Goal: Transaction & Acquisition: Contribute content

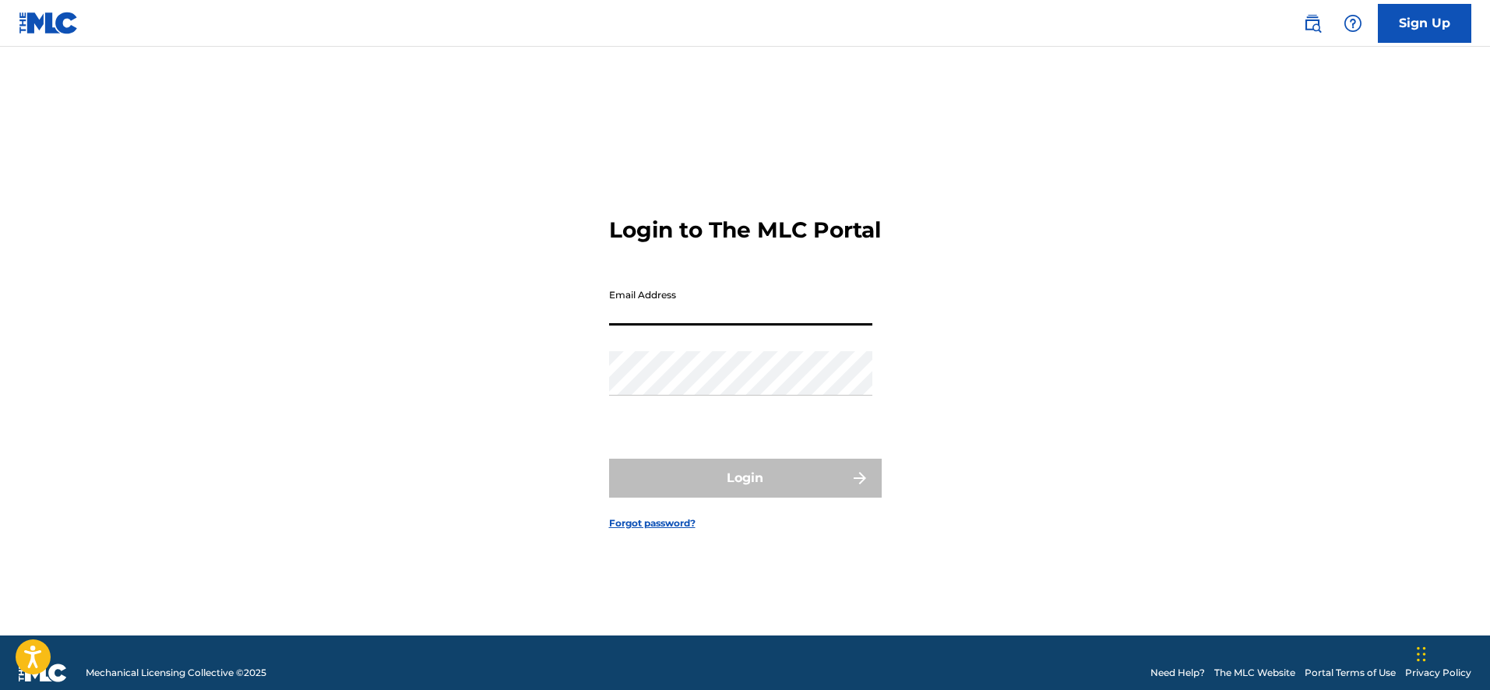
click at [738, 321] on input "Email Address" at bounding box center [740, 303] width 263 height 44
type input "[EMAIL_ADDRESS][DOMAIN_NAME]"
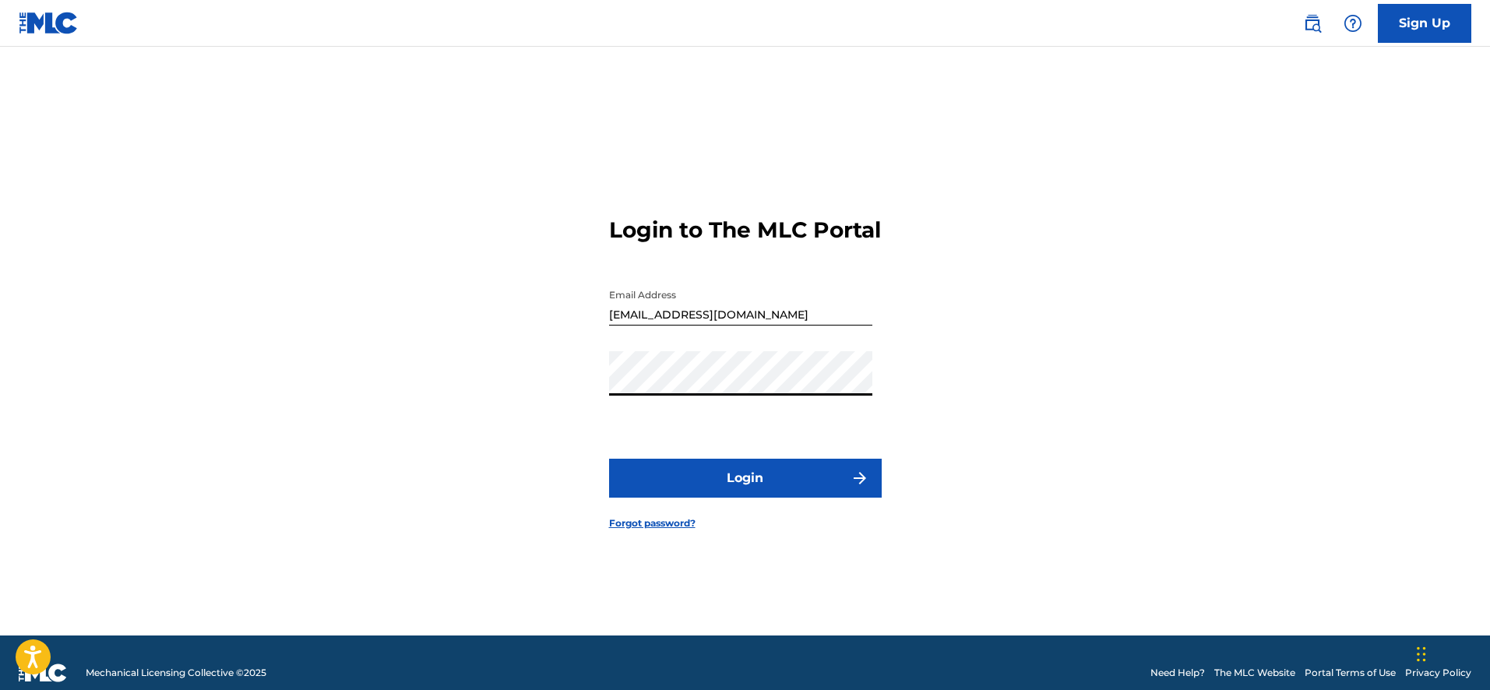
click at [609, 459] on button "Login" at bounding box center [745, 478] width 273 height 39
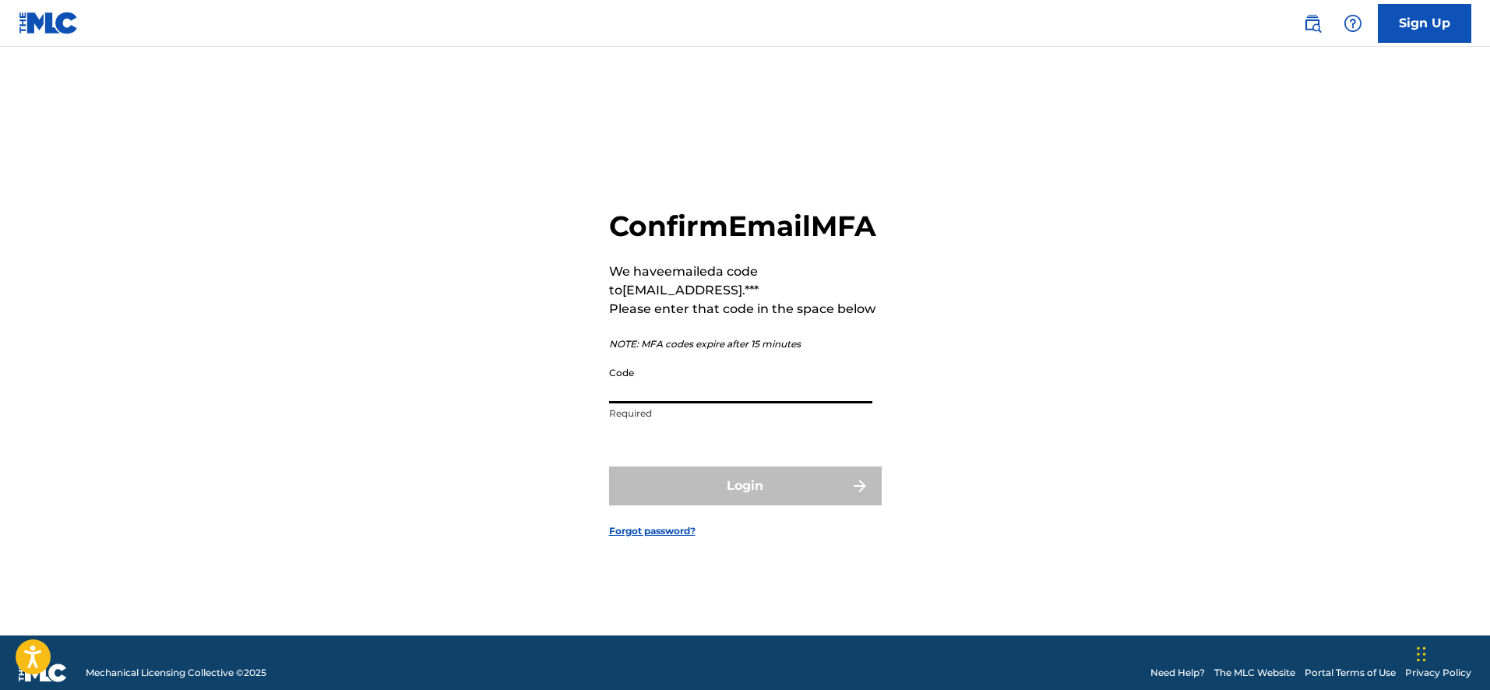
click at [700, 400] on input "Code" at bounding box center [740, 381] width 263 height 44
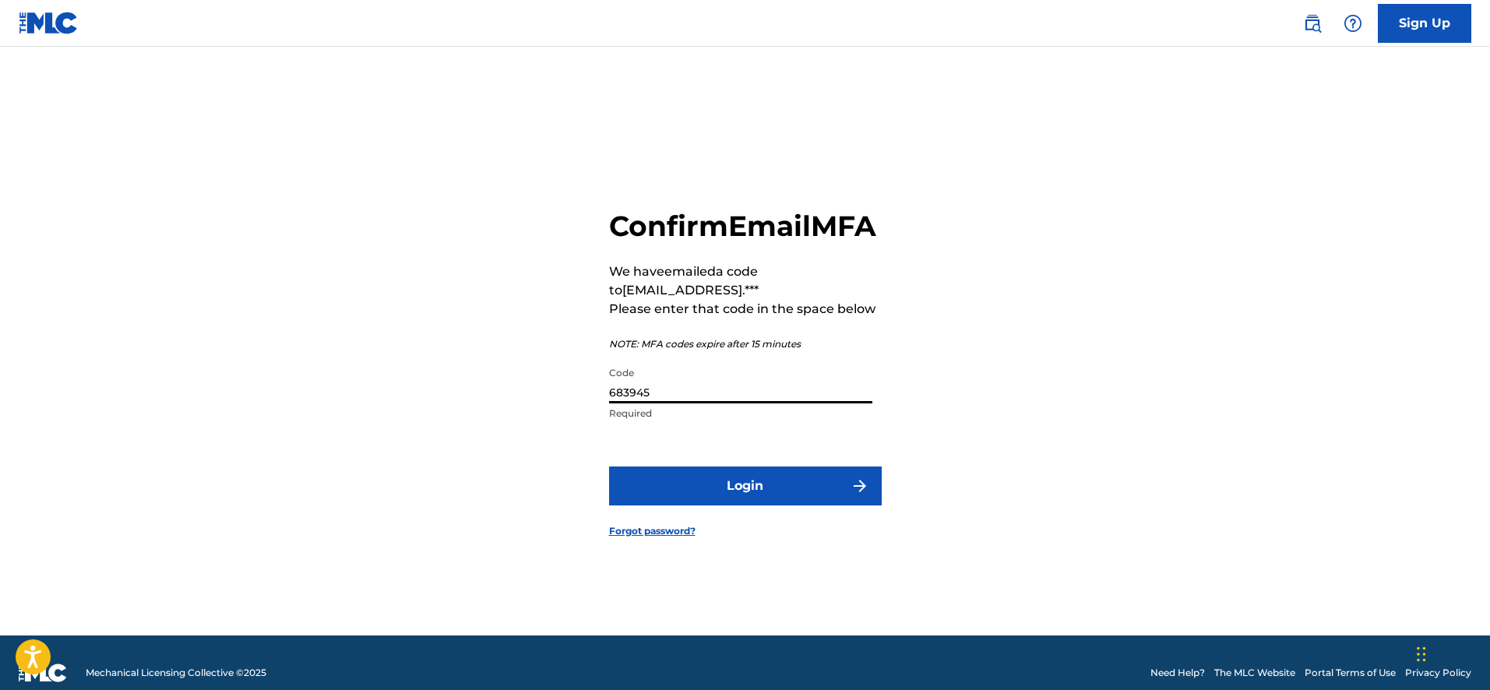
type input "683945"
click at [740, 485] on button "Login" at bounding box center [745, 485] width 273 height 39
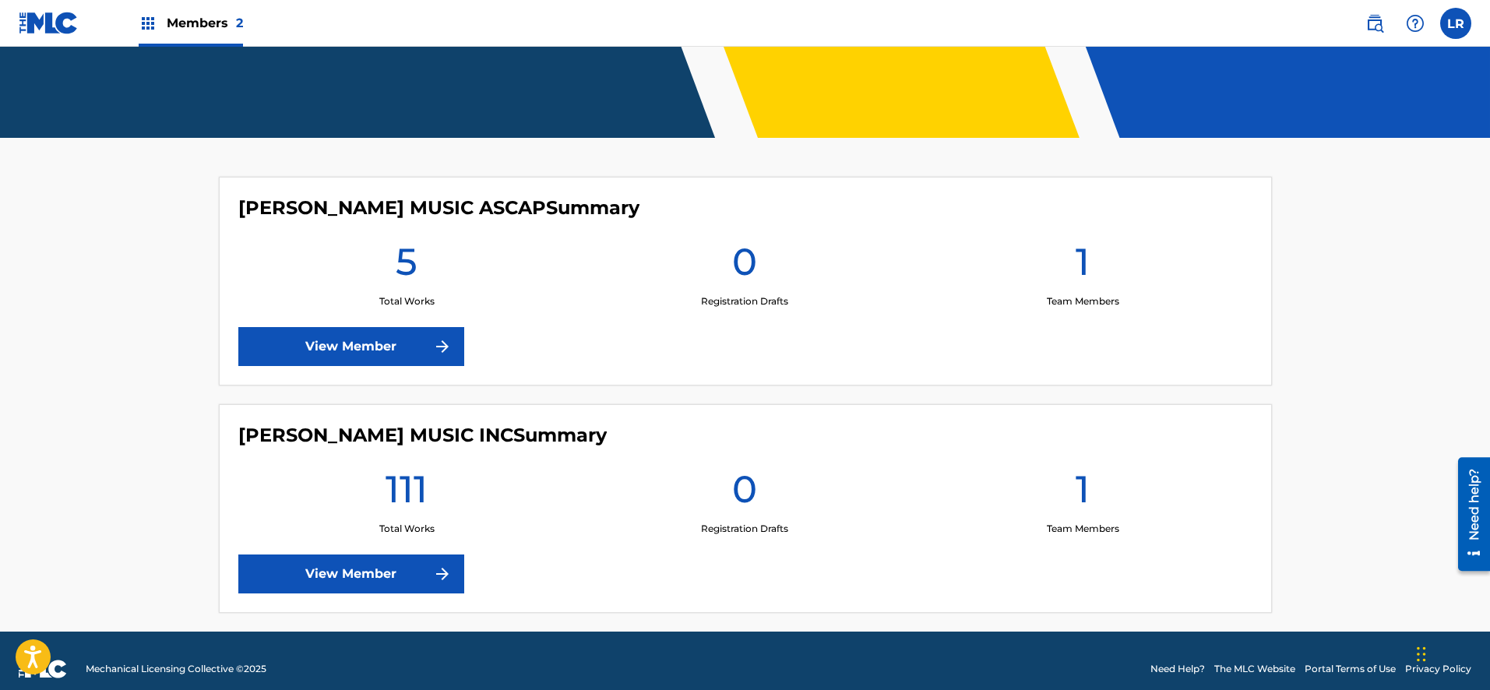
scroll to position [335, 0]
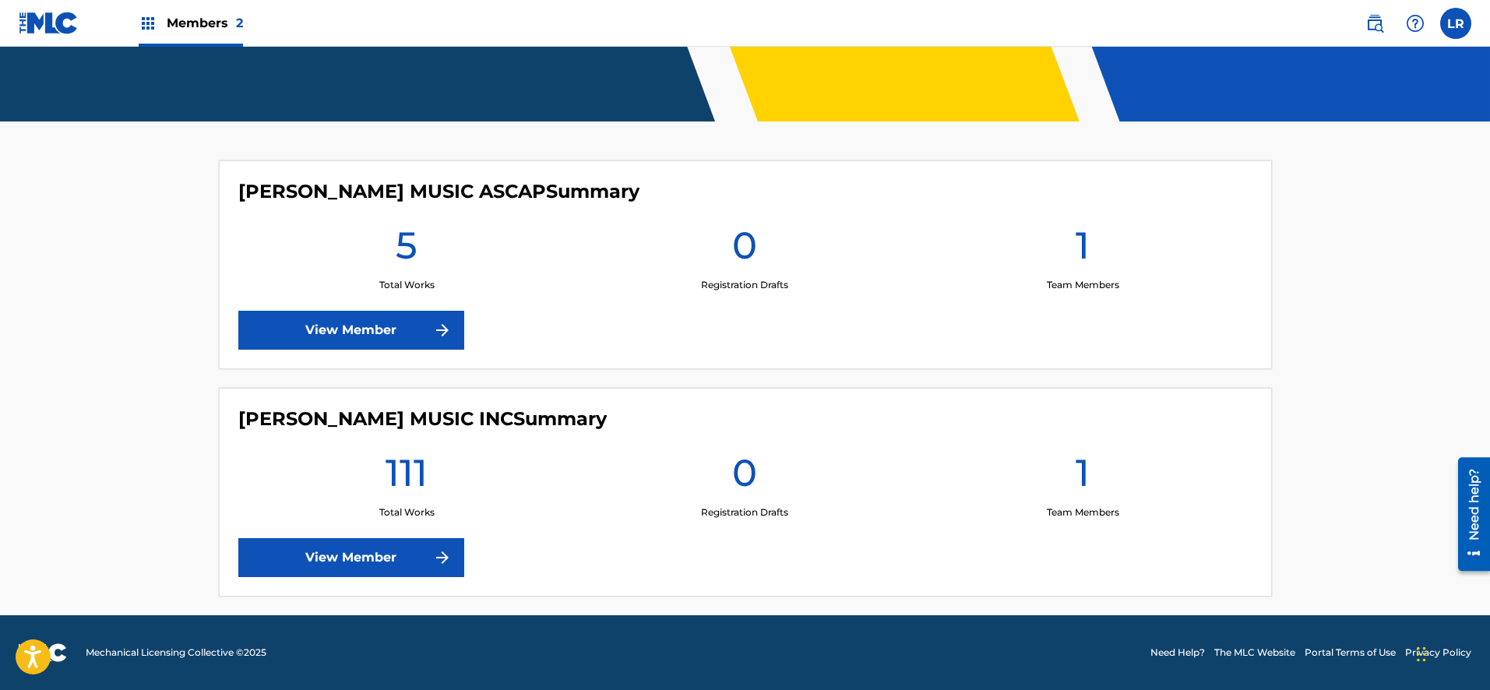
click at [370, 554] on link "View Member" at bounding box center [351, 557] width 226 height 39
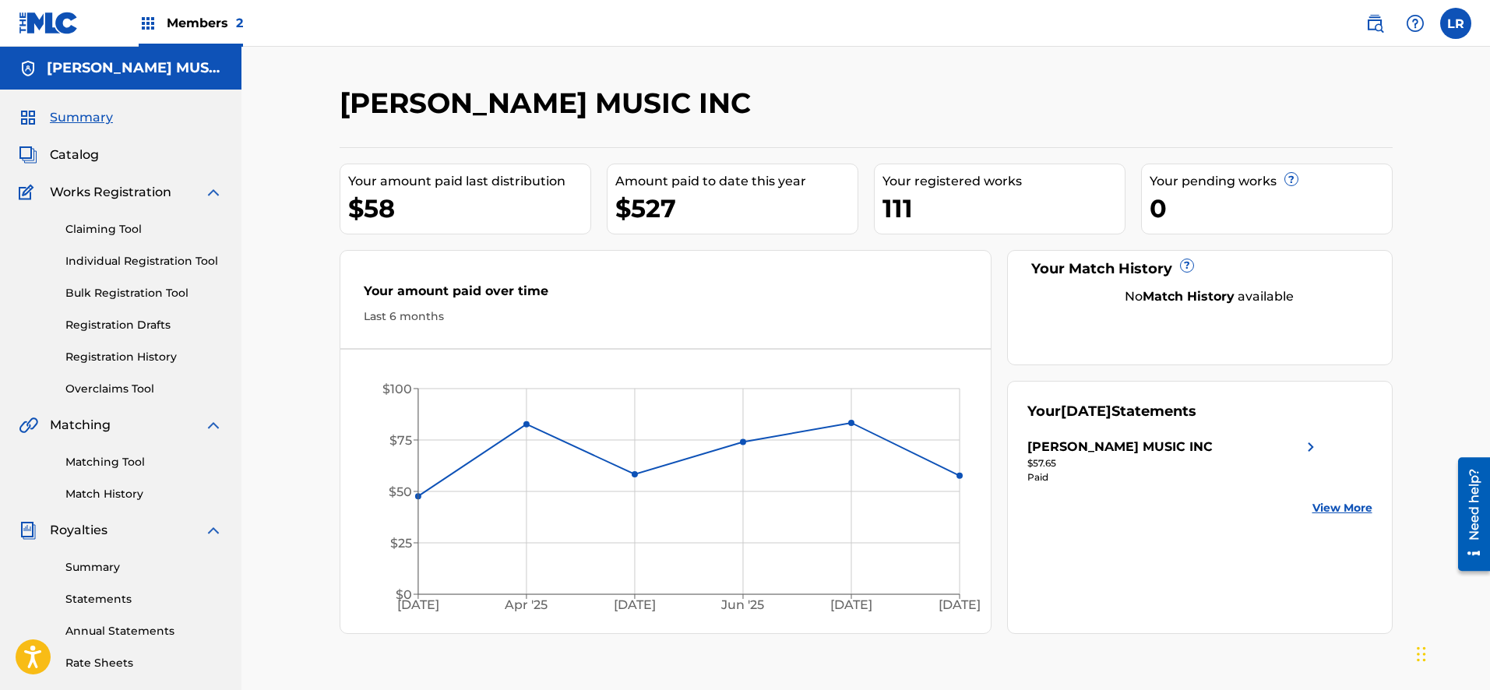
click at [79, 153] on span "Catalog" at bounding box center [74, 155] width 49 height 19
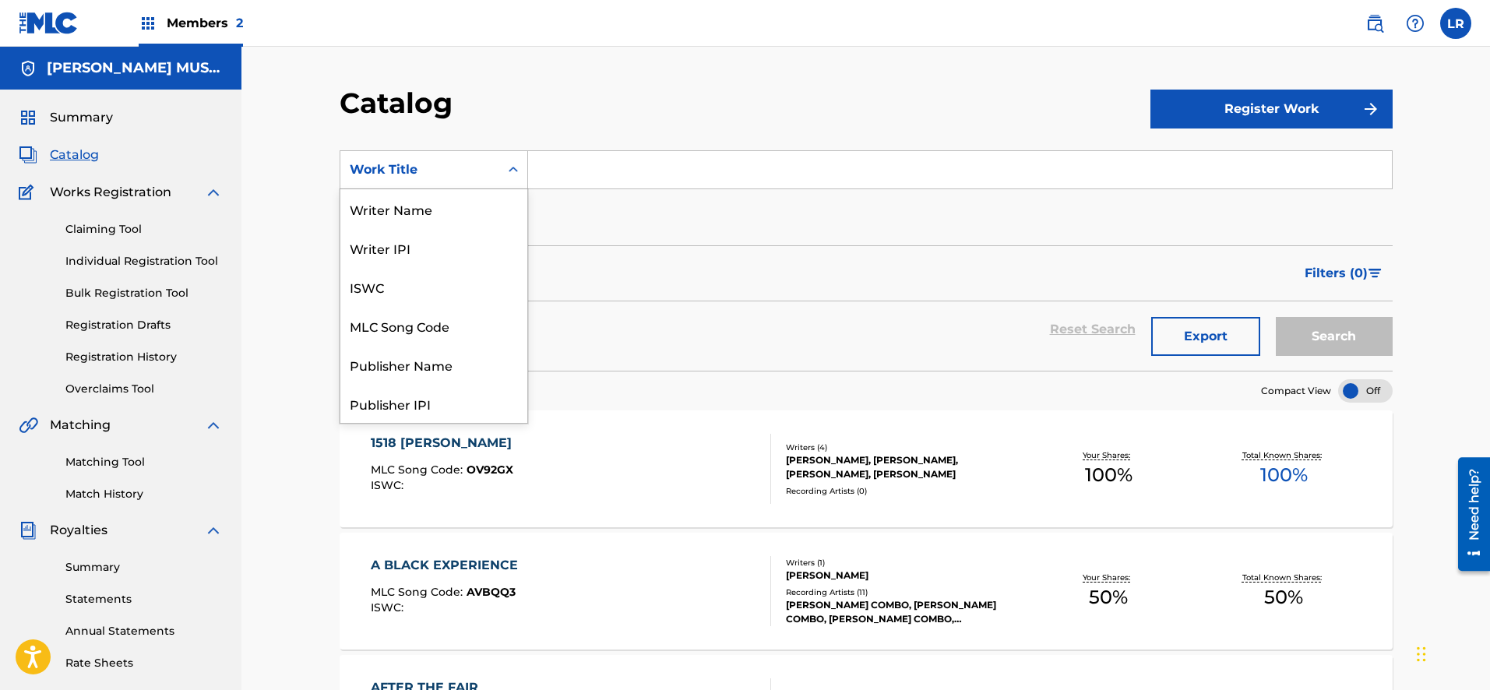
click at [515, 167] on icon "Search Form" at bounding box center [513, 170] width 16 height 16
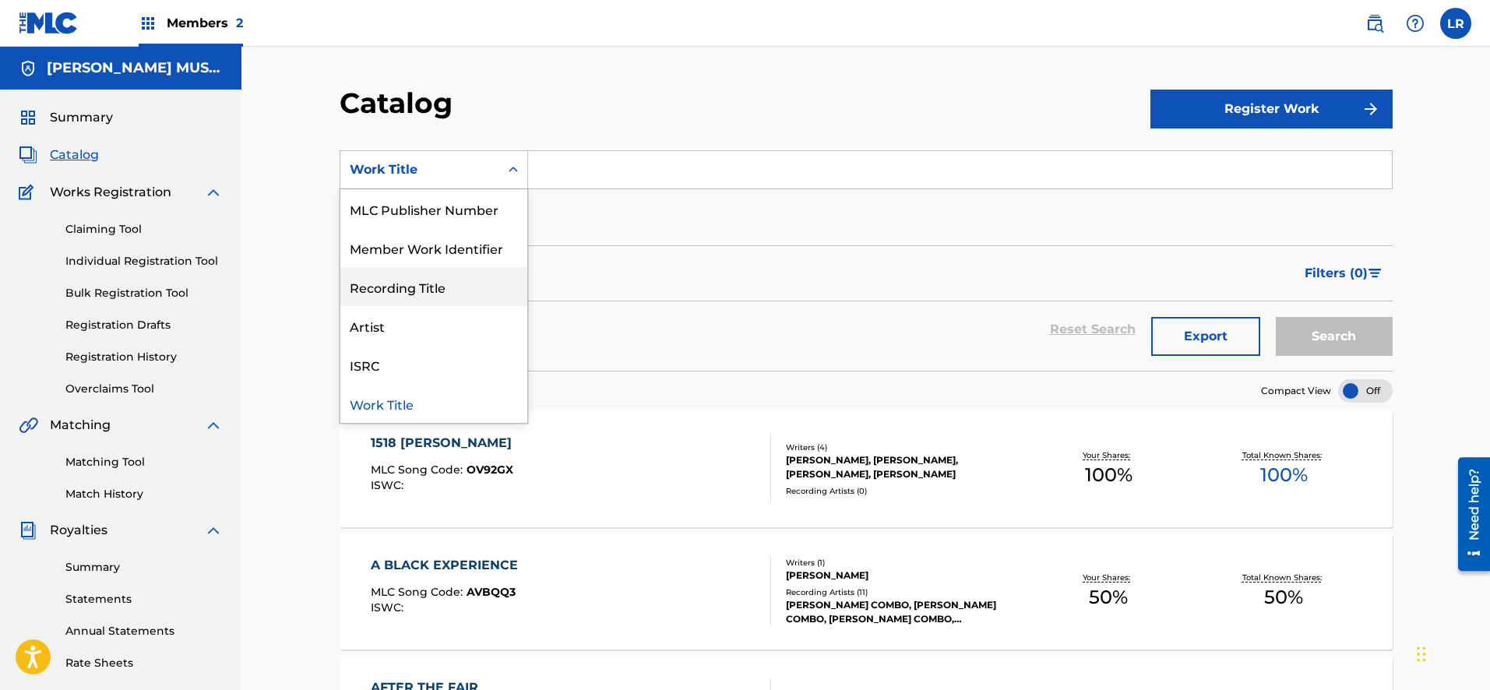
click at [436, 290] on div "Recording Title" at bounding box center [433, 286] width 187 height 39
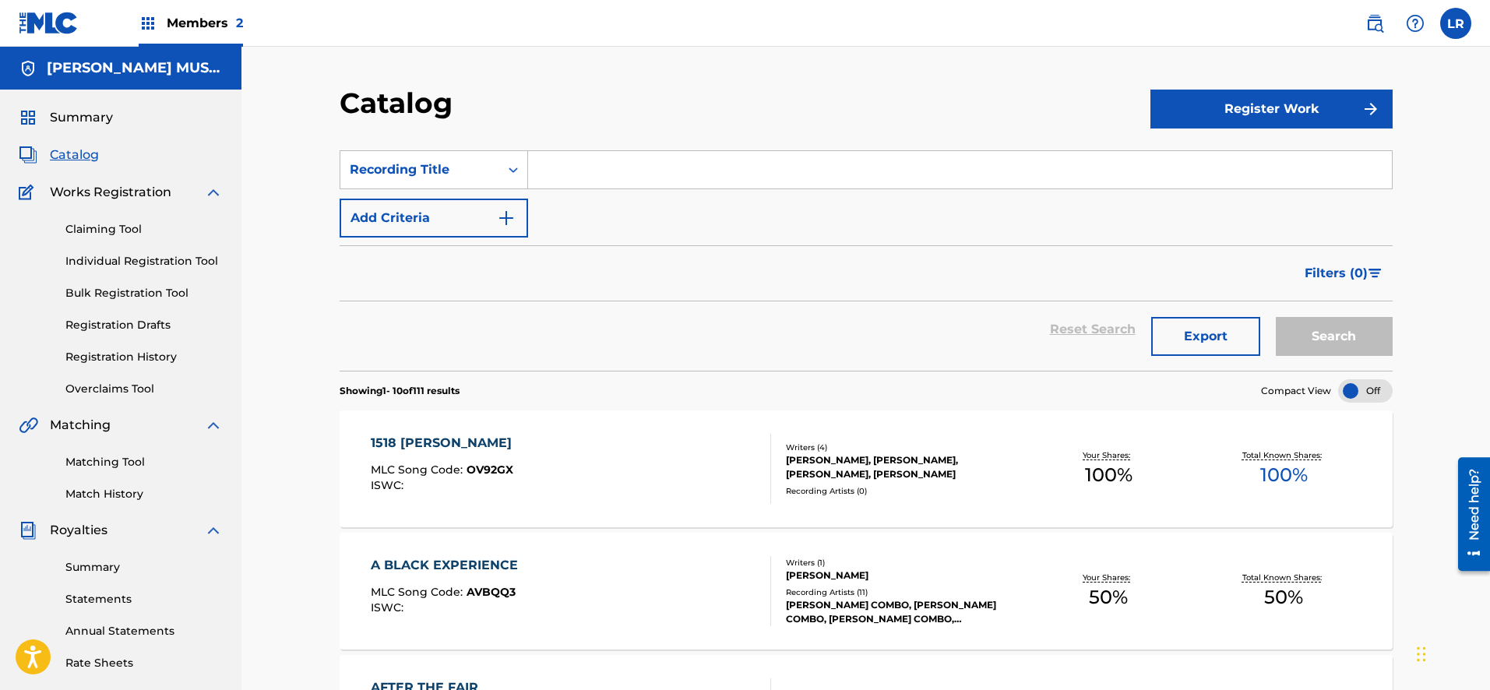
click at [572, 180] on input "Search Form" at bounding box center [960, 169] width 864 height 37
click at [1276, 317] on button "Search" at bounding box center [1334, 336] width 117 height 39
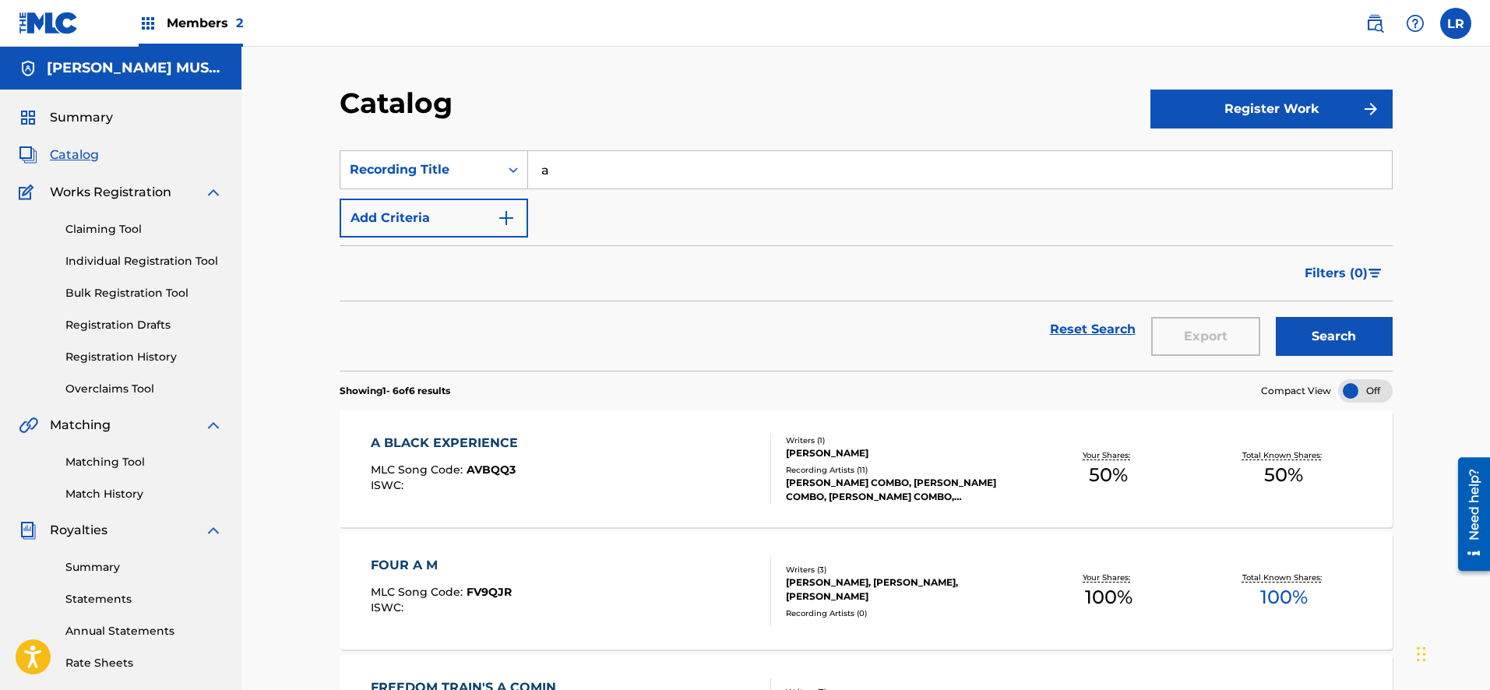
type input "a"
click at [1276, 317] on button "Search" at bounding box center [1334, 336] width 117 height 39
type input "a"
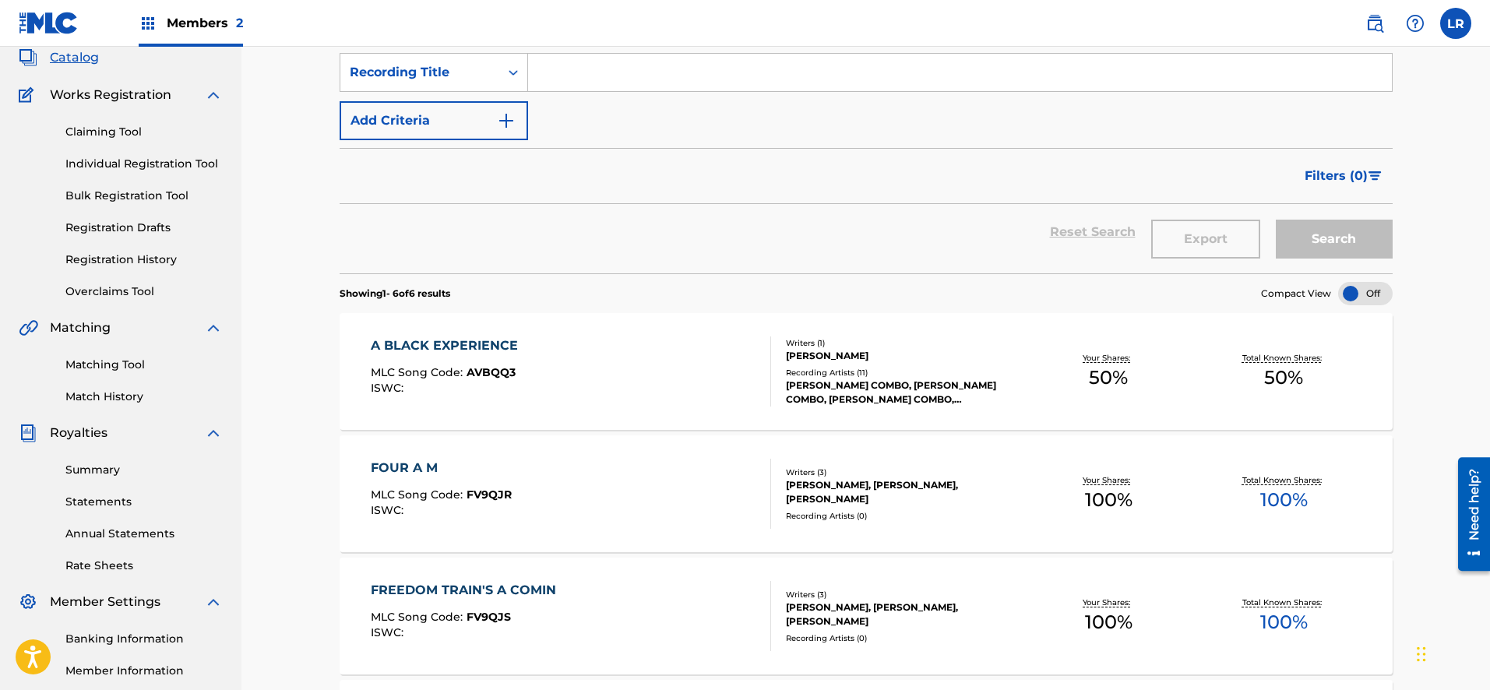
scroll to position [86, 0]
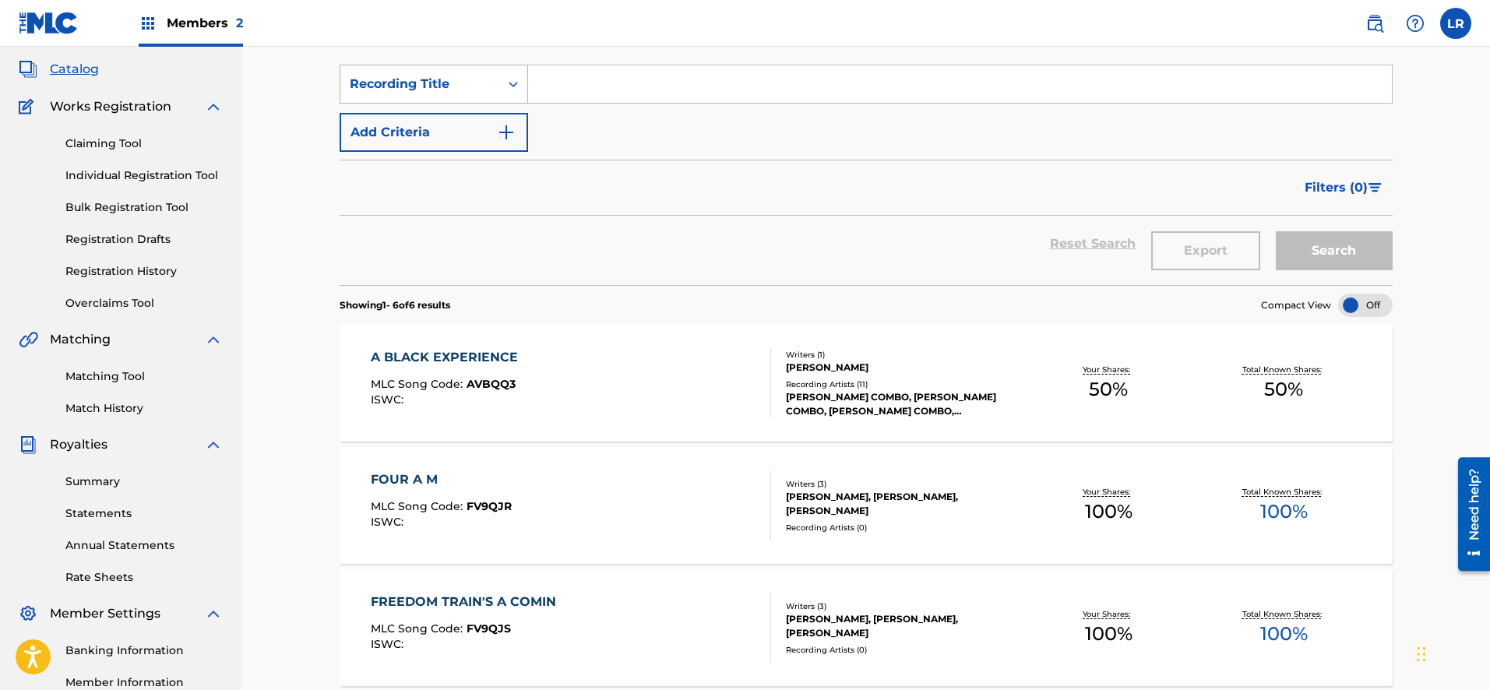
click at [507, 82] on icon "Search Form" at bounding box center [513, 84] width 16 height 16
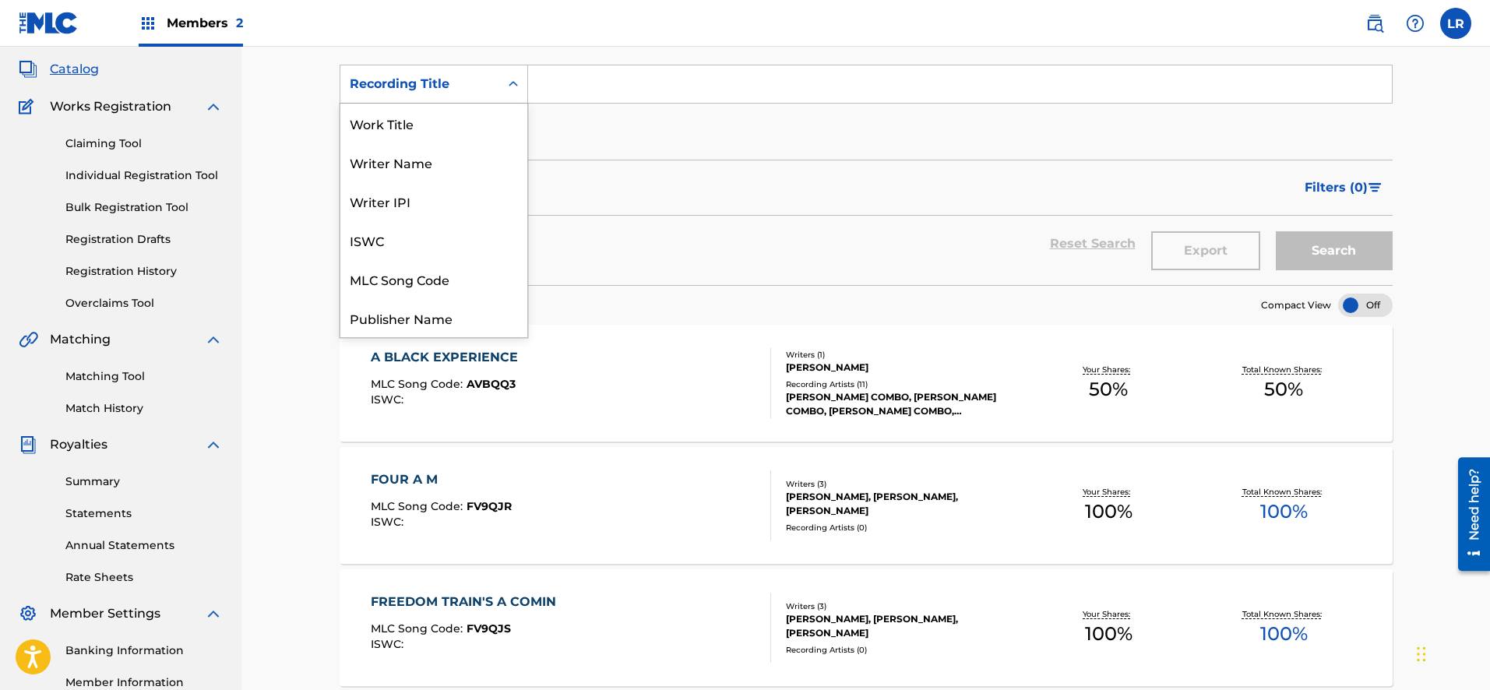
scroll to position [234, 0]
click at [454, 318] on div "Recording Title" at bounding box center [433, 317] width 187 height 39
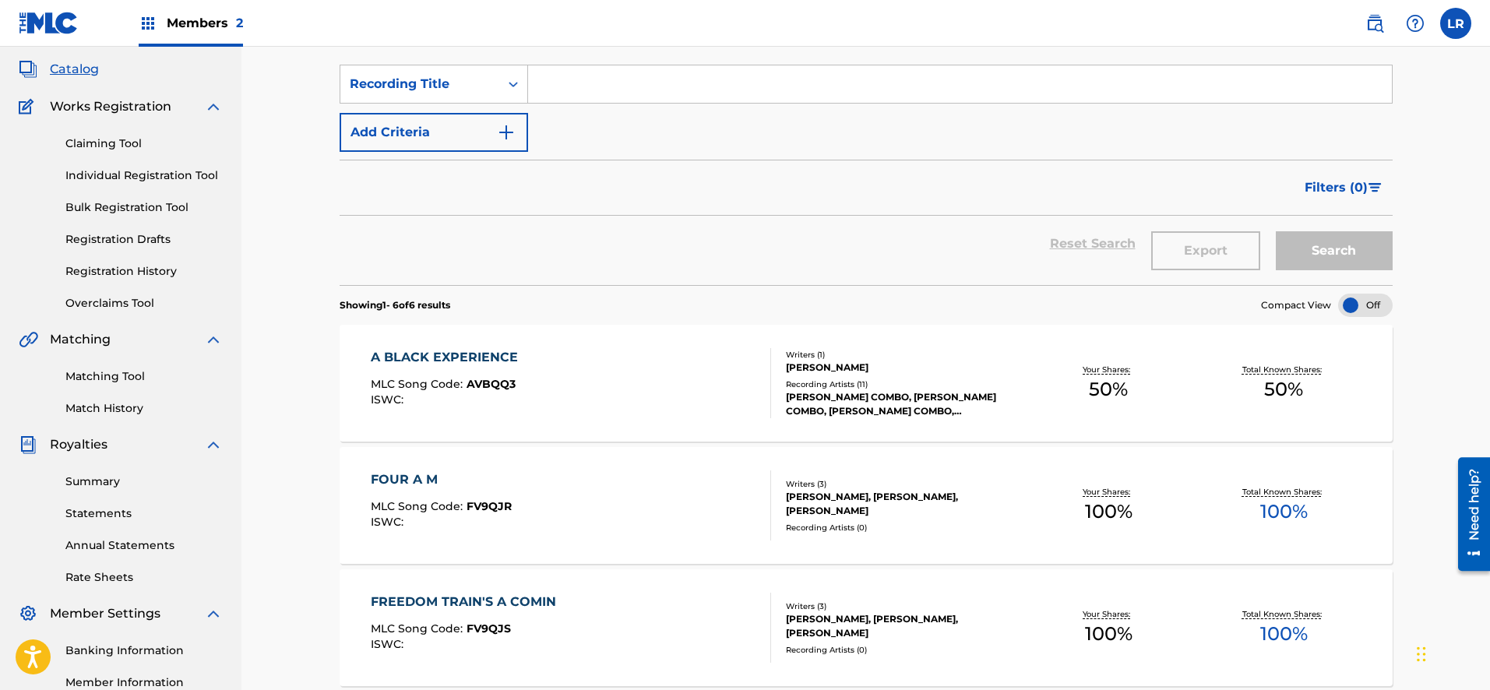
click at [592, 96] on input "Search Form" at bounding box center [960, 83] width 864 height 37
click at [1276, 231] on button "Search" at bounding box center [1334, 250] width 117 height 39
type input "A"
click at [1276, 231] on button "Search" at bounding box center [1334, 250] width 117 height 39
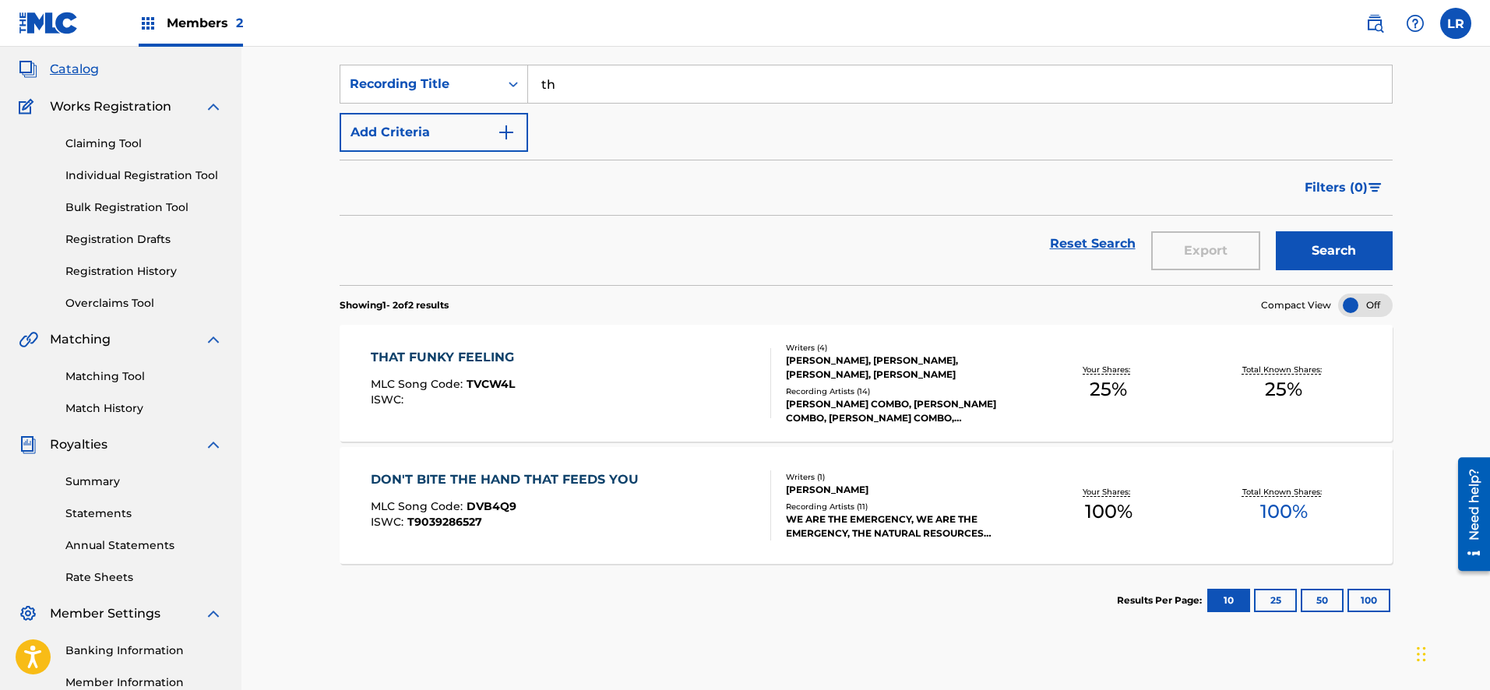
type input "t"
click at [1305, 260] on button "Search" at bounding box center [1334, 250] width 117 height 39
click at [727, 82] on input "Ain't that tough" at bounding box center [960, 83] width 864 height 37
type input "A"
type input "All Cows No Bull"
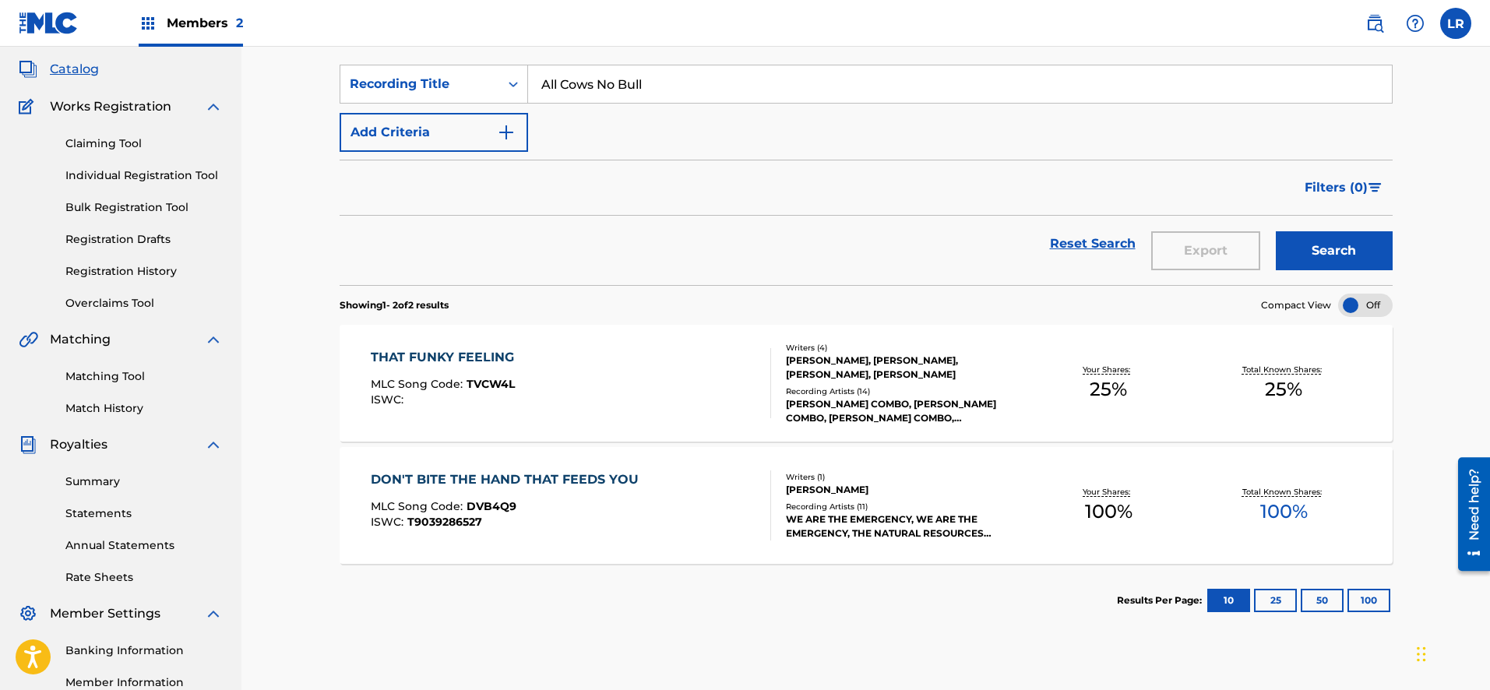
click at [1297, 247] on button "Search" at bounding box center [1334, 250] width 117 height 39
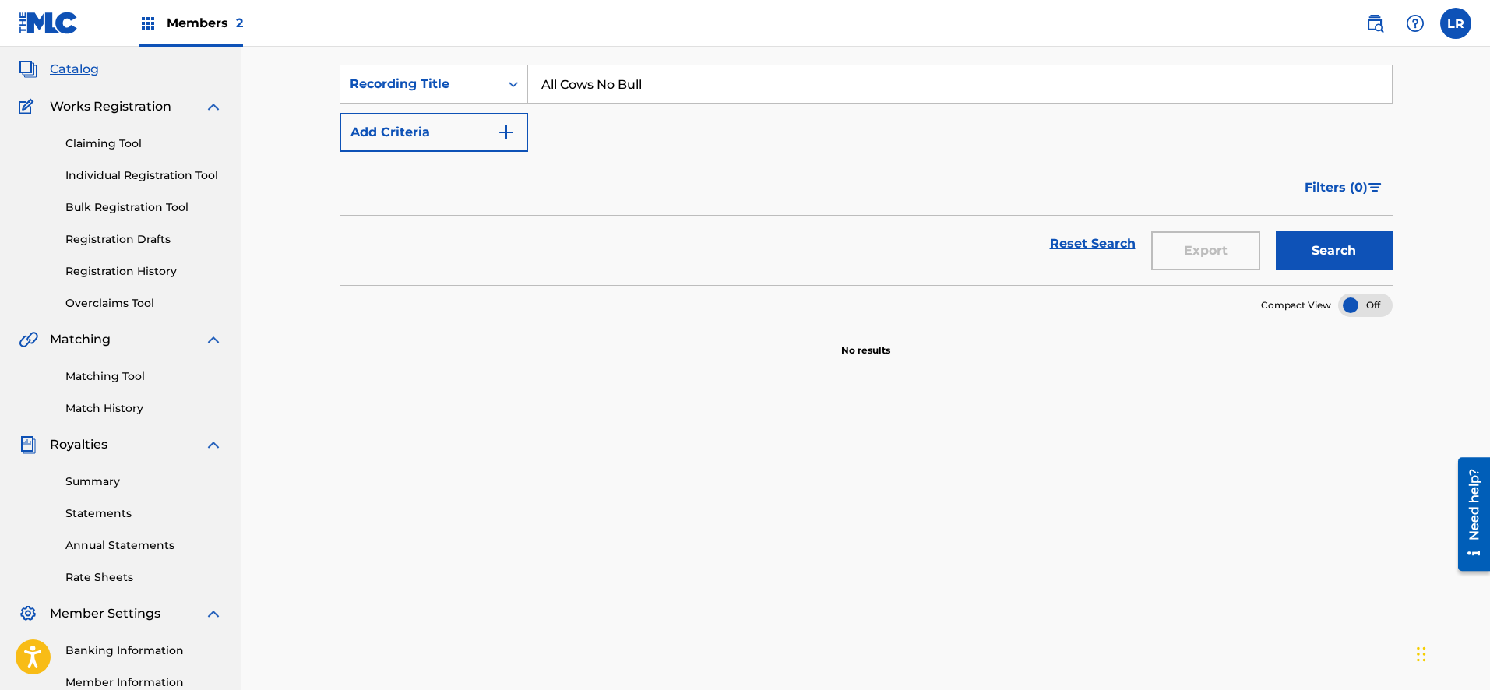
click at [1306, 259] on button "Search" at bounding box center [1334, 250] width 117 height 39
click at [434, 128] on button "Add Criteria" at bounding box center [434, 132] width 188 height 39
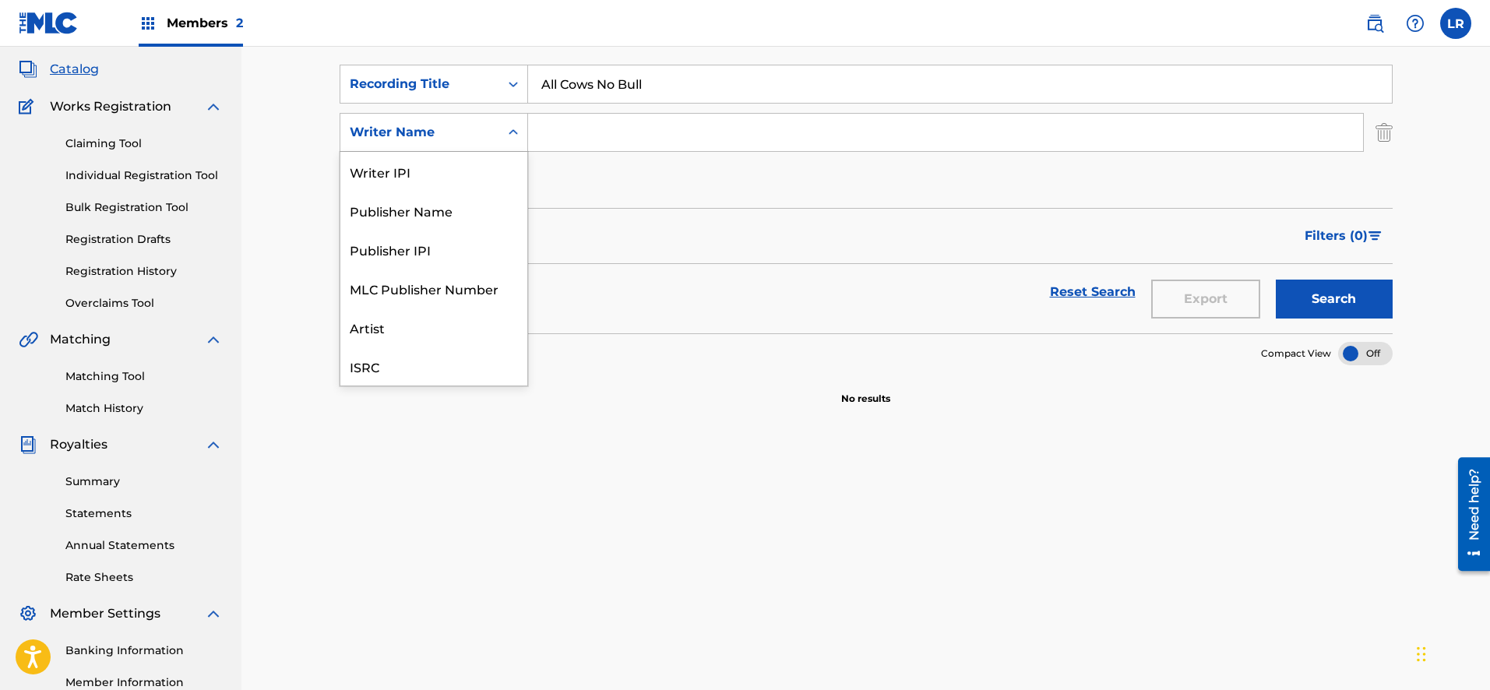
click at [516, 134] on icon "Search Form" at bounding box center [513, 133] width 16 height 16
click at [572, 140] on input "Search Form" at bounding box center [945, 132] width 835 height 37
click at [518, 134] on icon "Search Form" at bounding box center [513, 133] width 16 height 16
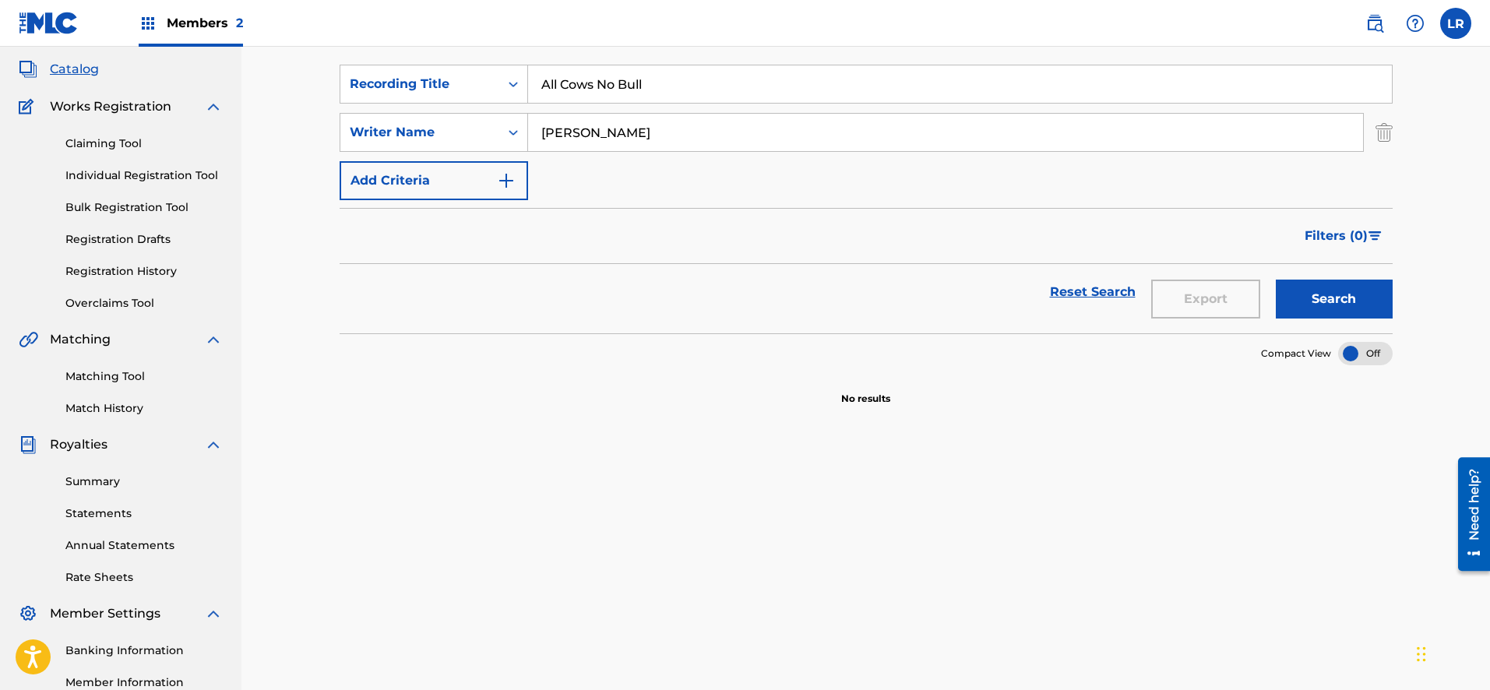
click at [679, 140] on input "[PERSON_NAME]" at bounding box center [945, 132] width 835 height 37
click at [1276, 280] on button "Search" at bounding box center [1334, 299] width 117 height 39
click at [505, 181] on img "Search Form" at bounding box center [506, 180] width 19 height 19
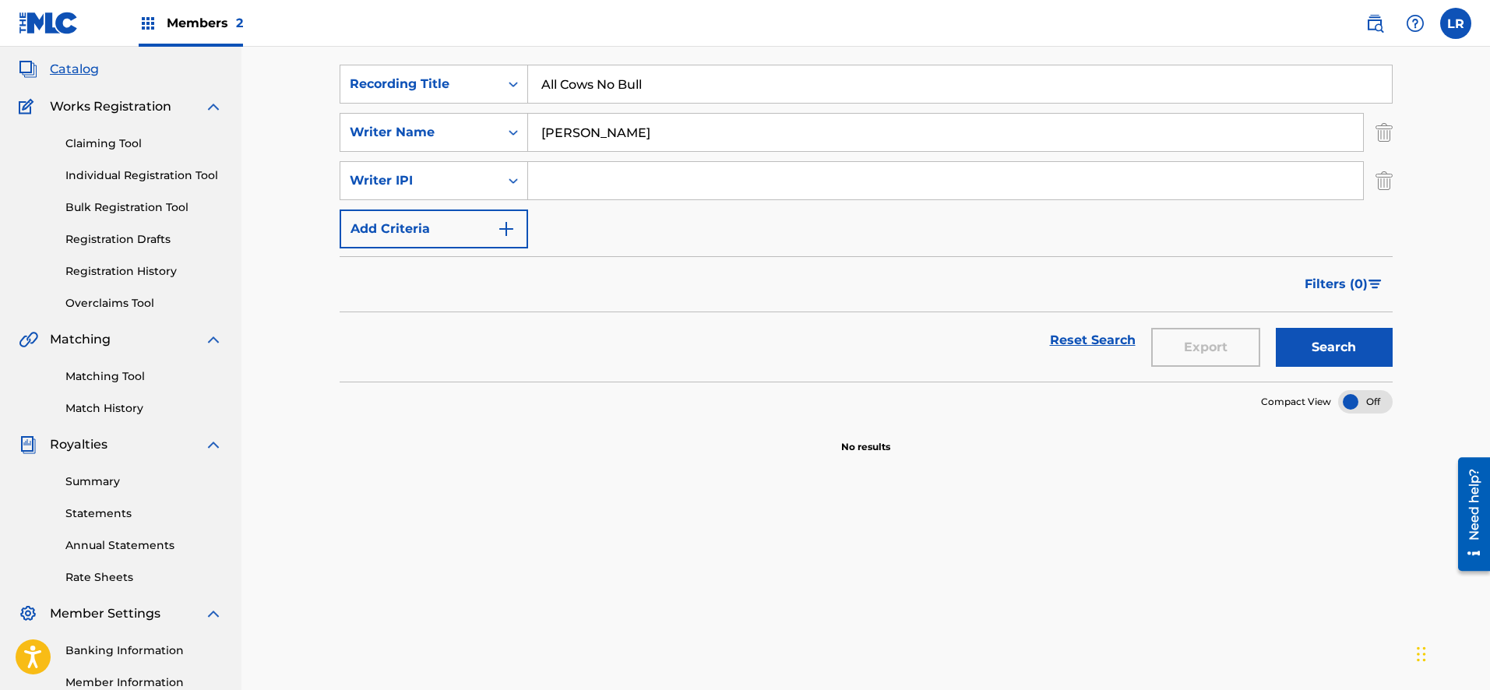
click at [657, 143] on input "[PERSON_NAME]" at bounding box center [945, 132] width 835 height 37
click at [509, 225] on img "Search Form" at bounding box center [506, 229] width 19 height 19
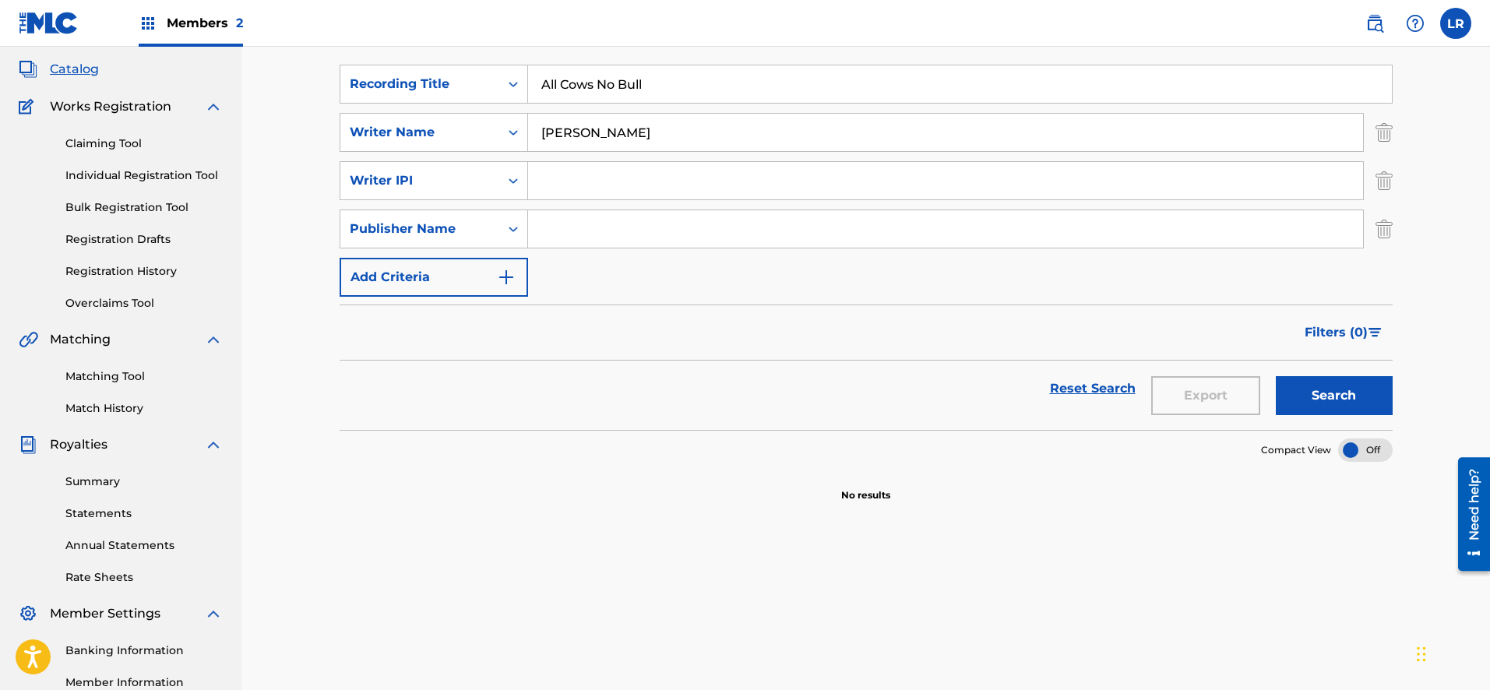
click at [543, 233] on input "Search Form" at bounding box center [945, 228] width 835 height 37
click at [658, 140] on input "[PERSON_NAME]" at bounding box center [945, 132] width 835 height 37
type input "[PERSON_NAME], [PERSON_NAME], [PERSON_NAME]"
click at [565, 187] on input "Search Form" at bounding box center [945, 180] width 835 height 37
click at [568, 230] on input "Search Form" at bounding box center [945, 228] width 835 height 37
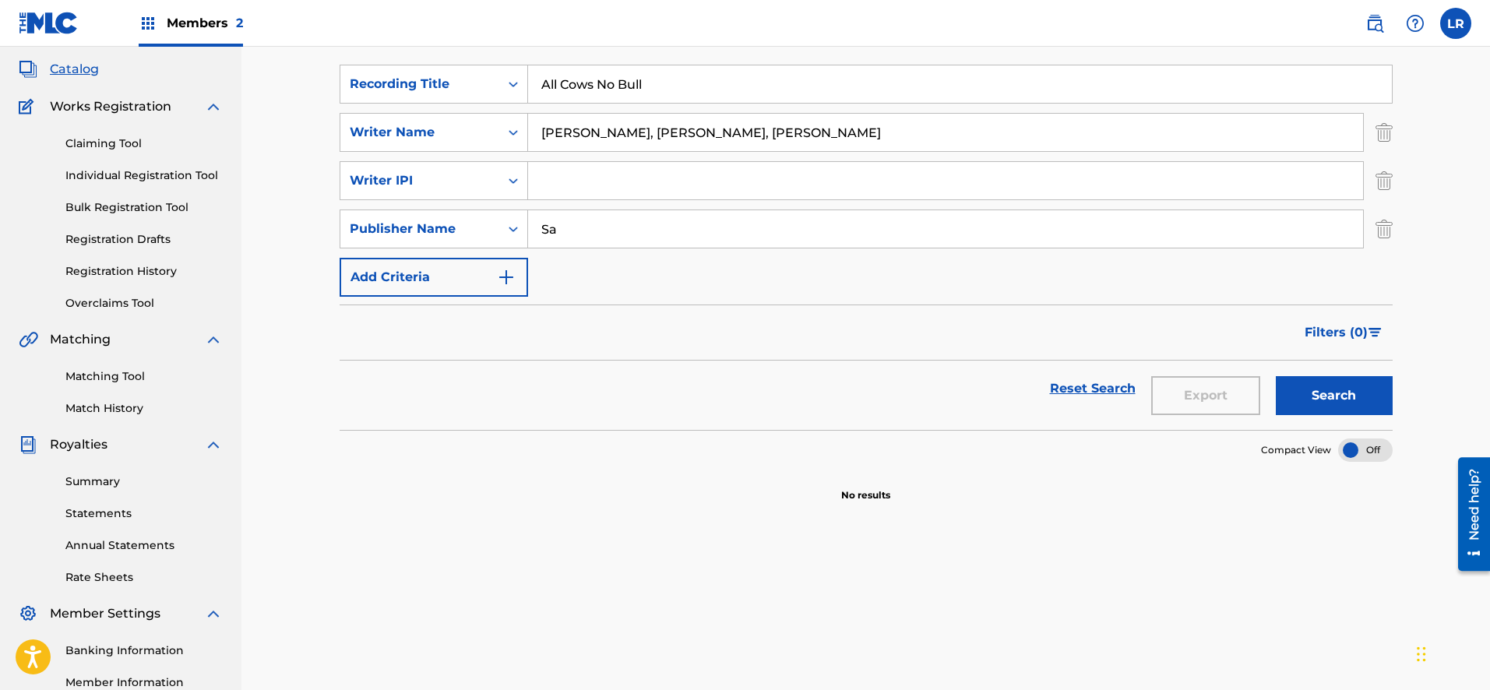
type input "S"
click at [511, 280] on img "Search Form" at bounding box center [506, 277] width 19 height 19
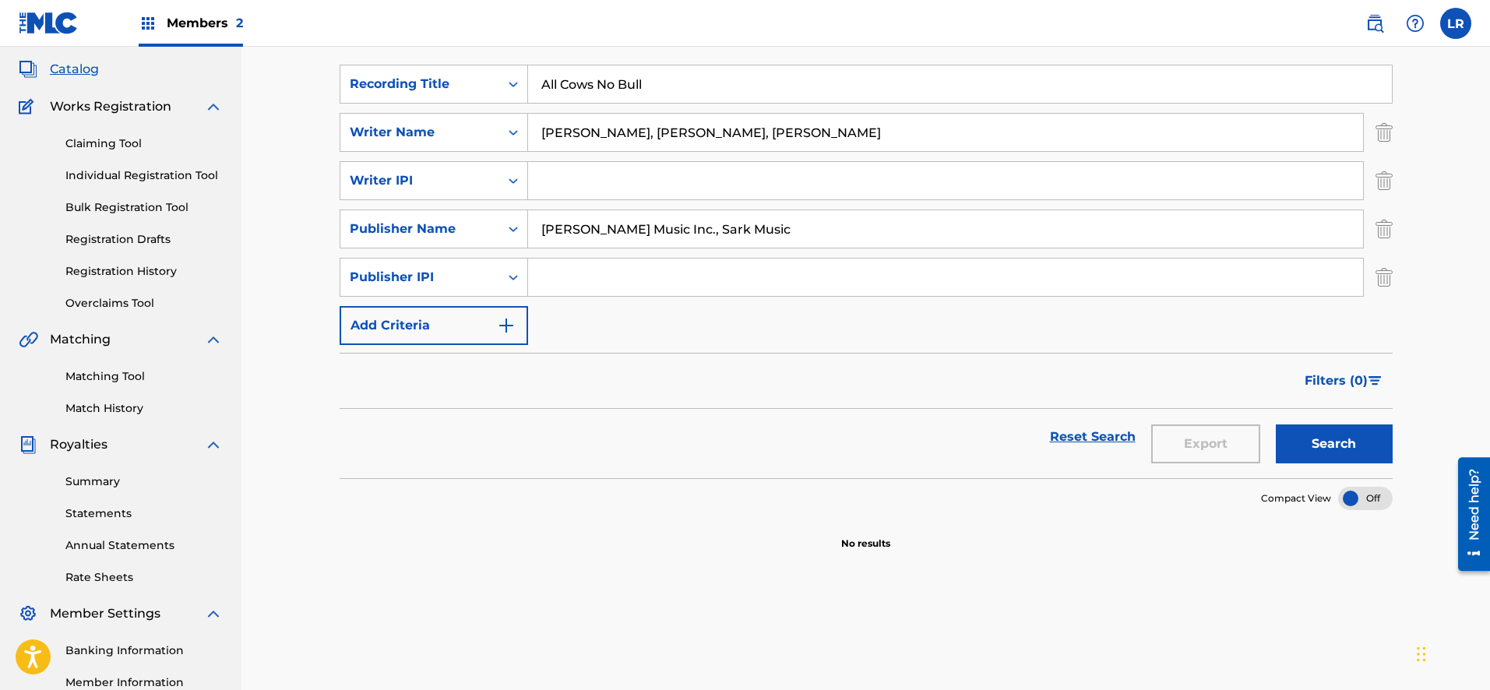
click at [755, 231] on input "[PERSON_NAME] Music Inc., Sark Music" at bounding box center [945, 228] width 835 height 37
type input "[PERSON_NAME] Music Inc."
click at [687, 263] on input "Search Form" at bounding box center [945, 277] width 835 height 37
type input "Sark Music"
click at [508, 322] on img "Search Form" at bounding box center [506, 325] width 19 height 19
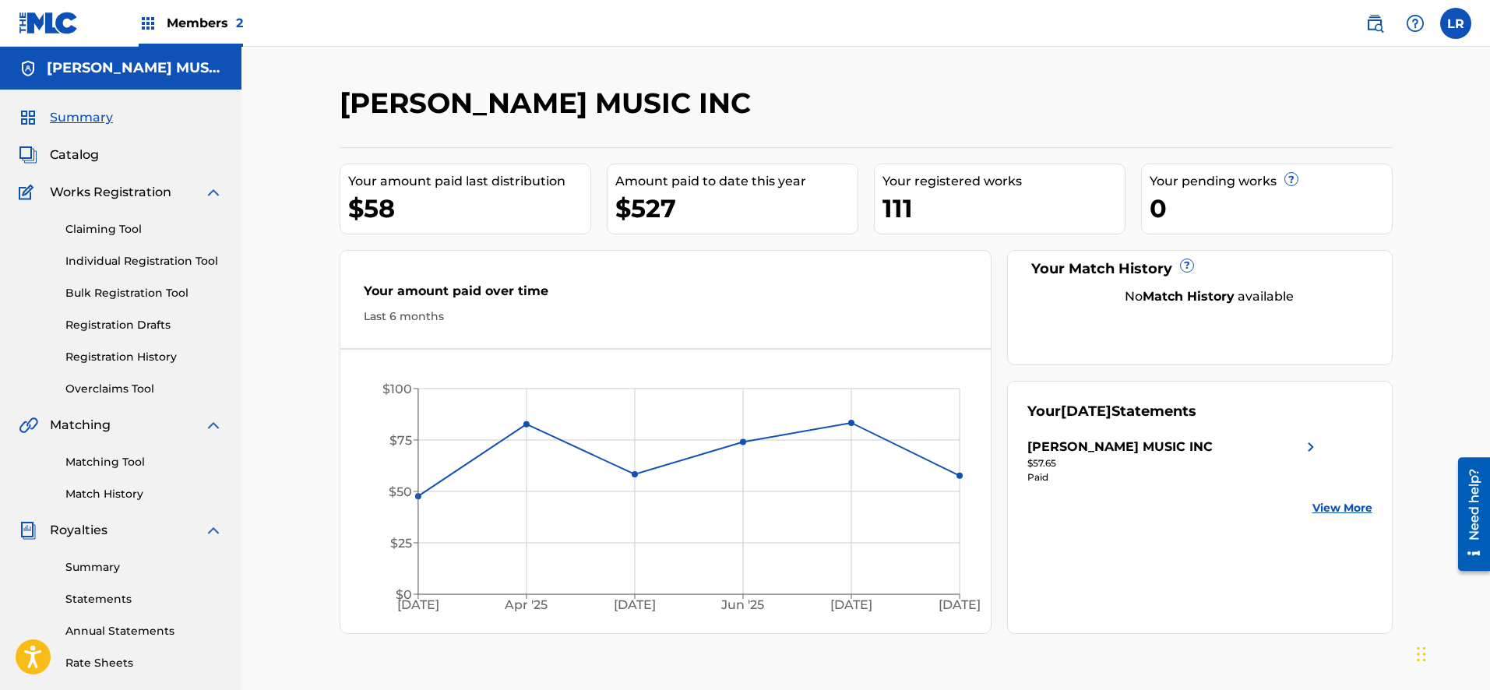
click at [86, 118] on span "Summary" at bounding box center [81, 117] width 63 height 19
click at [84, 117] on span "Summary" at bounding box center [81, 117] width 63 height 19
click at [143, 261] on link "Individual Registration Tool" at bounding box center [143, 261] width 157 height 16
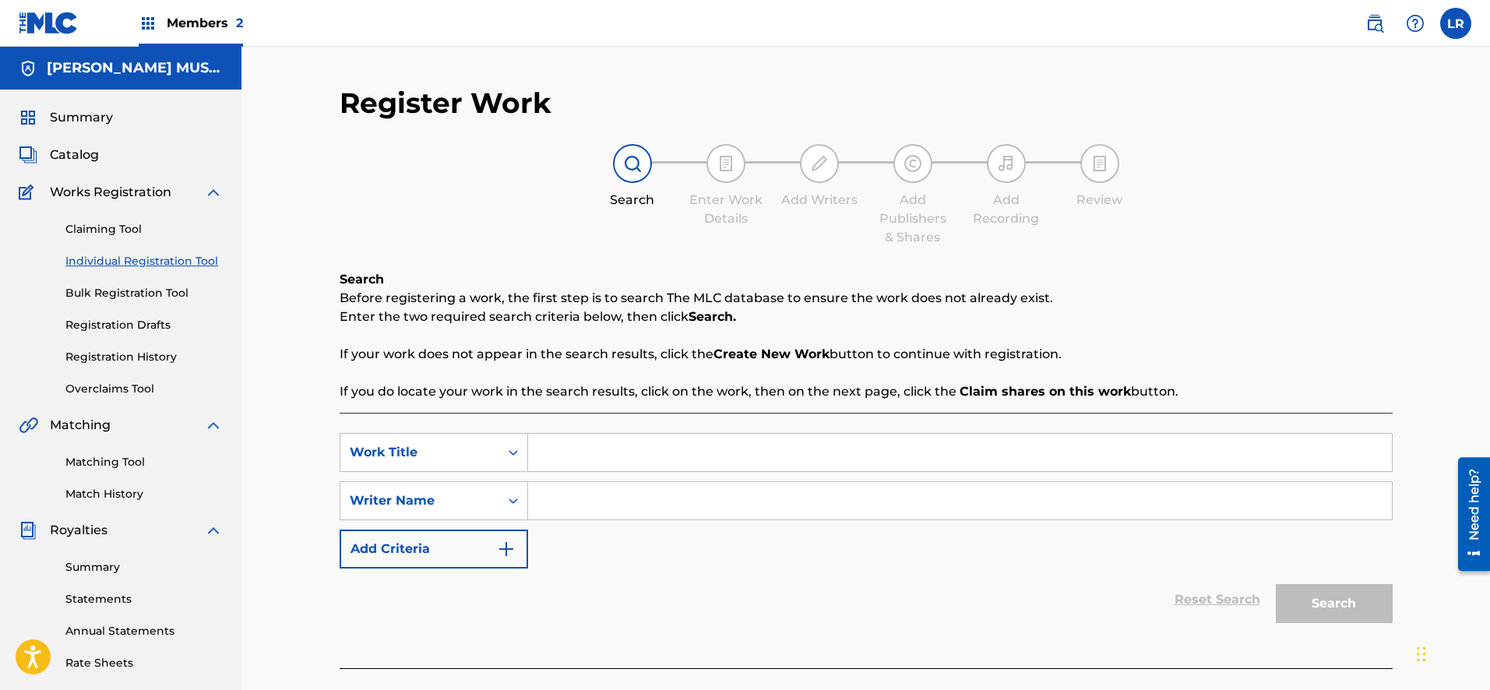
click at [88, 155] on span "Catalog" at bounding box center [74, 155] width 49 height 19
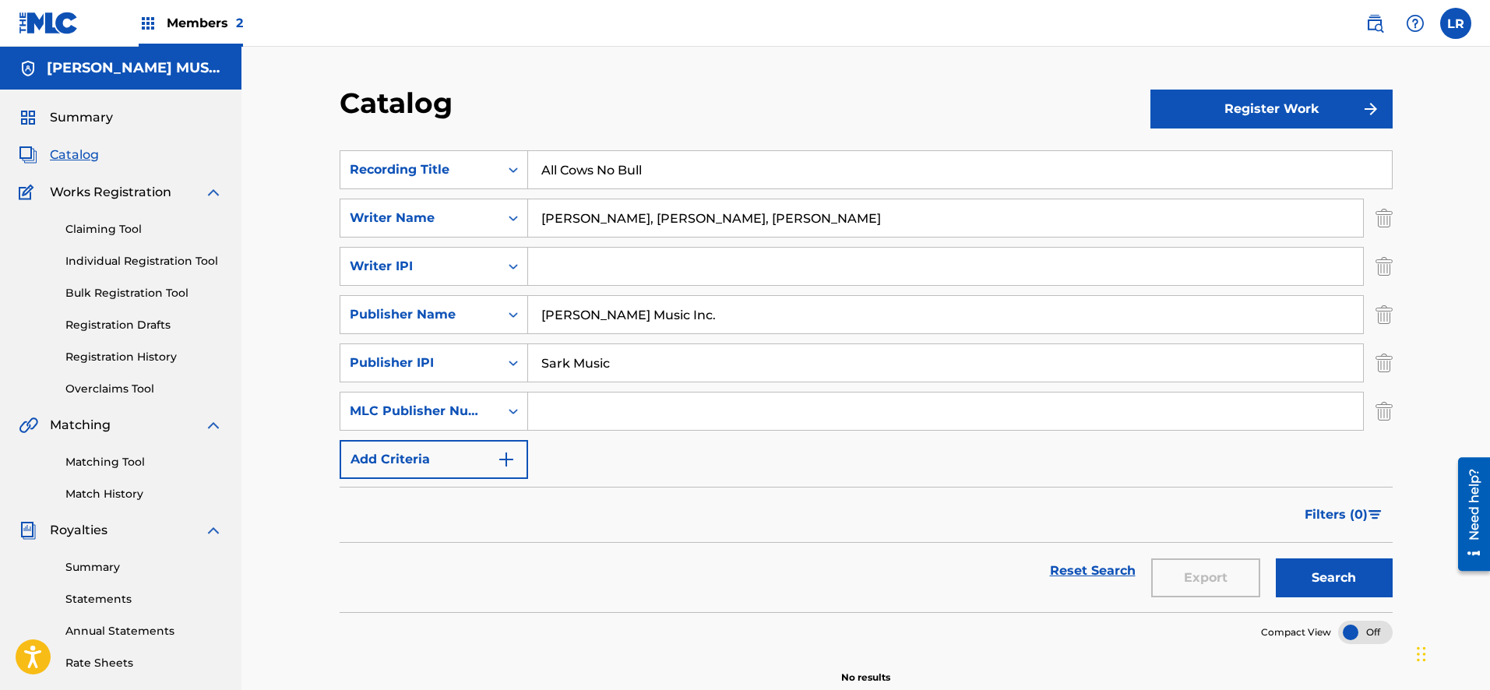
click at [663, 173] on input "All Cows No Bull" at bounding box center [960, 169] width 864 height 37
click at [1358, 570] on button "Search" at bounding box center [1334, 577] width 117 height 39
click at [79, 152] on span "Catalog" at bounding box center [74, 155] width 49 height 19
click at [80, 155] on span "Catalog" at bounding box center [74, 155] width 49 height 19
click at [86, 153] on span "Catalog" at bounding box center [74, 155] width 49 height 19
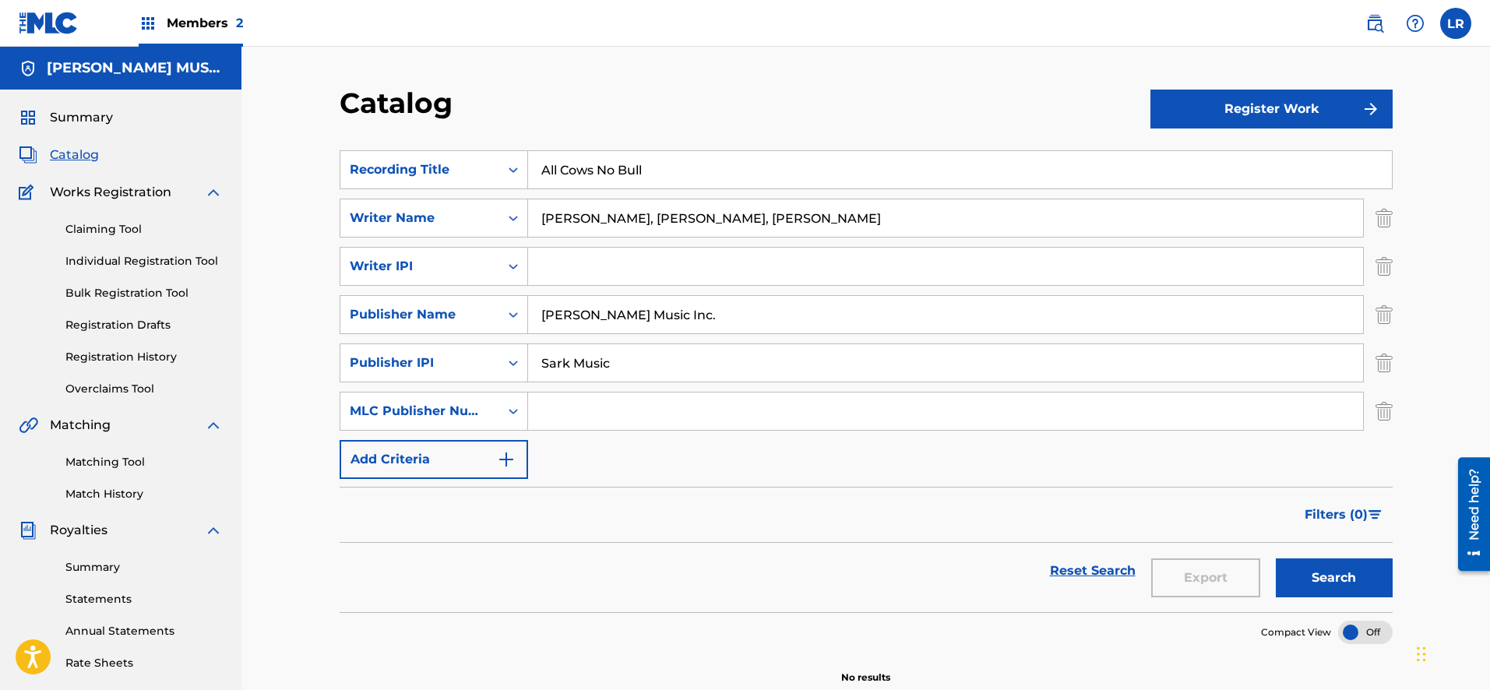
click at [154, 20] on img at bounding box center [148, 23] width 19 height 19
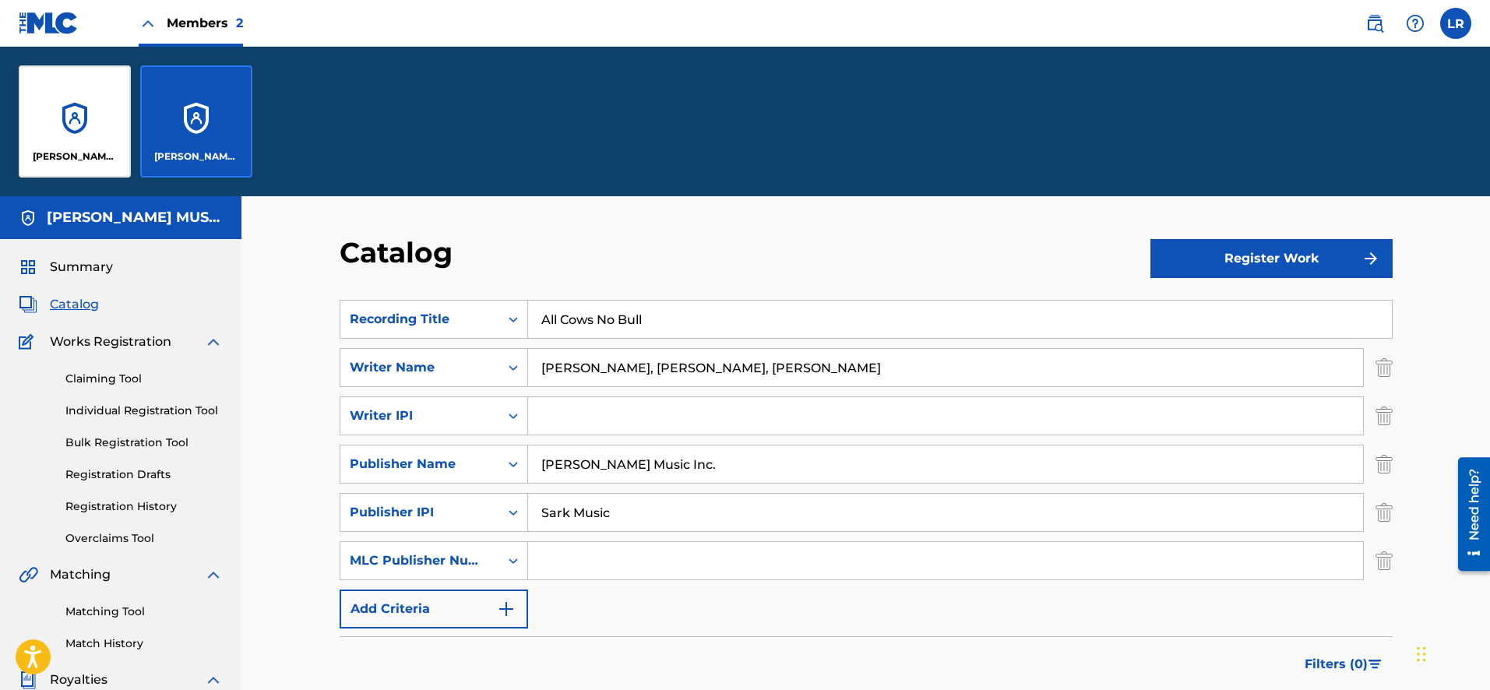
click at [168, 93] on div "[PERSON_NAME] MUSIC INC" at bounding box center [196, 121] width 112 height 112
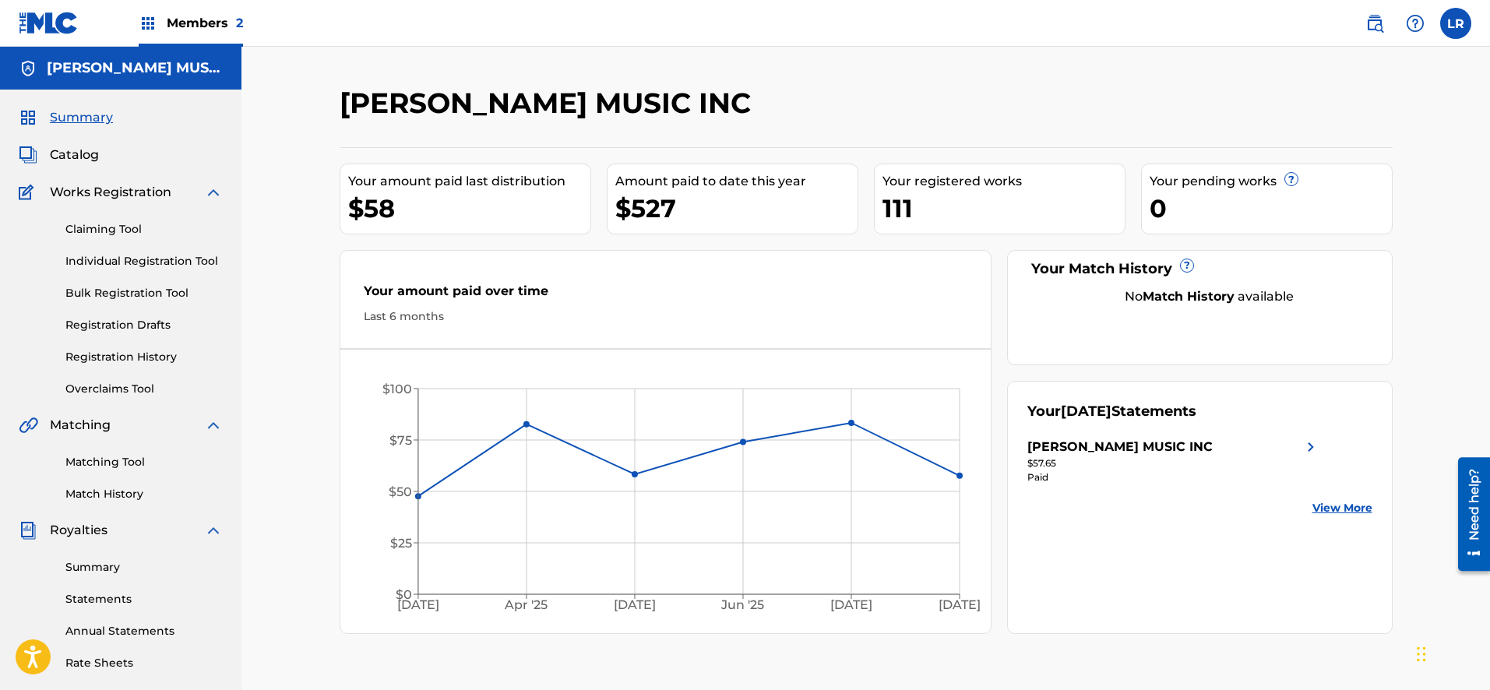
click at [1458, 21] on label at bounding box center [1455, 23] width 31 height 31
click at [1456, 23] on input "LR [PERSON_NAME] [EMAIL_ADDRESS][DOMAIN_NAME] Notification Preferences Profile …" at bounding box center [1456, 23] width 0 height 0
click at [1294, 192] on link "Profile" at bounding box center [1302, 194] width 31 height 14
click at [86, 153] on span "Catalog" at bounding box center [74, 155] width 49 height 19
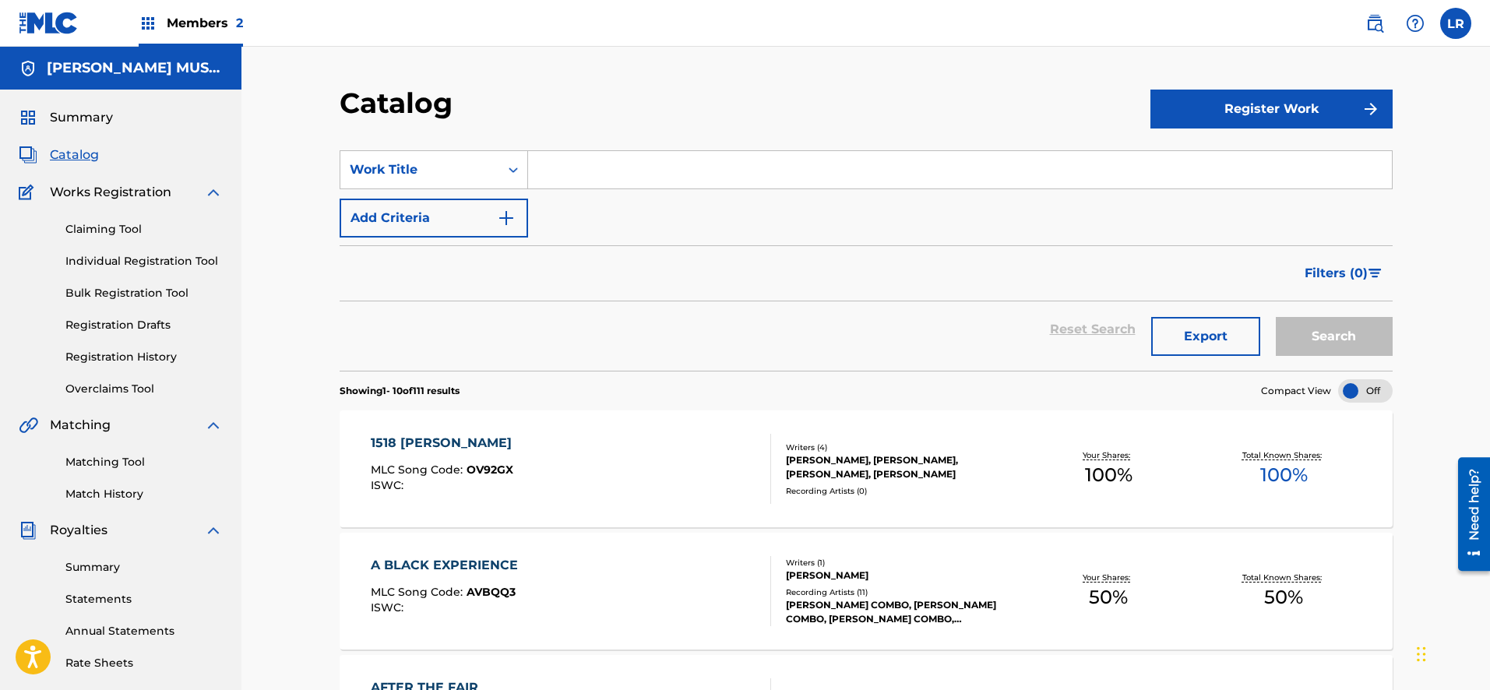
click at [444, 439] on div "1518 [PERSON_NAME]" at bounding box center [445, 443] width 149 height 19
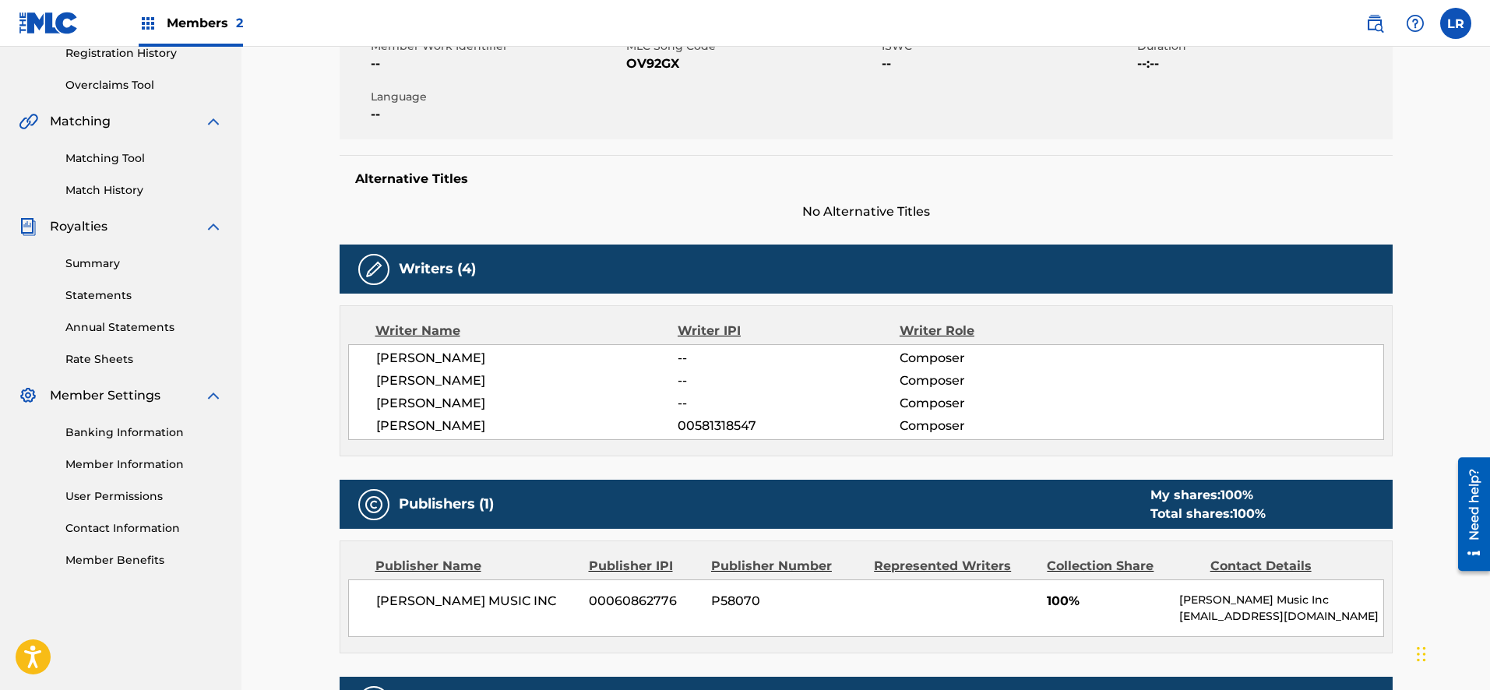
scroll to position [305, 0]
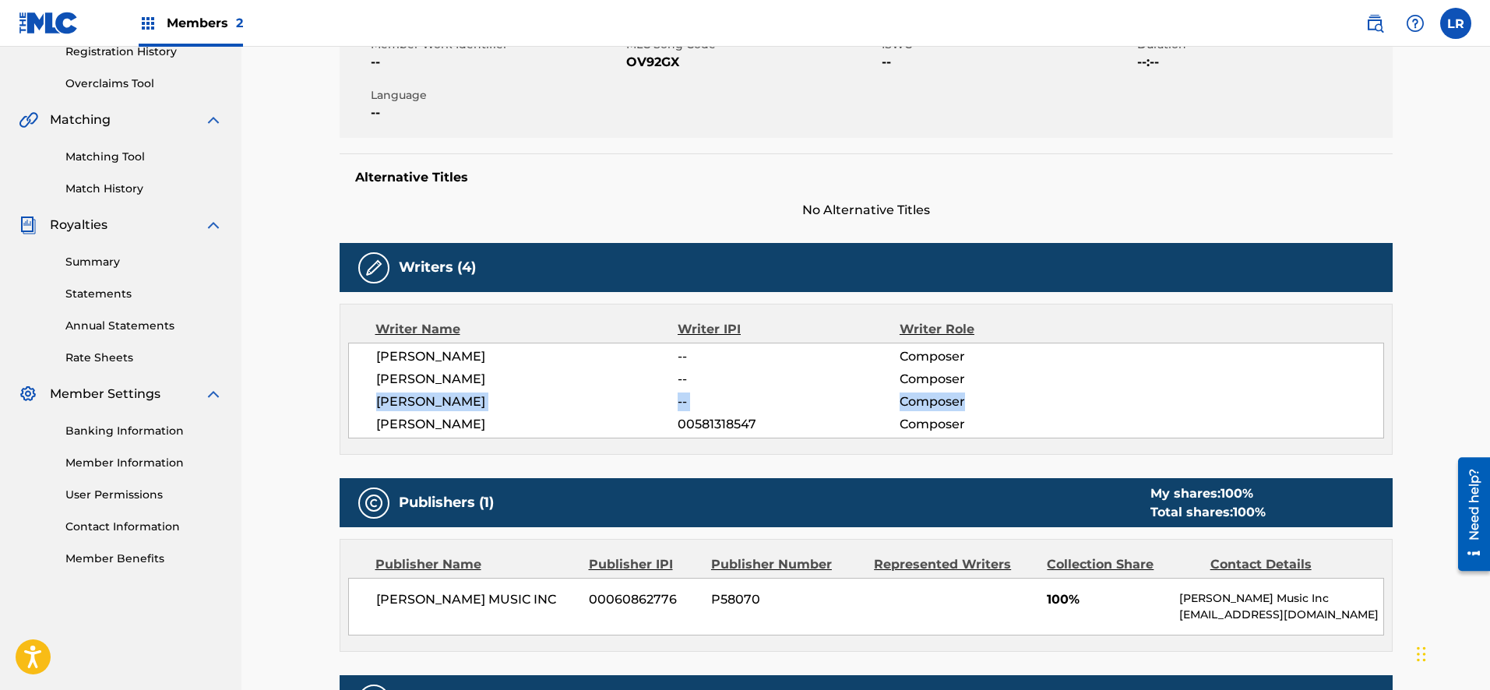
drag, startPoint x: 1489, startPoint y: 375, endPoint x: 1481, endPoint y: 390, distance: 16.7
click at [1481, 392] on div "< Back to results Edit Last Edited: [DATE] Source: 1518 CHELSEA Work Detail Mem…" at bounding box center [865, 288] width 1248 height 1095
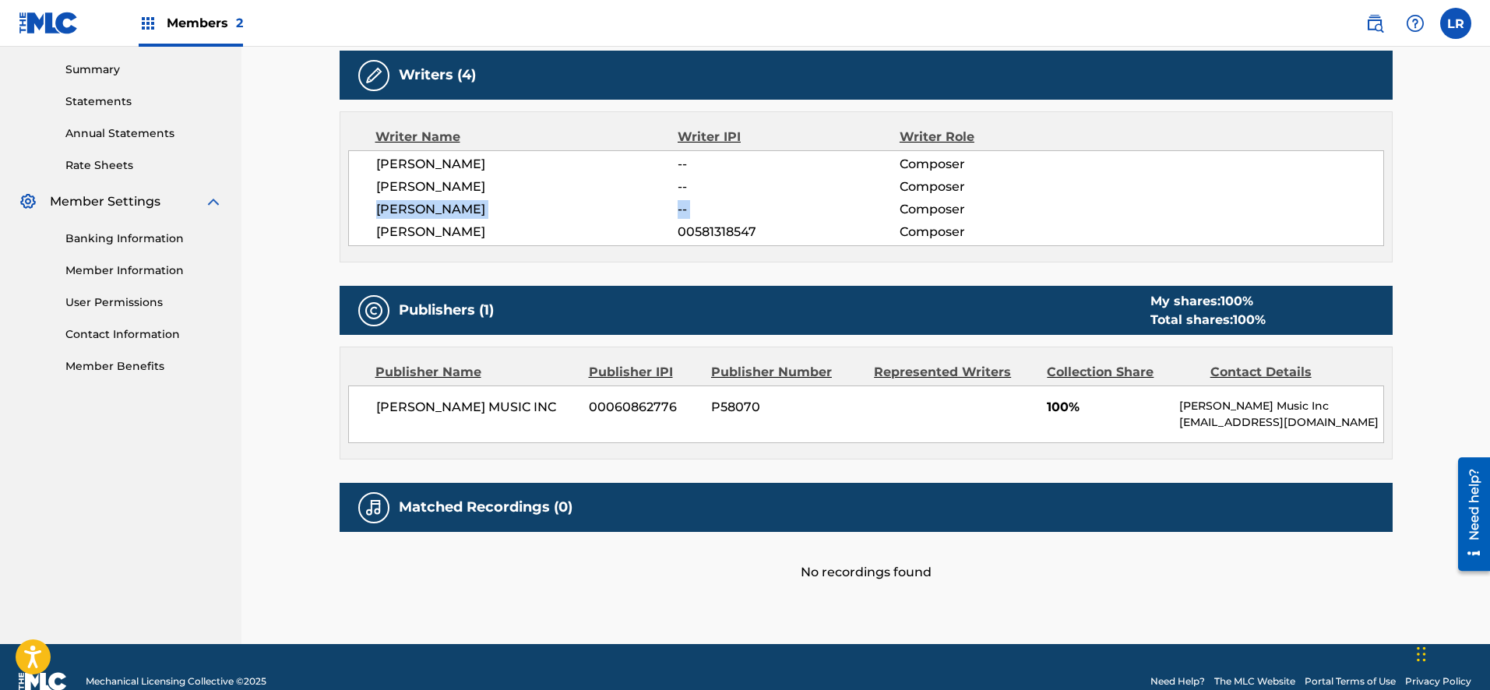
scroll to position [496, 0]
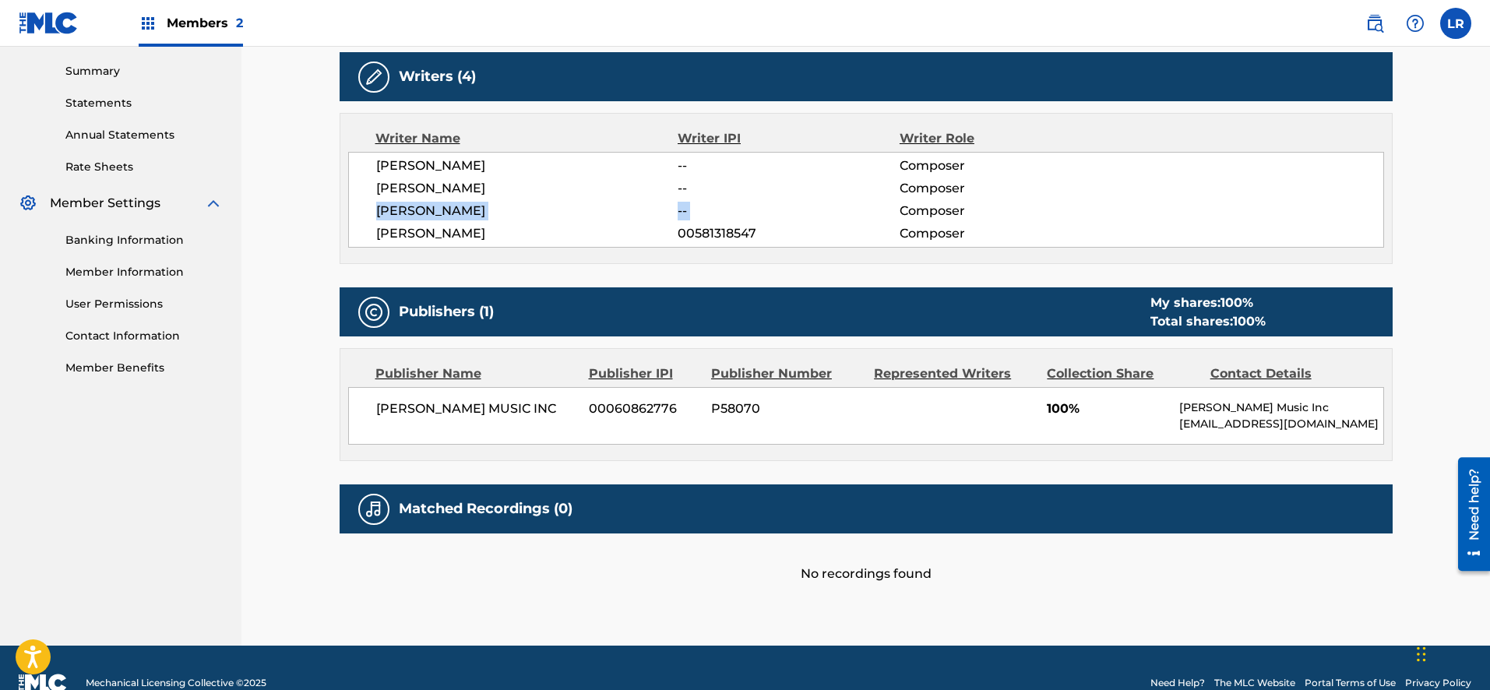
drag, startPoint x: 1492, startPoint y: 385, endPoint x: 23, endPoint y: 40, distance: 1508.8
click at [593, 512] on div "Matched Recordings (0)" at bounding box center [866, 508] width 1053 height 49
click at [600, 557] on div "No recordings found" at bounding box center [866, 558] width 1053 height 50
click at [504, 506] on h5 "Matched Recordings (0)" at bounding box center [486, 509] width 174 height 18
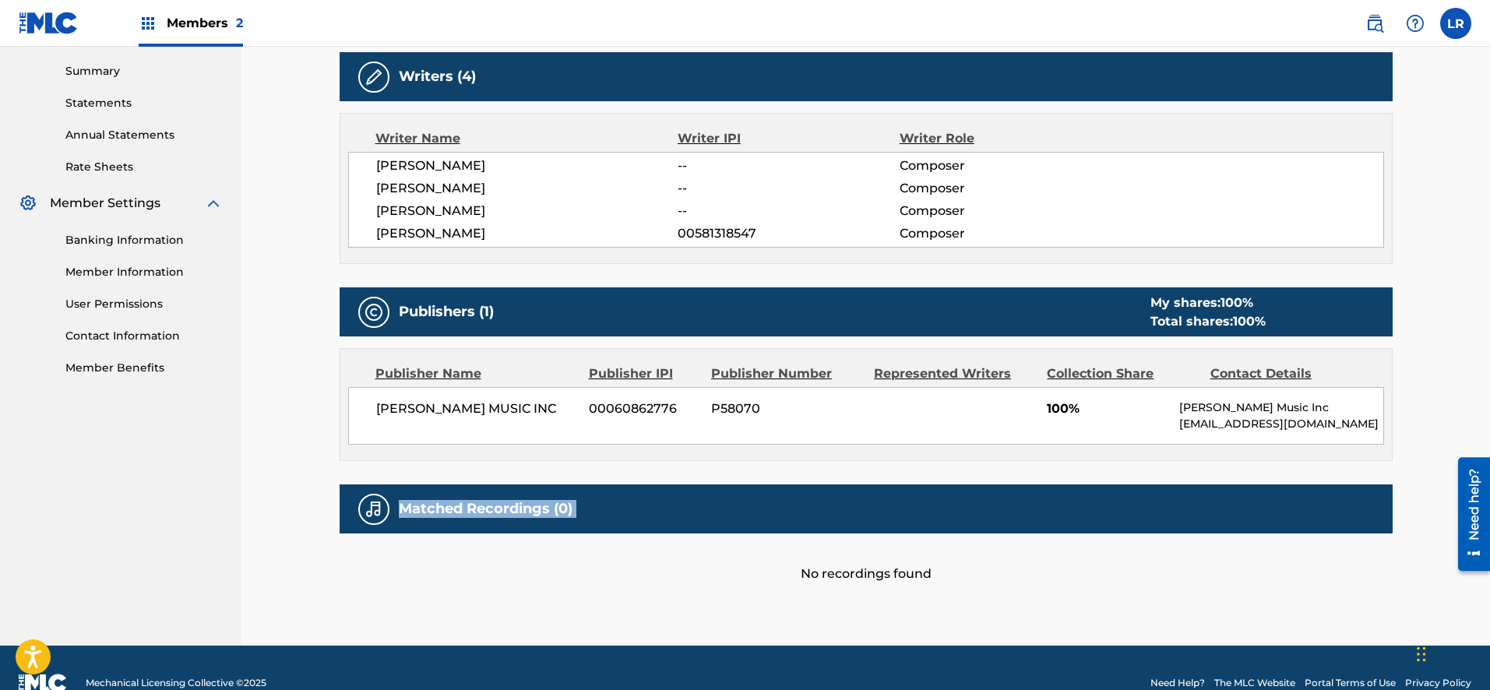
click at [504, 506] on h5 "Matched Recordings (0)" at bounding box center [486, 509] width 174 height 18
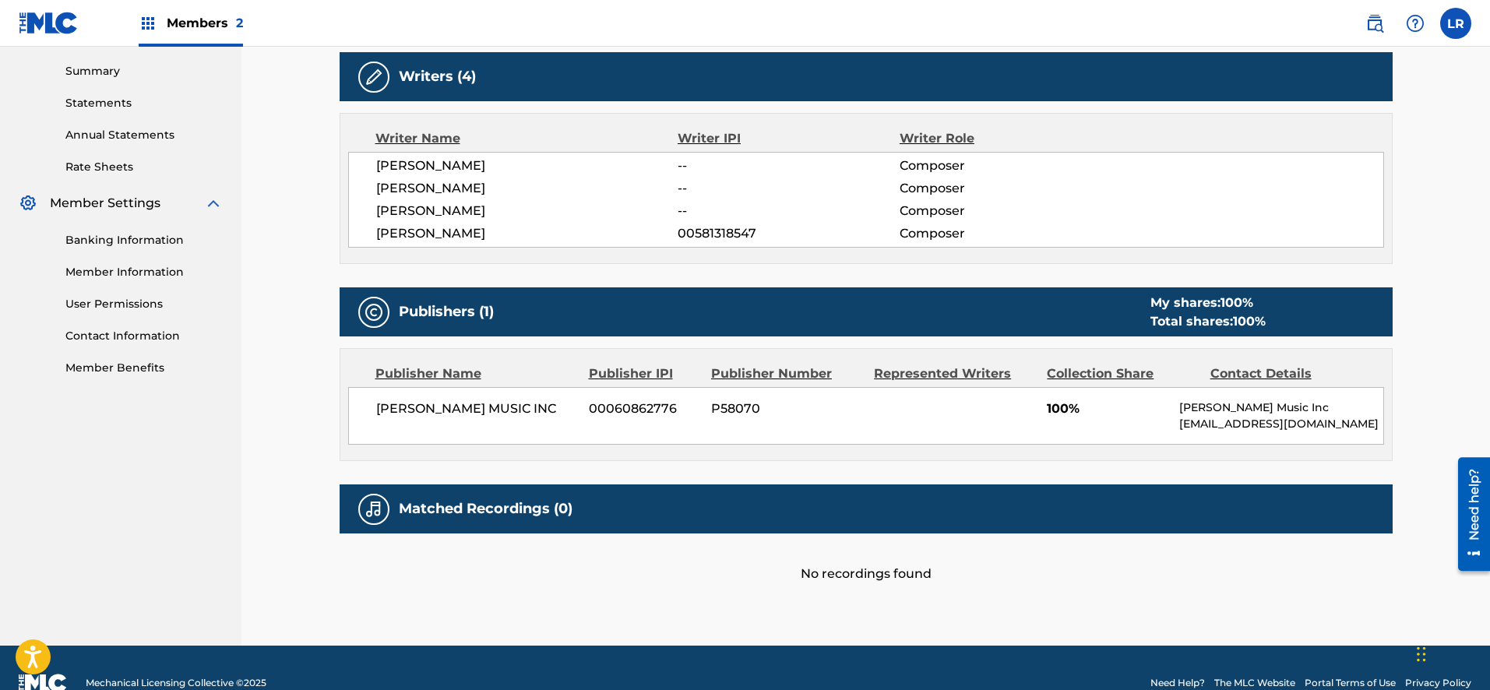
click at [858, 569] on div "No recordings found" at bounding box center [866, 558] width 1053 height 50
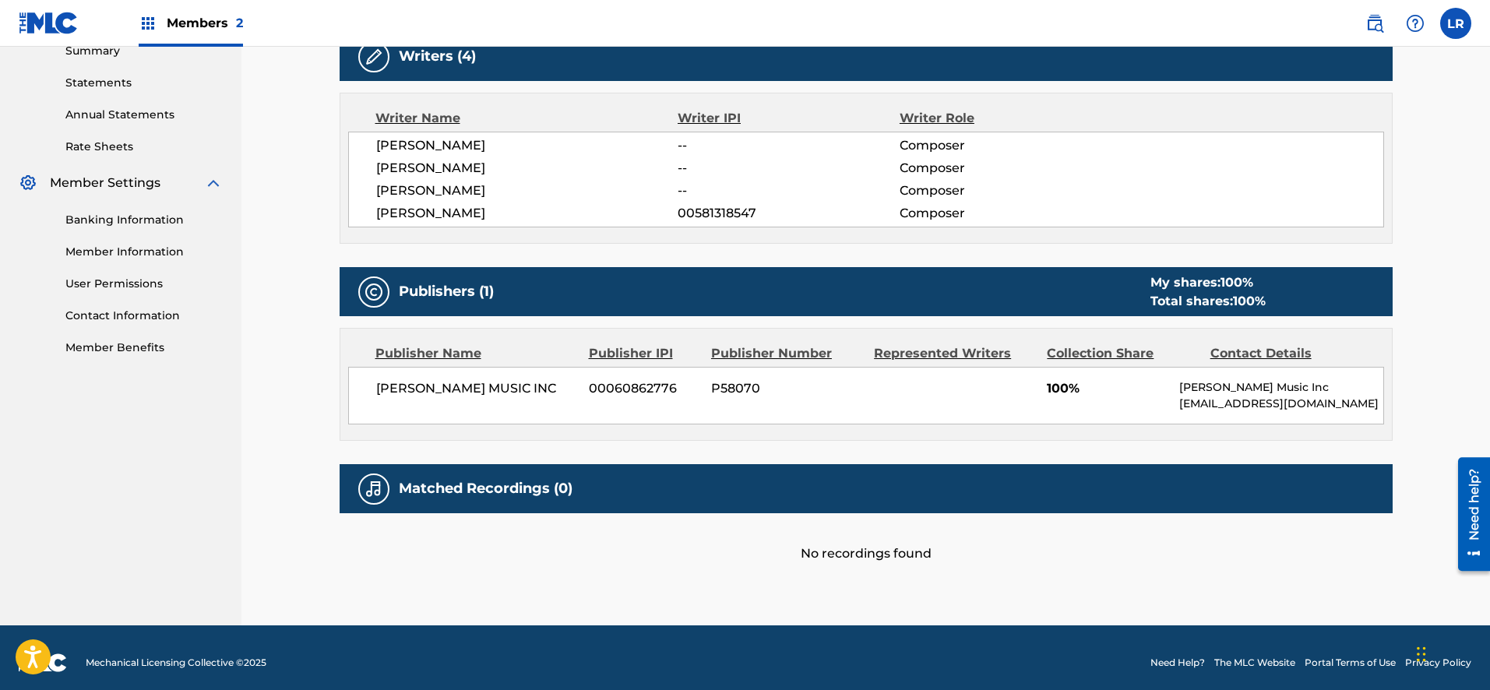
scroll to position [526, 0]
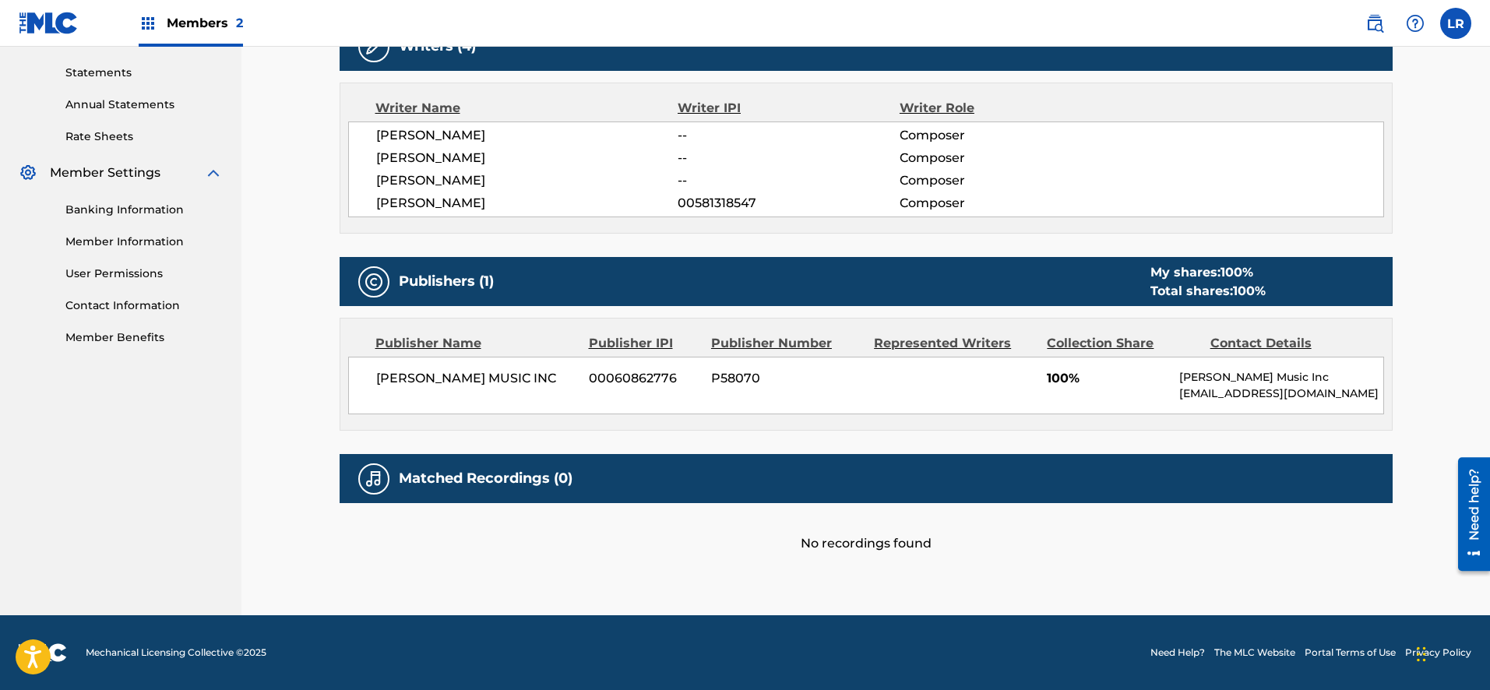
click at [600, 280] on div "Publishers (1) My shares: 100 % Total shares: 100 %" at bounding box center [866, 281] width 1053 height 49
click at [576, 480] on div "Matched Recordings (0)" at bounding box center [866, 478] width 1053 height 49
drag, startPoint x: 1488, startPoint y: 417, endPoint x: 1477, endPoint y: 366, distance: 52.0
click at [1477, 366] on div "< Back to results Edit Last Edited: [DATE] Source: 1518 CHELSEA Work Detail Mem…" at bounding box center [865, 67] width 1248 height 1095
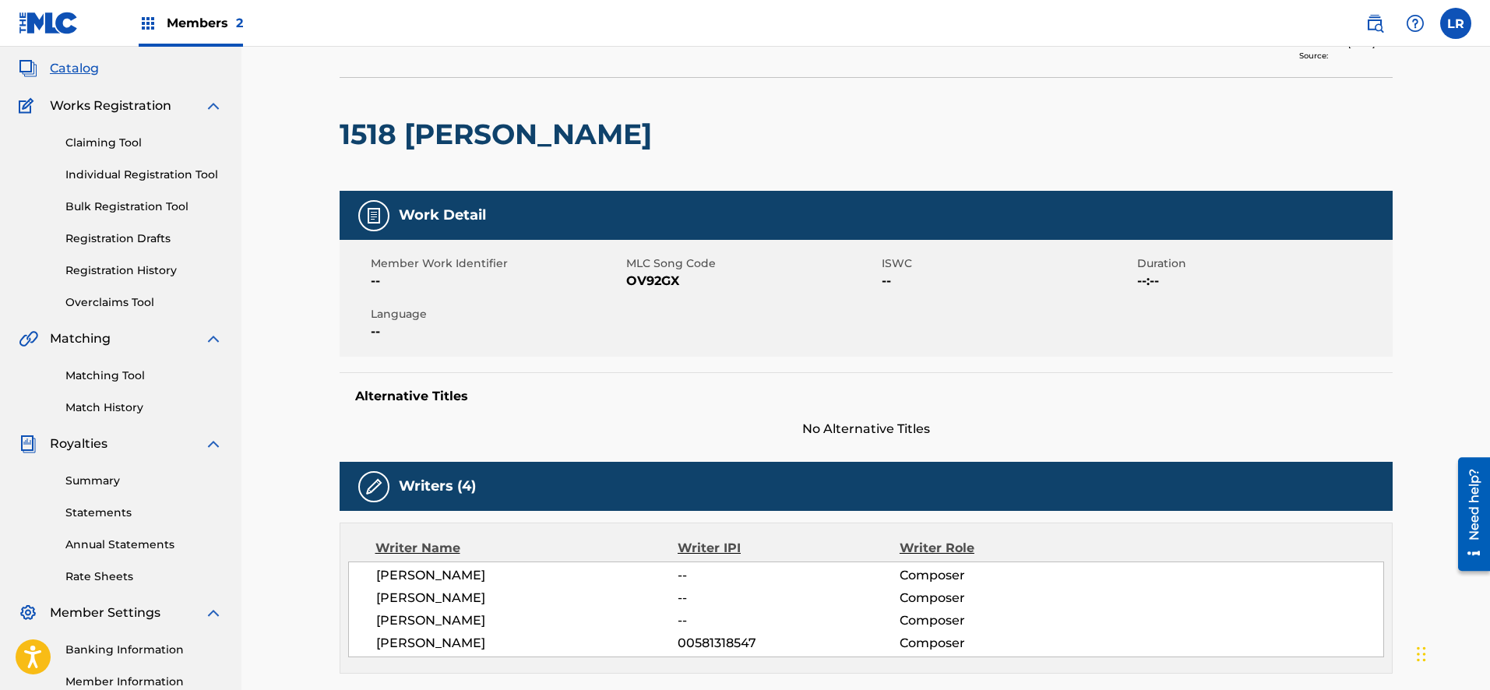
scroll to position [0, 0]
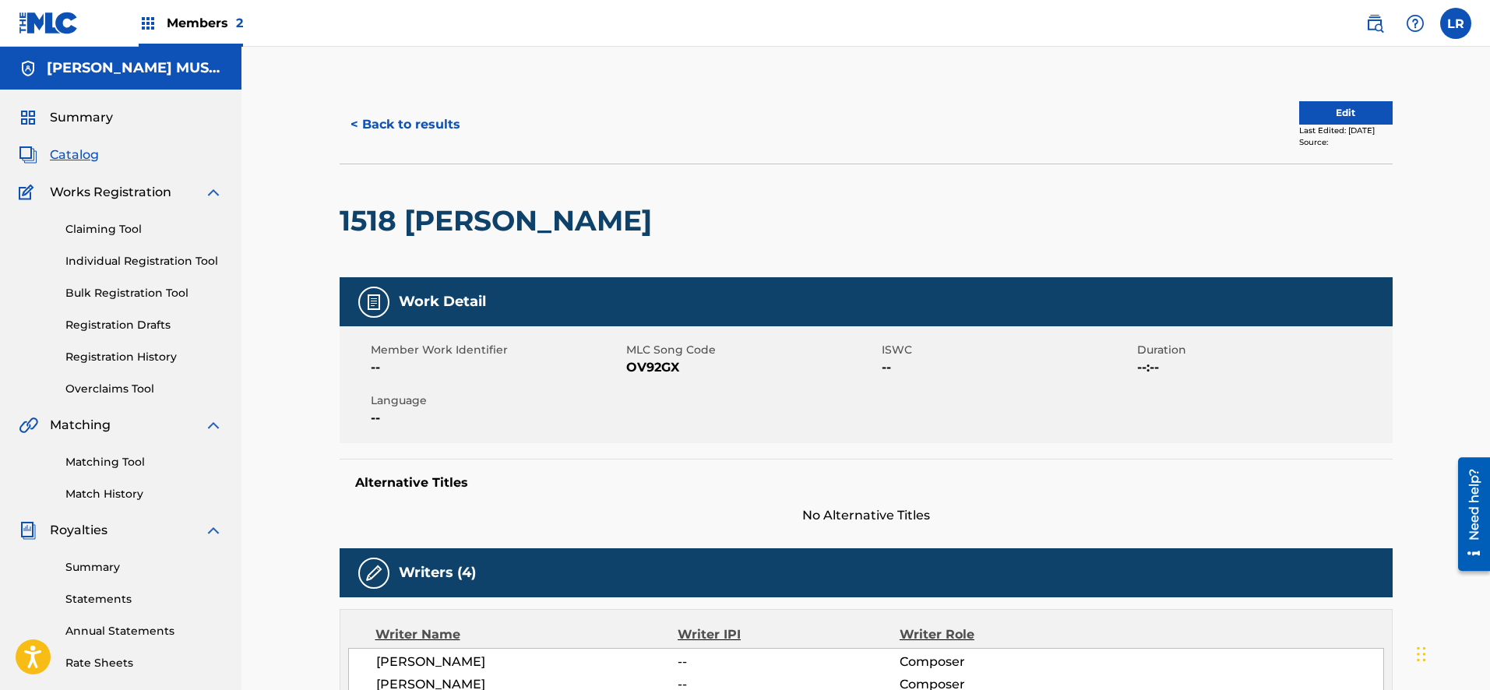
click at [1307, 107] on button "Edit" at bounding box center [1345, 112] width 93 height 23
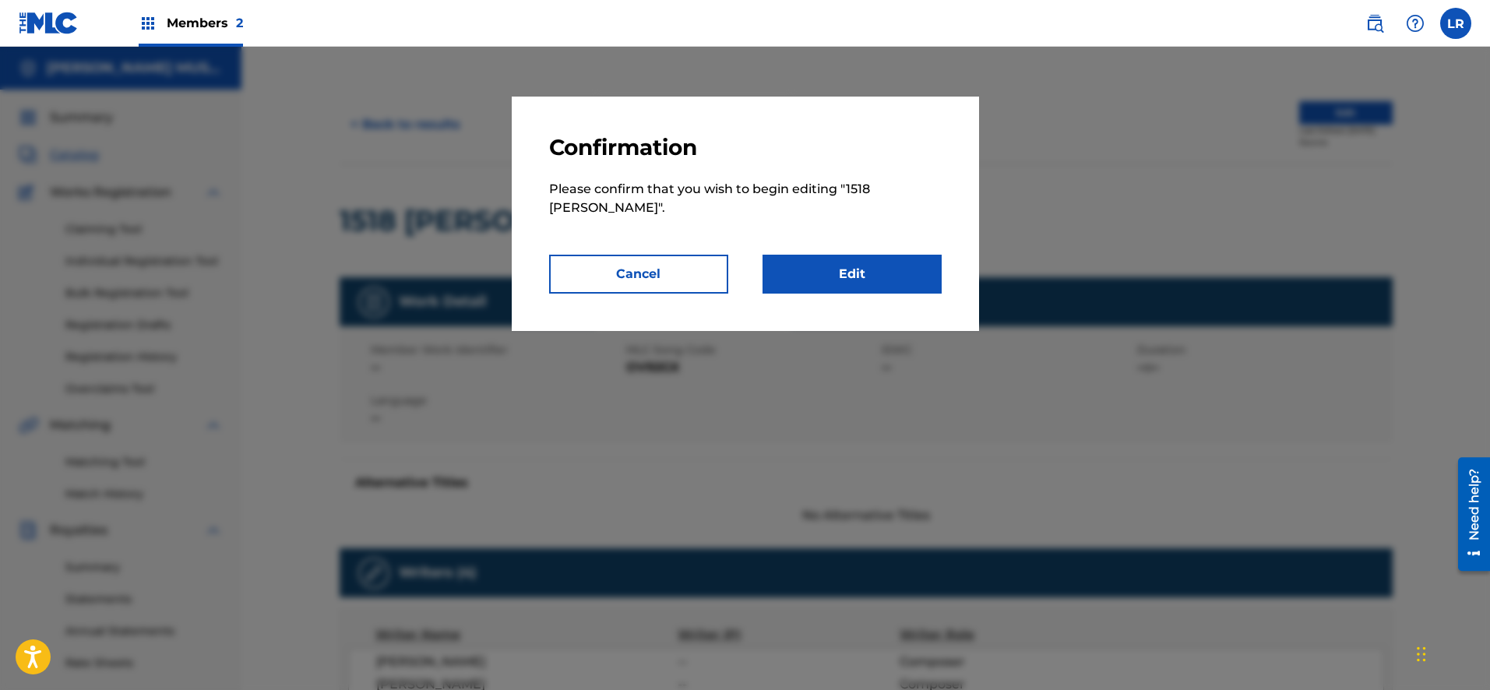
click at [692, 255] on button "Cancel" at bounding box center [638, 274] width 179 height 39
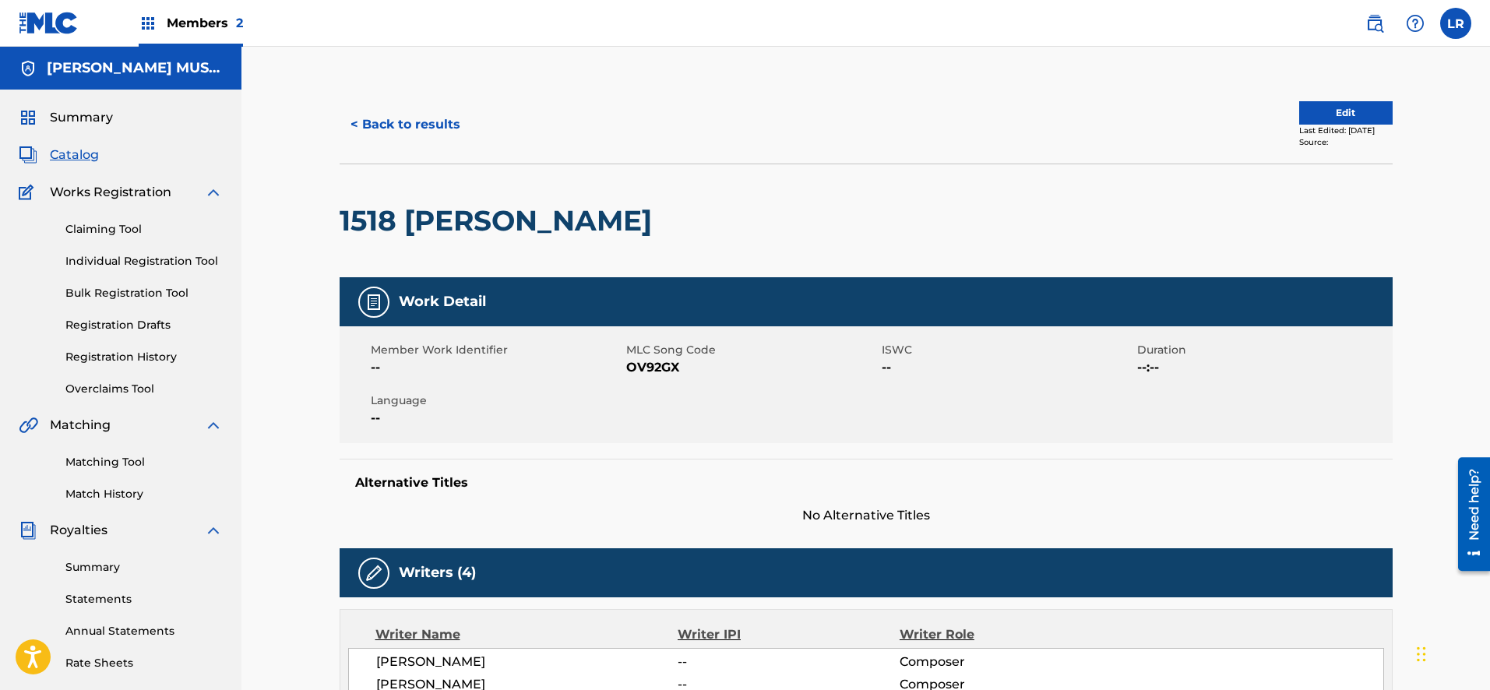
click at [1486, 192] on div "< Back to results Edit Last Edited: [DATE] Source: 1518 CHELSEA Work Detail Mem…" at bounding box center [865, 594] width 1248 height 1095
click at [1320, 109] on button "Edit" at bounding box center [1345, 112] width 93 height 23
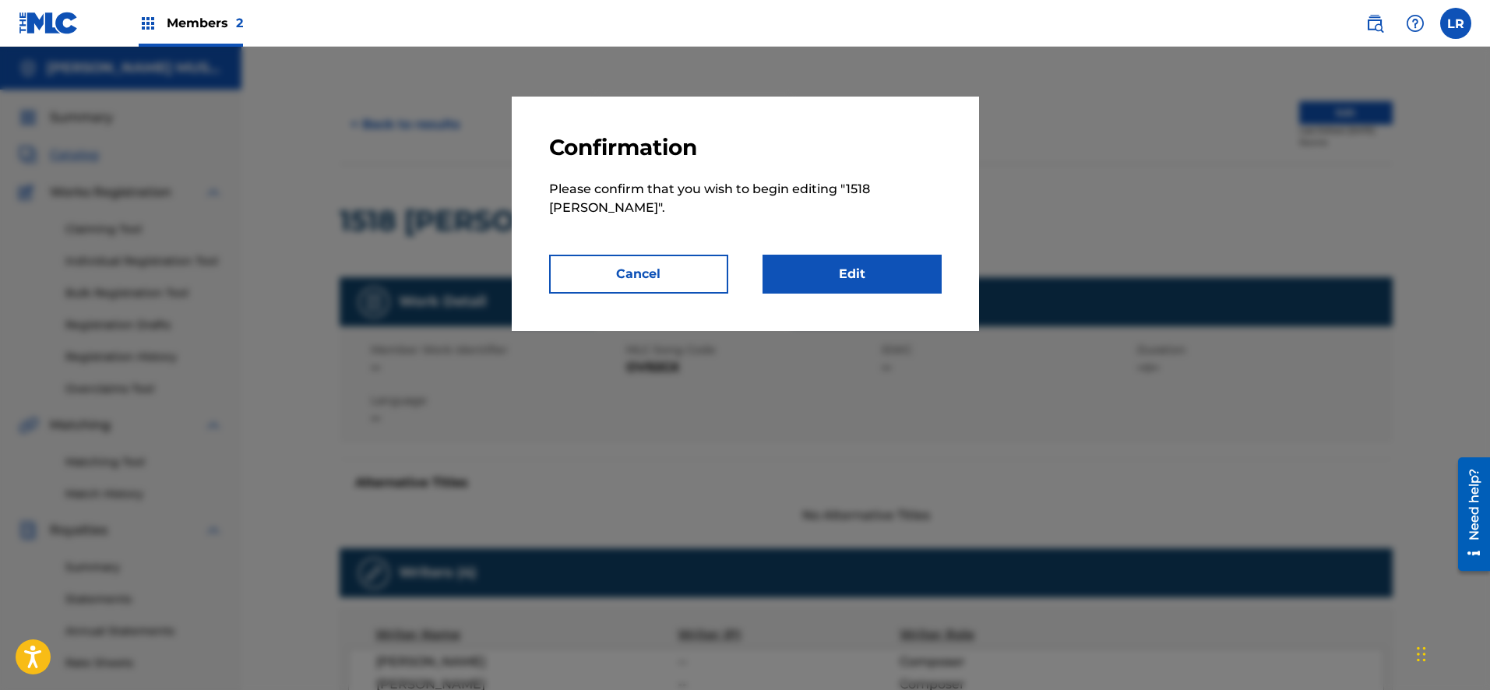
click at [847, 256] on link "Edit" at bounding box center [851, 274] width 179 height 39
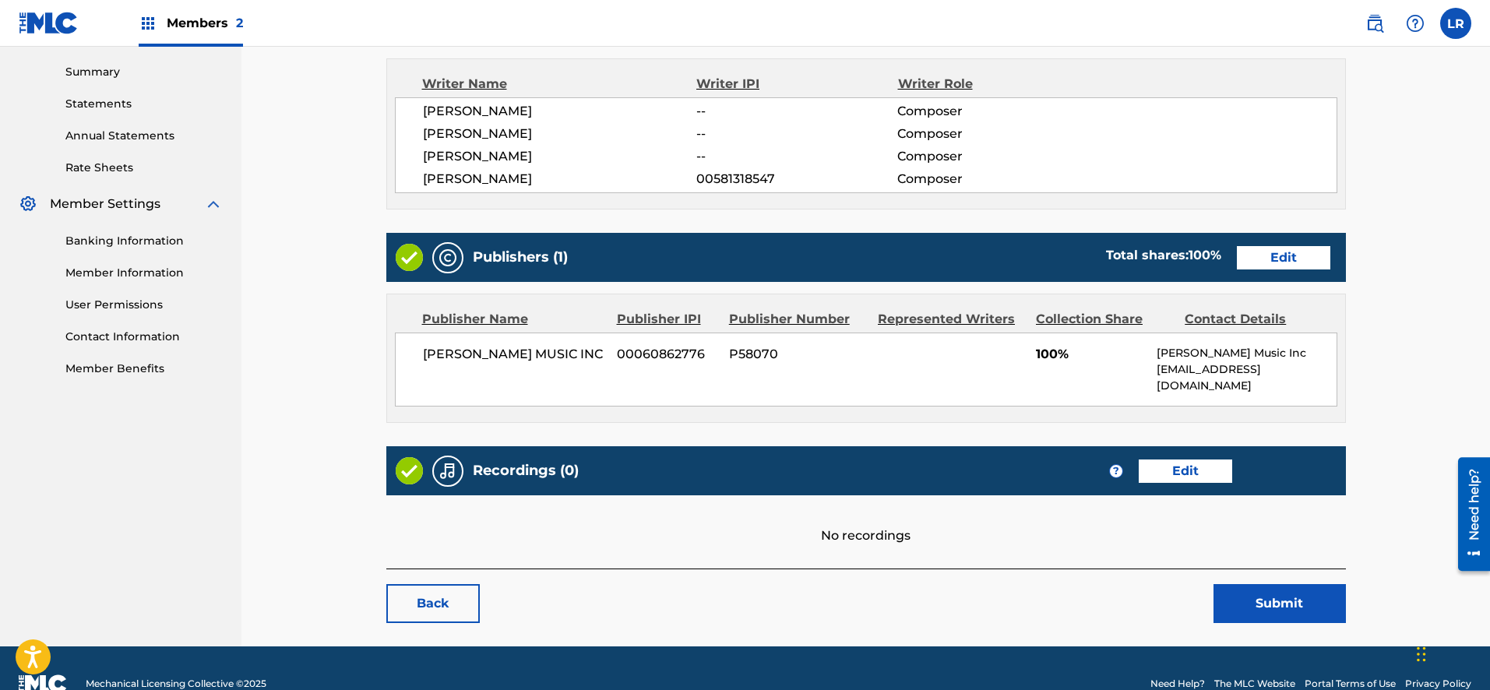
scroll to position [496, 0]
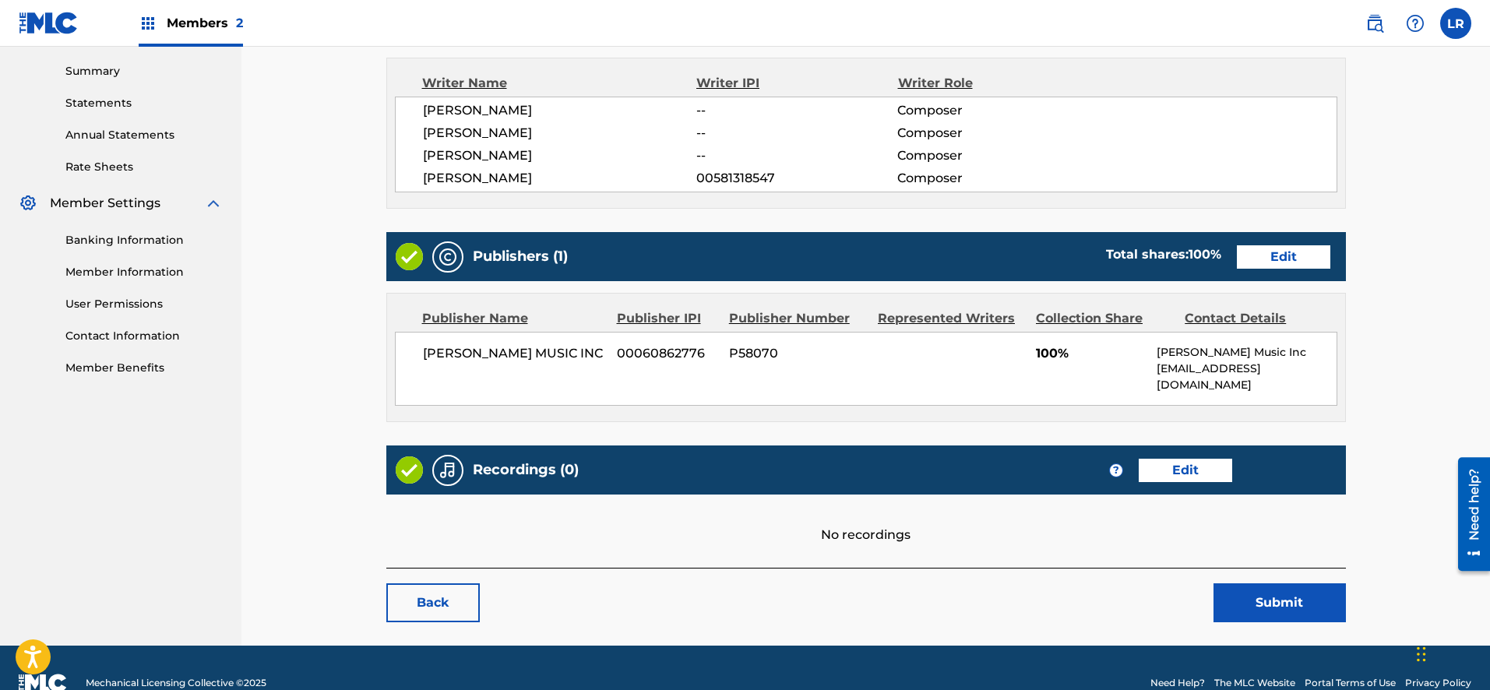
click at [1189, 459] on link "Edit" at bounding box center [1185, 470] width 93 height 23
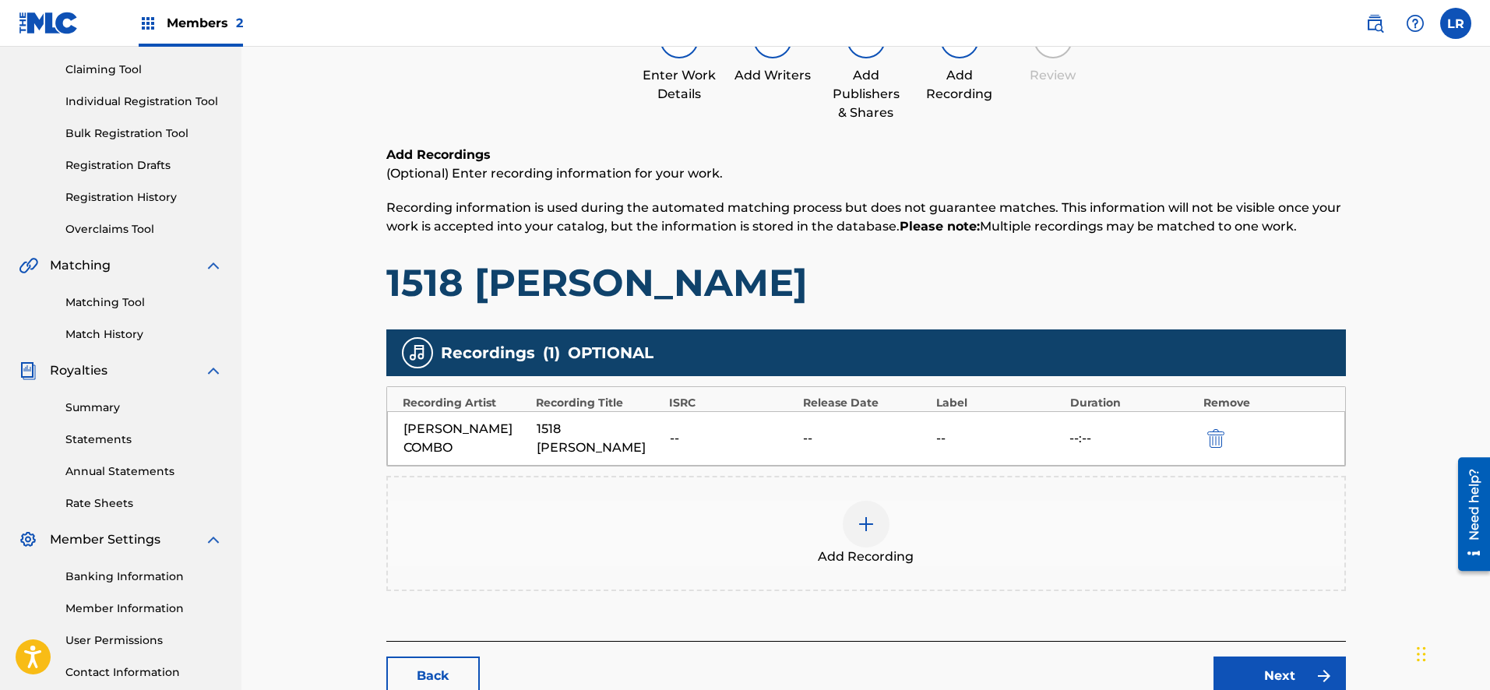
scroll to position [276, 0]
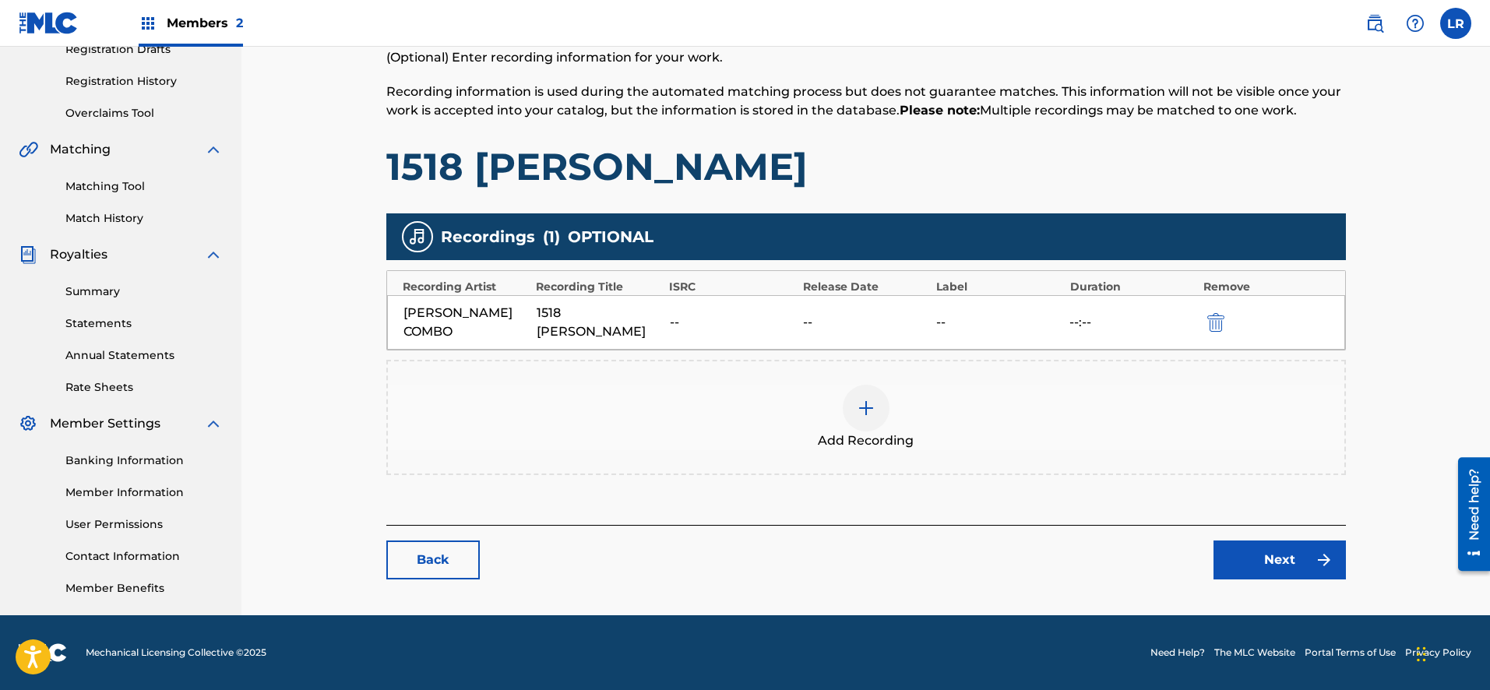
drag, startPoint x: 1491, startPoint y: 321, endPoint x: 29, endPoint y: 86, distance: 1481.2
click at [439, 556] on link "Back" at bounding box center [432, 559] width 93 height 39
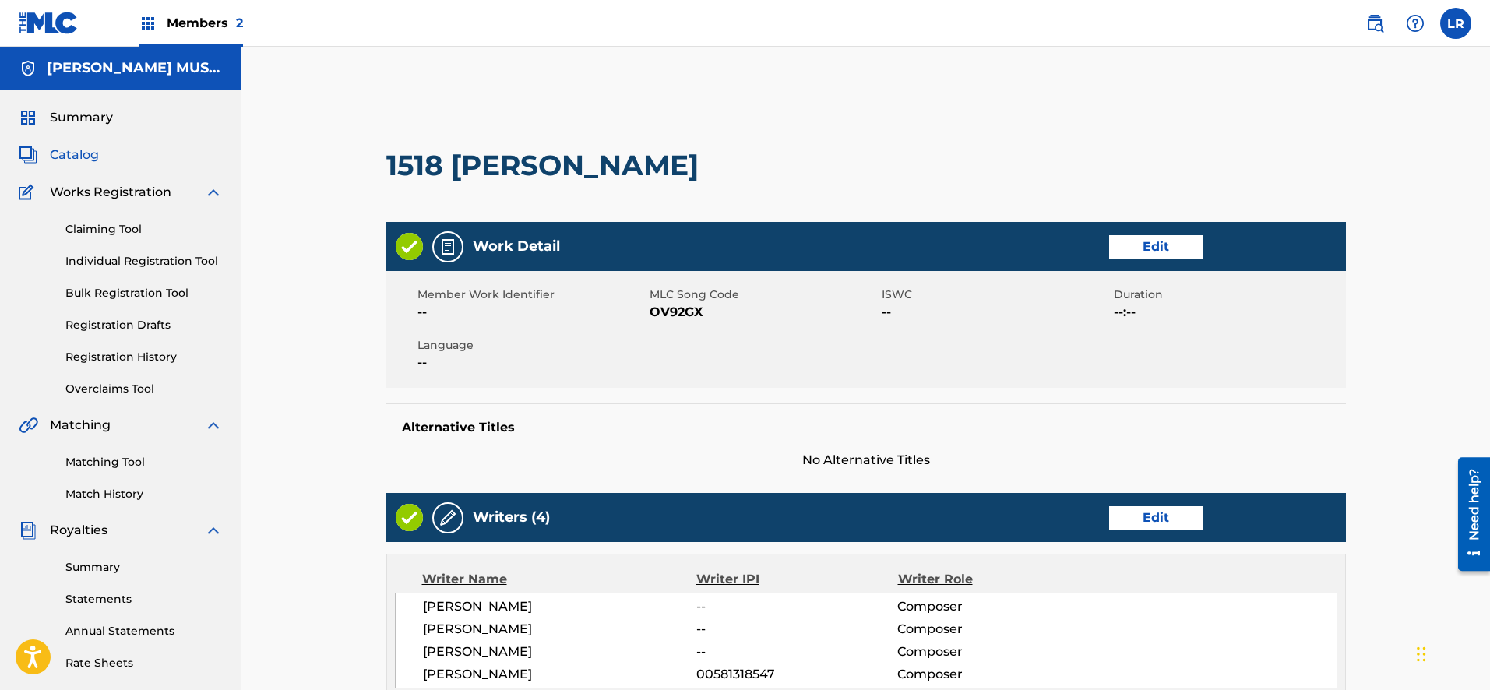
scroll to position [276, 0]
click at [65, 151] on span "Catalog" at bounding box center [74, 155] width 49 height 19
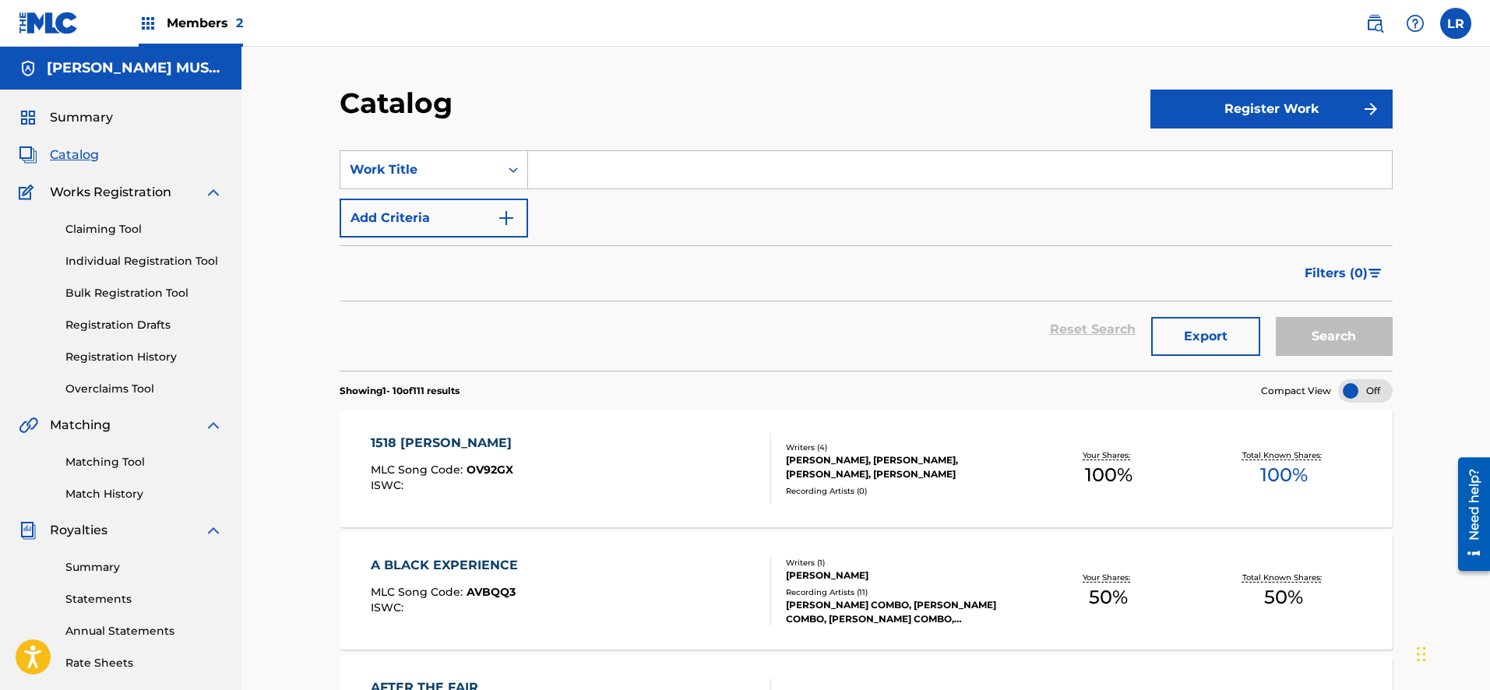
click at [1260, 97] on button "Register Work" at bounding box center [1271, 109] width 242 height 39
click at [1185, 156] on link "Individual" at bounding box center [1271, 159] width 242 height 37
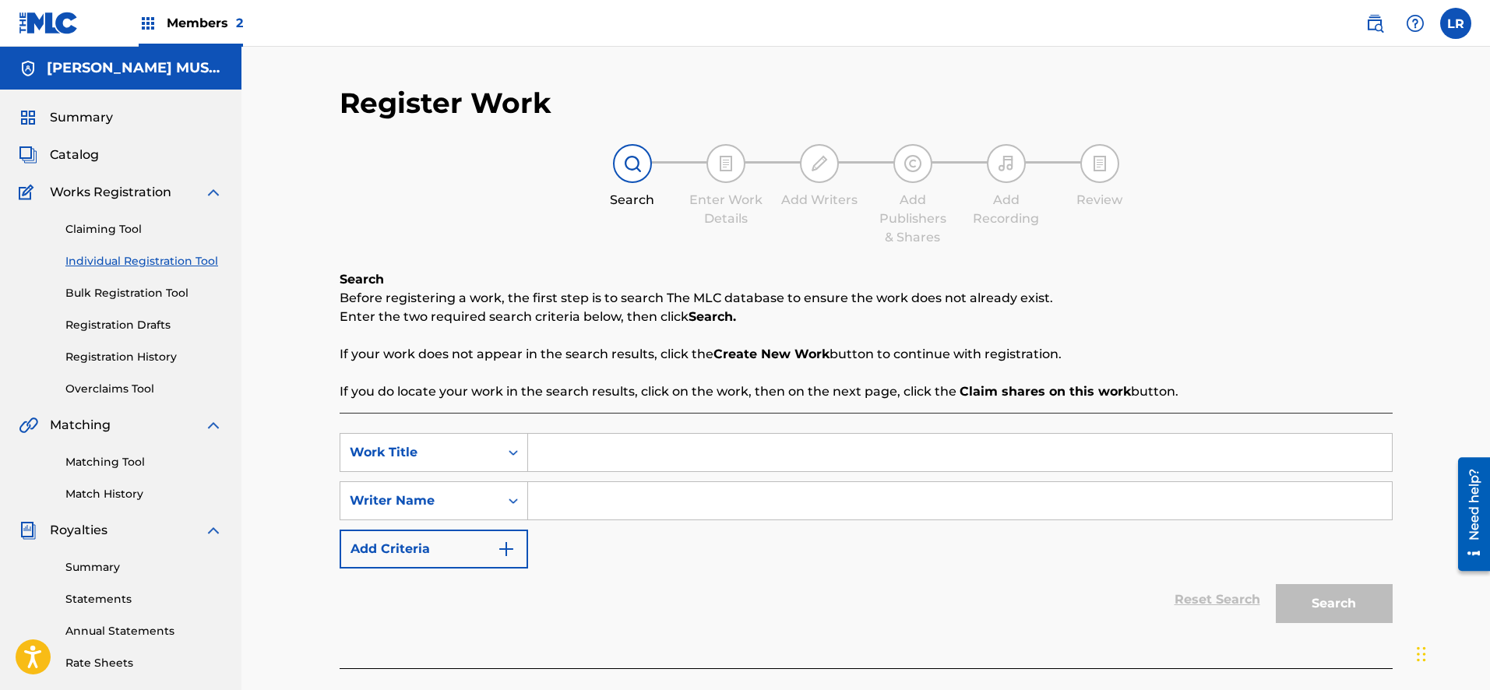
click at [547, 452] on input "Search Form" at bounding box center [960, 452] width 864 height 37
type input "All Cows No BUll"
click at [544, 506] on input "Search Form" at bounding box center [960, 500] width 864 height 37
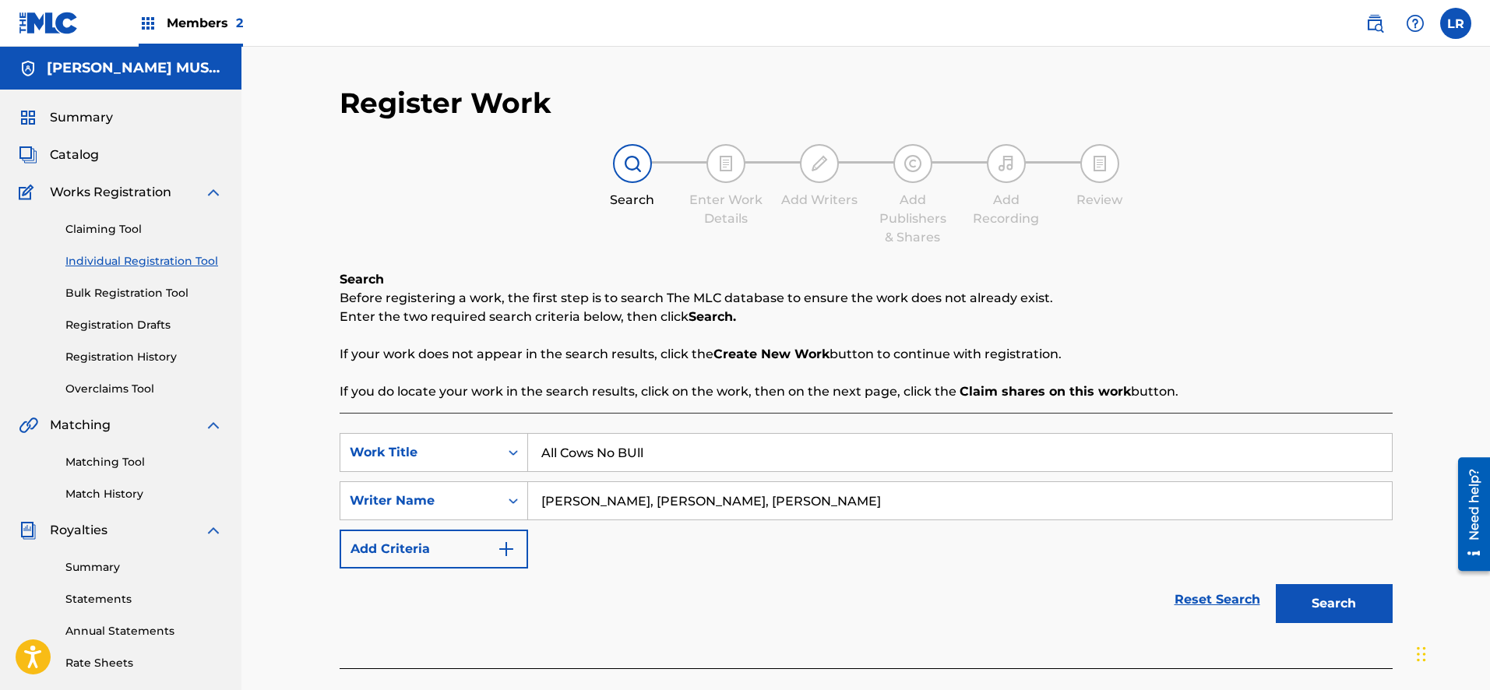
type input "[PERSON_NAME], [PERSON_NAME], [PERSON_NAME]"
click at [499, 543] on img "Search Form" at bounding box center [506, 549] width 19 height 19
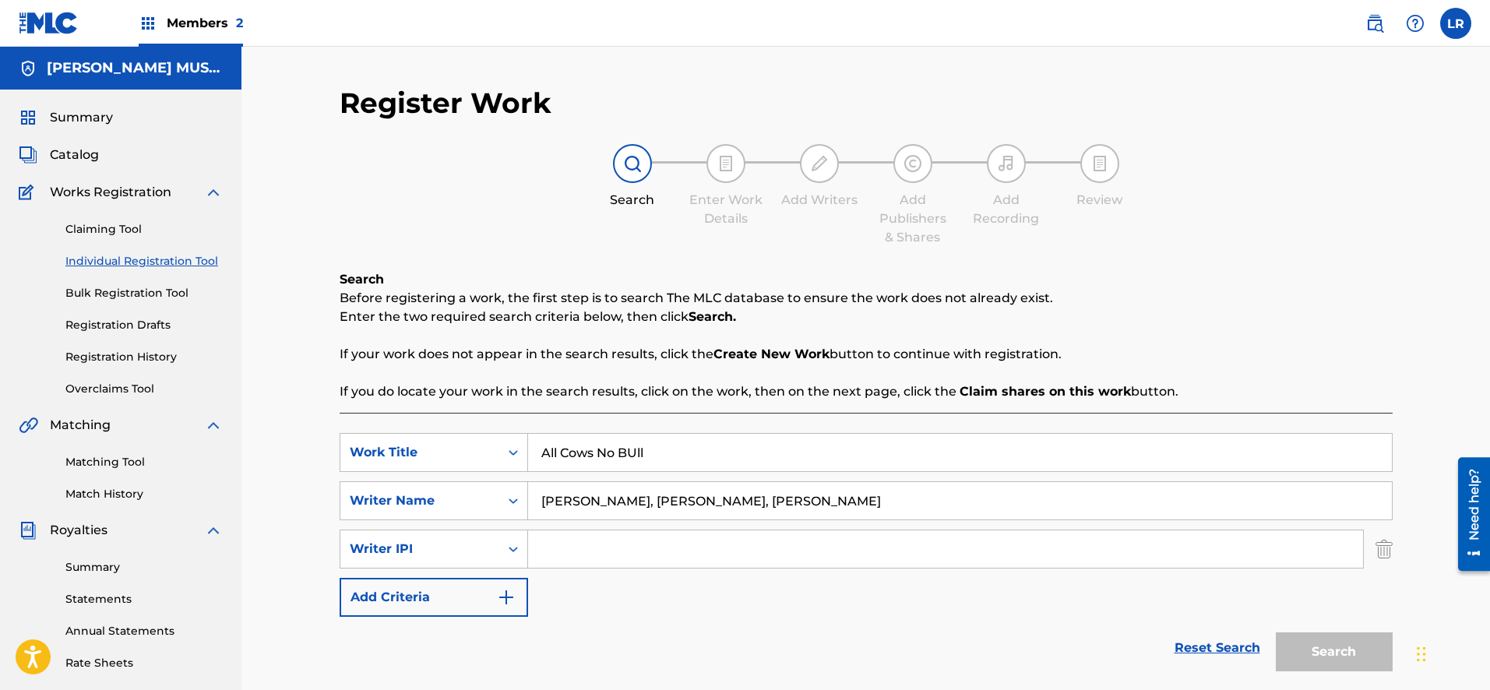
click at [506, 593] on img "Search Form" at bounding box center [506, 597] width 19 height 19
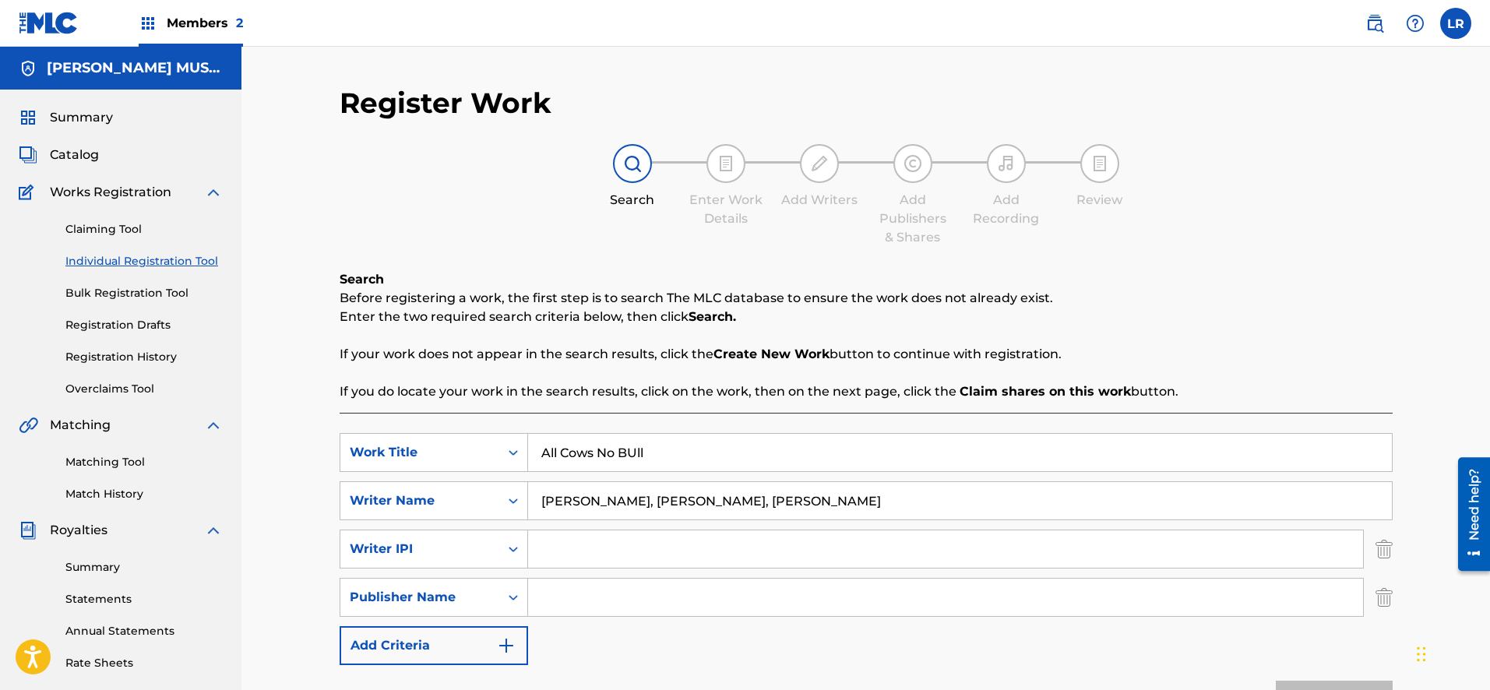
click at [552, 602] on input "Search Form" at bounding box center [945, 597] width 835 height 37
type input "[PERSON_NAME] Music Inc.,"
click at [501, 640] on img "Search Form" at bounding box center [506, 645] width 19 height 19
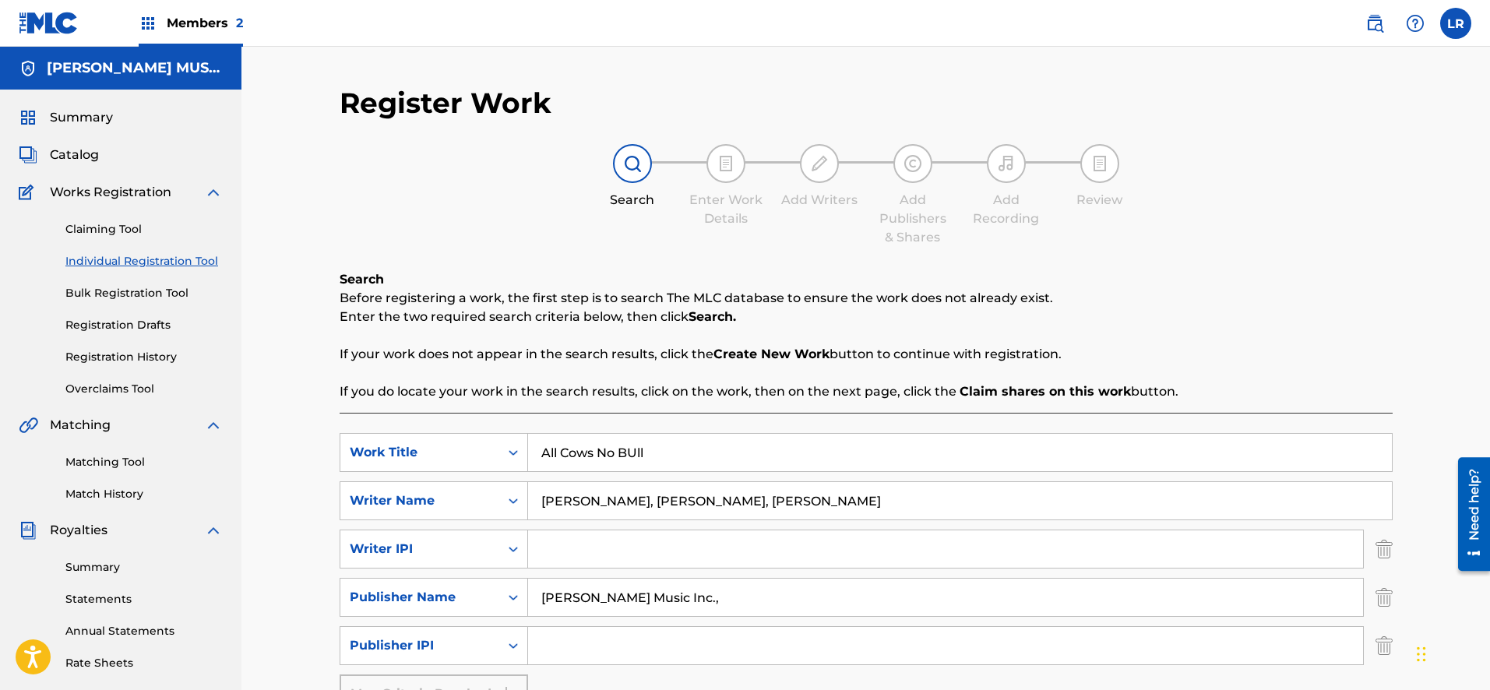
click at [556, 650] on input "Search Form" at bounding box center [945, 645] width 835 height 37
type input "S"
type input "00060862776"
click at [681, 604] on input "[PERSON_NAME] Music Inc.," at bounding box center [945, 597] width 835 height 37
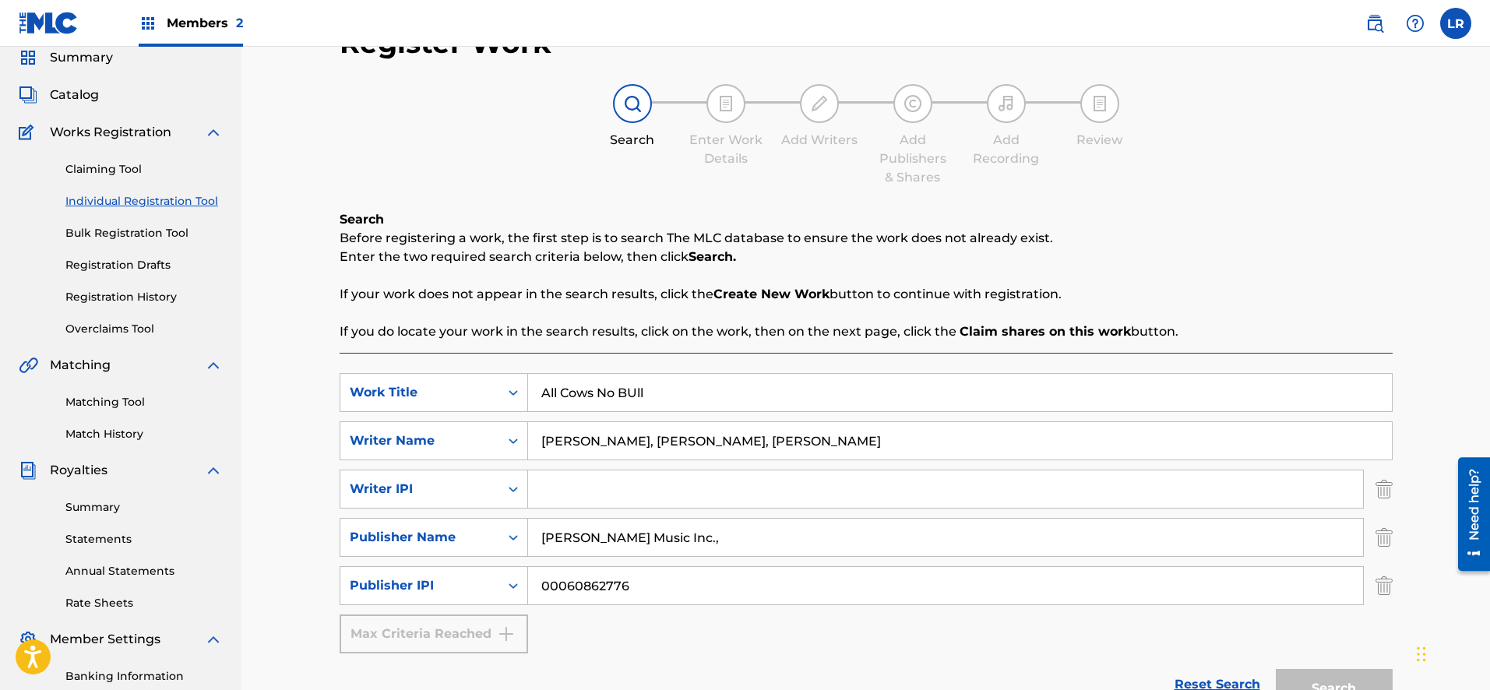
scroll to position [63, 0]
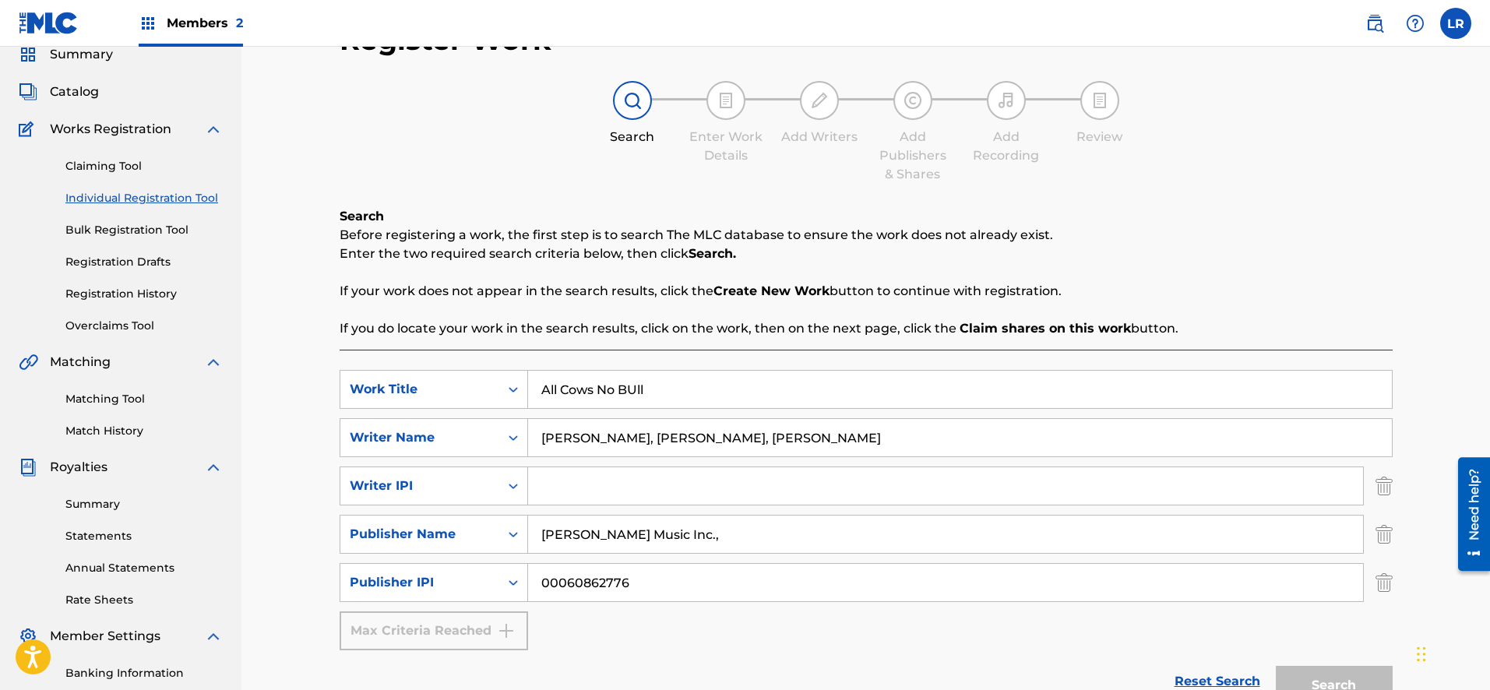
click at [689, 543] on input "[PERSON_NAME] Music Inc.," at bounding box center [945, 534] width 835 height 37
click at [661, 533] on input "[PERSON_NAME] Music Inc.,Sark Music" at bounding box center [945, 534] width 835 height 37
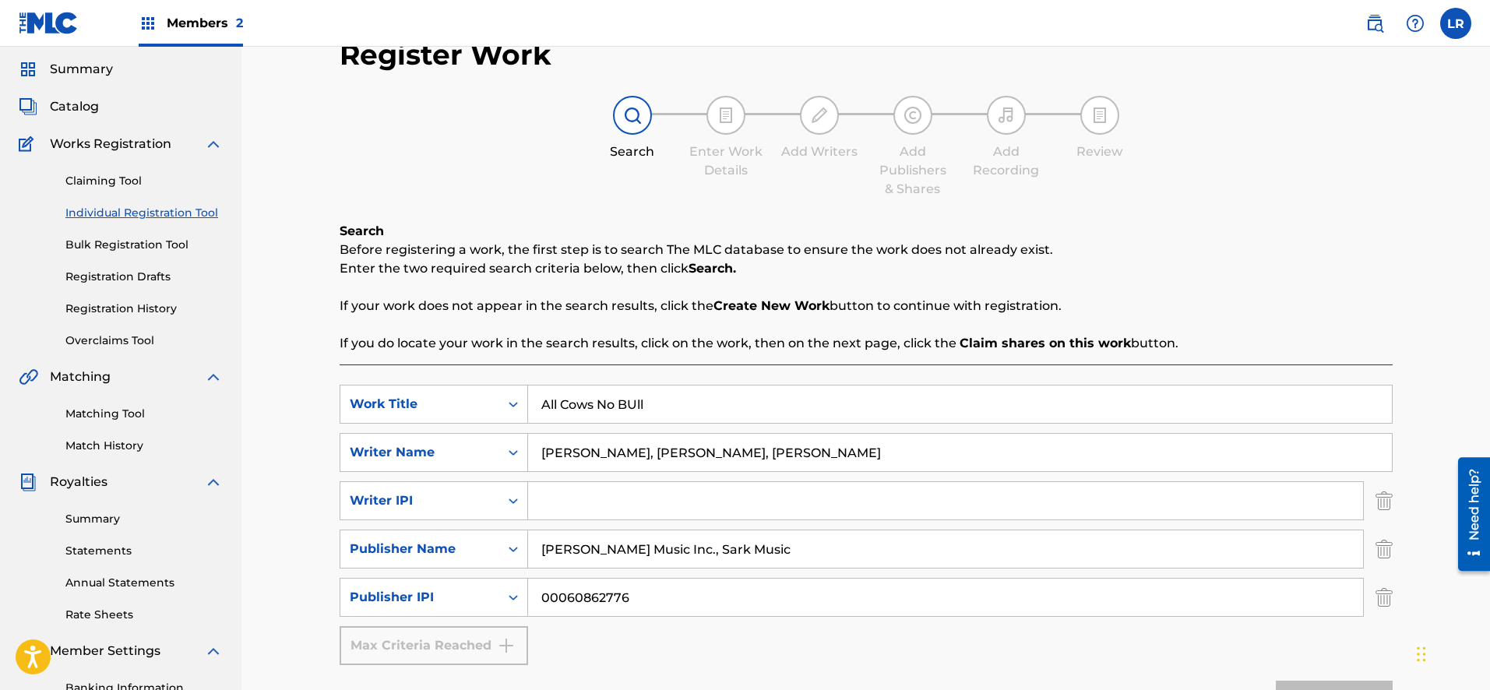
scroll to position [124, 0]
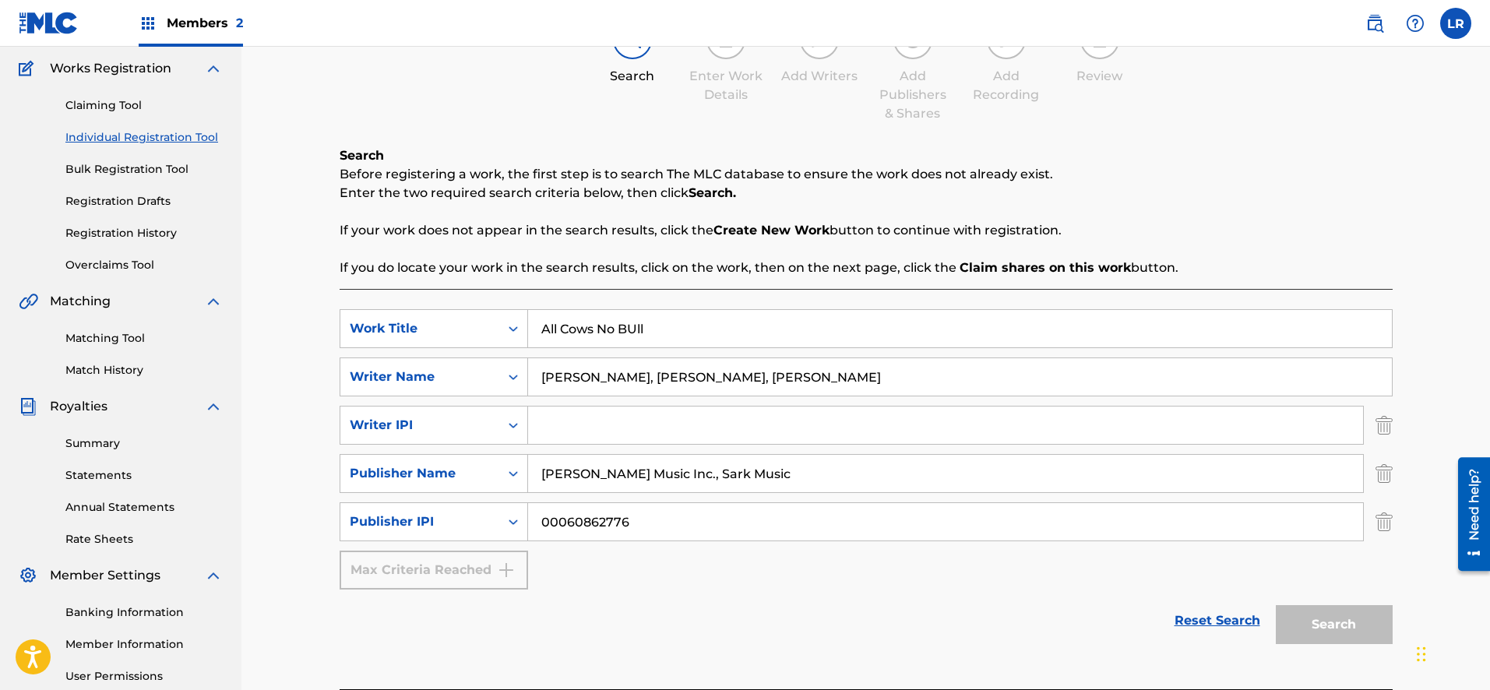
type input "[PERSON_NAME] Music Inc., Sark Music"
click at [509, 572] on div "Max Criteria Reached" at bounding box center [434, 570] width 188 height 39
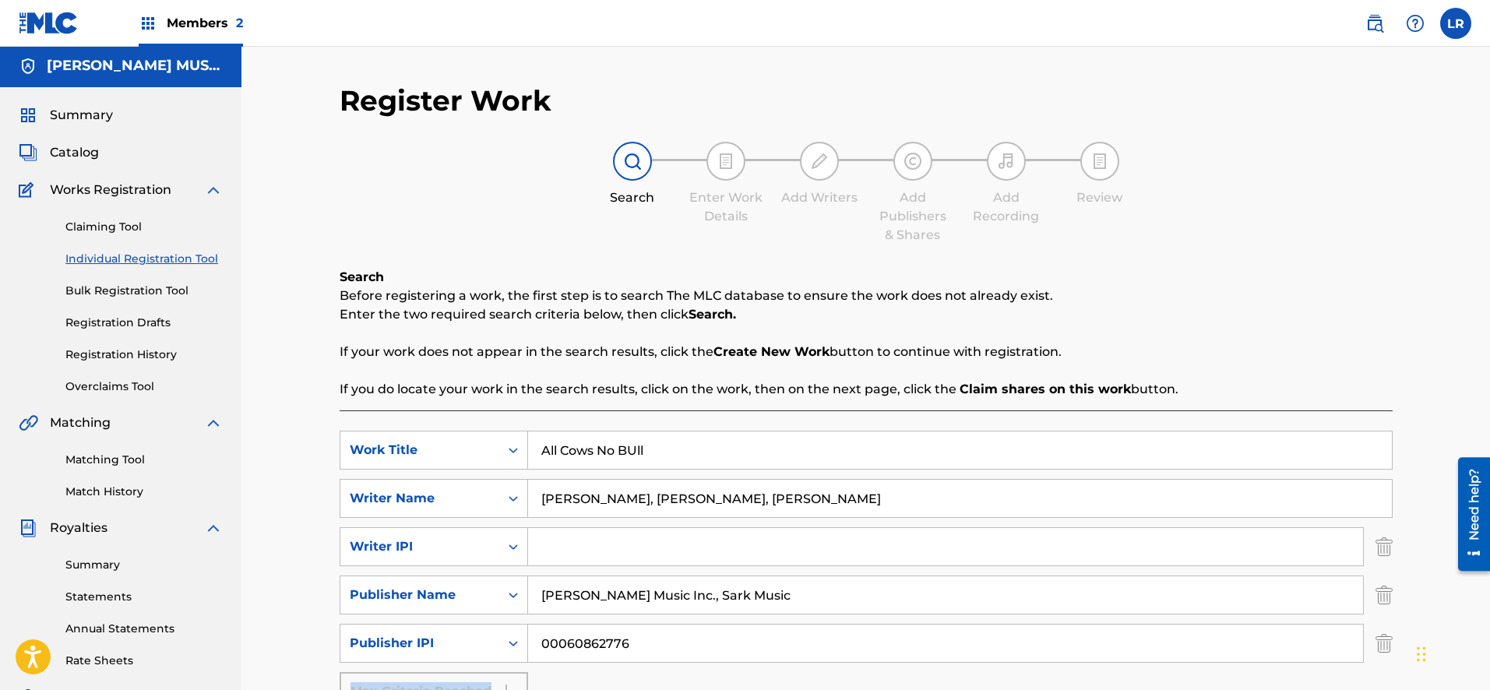
scroll to position [0, 0]
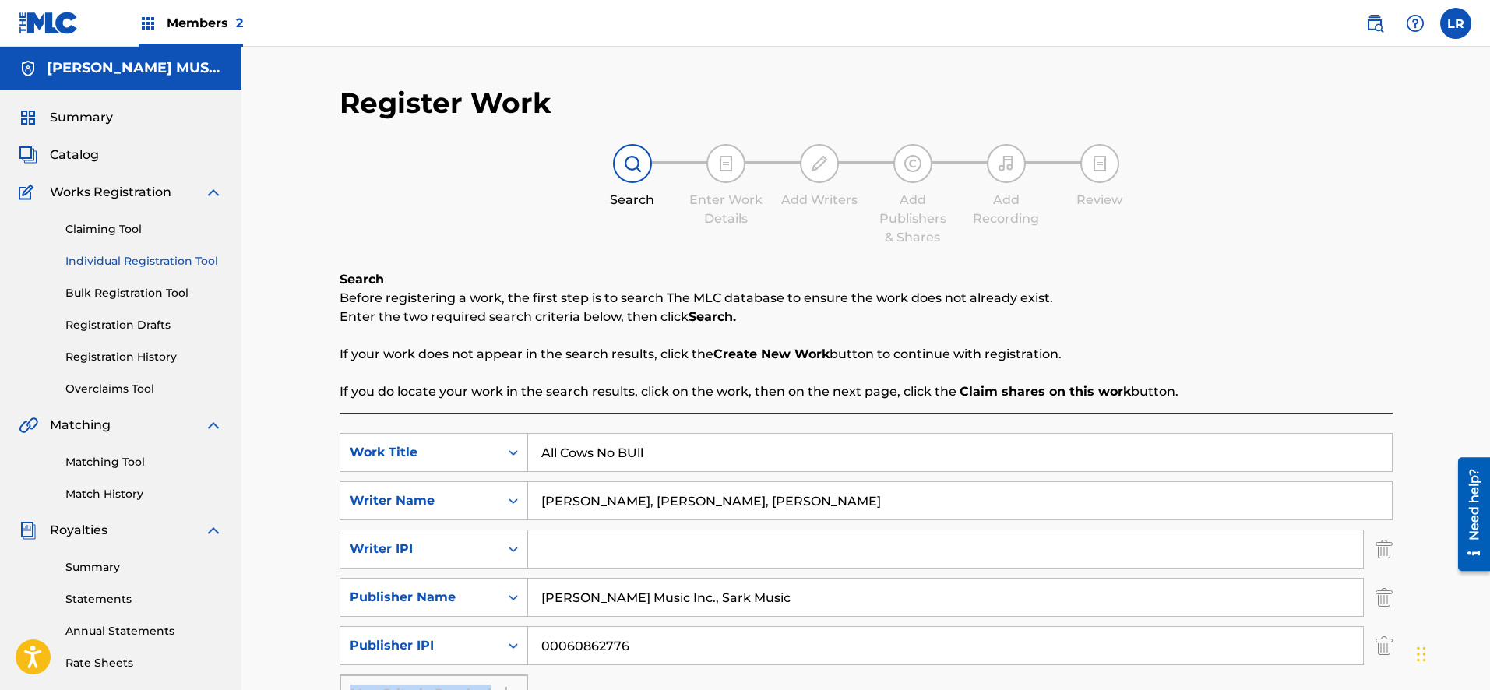
click at [68, 152] on span "Catalog" at bounding box center [74, 155] width 49 height 19
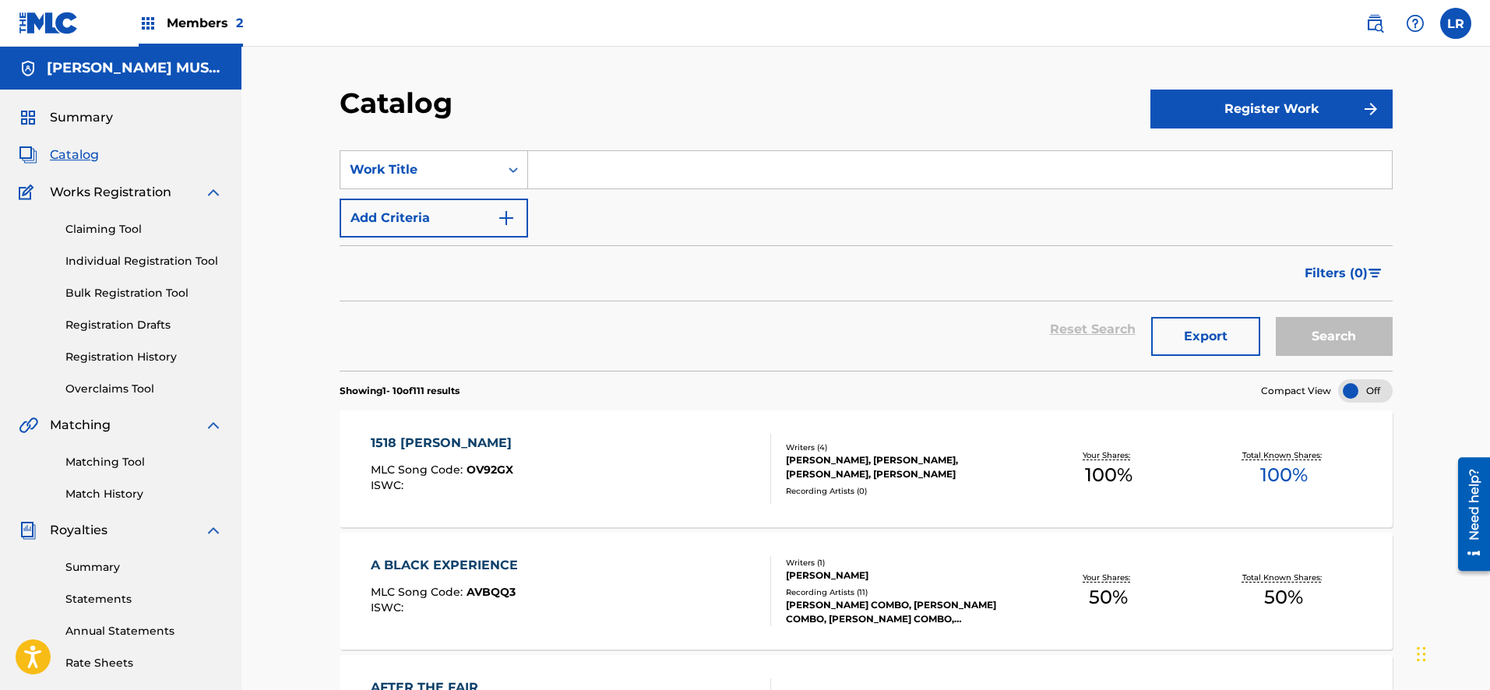
click at [583, 176] on input "Search Form" at bounding box center [960, 169] width 864 height 37
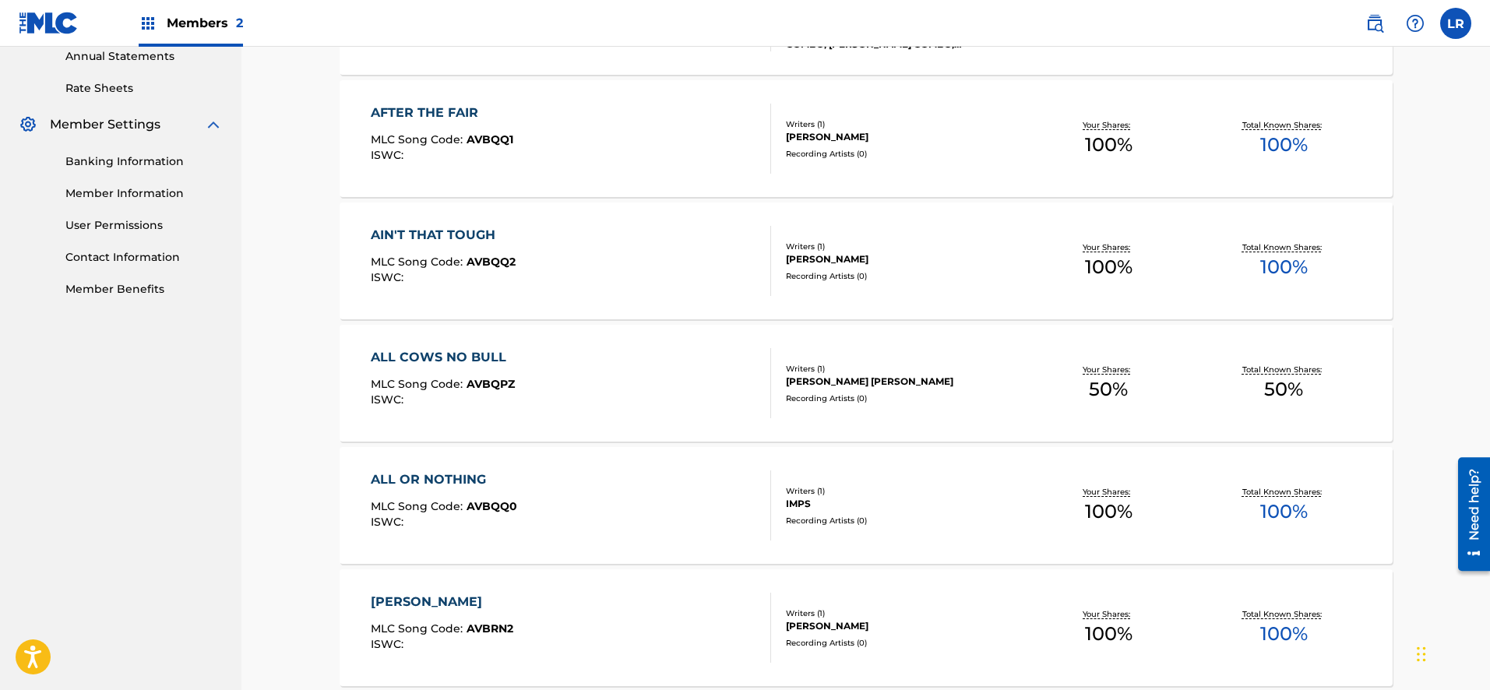
scroll to position [600, 0]
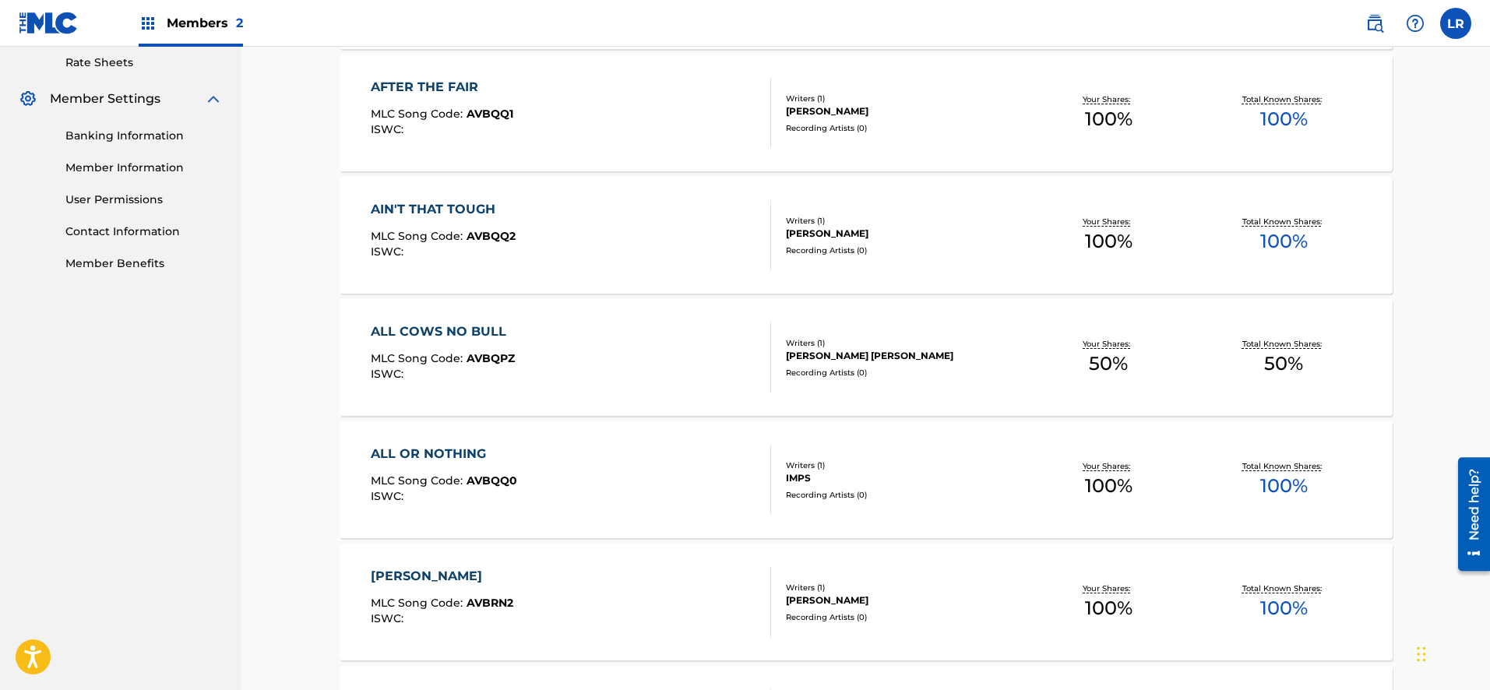
click at [642, 371] on div "ALL COWS NO BULL MLC Song Code : AVBQPZ ISWC :" at bounding box center [571, 357] width 400 height 70
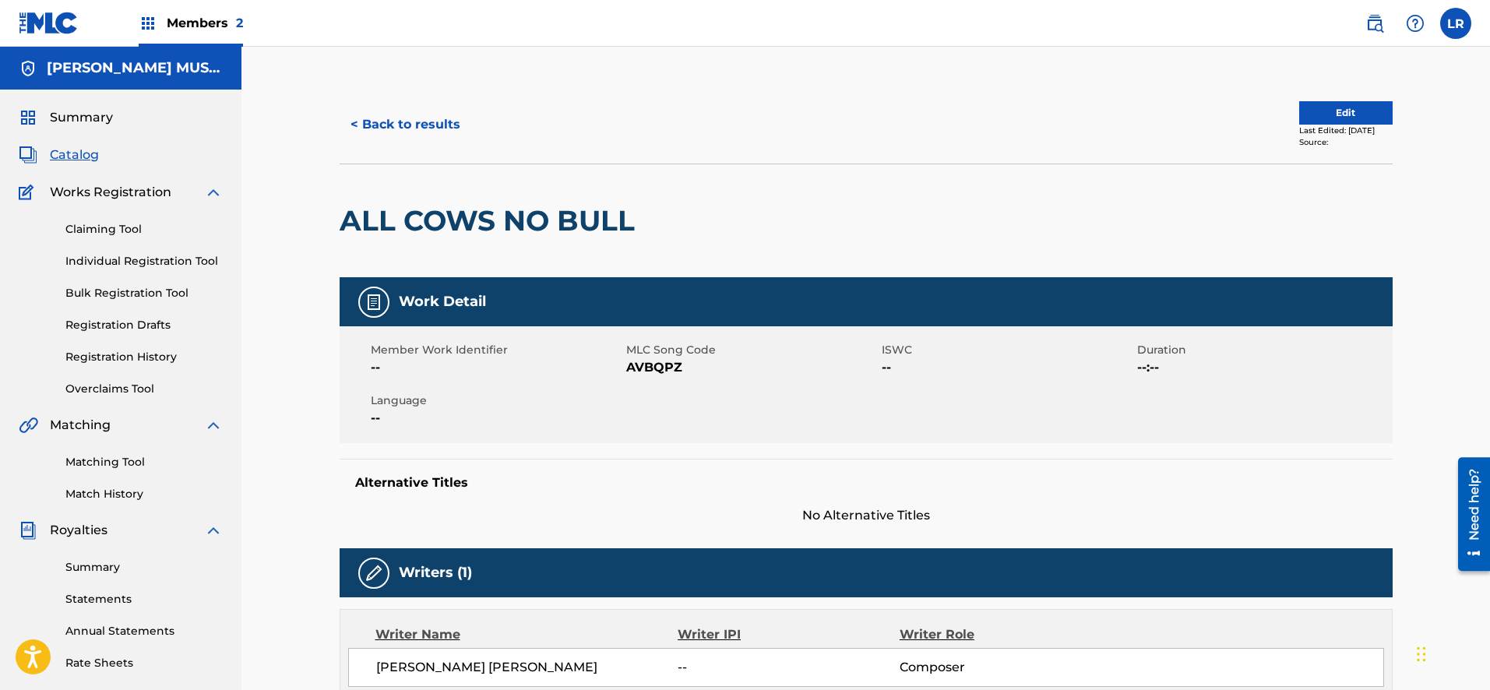
click at [1316, 107] on button "Edit" at bounding box center [1345, 112] width 93 height 23
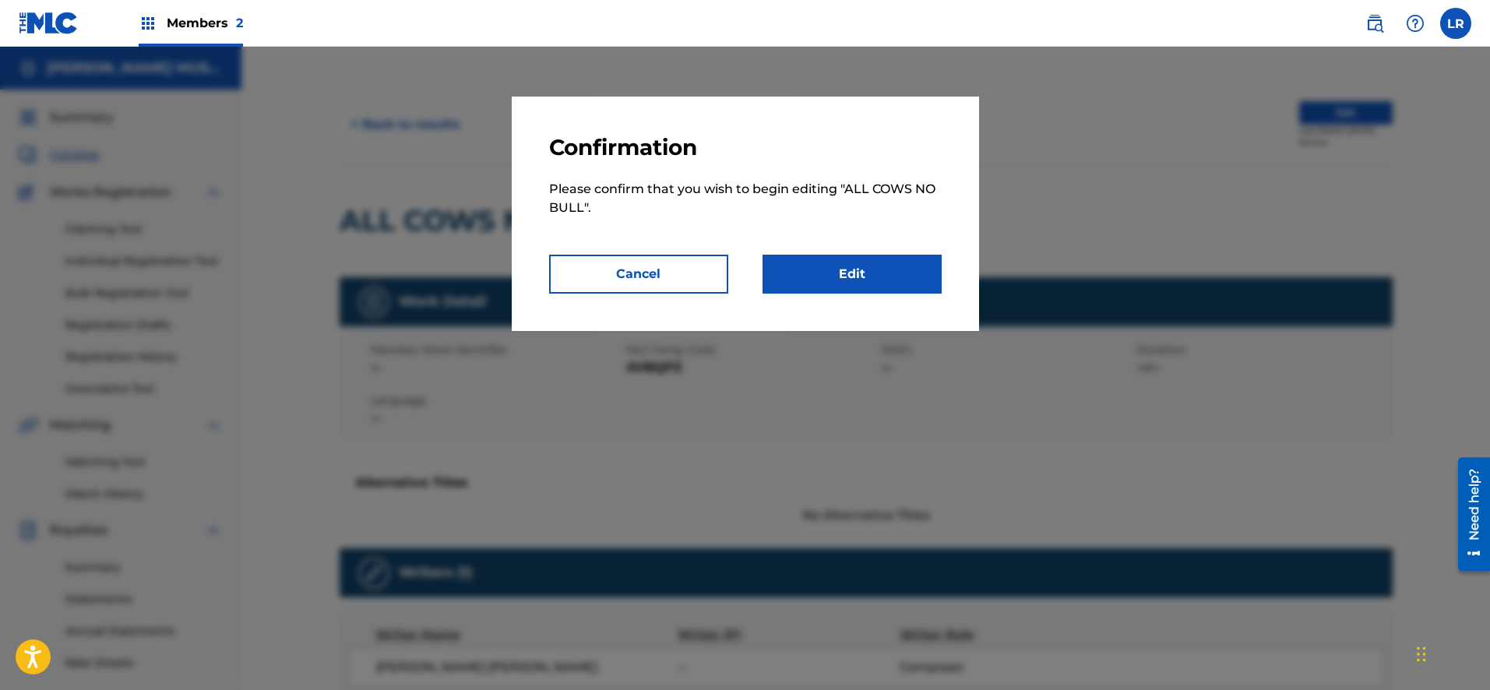
click at [848, 272] on link "Edit" at bounding box center [851, 274] width 179 height 39
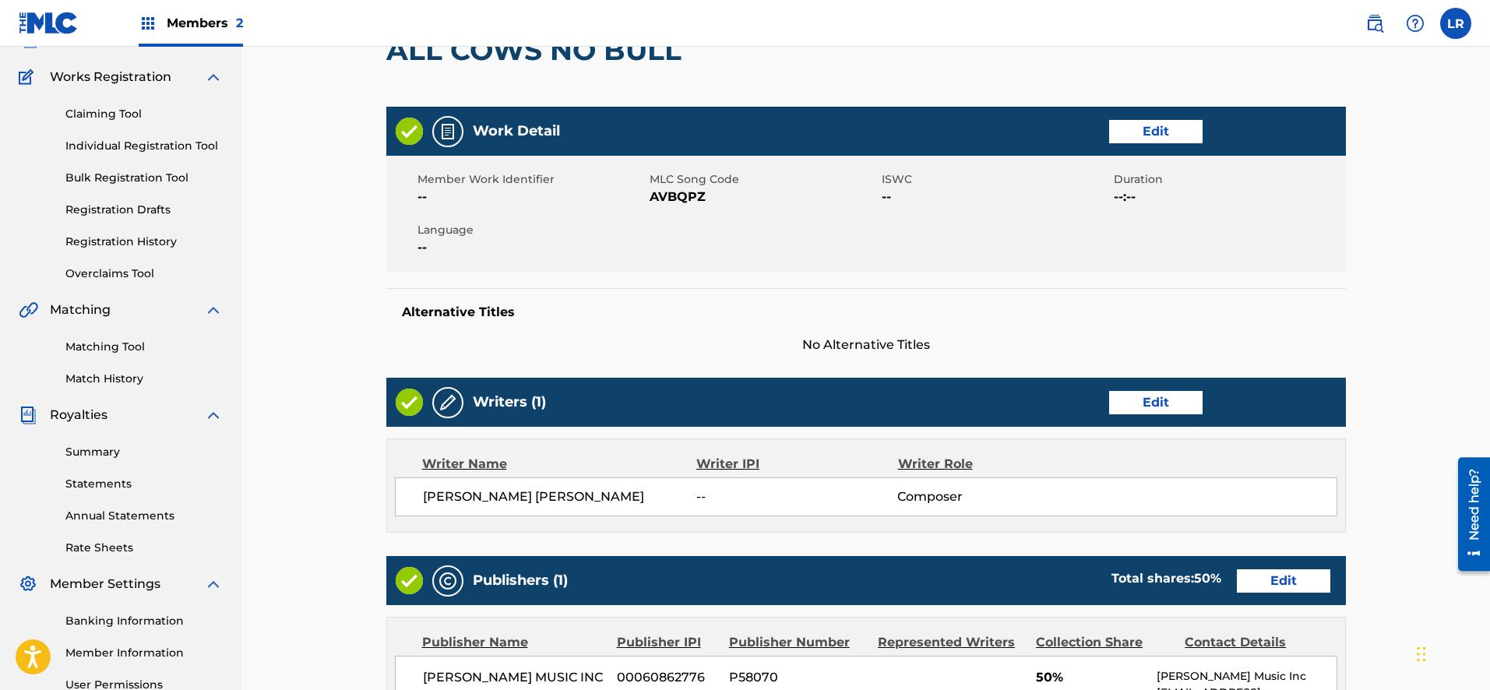
scroll to position [118, 0]
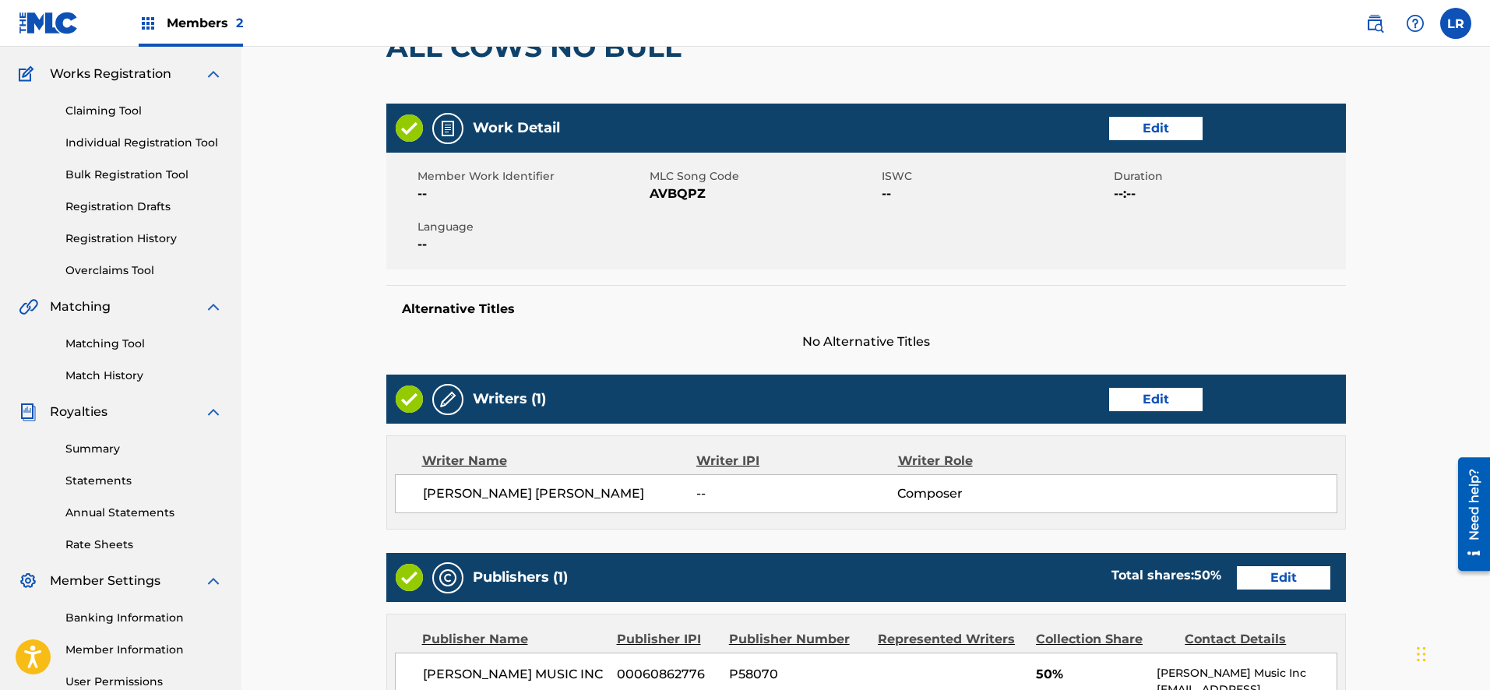
click at [1141, 406] on link "Edit" at bounding box center [1155, 399] width 93 height 23
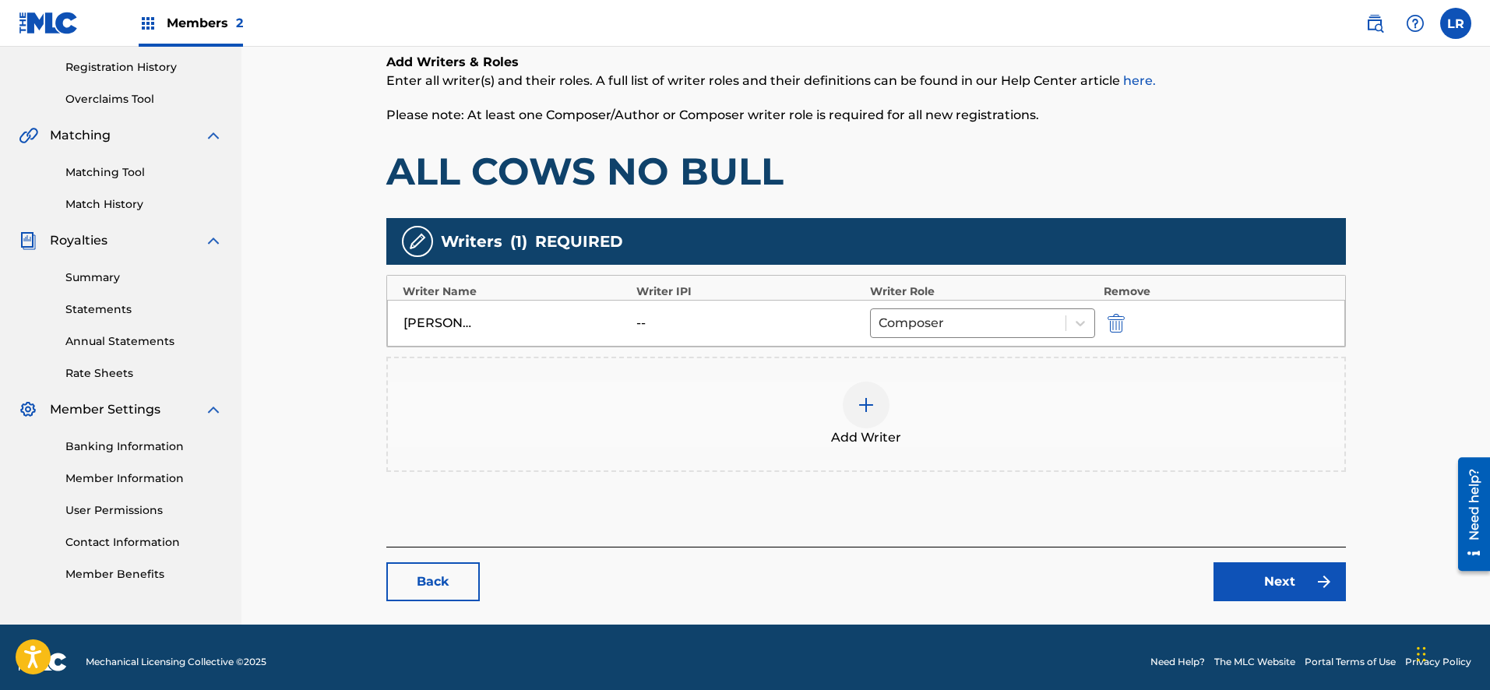
scroll to position [290, 0]
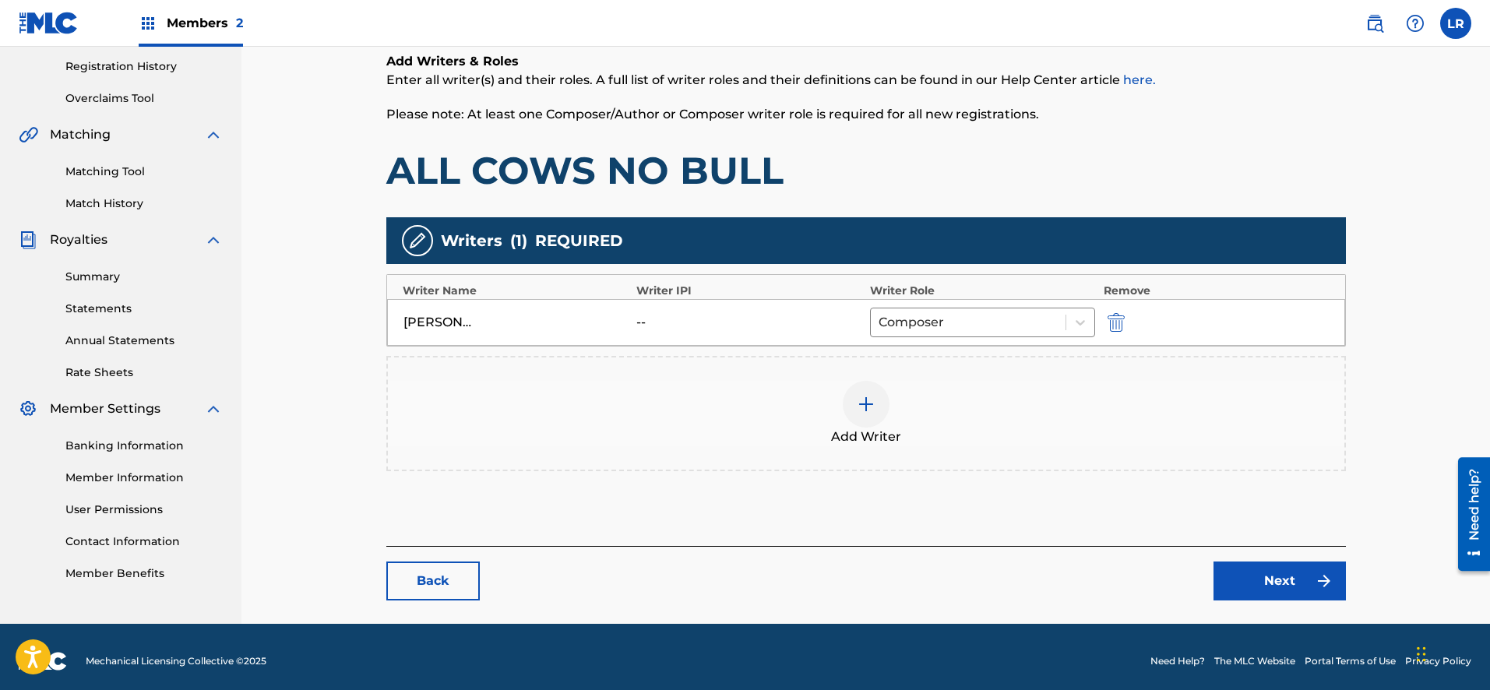
click at [1118, 326] on img "submit" at bounding box center [1115, 322] width 17 height 19
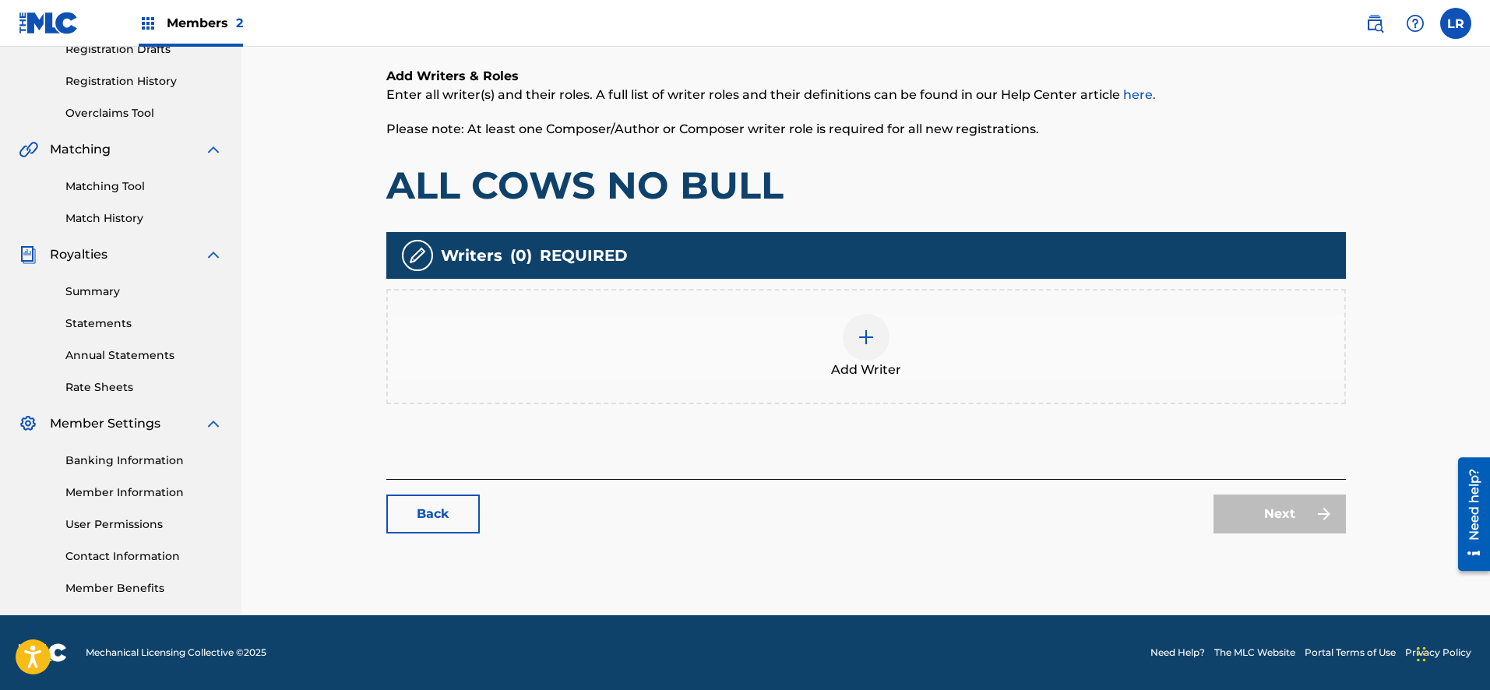
click at [866, 331] on img at bounding box center [866, 337] width 19 height 19
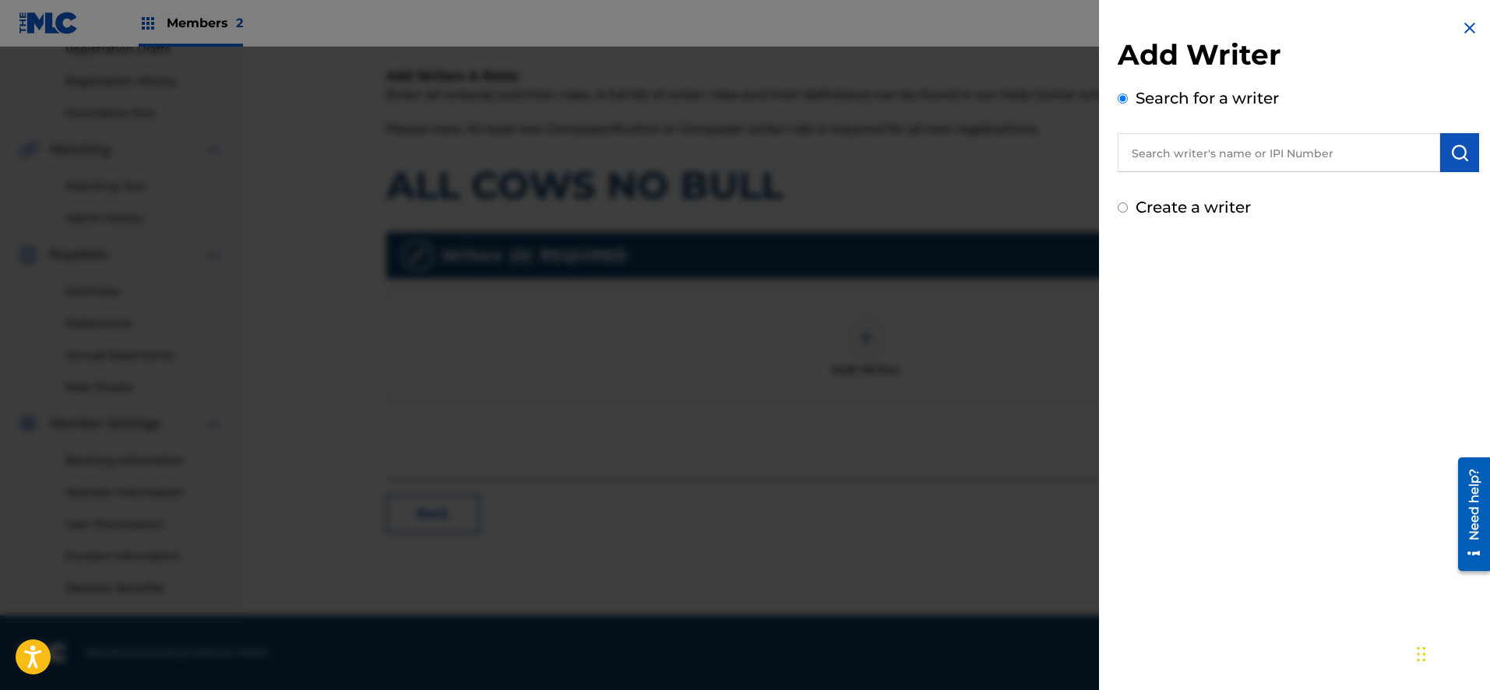
click at [1209, 154] on input "text" at bounding box center [1279, 152] width 322 height 39
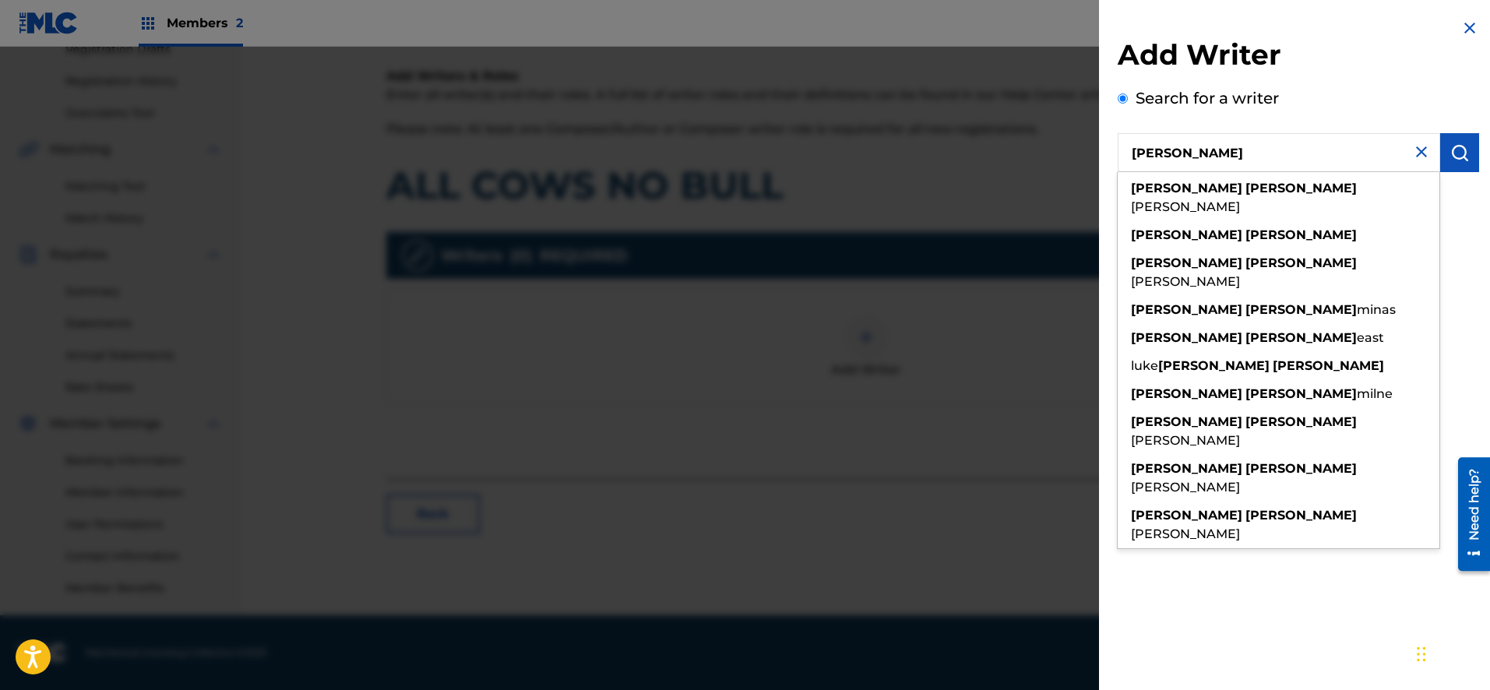
type input "[PERSON_NAME]"
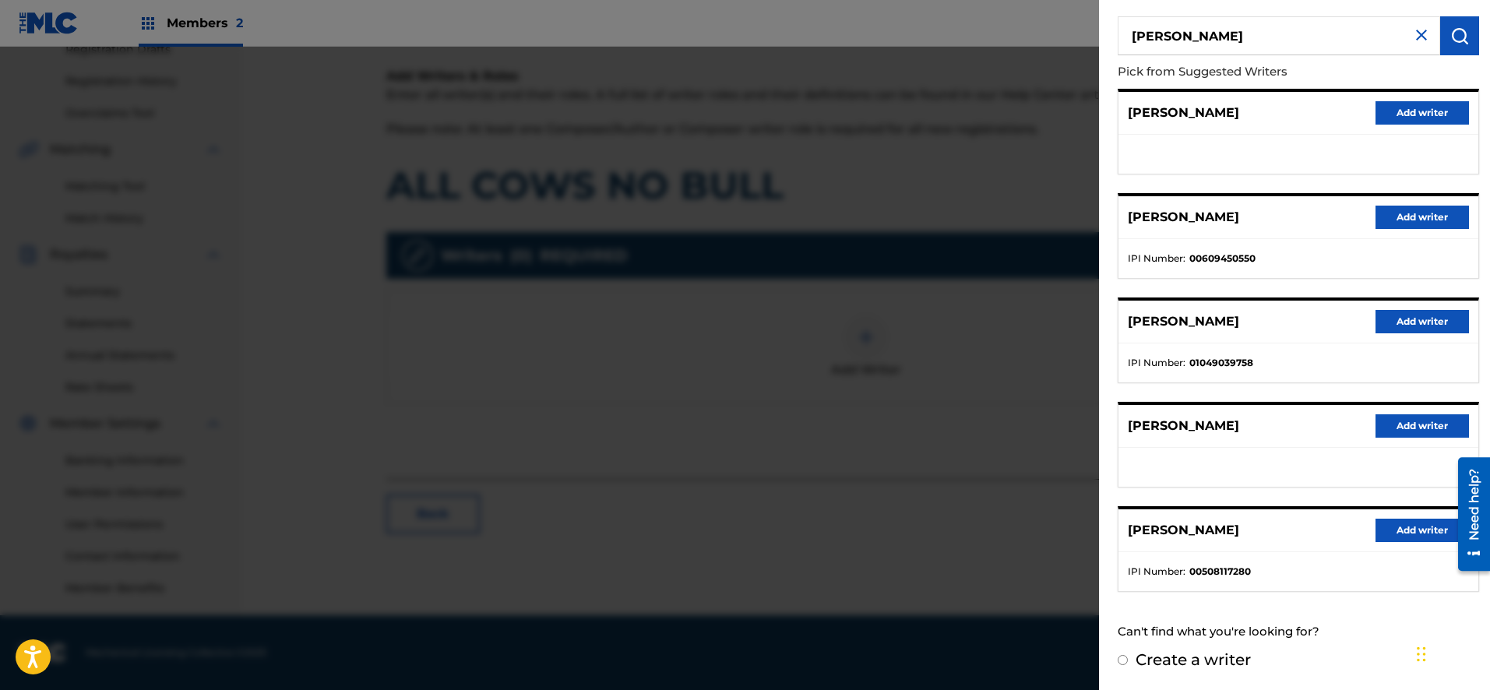
click at [1414, 114] on button "Add writer" at bounding box center [1421, 112] width 93 height 23
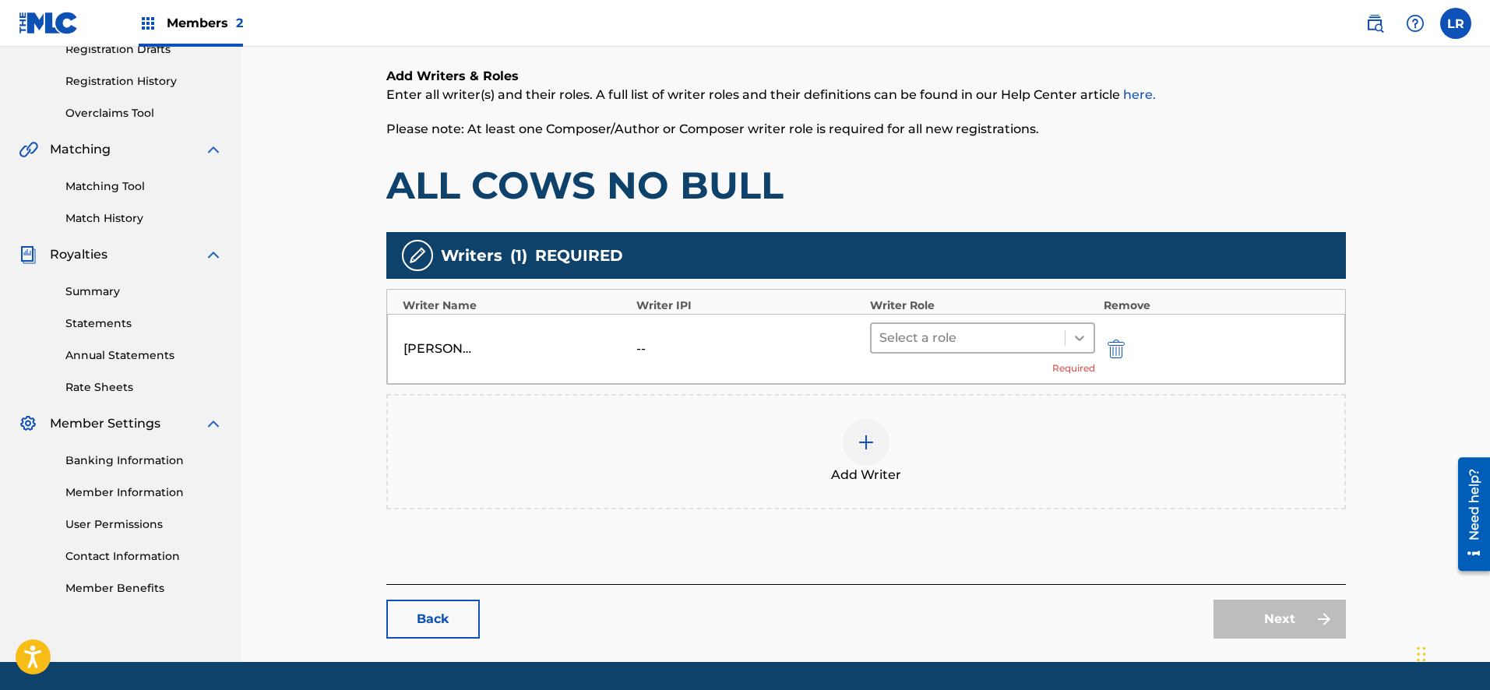
click at [1079, 340] on icon at bounding box center [1079, 338] width 9 height 5
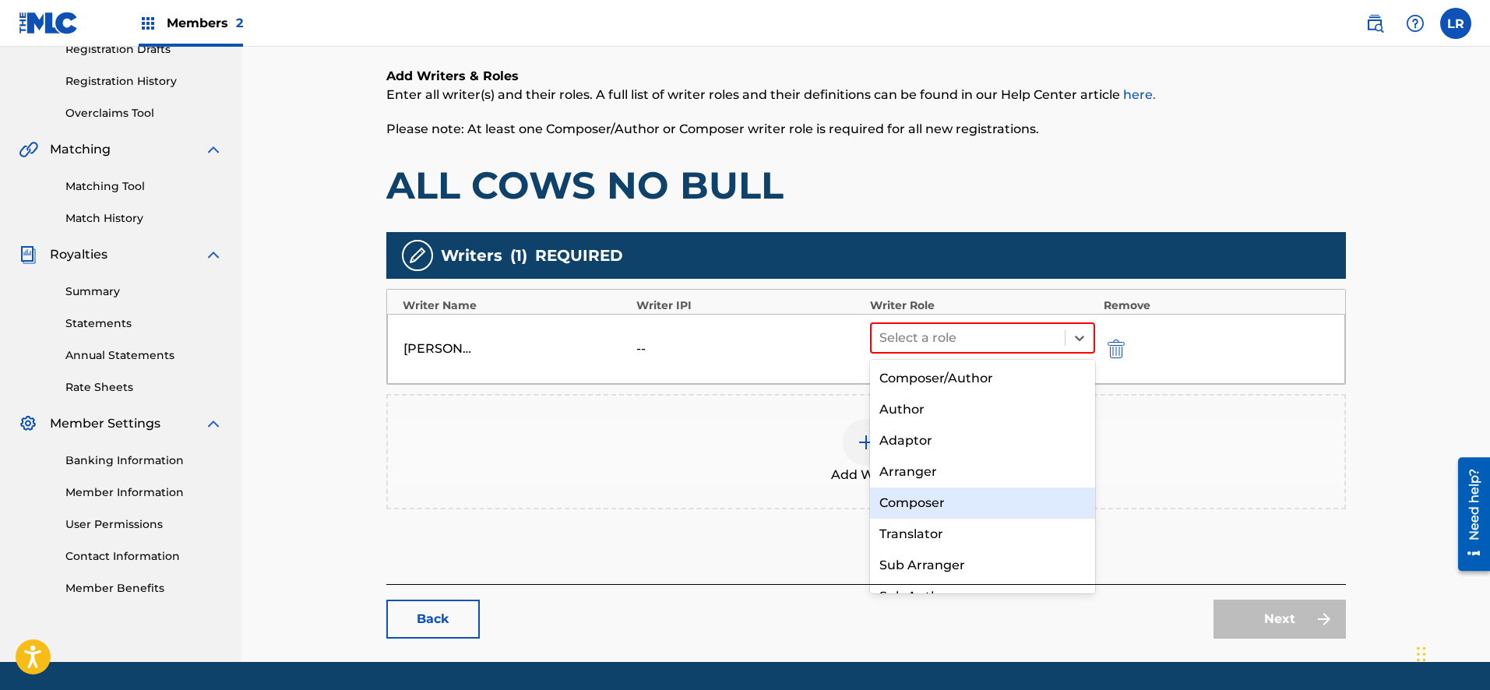
click at [958, 503] on div "Composer" at bounding box center [983, 503] width 226 height 31
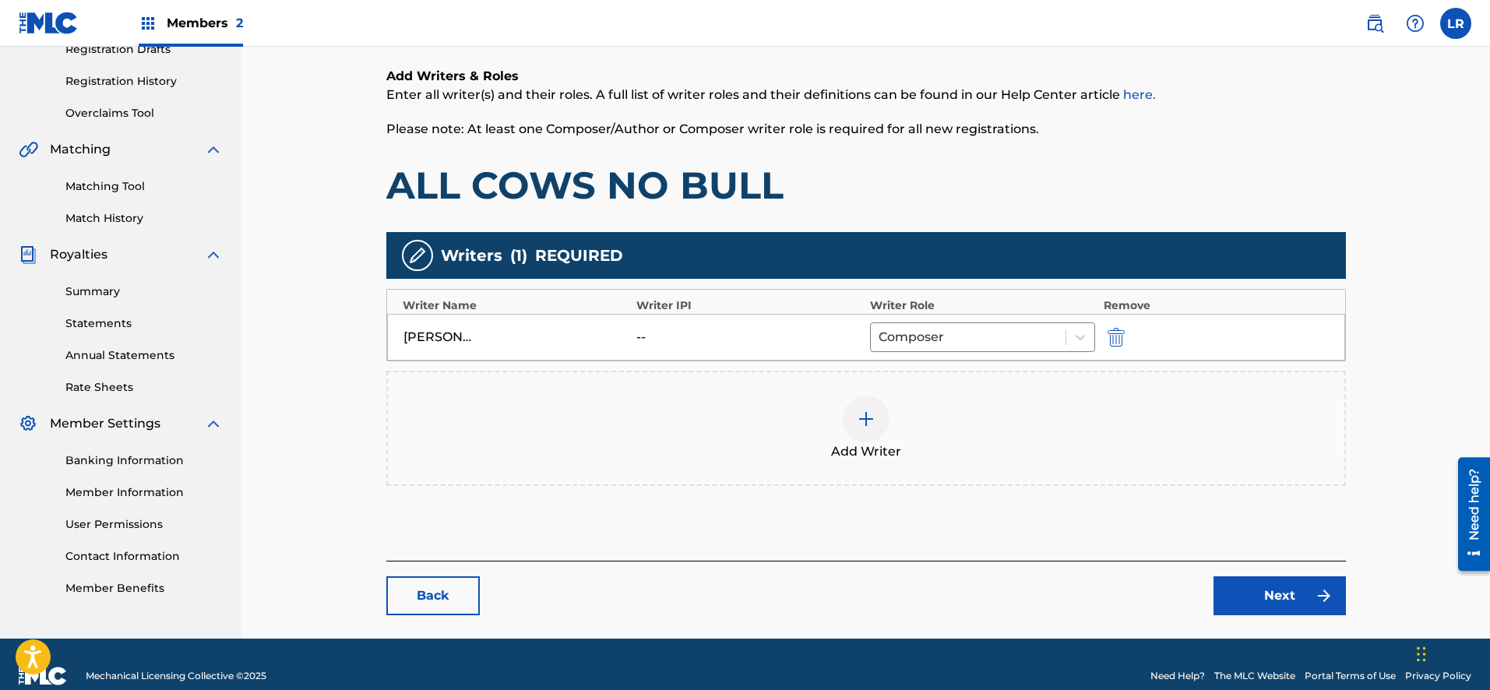
click at [872, 423] on img at bounding box center [866, 419] width 19 height 19
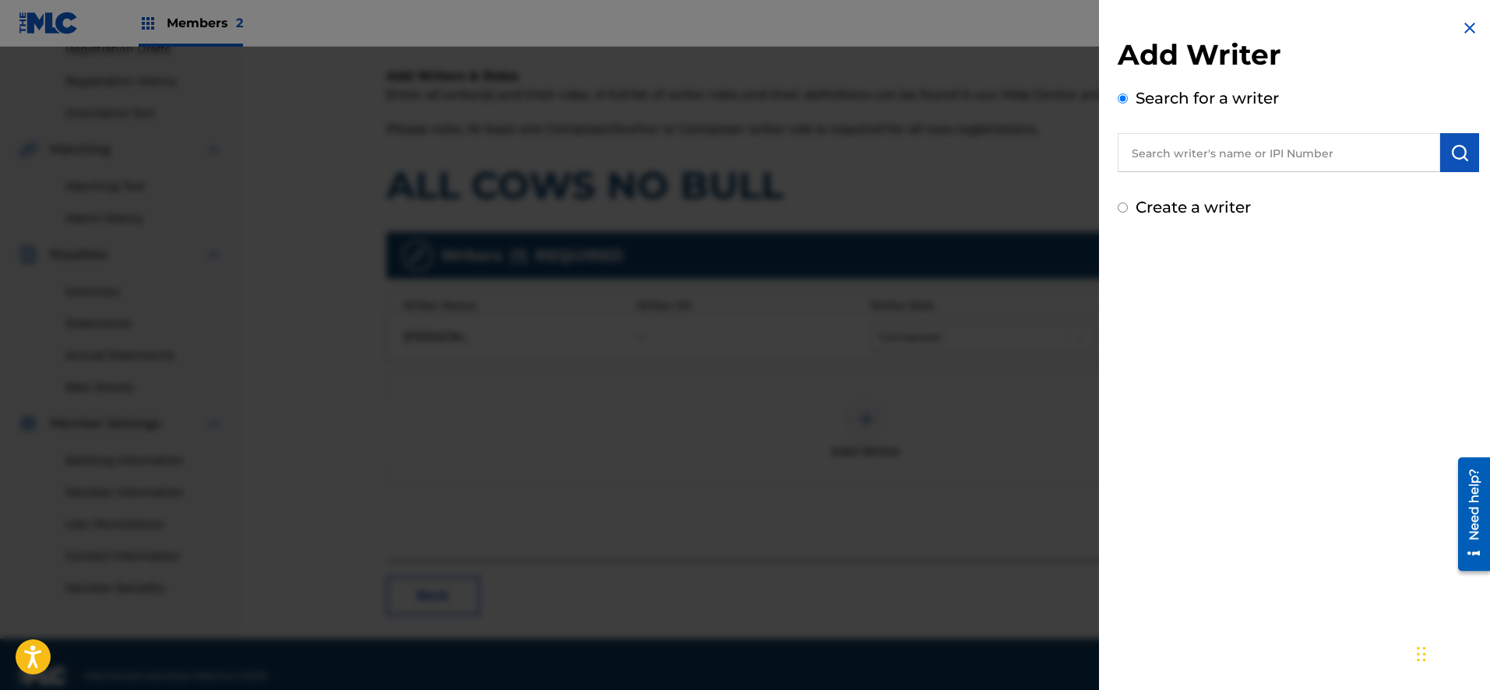
click at [1192, 156] on input "text" at bounding box center [1279, 152] width 322 height 39
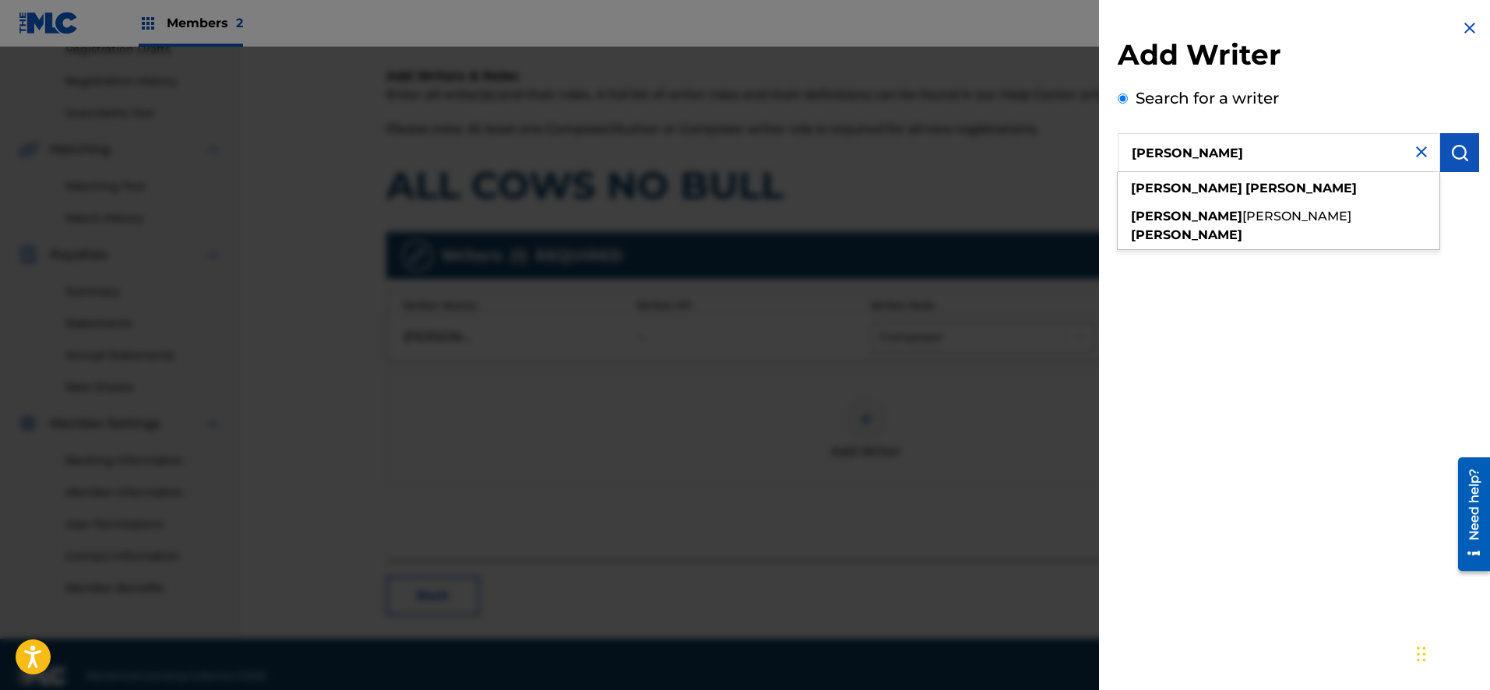
type input "[PERSON_NAME]"
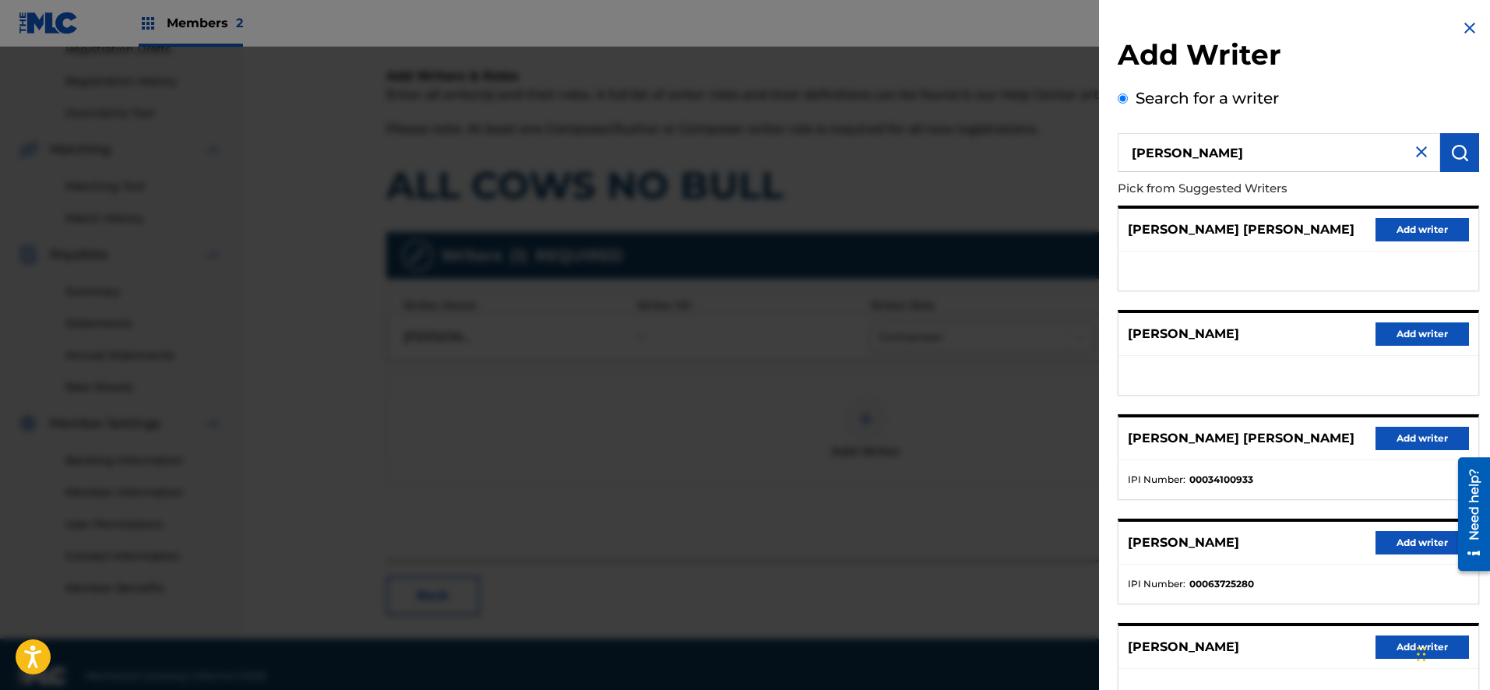
click at [1420, 231] on button "Add writer" at bounding box center [1421, 229] width 93 height 23
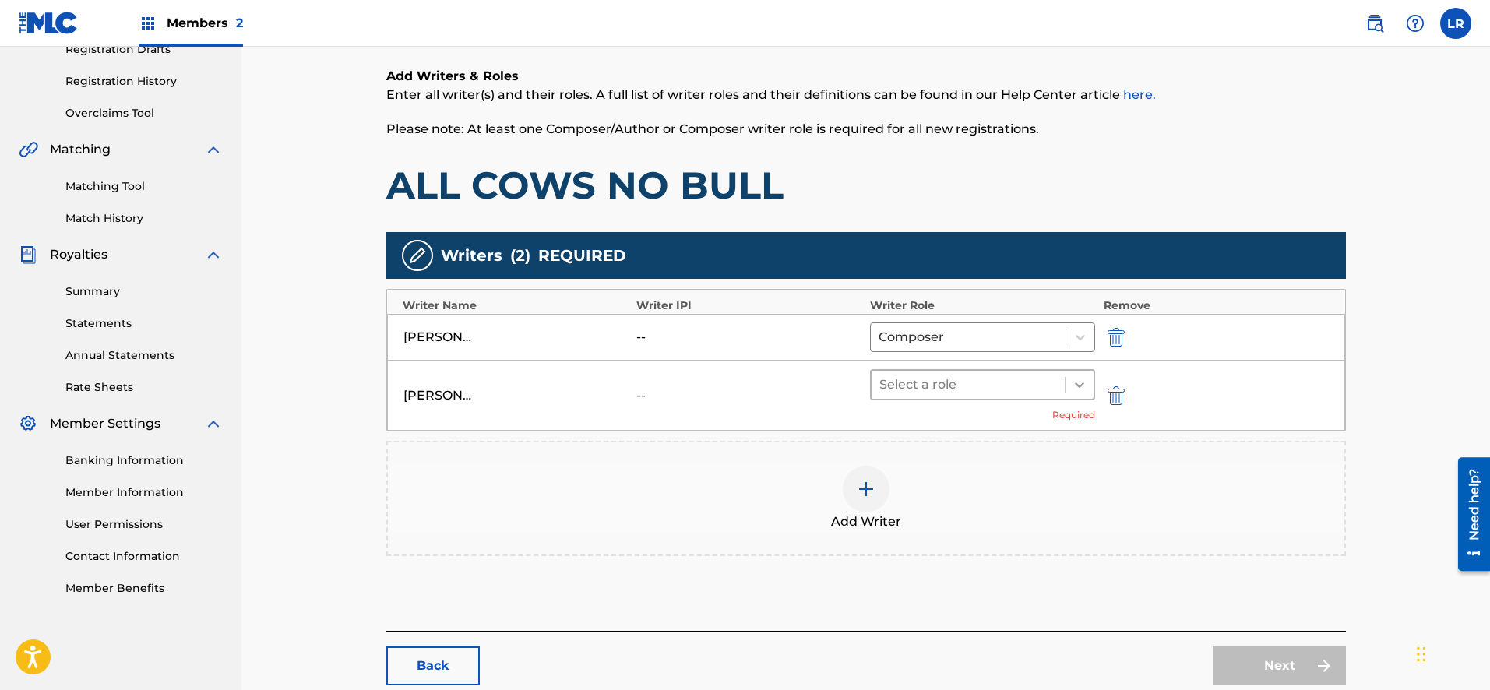
click at [1084, 380] on icon at bounding box center [1080, 385] width 16 height 16
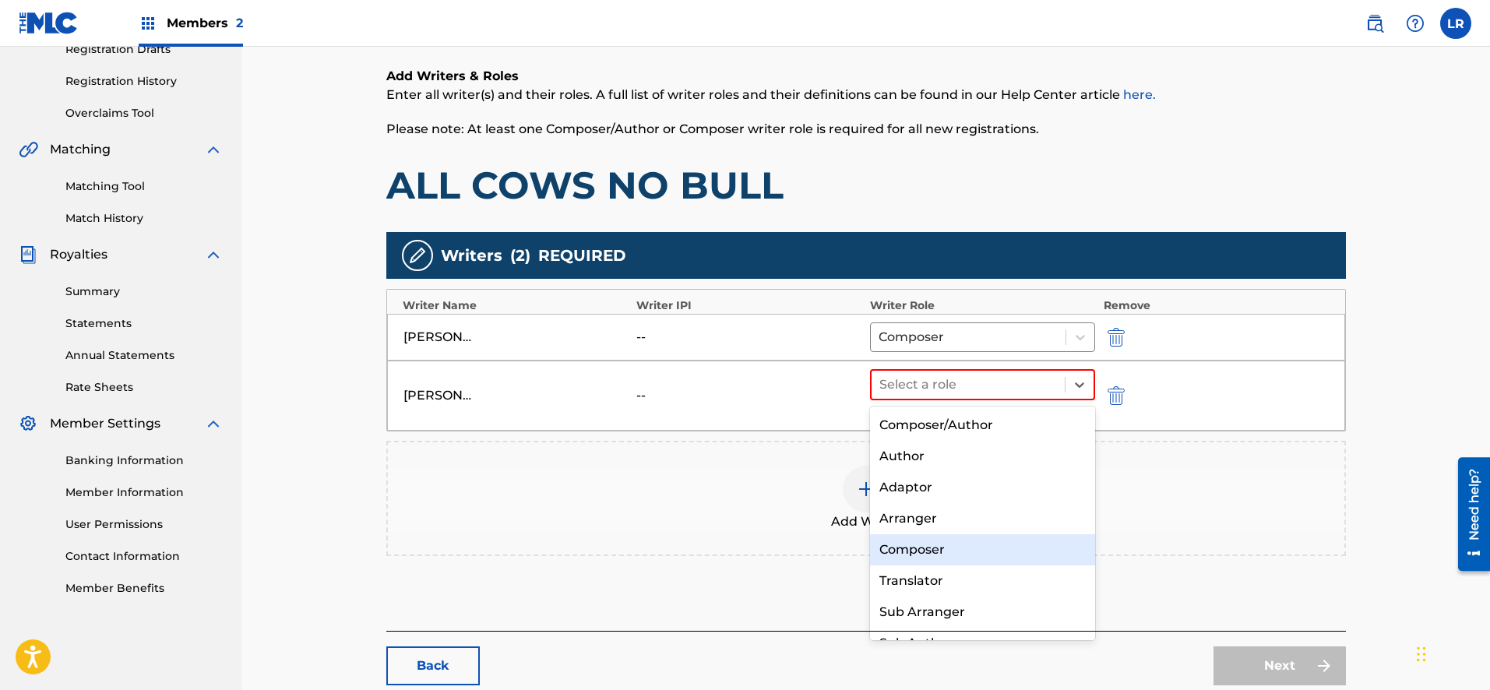
click at [979, 544] on div "Composer" at bounding box center [983, 549] width 226 height 31
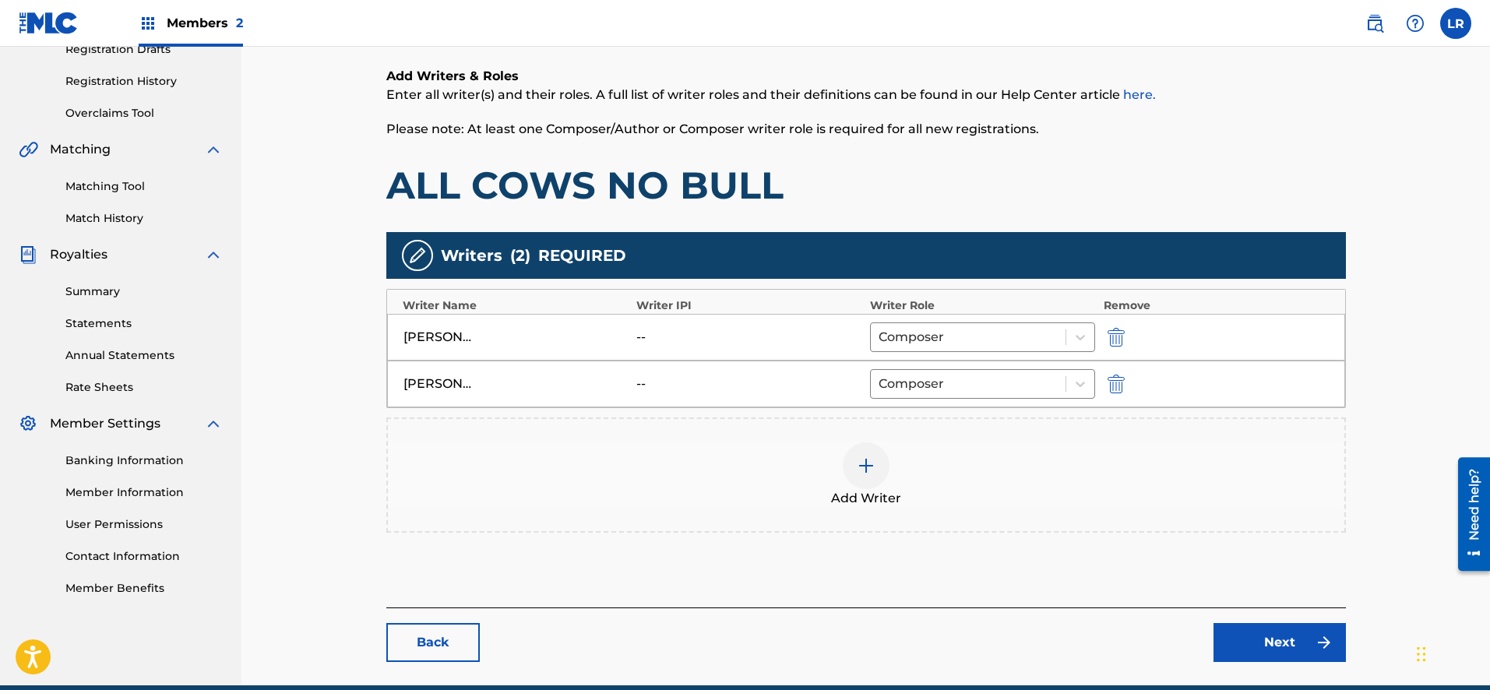
click at [878, 465] on div at bounding box center [866, 465] width 47 height 47
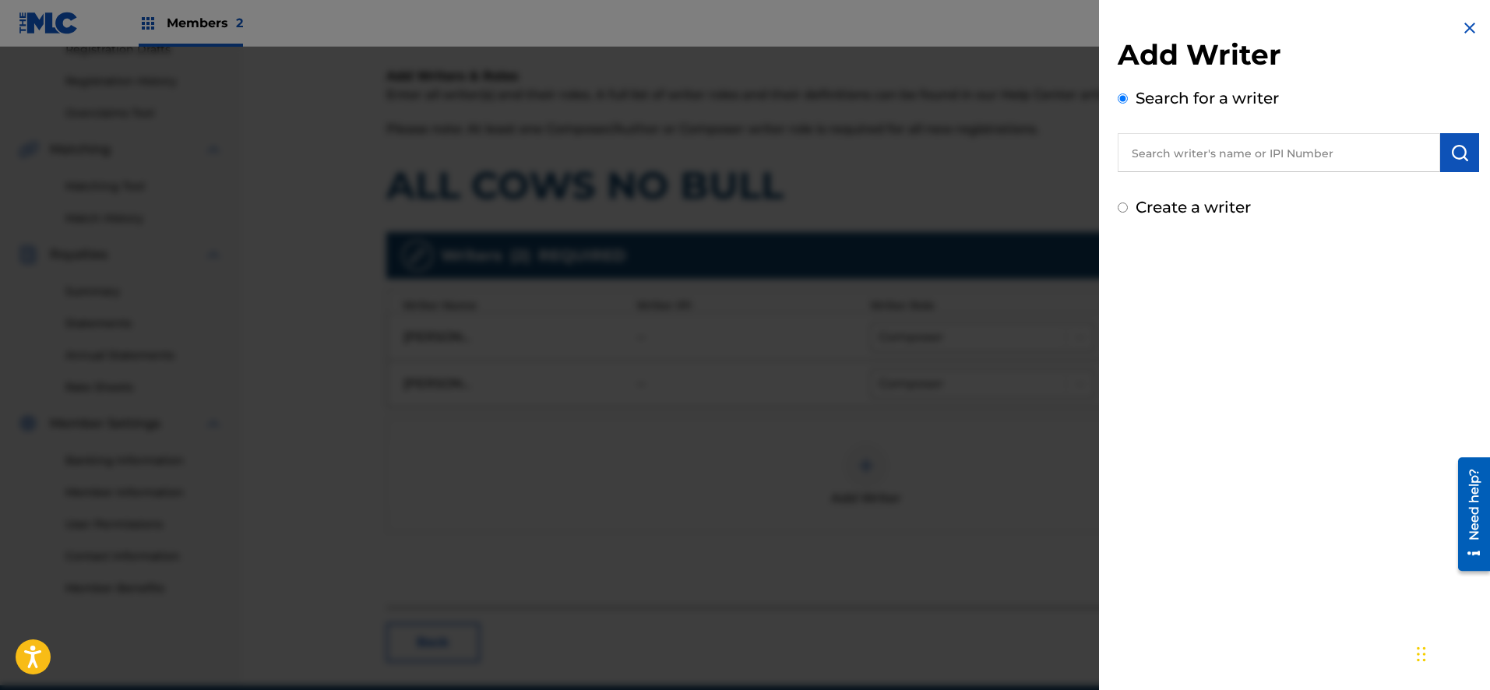
click at [1229, 160] on input "text" at bounding box center [1279, 152] width 322 height 39
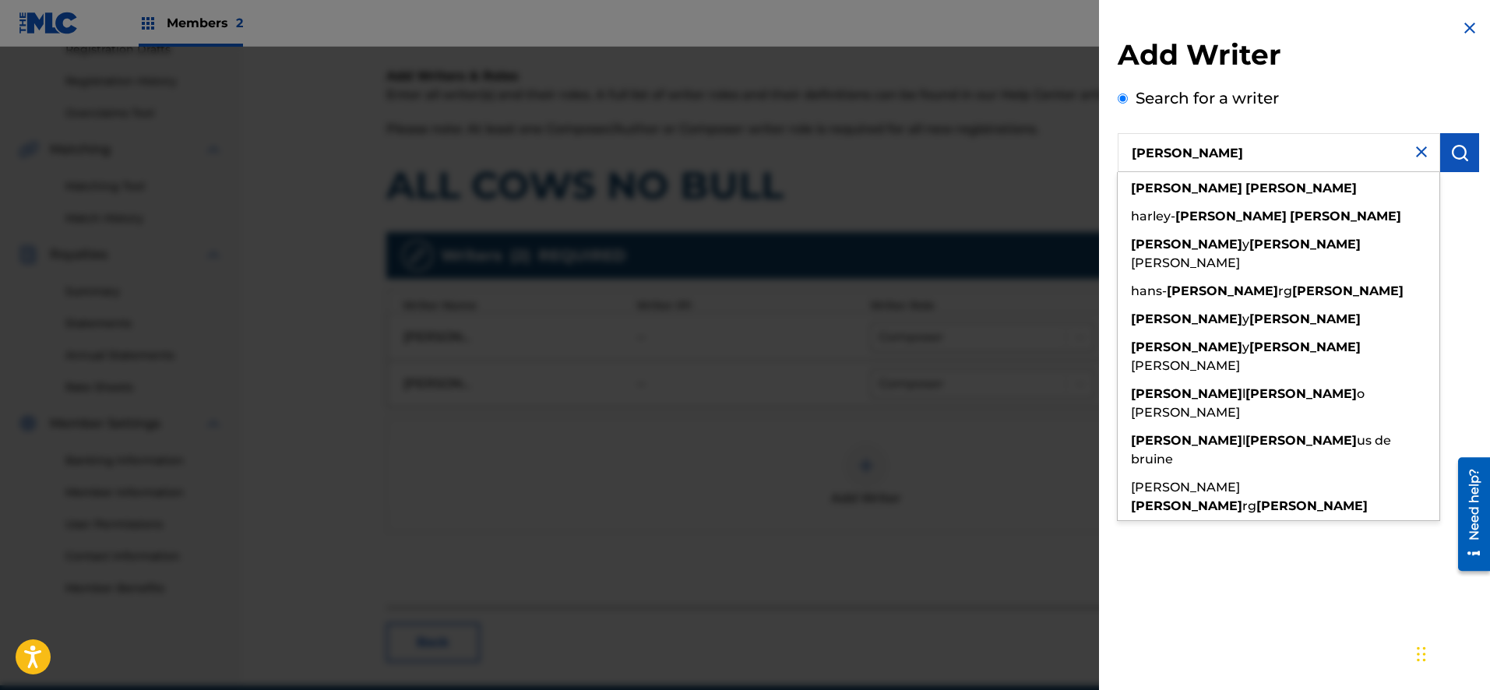
type input "[PERSON_NAME]"
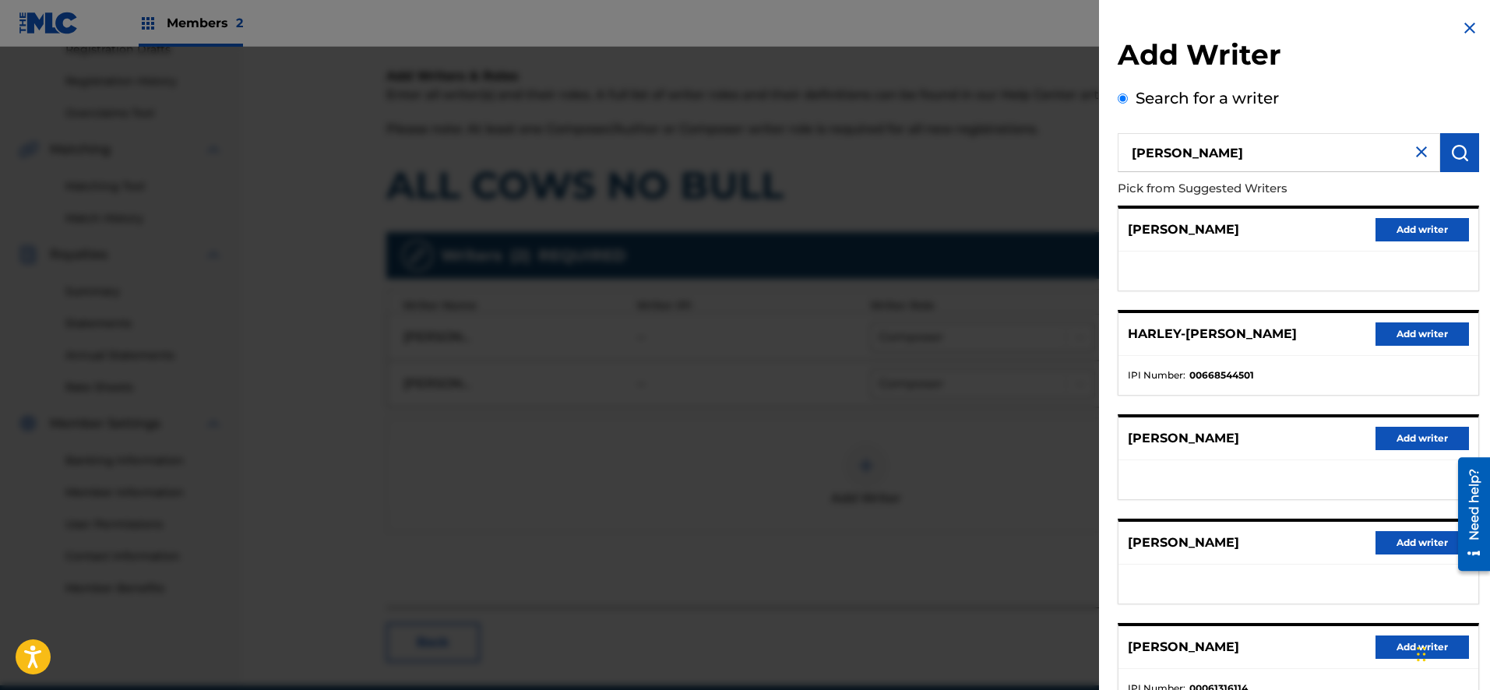
click at [1376, 231] on button "Add writer" at bounding box center [1421, 229] width 93 height 23
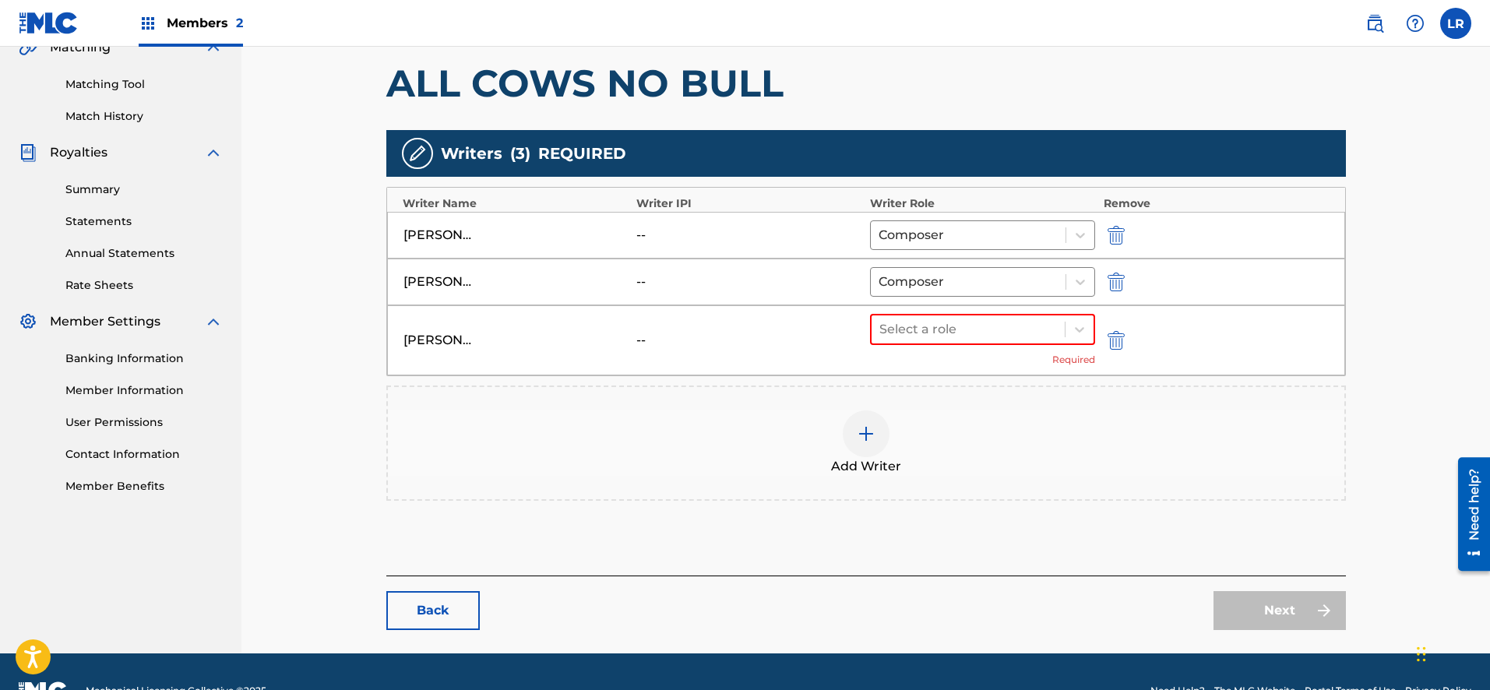
scroll to position [382, 0]
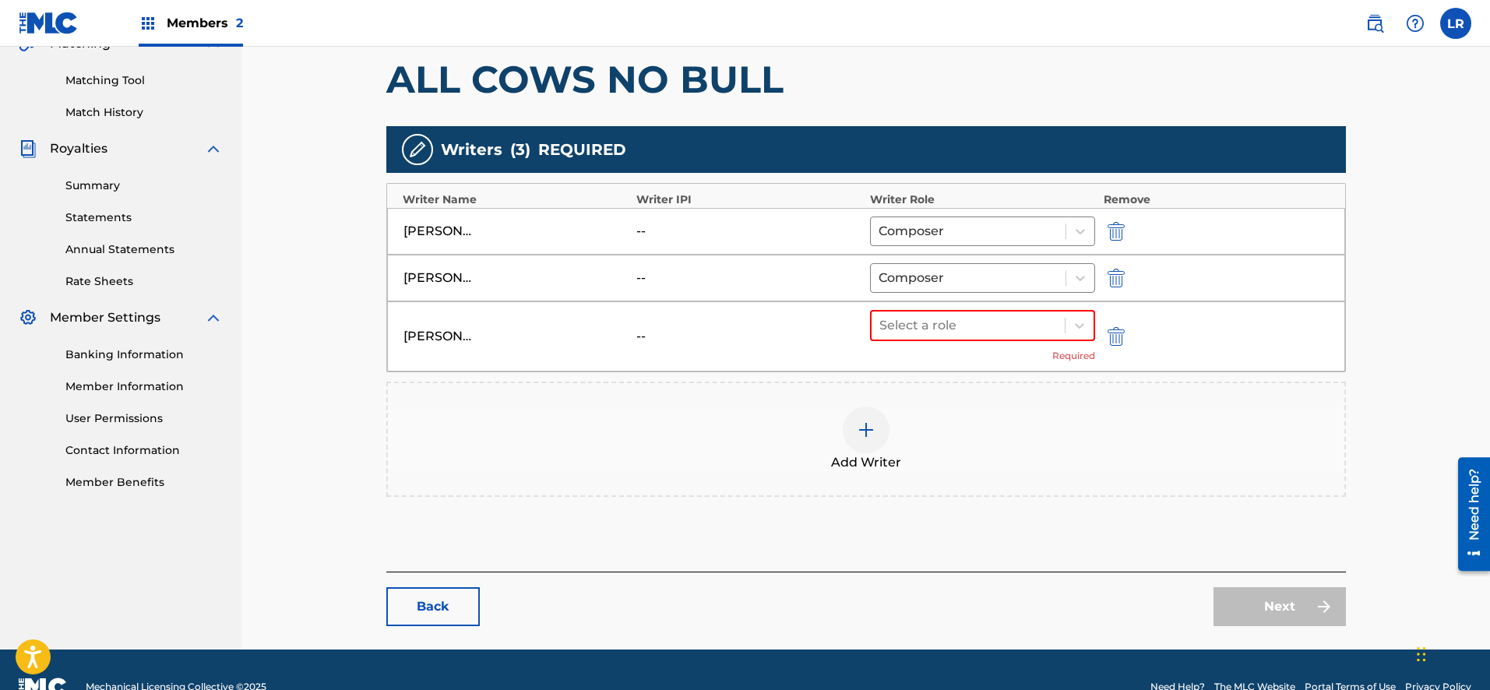
click at [1228, 614] on div "Next" at bounding box center [1279, 606] width 132 height 39
click at [1265, 614] on div "Next" at bounding box center [1279, 606] width 132 height 39
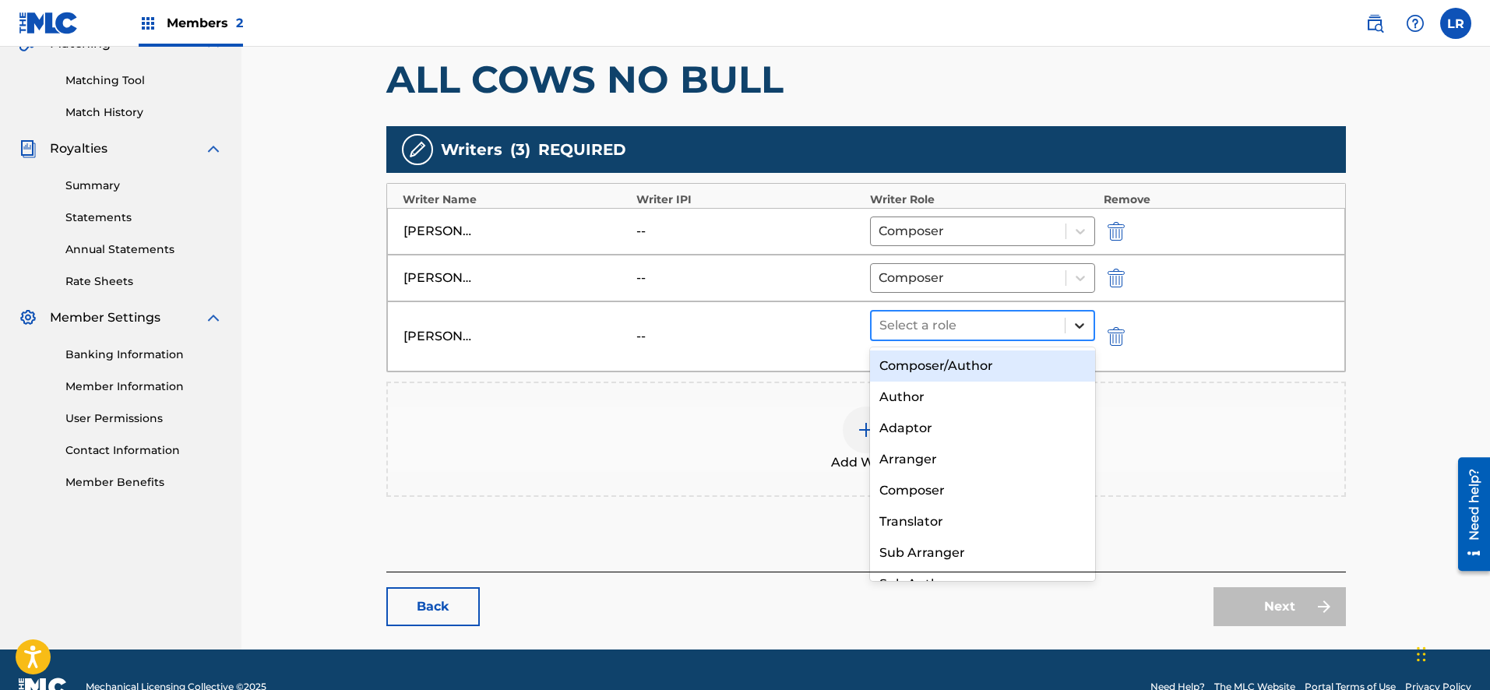
click at [1079, 329] on icon at bounding box center [1080, 326] width 16 height 16
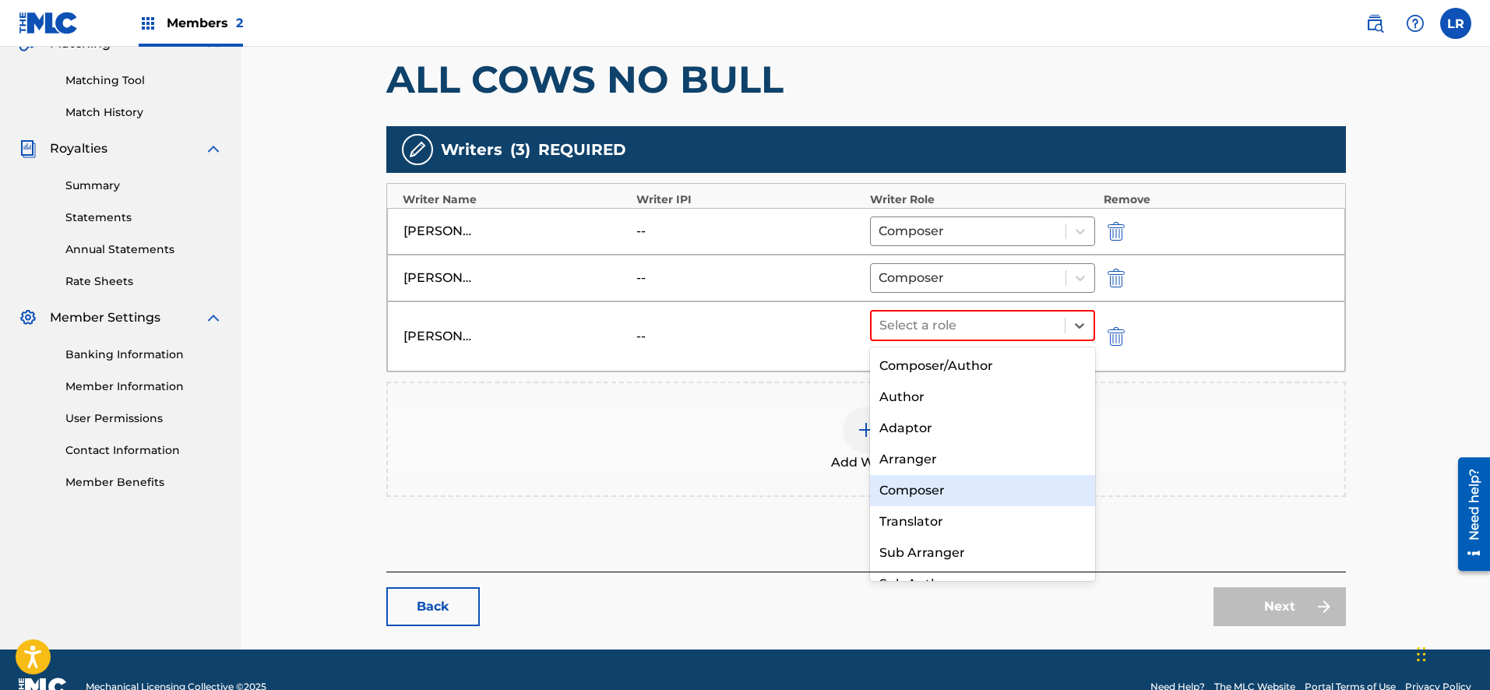
click at [962, 481] on div "Composer" at bounding box center [983, 490] width 226 height 31
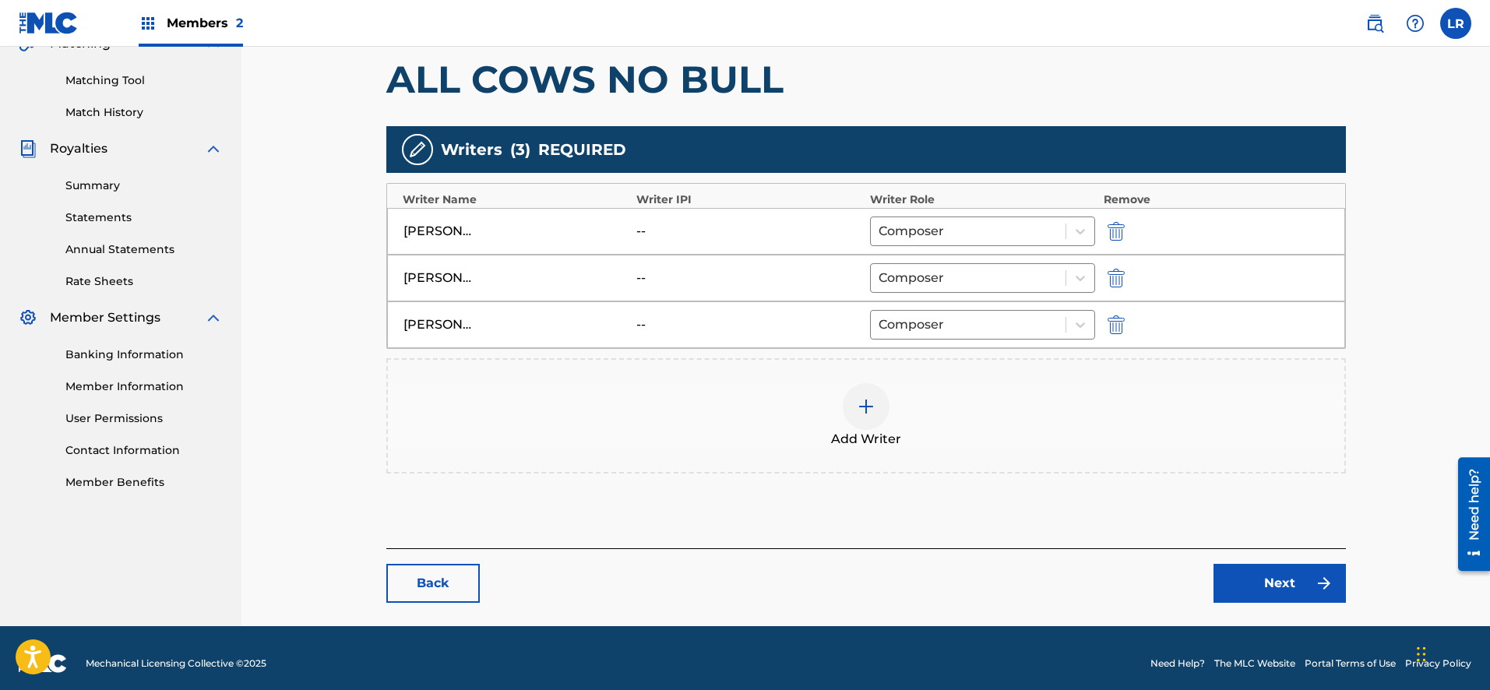
click at [1275, 590] on link "Next" at bounding box center [1279, 583] width 132 height 39
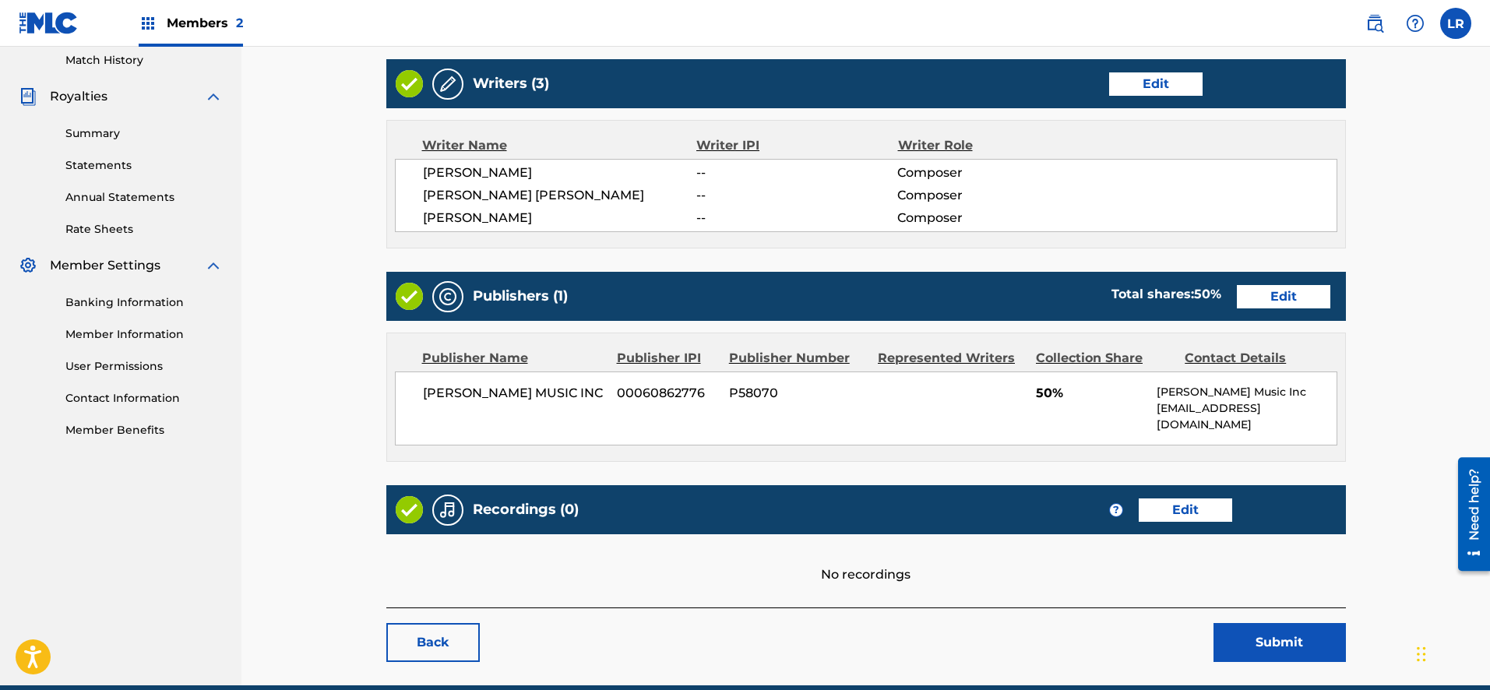
scroll to position [431, 0]
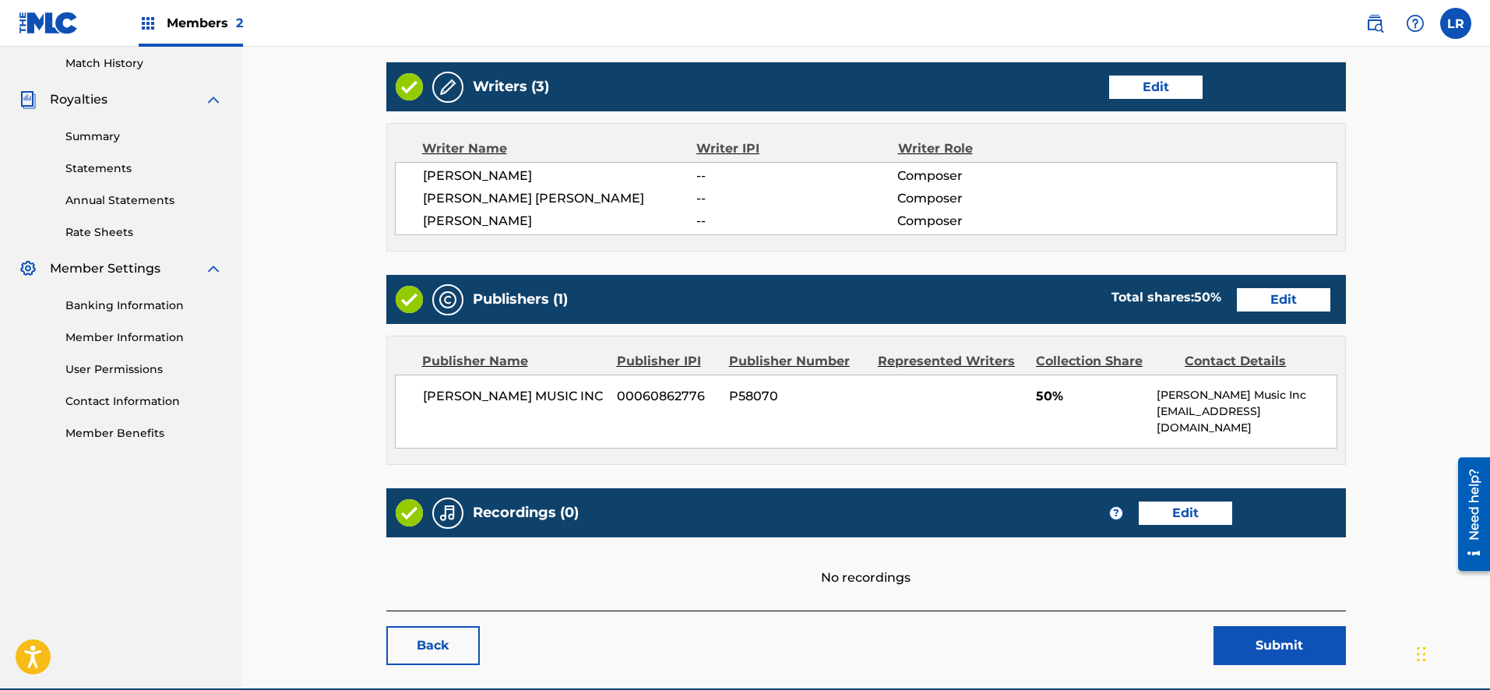
click at [1234, 634] on button "Submit" at bounding box center [1279, 645] width 132 height 39
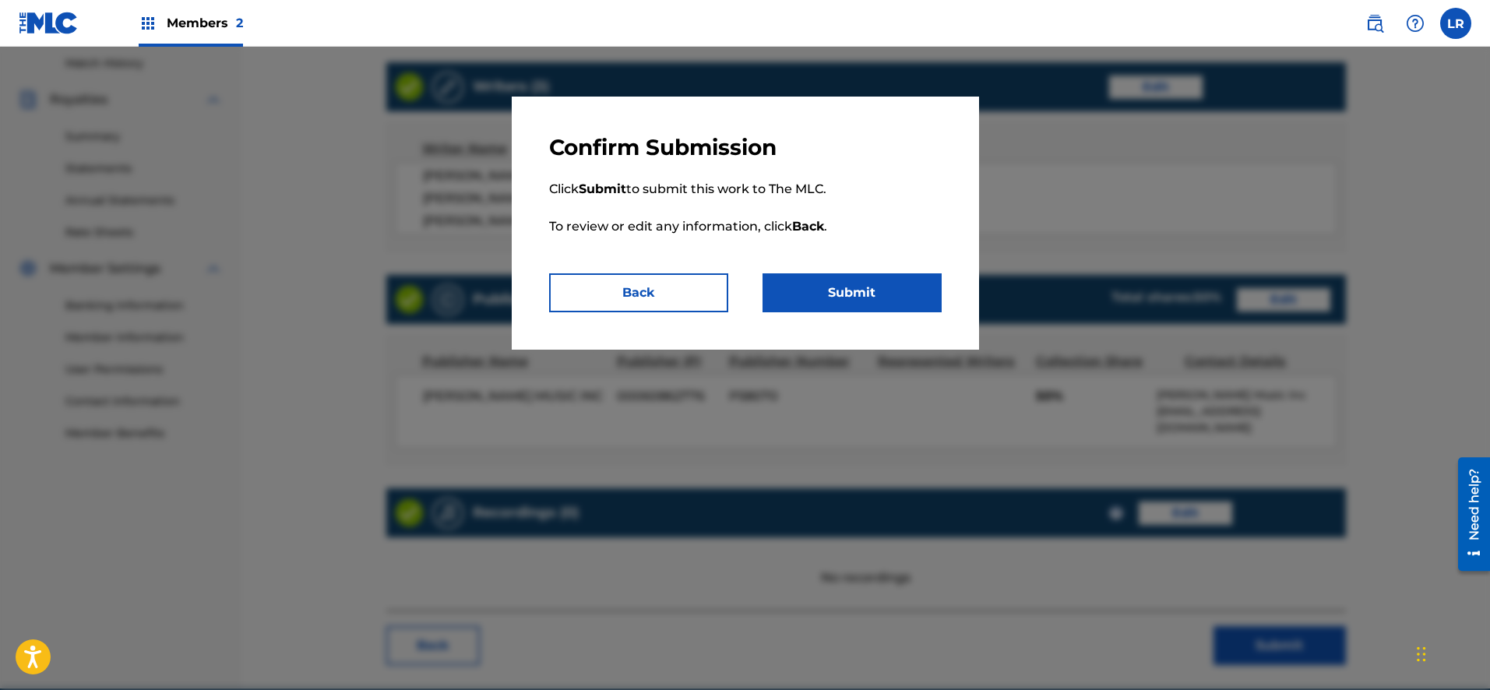
click at [889, 295] on button "Submit" at bounding box center [851, 292] width 179 height 39
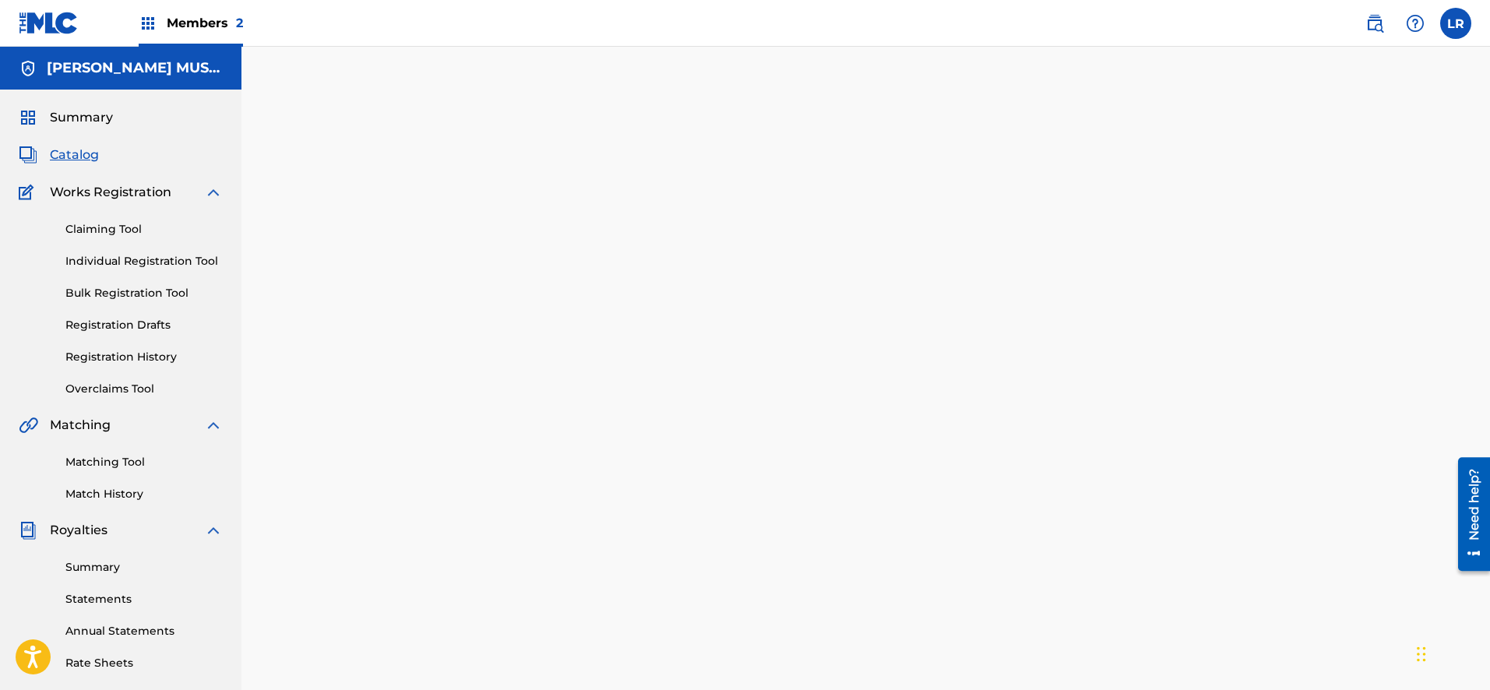
click at [72, 157] on span "Catalog" at bounding box center [74, 155] width 49 height 19
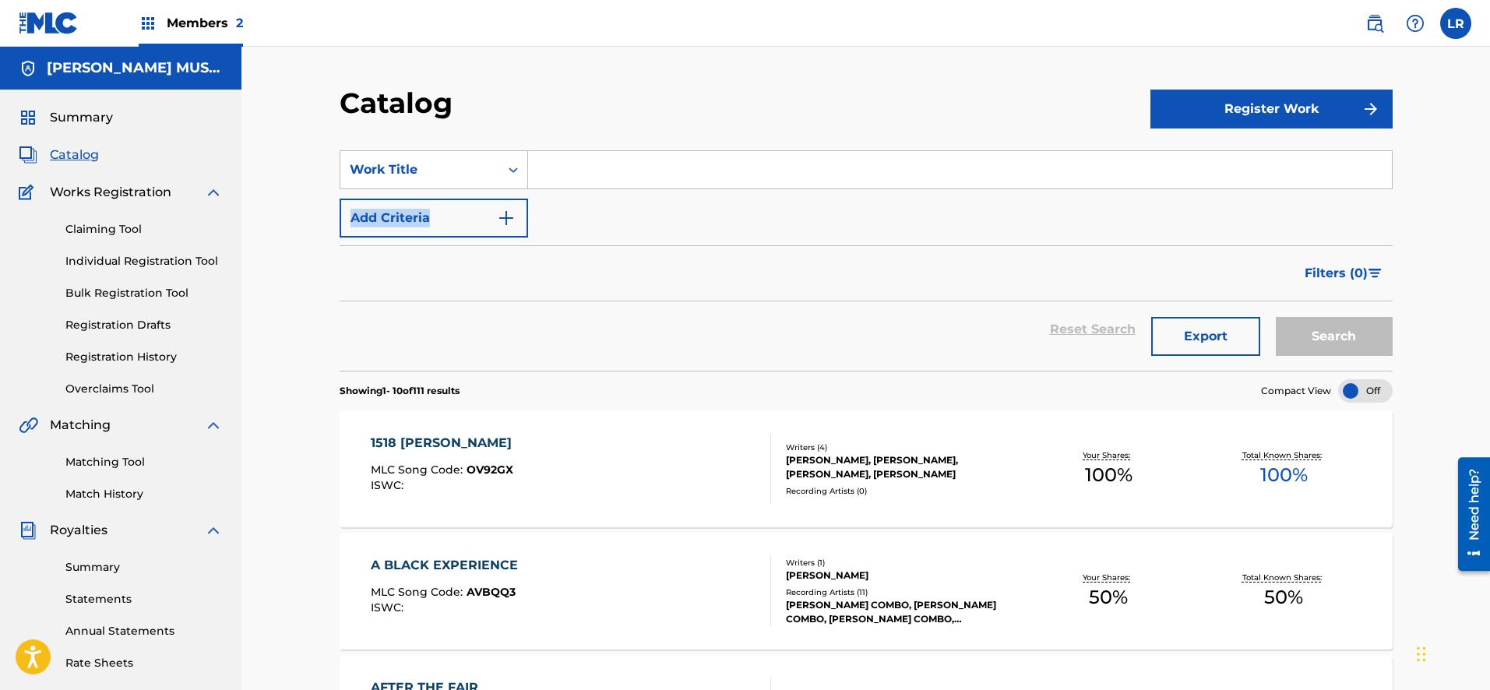
drag, startPoint x: 1489, startPoint y: 192, endPoint x: 1483, endPoint y: 231, distance: 39.4
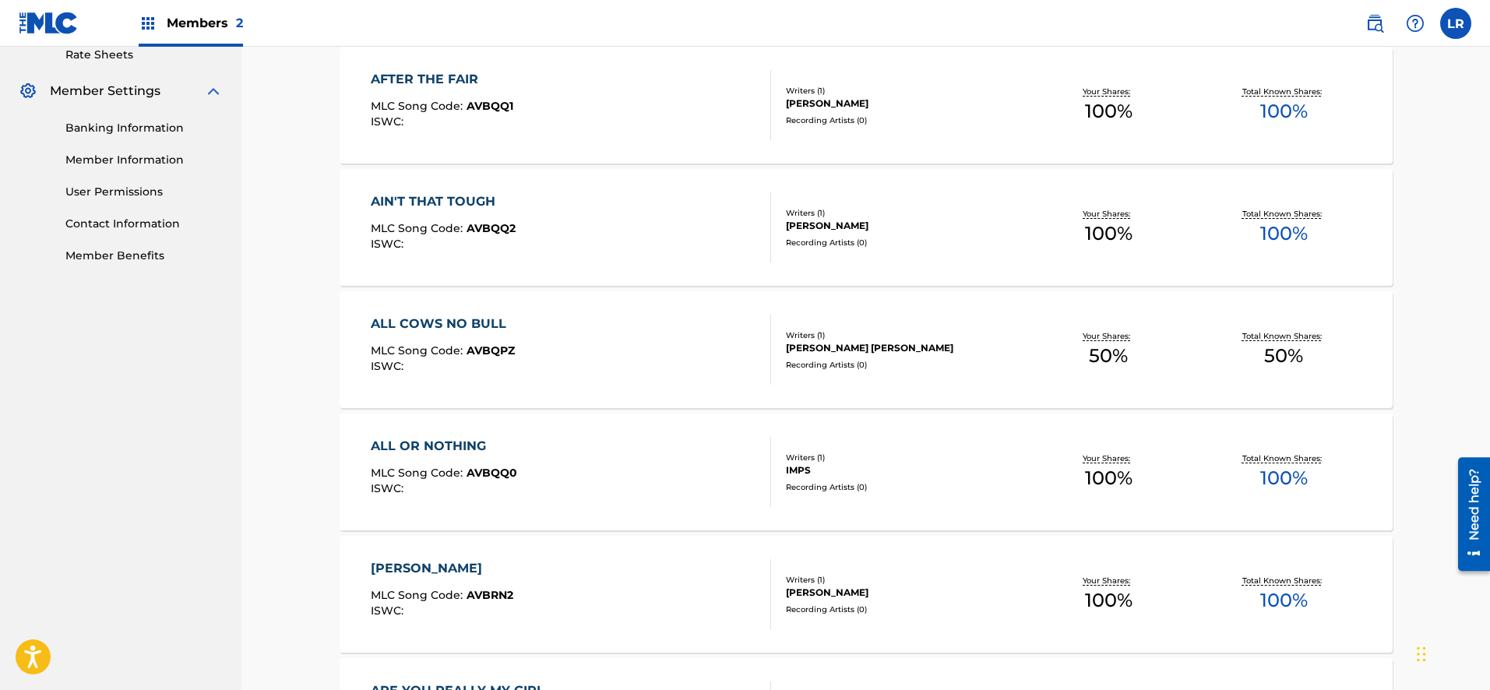
scroll to position [614, 0]
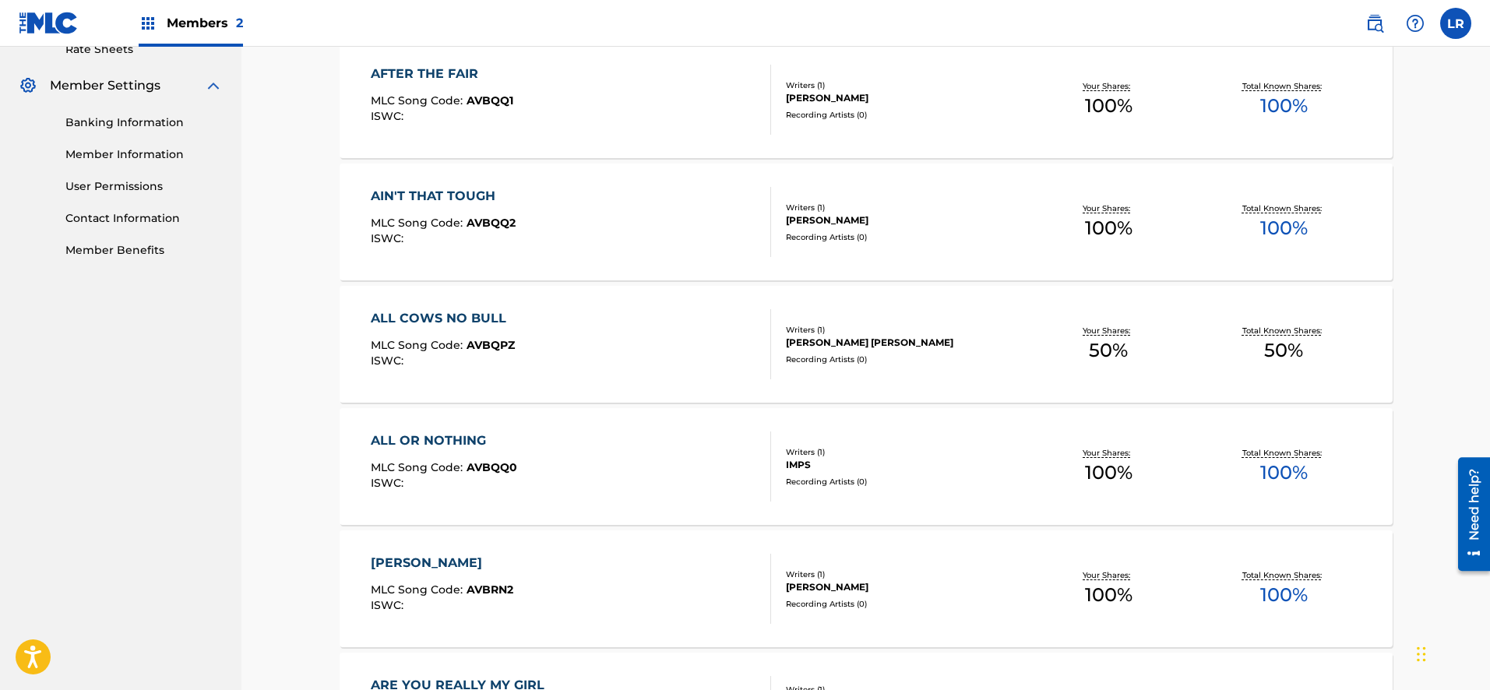
click at [614, 325] on div "ALL COWS NO BULL MLC Song Code : AVBQPZ ISWC :" at bounding box center [571, 344] width 400 height 70
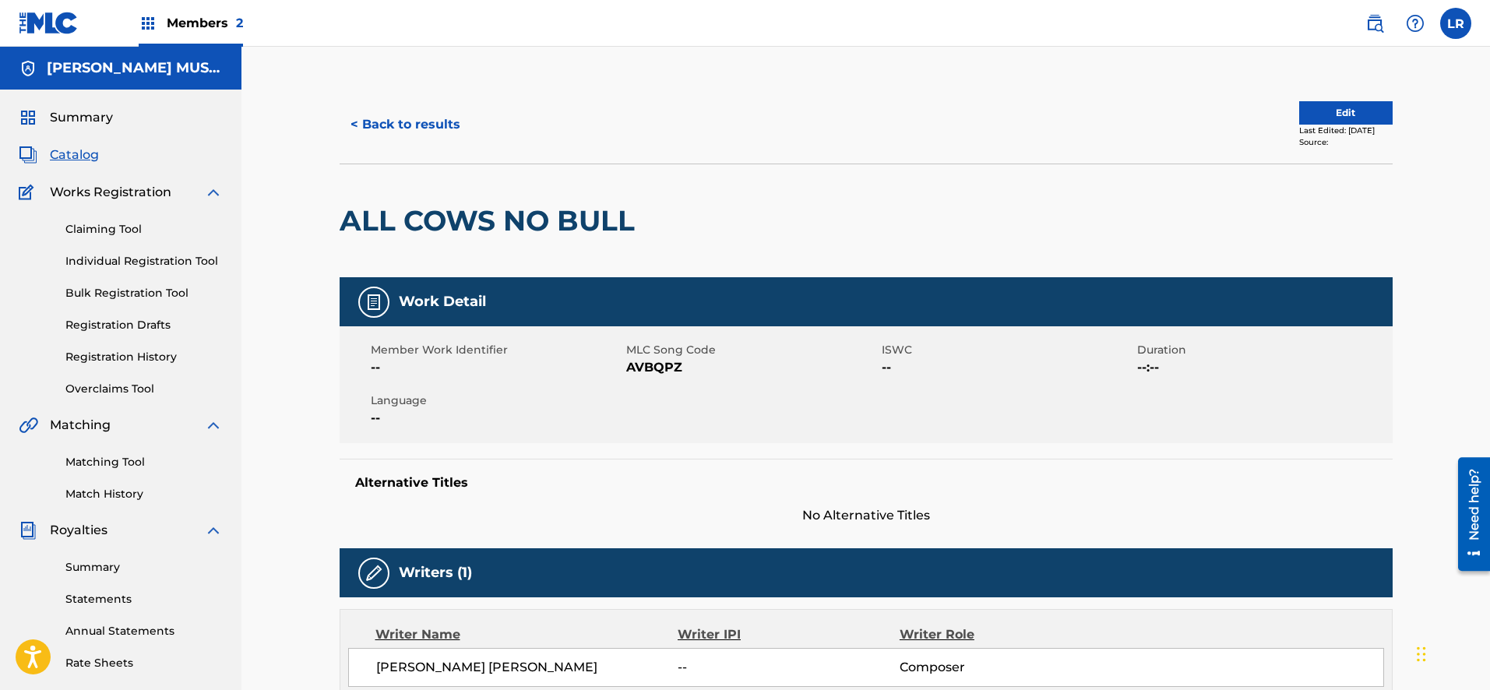
click at [1316, 115] on button "Edit" at bounding box center [1345, 112] width 93 height 23
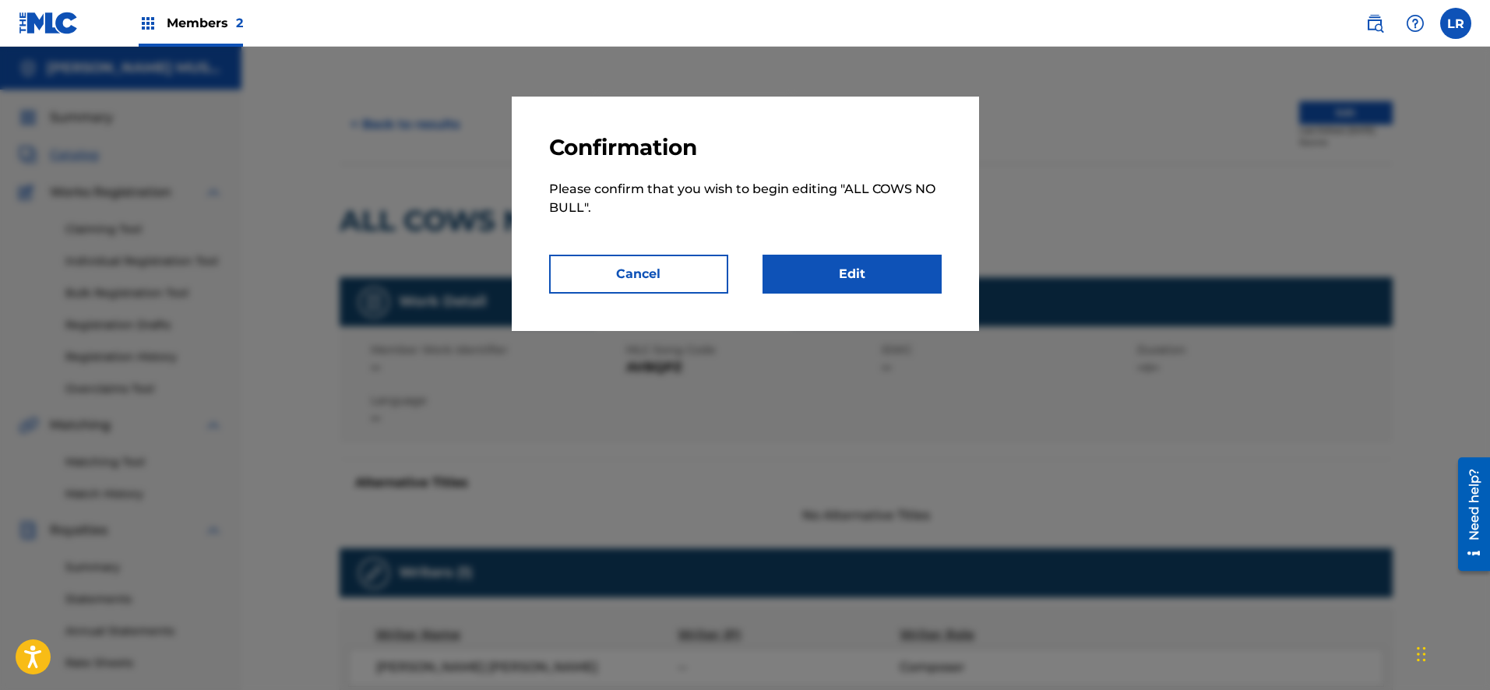
click at [842, 265] on link "Edit" at bounding box center [851, 274] width 179 height 39
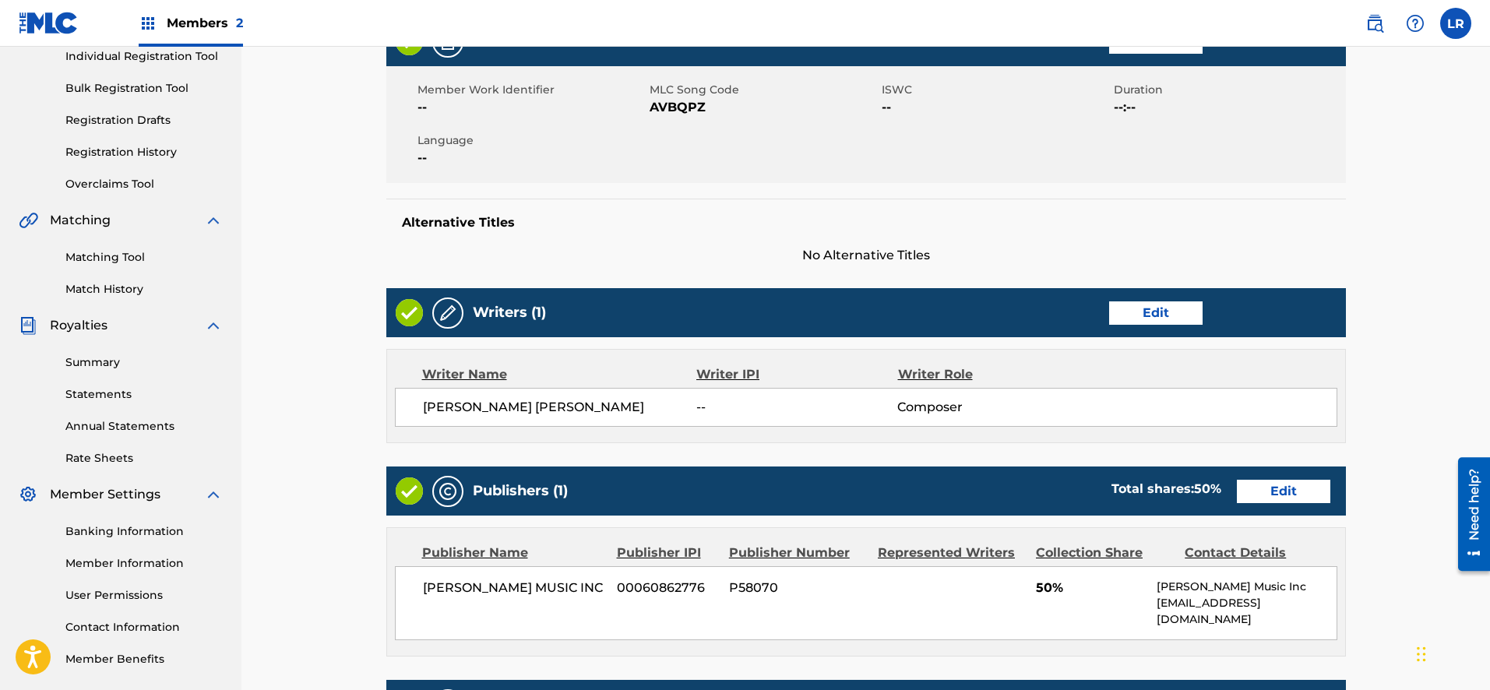
scroll to position [202, 0]
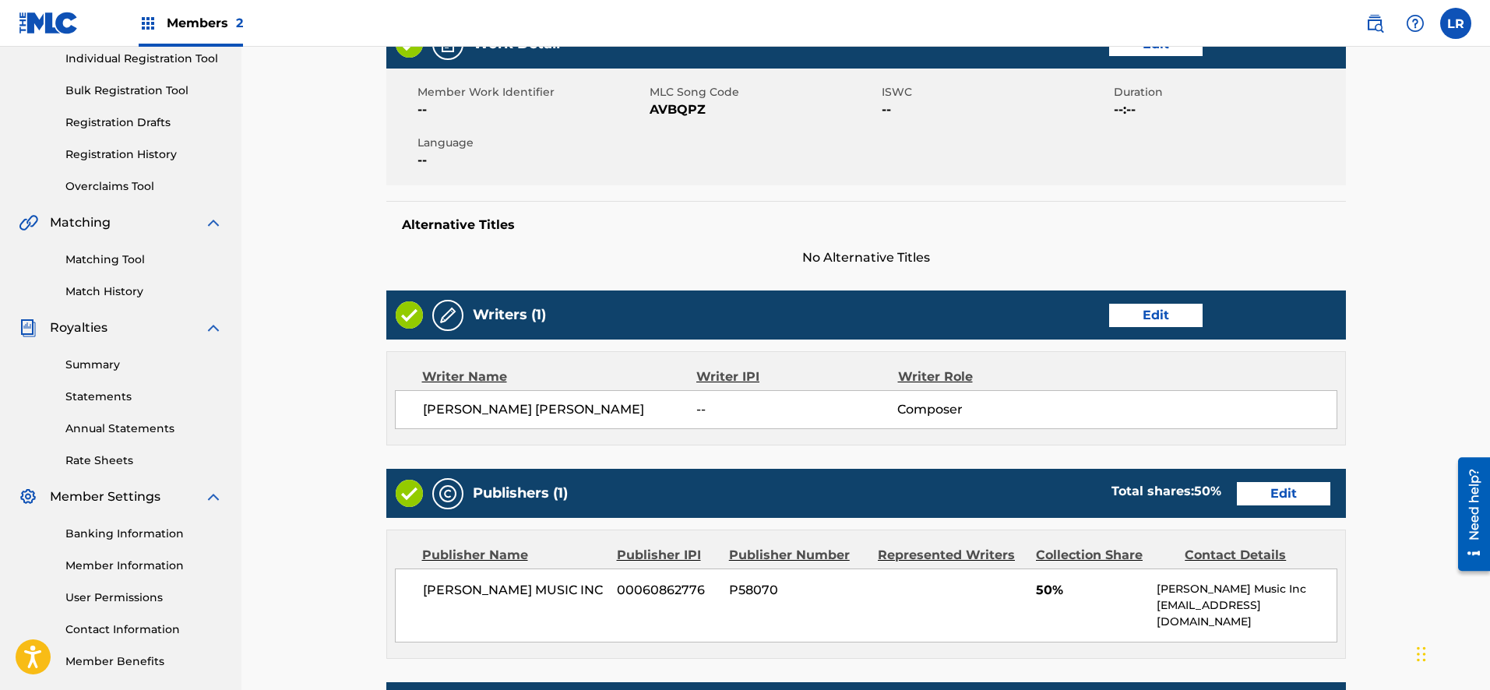
click at [1162, 310] on link "Edit" at bounding box center [1155, 315] width 93 height 23
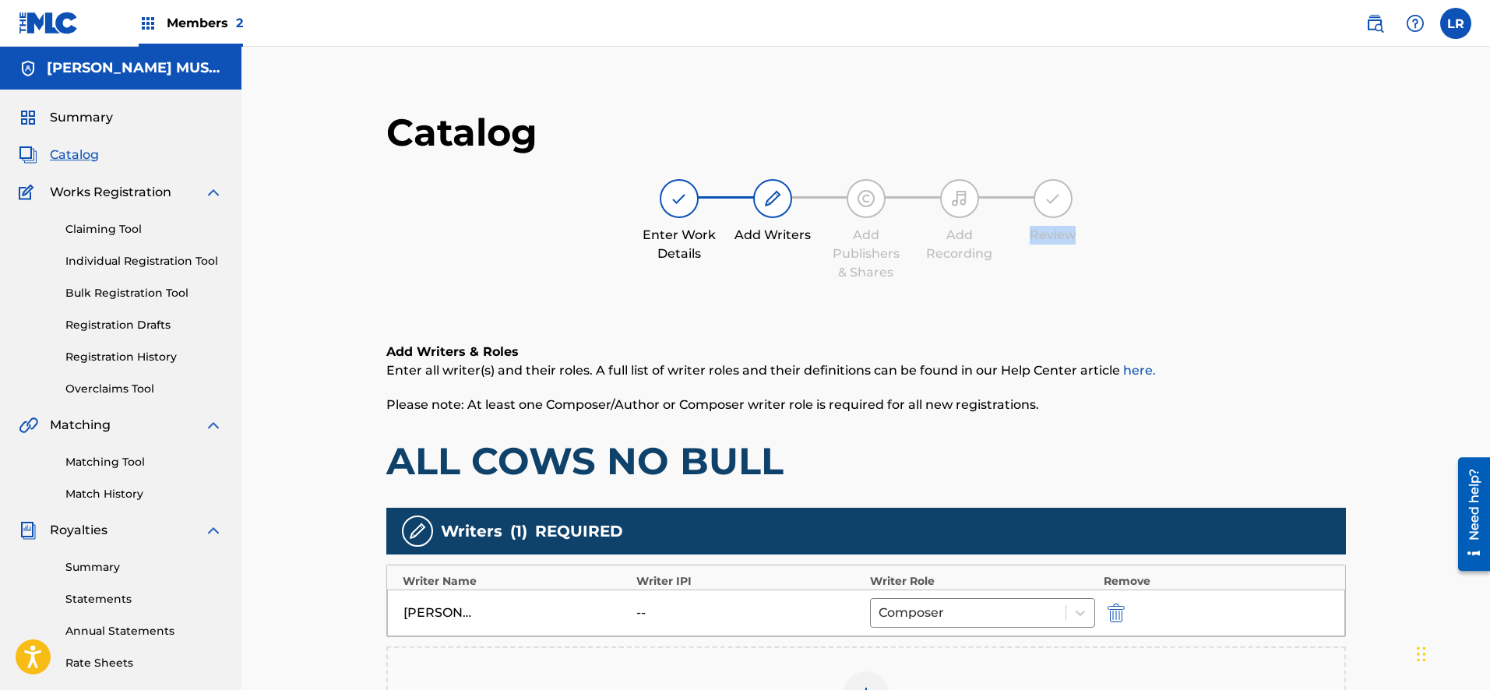
drag, startPoint x: 1488, startPoint y: 222, endPoint x: 1480, endPoint y: 263, distance: 42.0
click at [1480, 263] on div "Catalog Enter Work Details Add Writers Add Publishers & Shares Add Recording Re…" at bounding box center [865, 481] width 1248 height 868
click at [1487, 413] on div "Catalog Enter Work Details Add Writers Add Publishers & Shares Add Recording Re…" at bounding box center [865, 481] width 1248 height 868
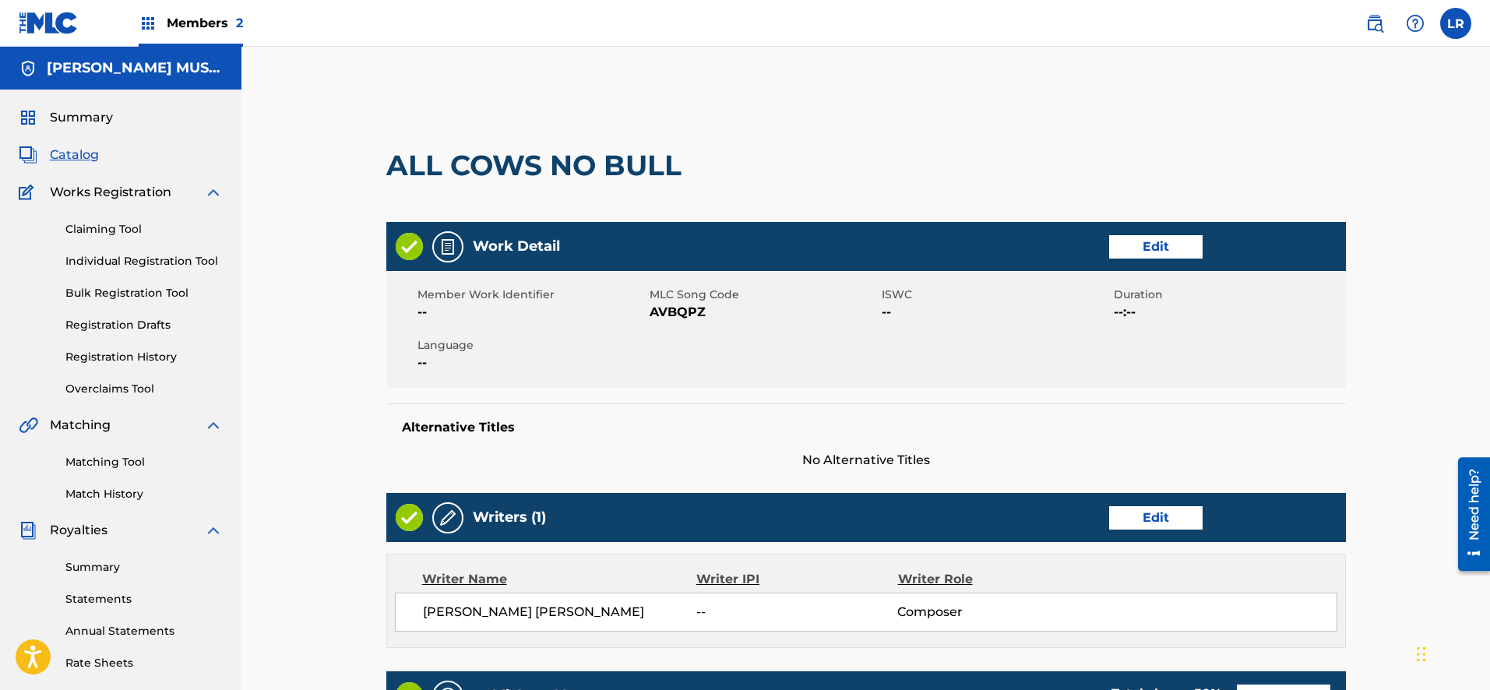
drag, startPoint x: 1487, startPoint y: 243, endPoint x: 1494, endPoint y: 254, distance: 12.6
click at [1489, 255] on html "Accessibility Screen-Reader Guide, Feedback, and Issue Reporting | New window M…" at bounding box center [745, 345] width 1490 height 690
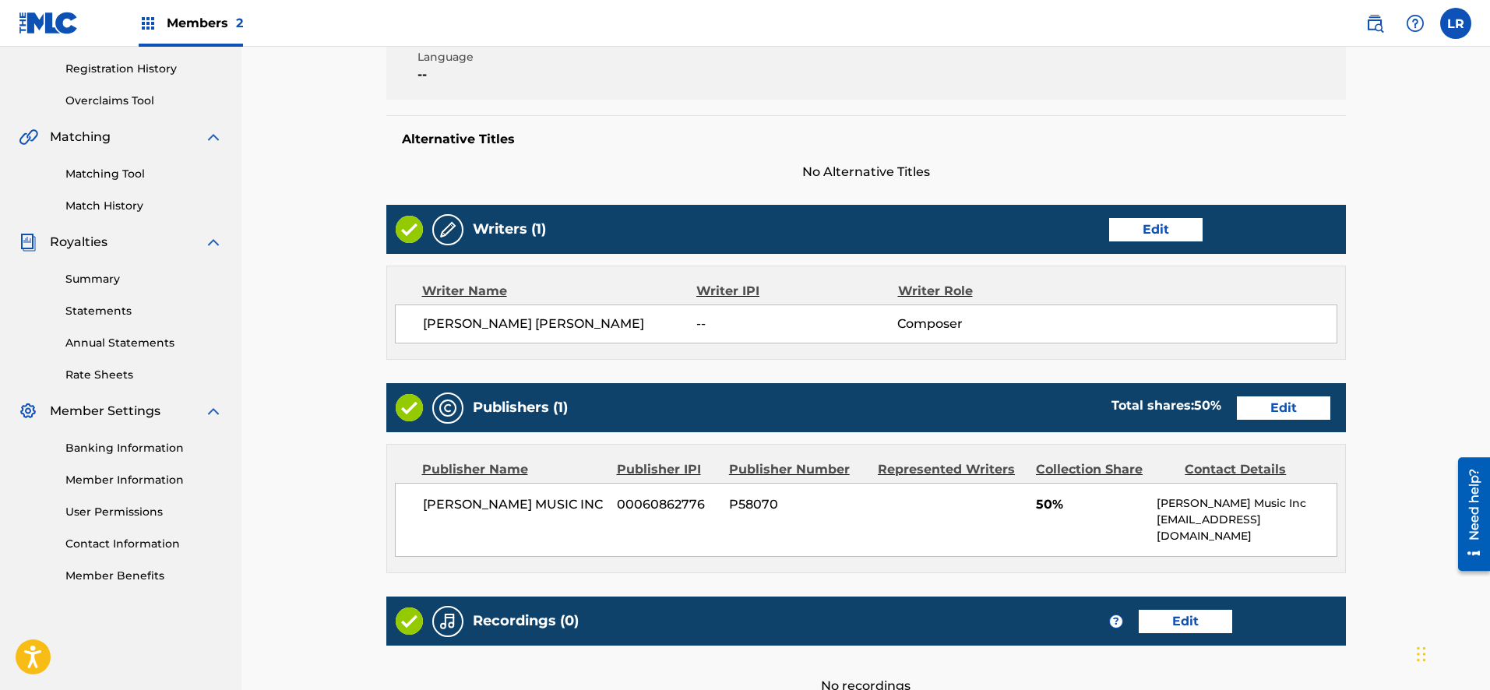
scroll to position [290, 0]
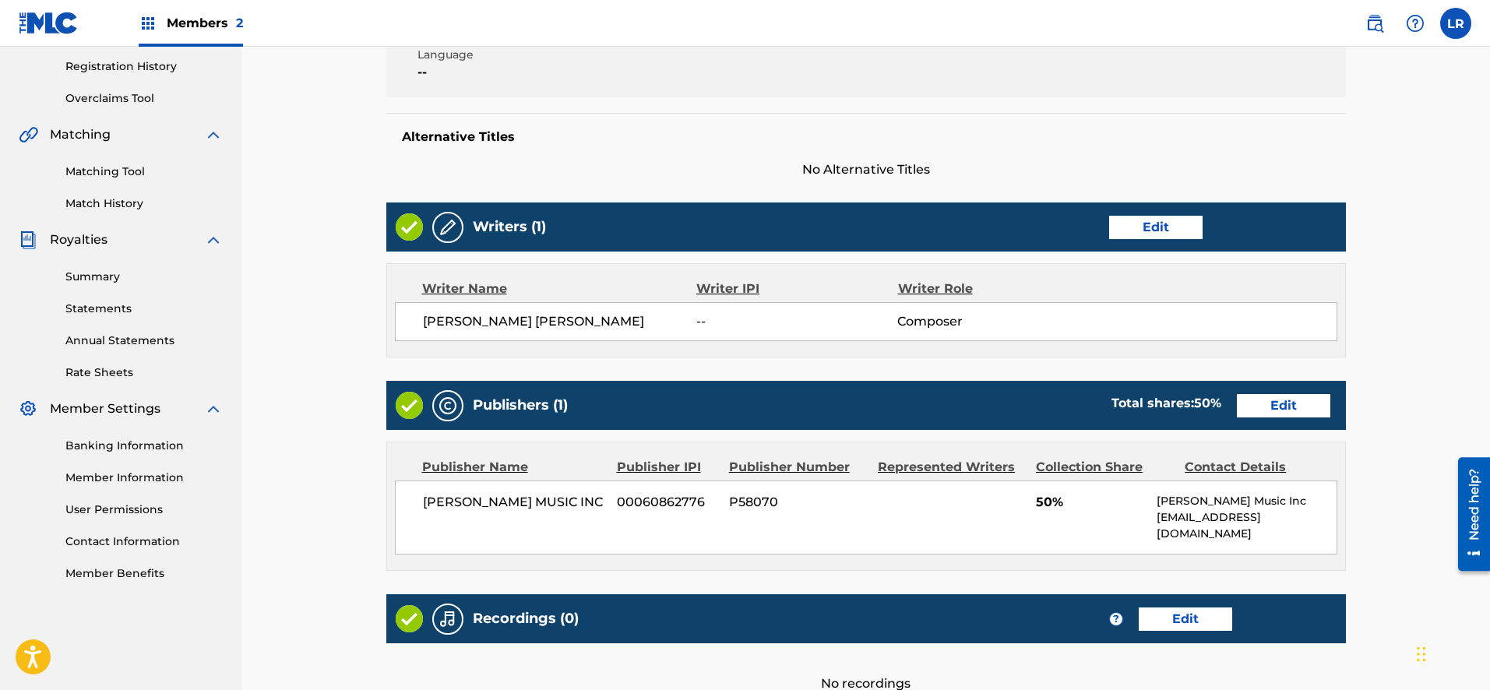
drag, startPoint x: 1490, startPoint y: 279, endPoint x: 30, endPoint y: 2, distance: 1486.3
click at [1125, 218] on link "Edit" at bounding box center [1155, 227] width 93 height 23
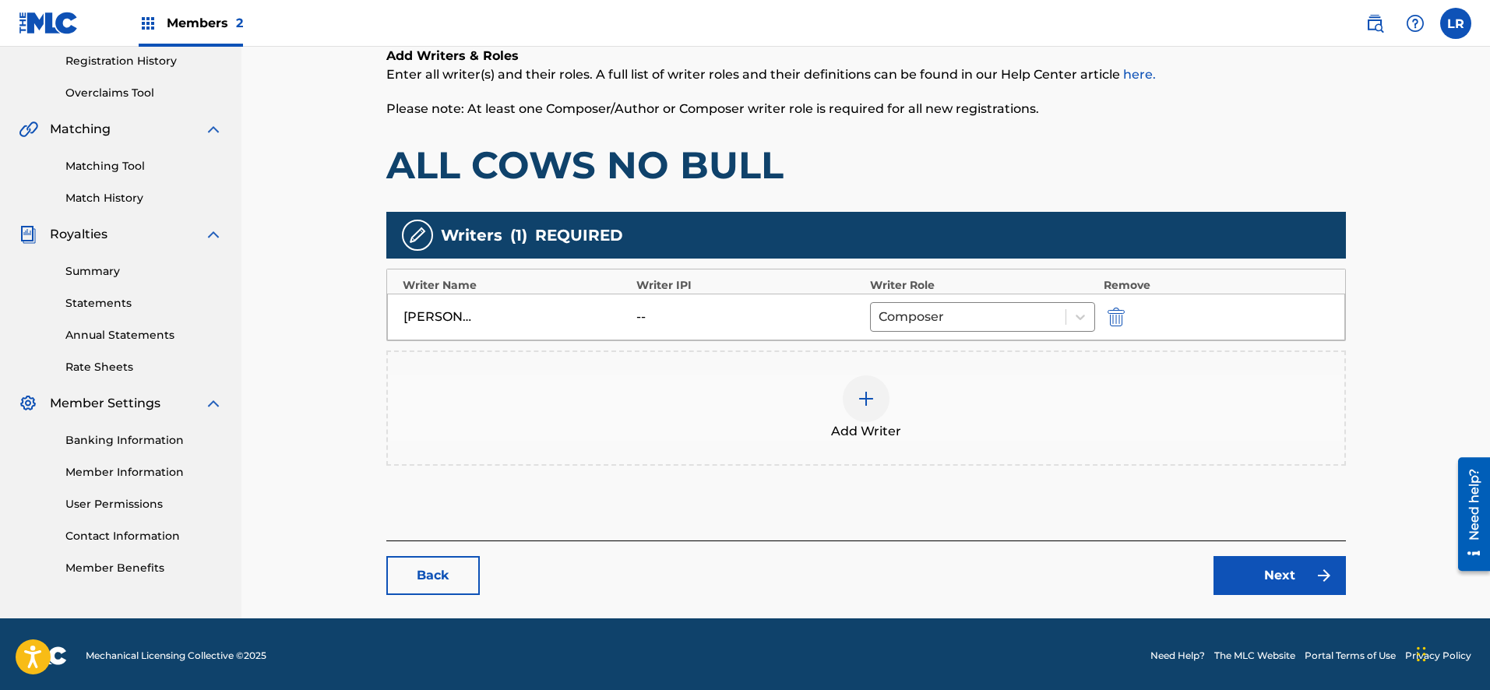
scroll to position [299, 0]
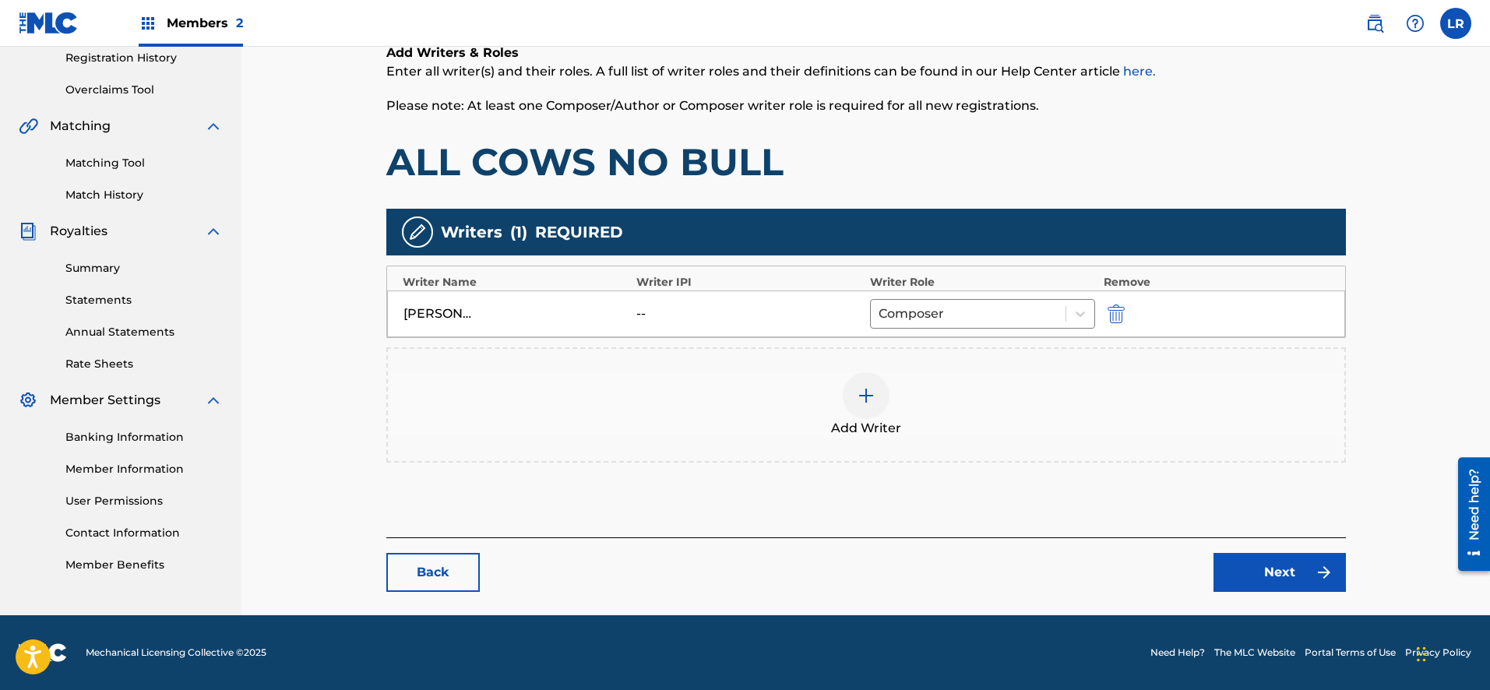
click at [857, 396] on img at bounding box center [866, 395] width 19 height 19
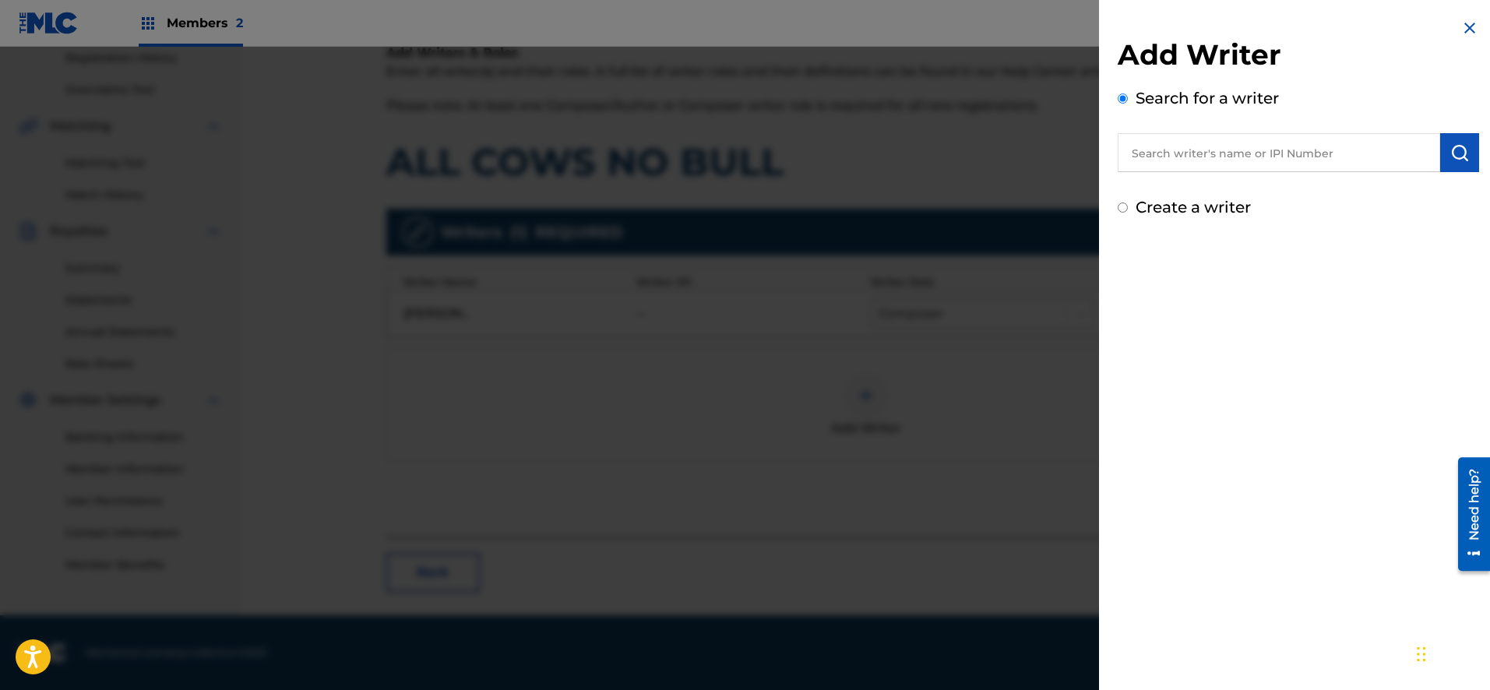
click at [1199, 159] on input "text" at bounding box center [1279, 152] width 322 height 39
type input "[PERSON_NAME]"
click at [1125, 209] on input "Create a writer" at bounding box center [1123, 207] width 10 height 10
radio input "false"
radio input "true"
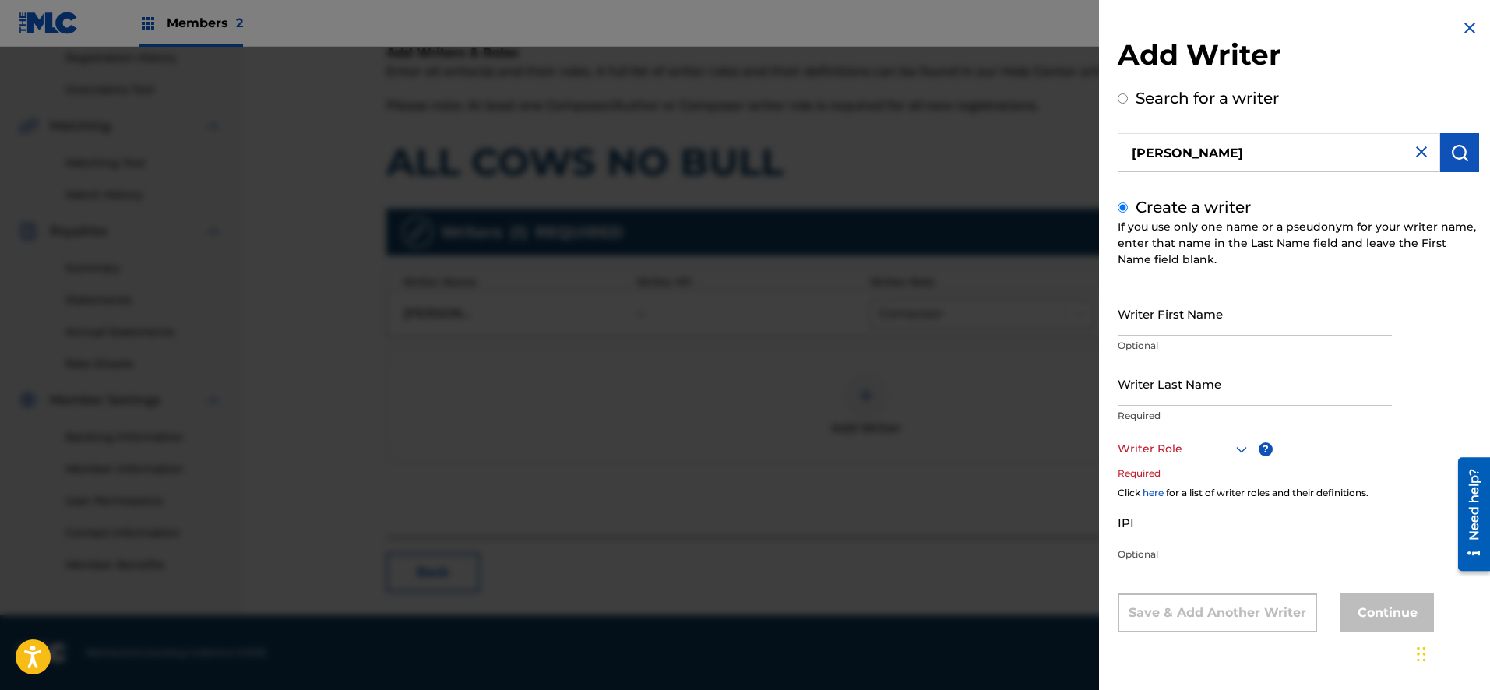
click at [1122, 209] on input "Create a writer" at bounding box center [1123, 207] width 10 height 10
click at [1121, 100] on input "Search for a writer" at bounding box center [1123, 98] width 10 height 10
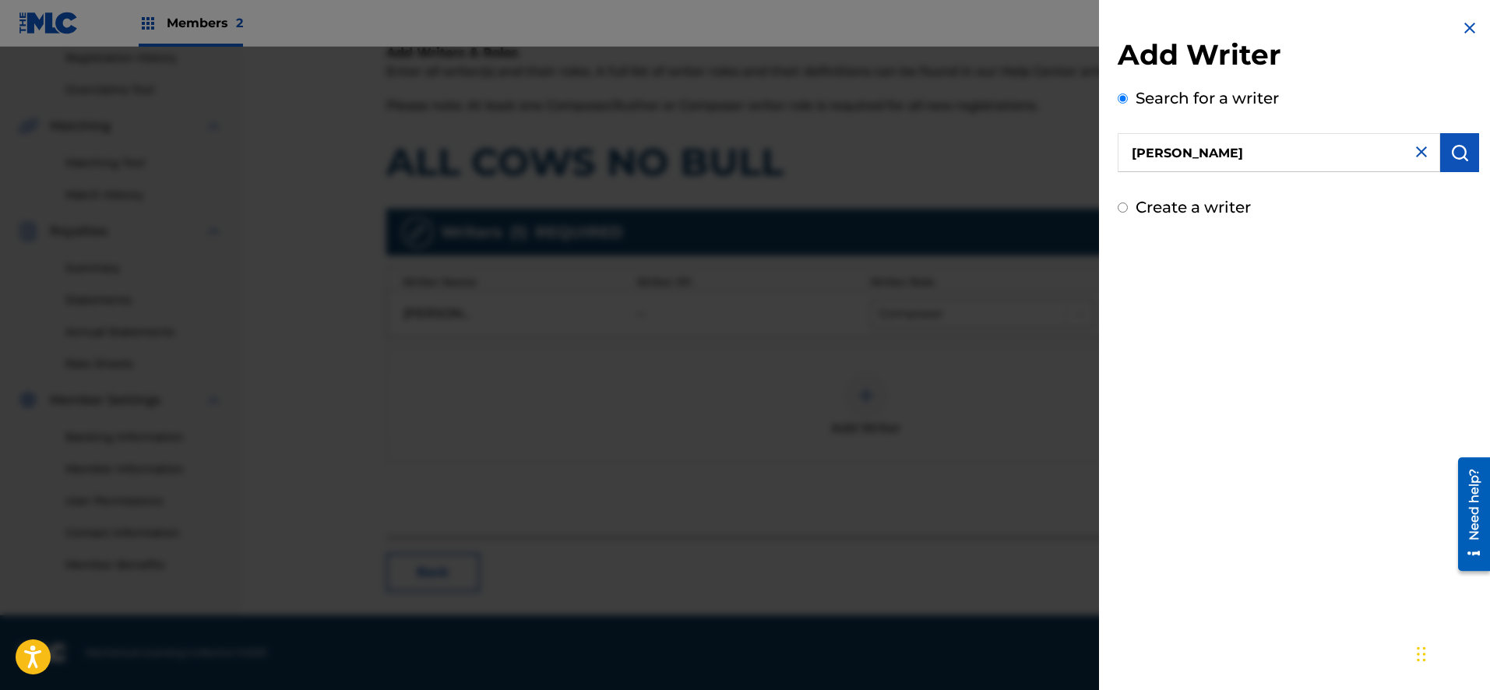
click at [1121, 204] on input "Create a writer" at bounding box center [1123, 207] width 10 height 10
radio input "false"
radio input "true"
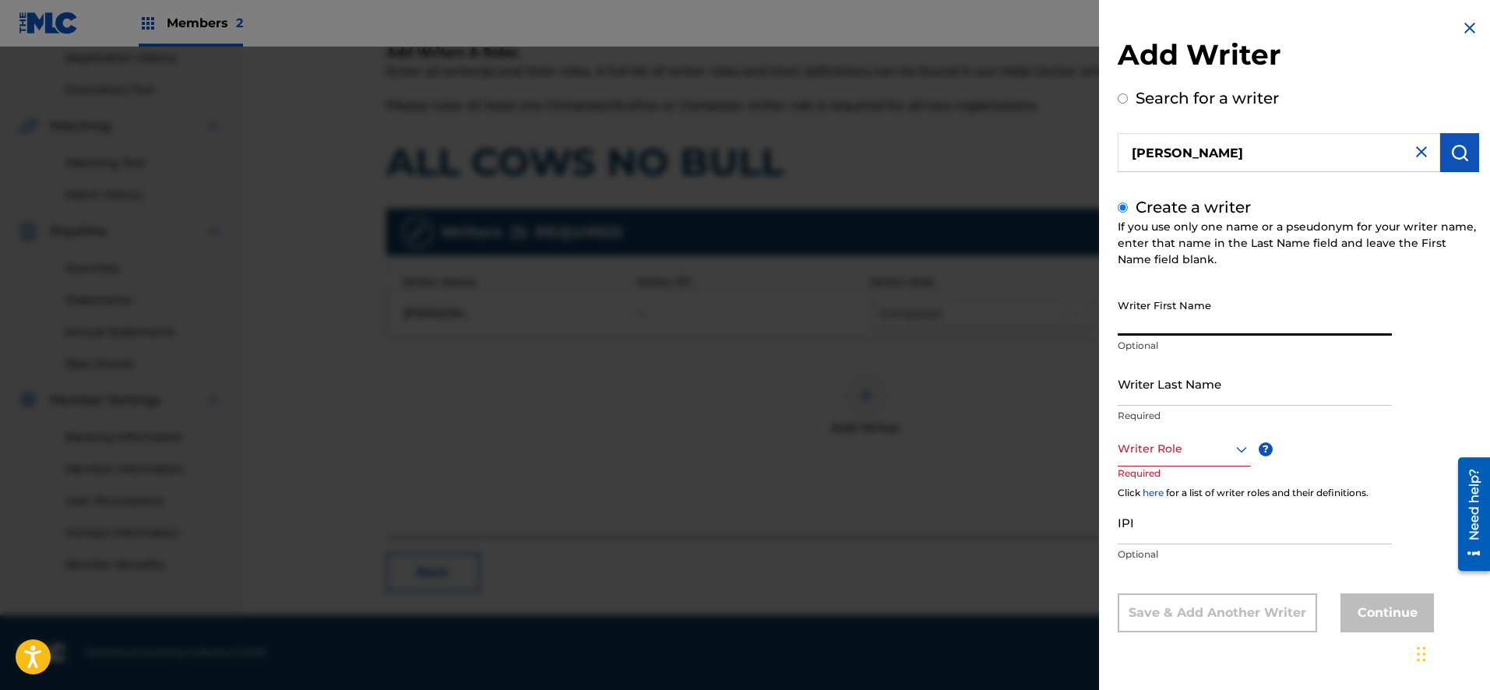
click at [1164, 318] on input "Writer First Name" at bounding box center [1255, 313] width 274 height 44
type input "[PERSON_NAME]"
click at [1146, 393] on input "Alexzander" at bounding box center [1255, 383] width 274 height 44
type input "[PERSON_NAME]"
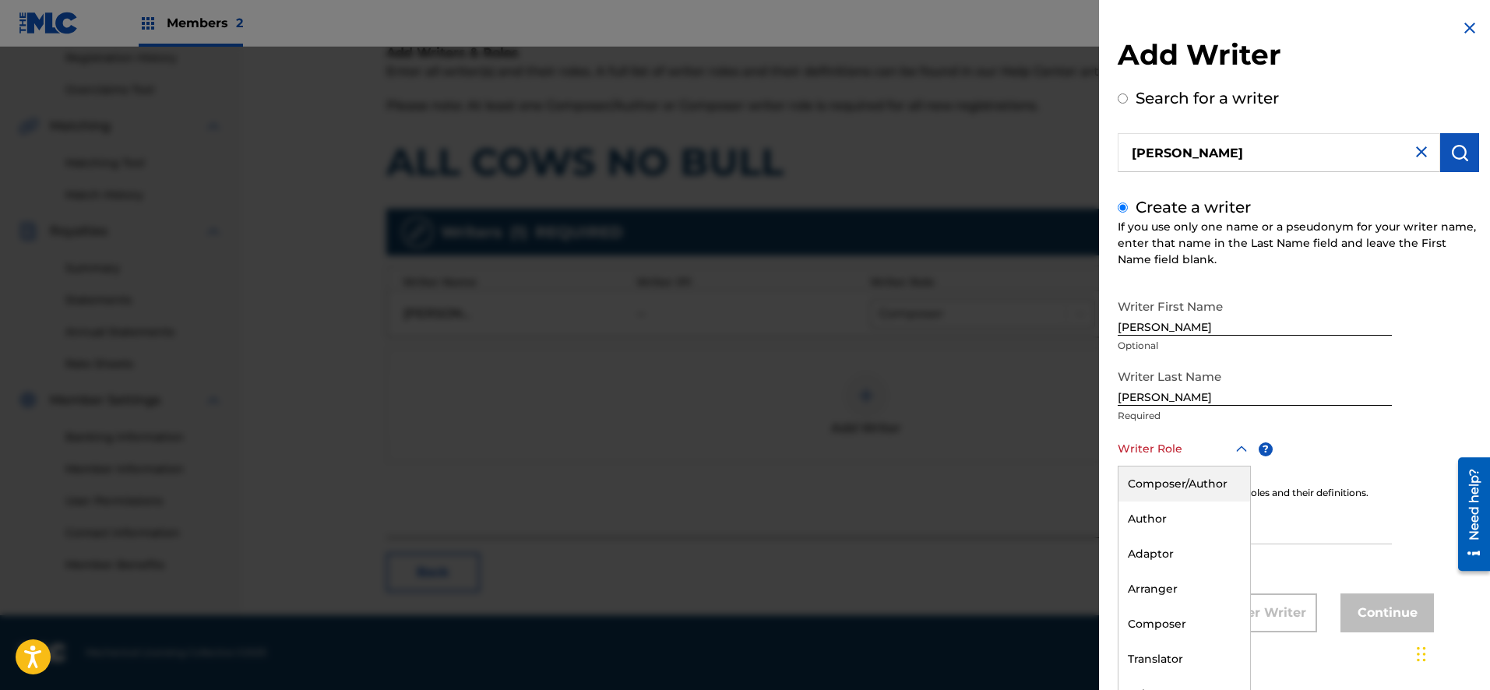
scroll to position [1, 0]
click at [1196, 451] on div at bounding box center [1184, 447] width 133 height 19
click at [1183, 621] on div "Composer" at bounding box center [1184, 623] width 132 height 35
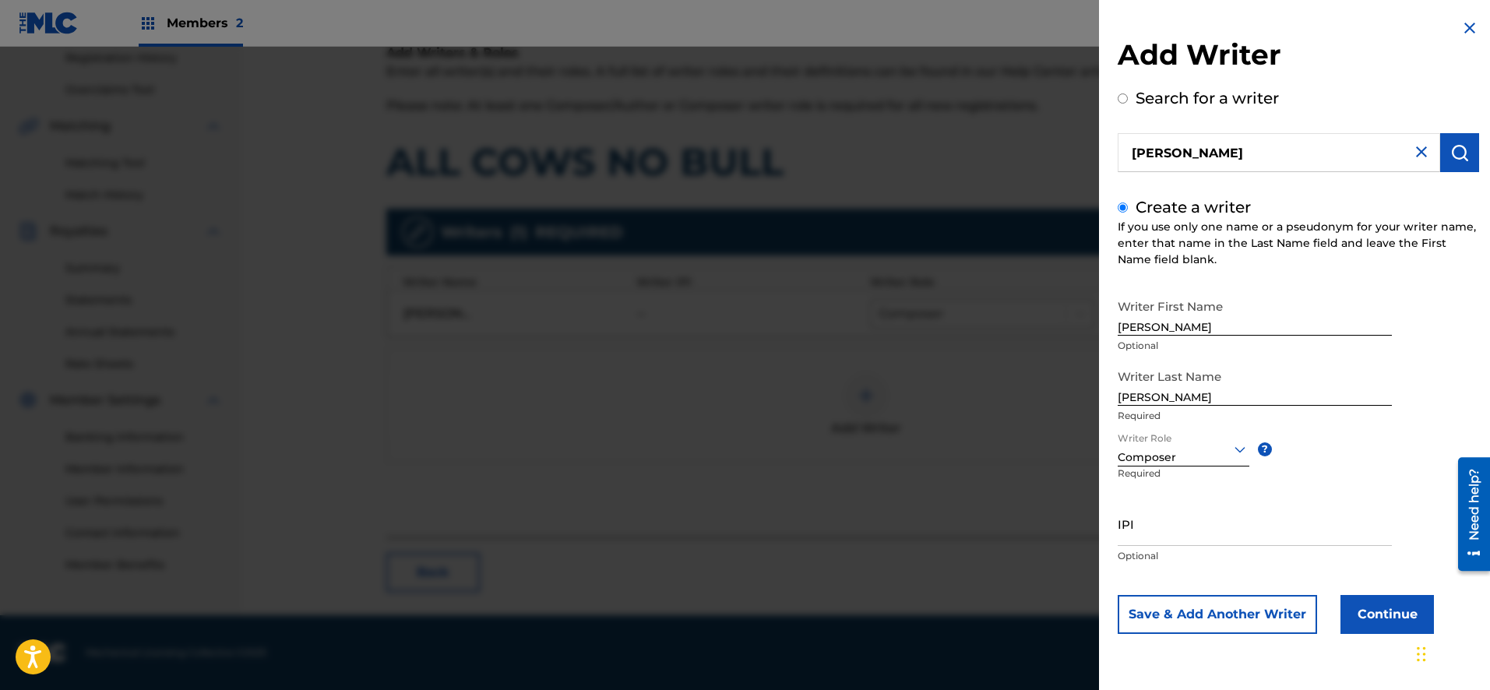
click at [1202, 533] on input "IPI" at bounding box center [1255, 524] width 274 height 44
click at [1253, 614] on button "Save & Add Another Writer" at bounding box center [1217, 614] width 199 height 39
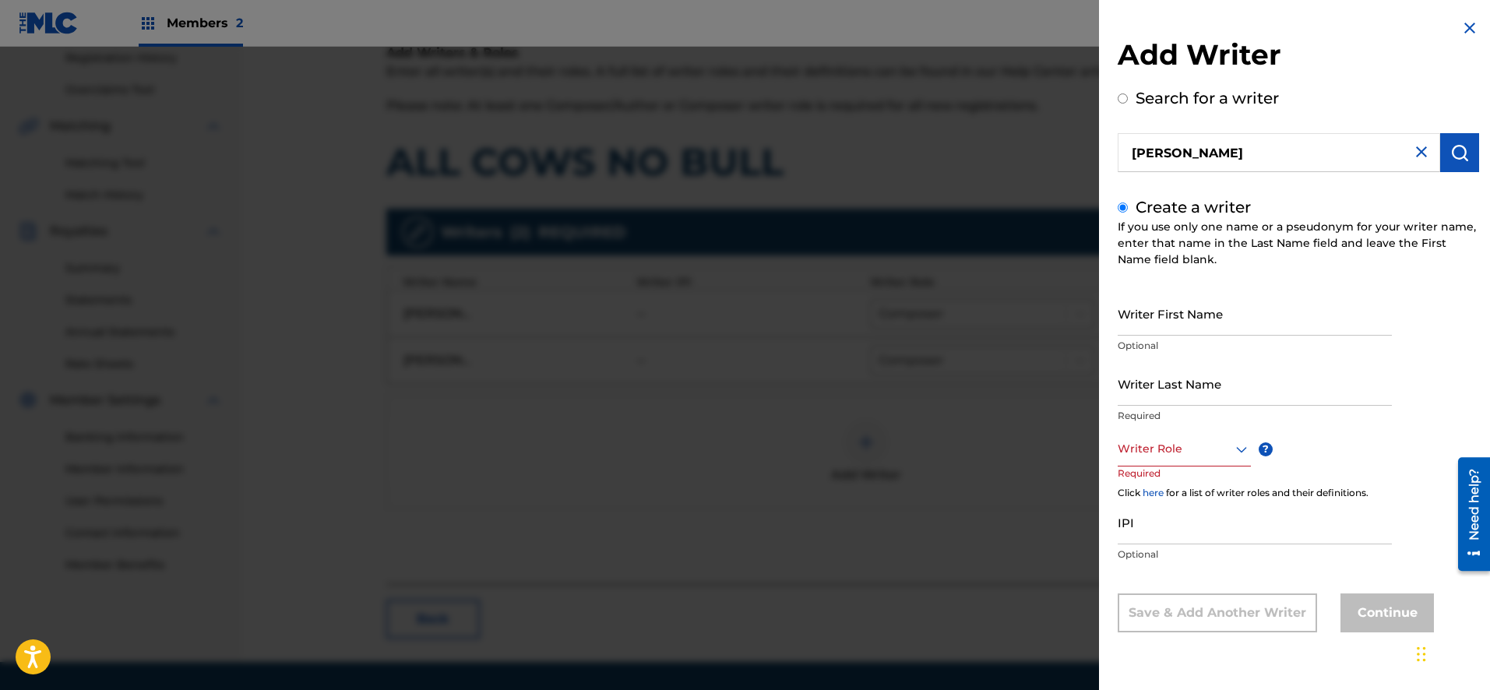
click at [1222, 324] on input "Writer First Name" at bounding box center [1255, 313] width 274 height 44
type input "[PERSON_NAME]"
click at [1205, 392] on input "Writer Last Name" at bounding box center [1255, 383] width 274 height 44
type input "[PERSON_NAME]"
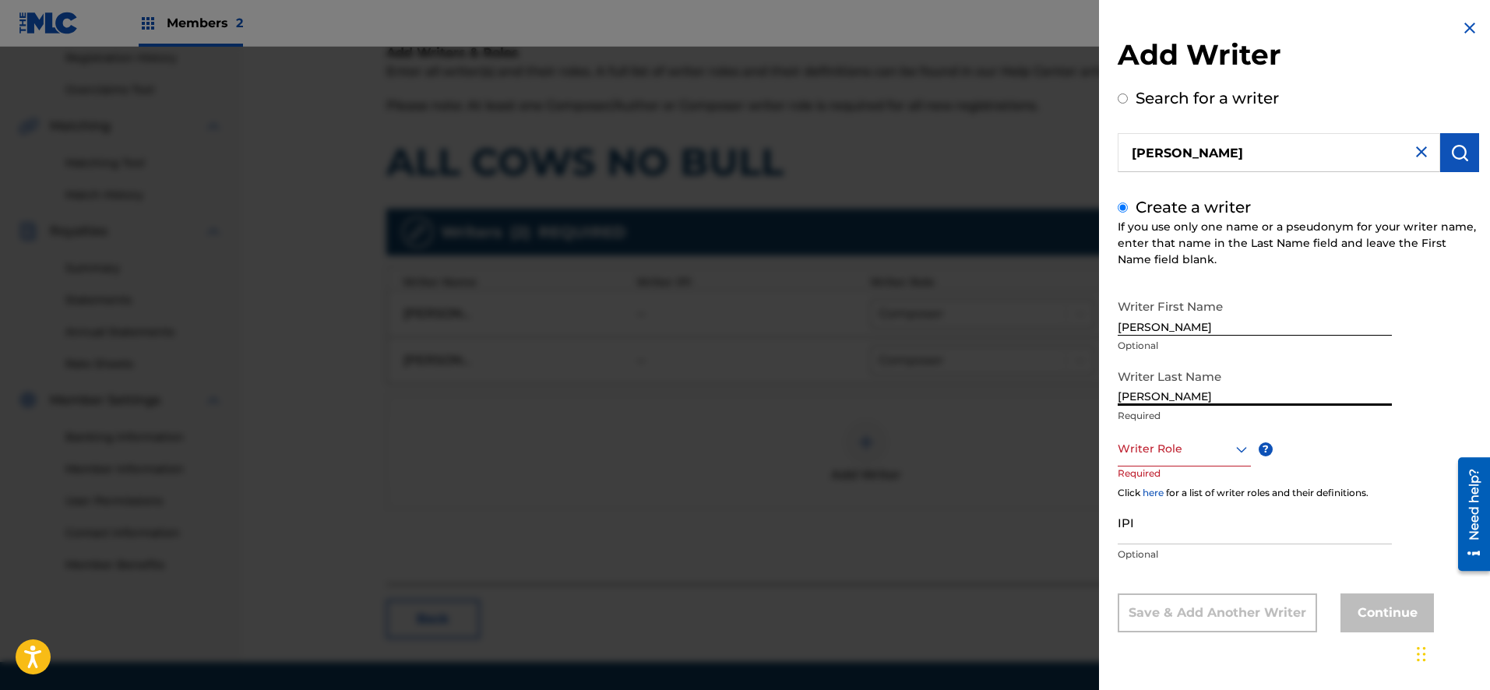
click at [1238, 446] on icon at bounding box center [1241, 449] width 19 height 19
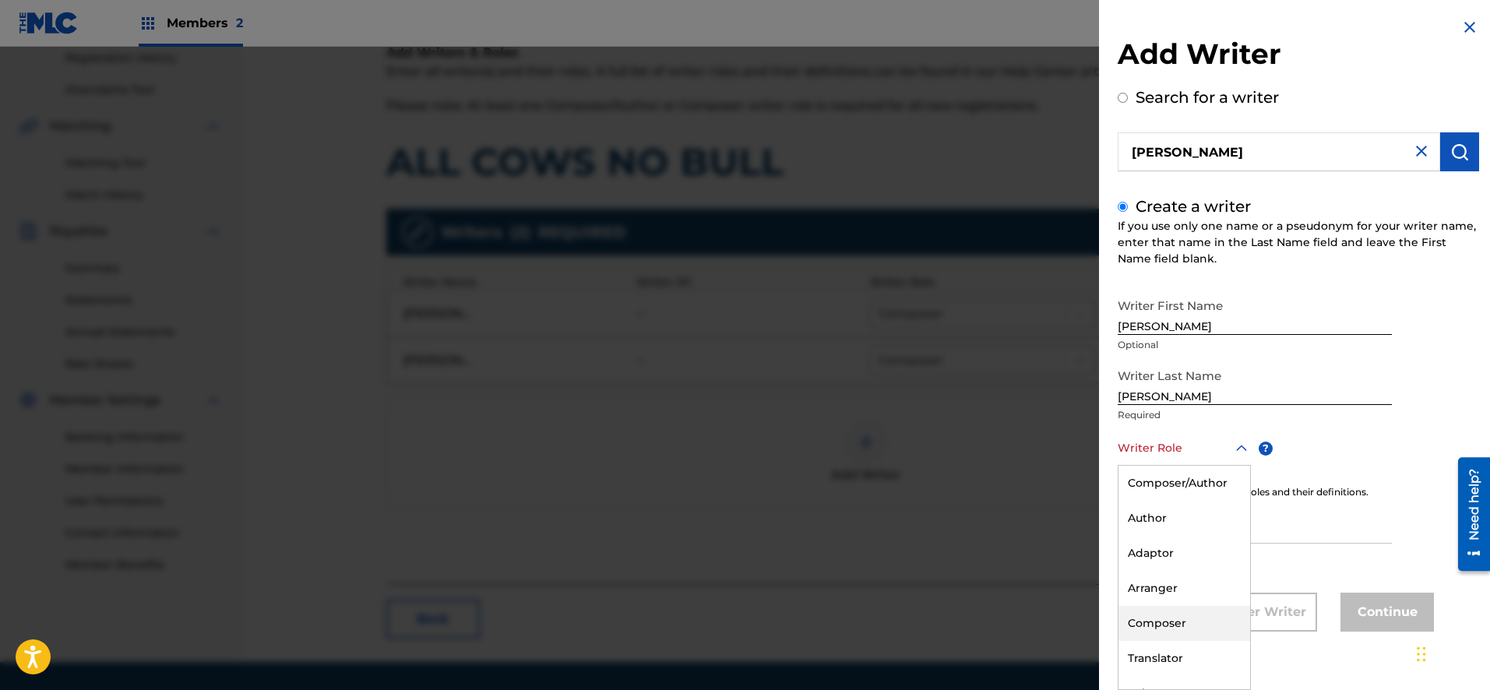
click at [1194, 620] on div "Composer" at bounding box center [1184, 623] width 132 height 35
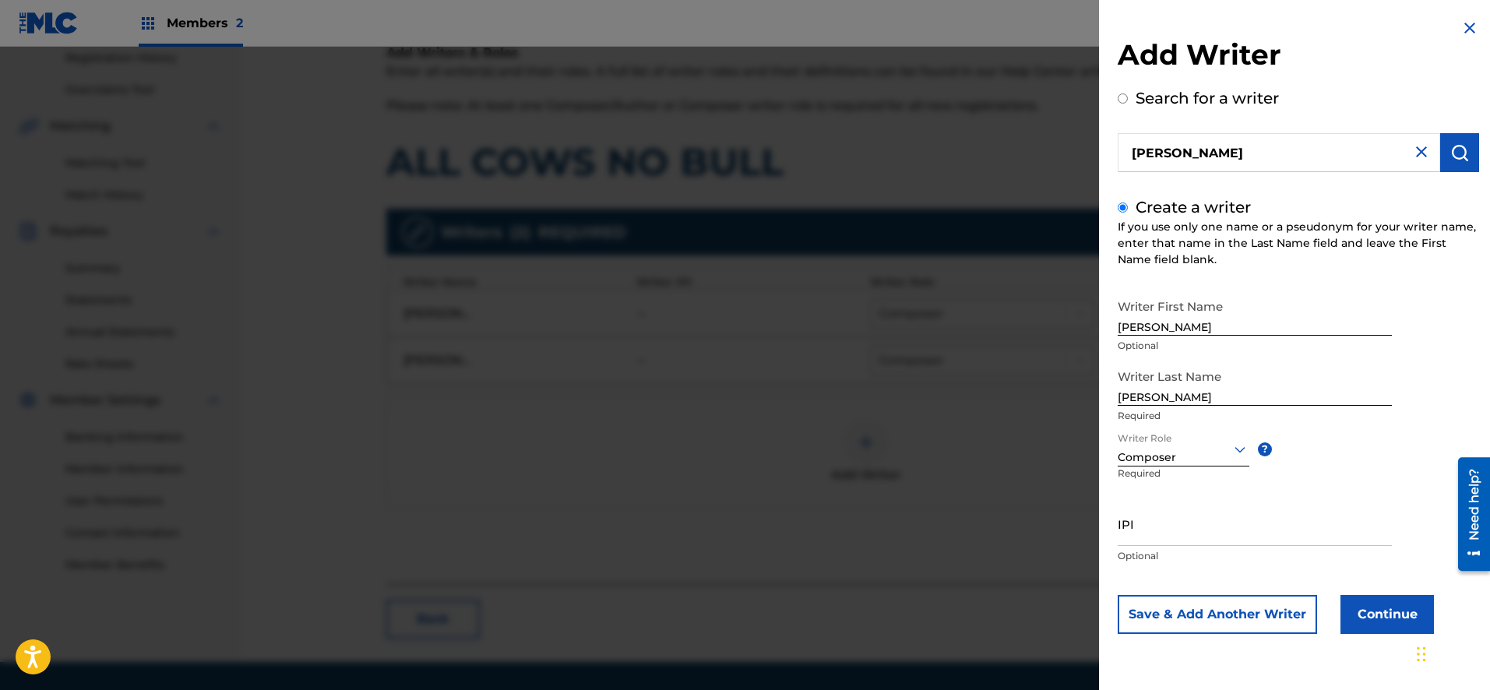
scroll to position [0, 0]
click at [1290, 617] on button "Save & Add Another Writer" at bounding box center [1217, 614] width 199 height 39
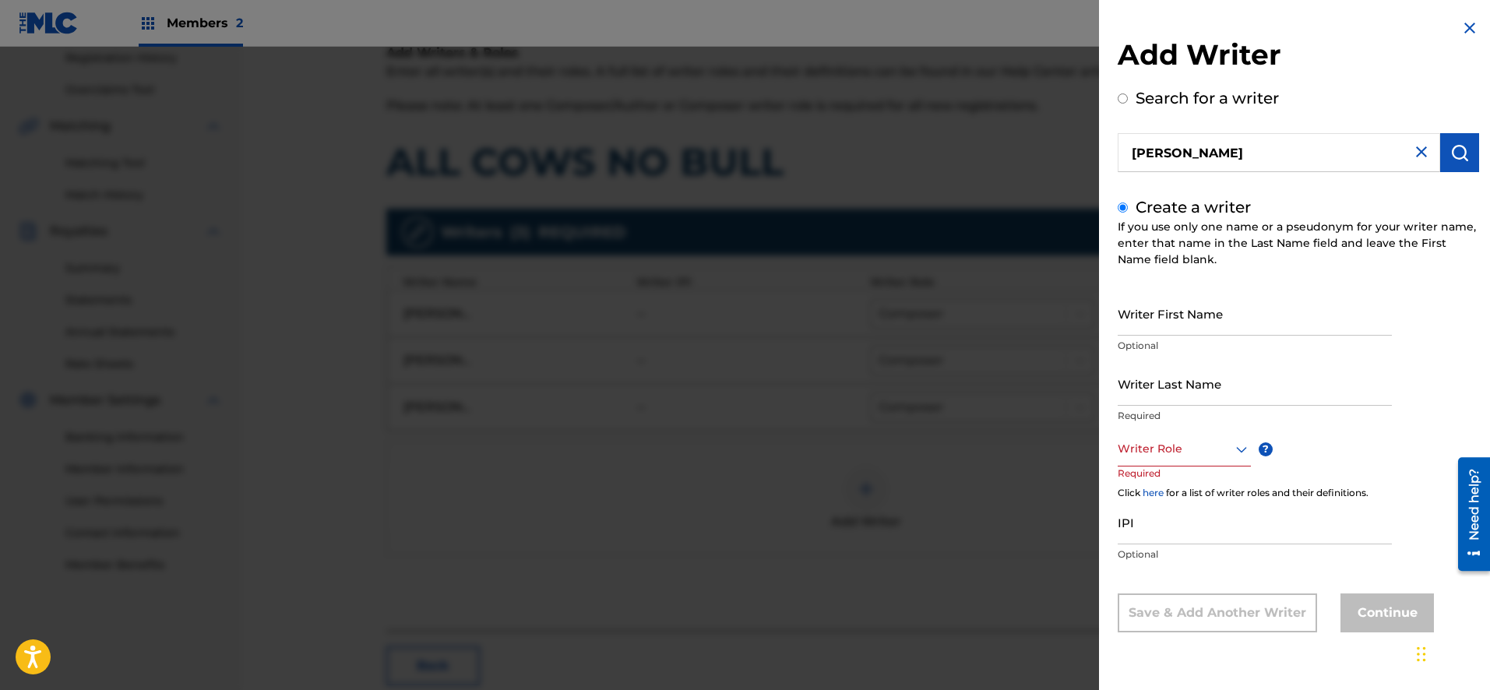
click at [1262, 325] on input "Writer First Name" at bounding box center [1255, 313] width 274 height 44
type input "[PERSON_NAME]"
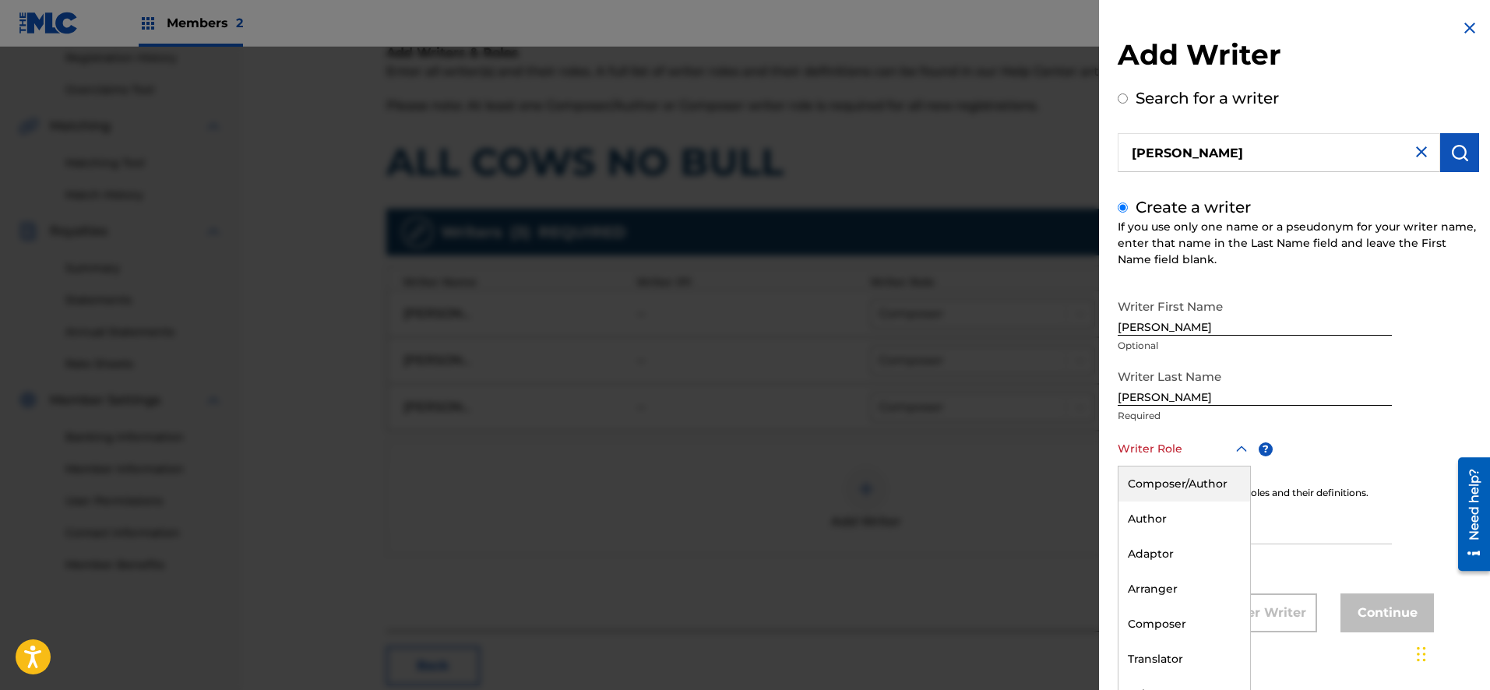
scroll to position [1, 0]
click at [1244, 451] on icon at bounding box center [1241, 448] width 19 height 19
click at [1194, 621] on div "Composer" at bounding box center [1184, 623] width 132 height 35
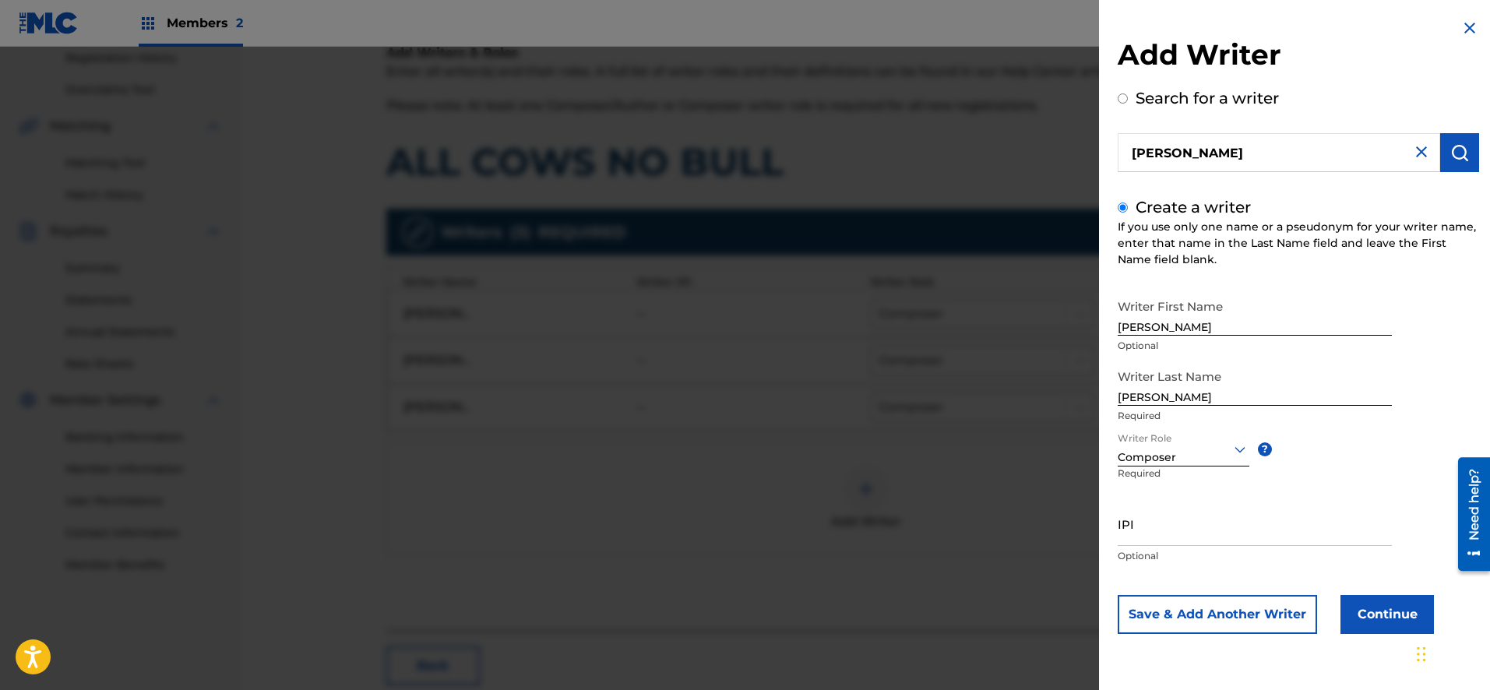
scroll to position [0, 0]
click at [1253, 621] on button "Save & Add Another Writer" at bounding box center [1217, 614] width 199 height 39
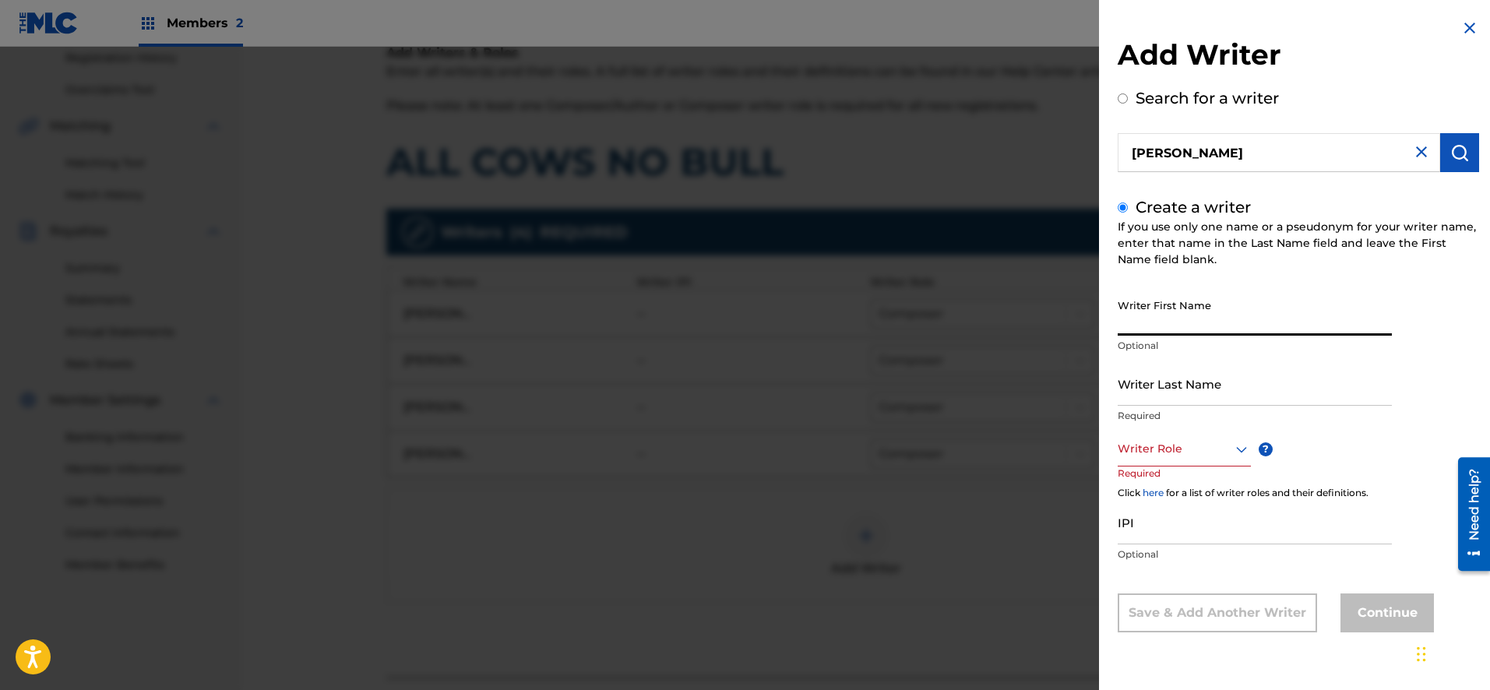
click at [1181, 327] on input "Writer First Name" at bounding box center [1255, 313] width 274 height 44
type input "[PERSON_NAME]"
click at [1234, 449] on icon at bounding box center [1241, 449] width 19 height 19
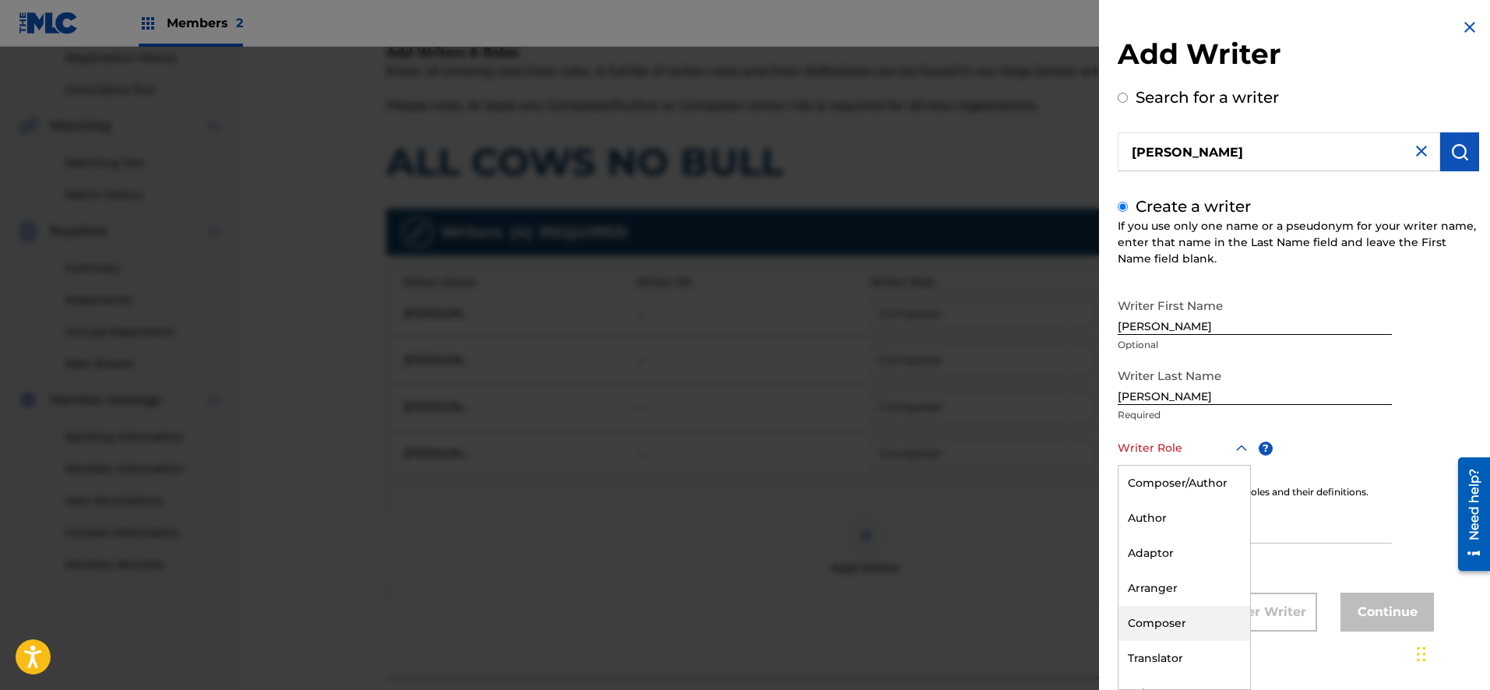
click at [1189, 621] on div "Composer" at bounding box center [1184, 623] width 132 height 35
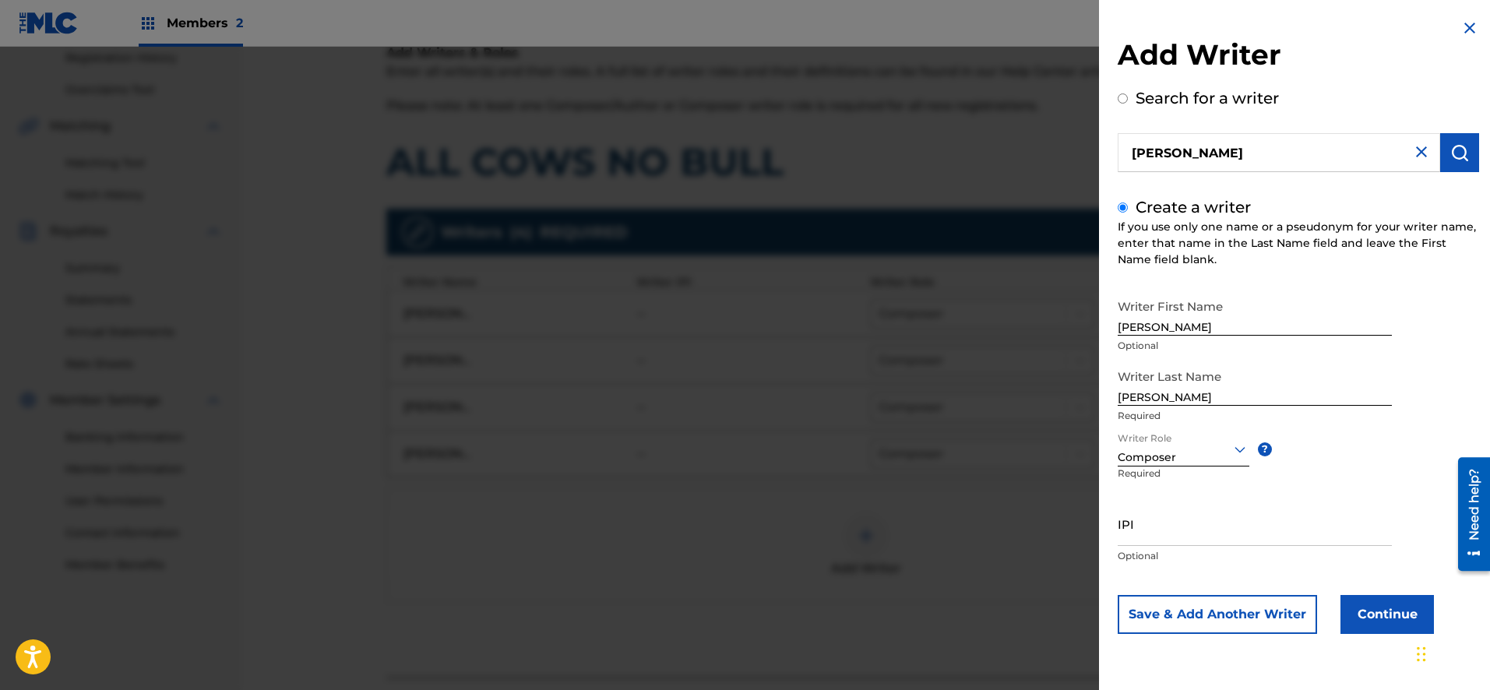
click at [1237, 610] on button "Save & Add Another Writer" at bounding box center [1217, 614] width 199 height 39
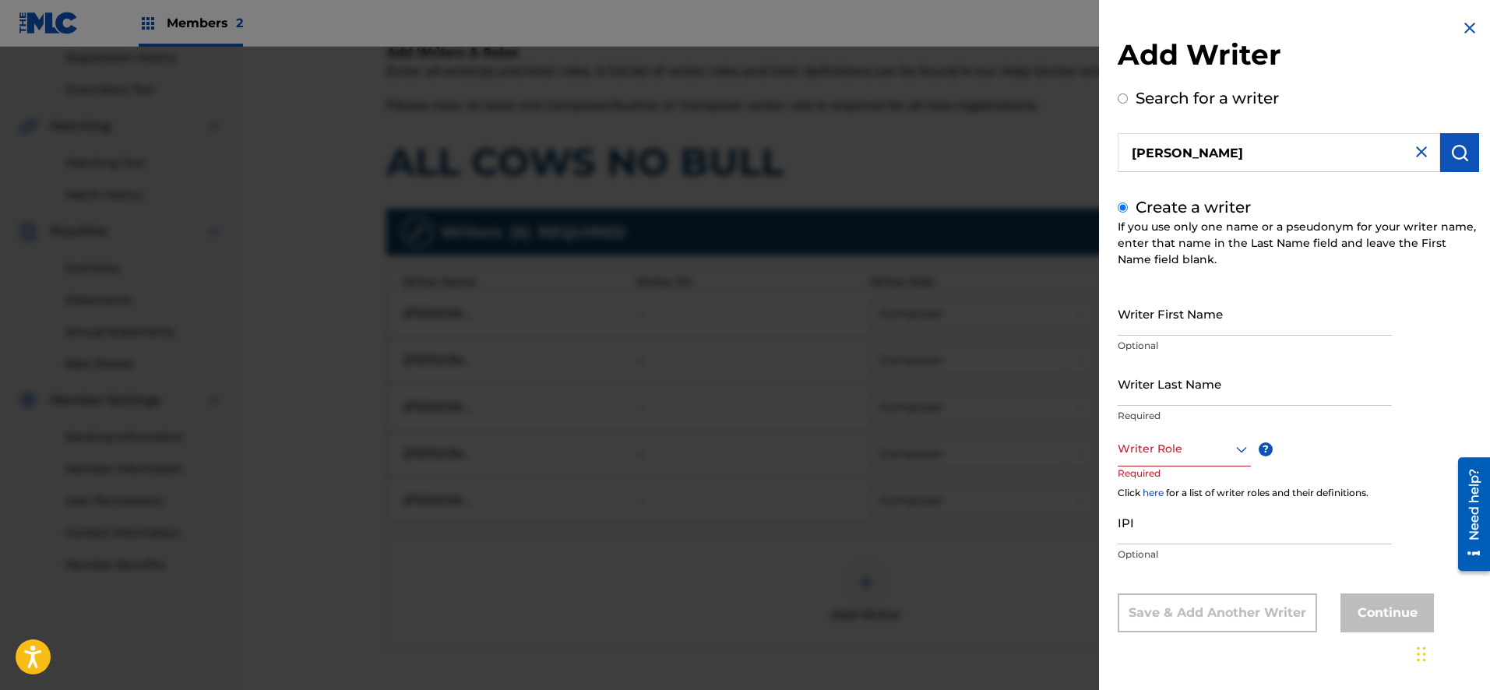
click at [1216, 328] on input "Writer First Name" at bounding box center [1255, 313] width 274 height 44
type input "[PERSON_NAME]"
click at [1243, 452] on icon at bounding box center [1241, 449] width 19 height 19
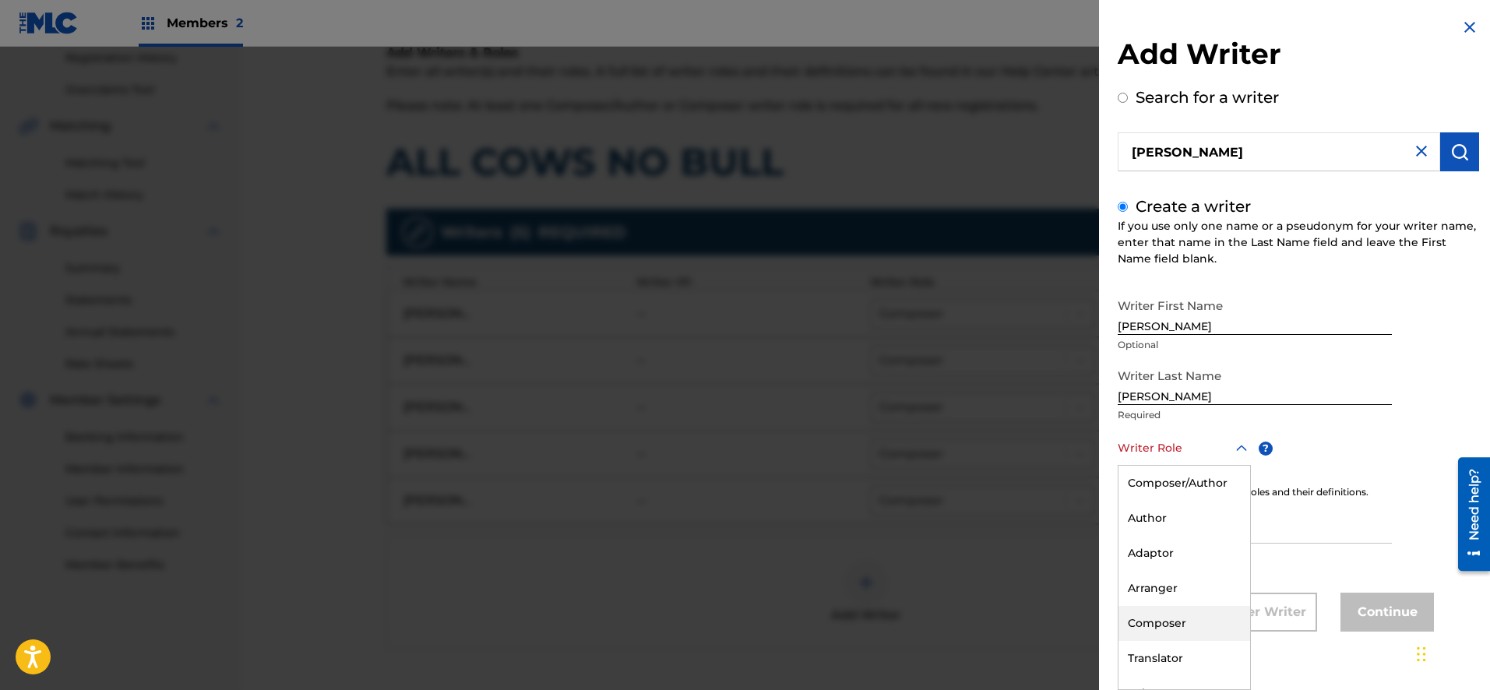
drag, startPoint x: 1184, startPoint y: 619, endPoint x: 1200, endPoint y: 617, distance: 16.5
click at [1185, 619] on div "Composer" at bounding box center [1184, 623] width 132 height 35
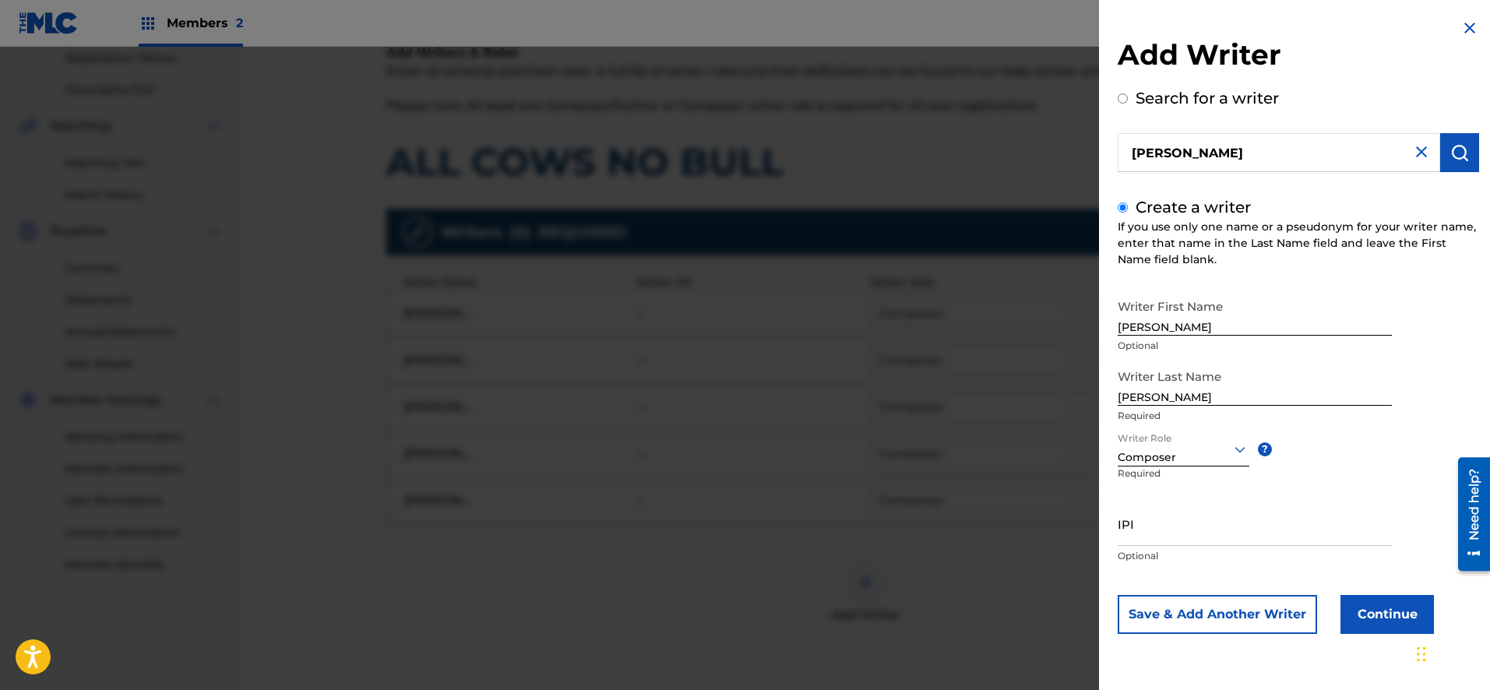
scroll to position [0, 0]
click at [1357, 620] on button "Continue" at bounding box center [1386, 614] width 93 height 39
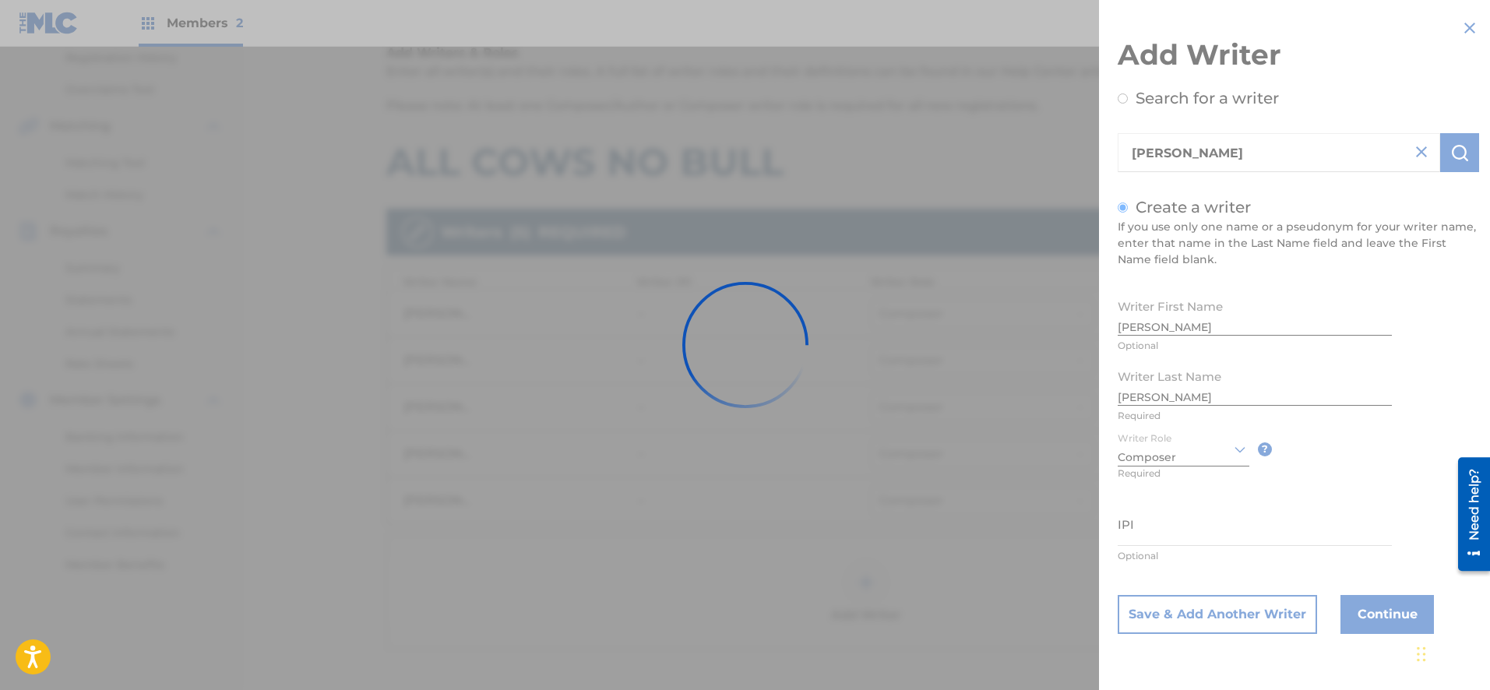
click at [1489, 378] on html "Accessibility Screen-Reader Guide, Feedback, and Issue Reporting | New window M…" at bounding box center [745, 46] width 1490 height 690
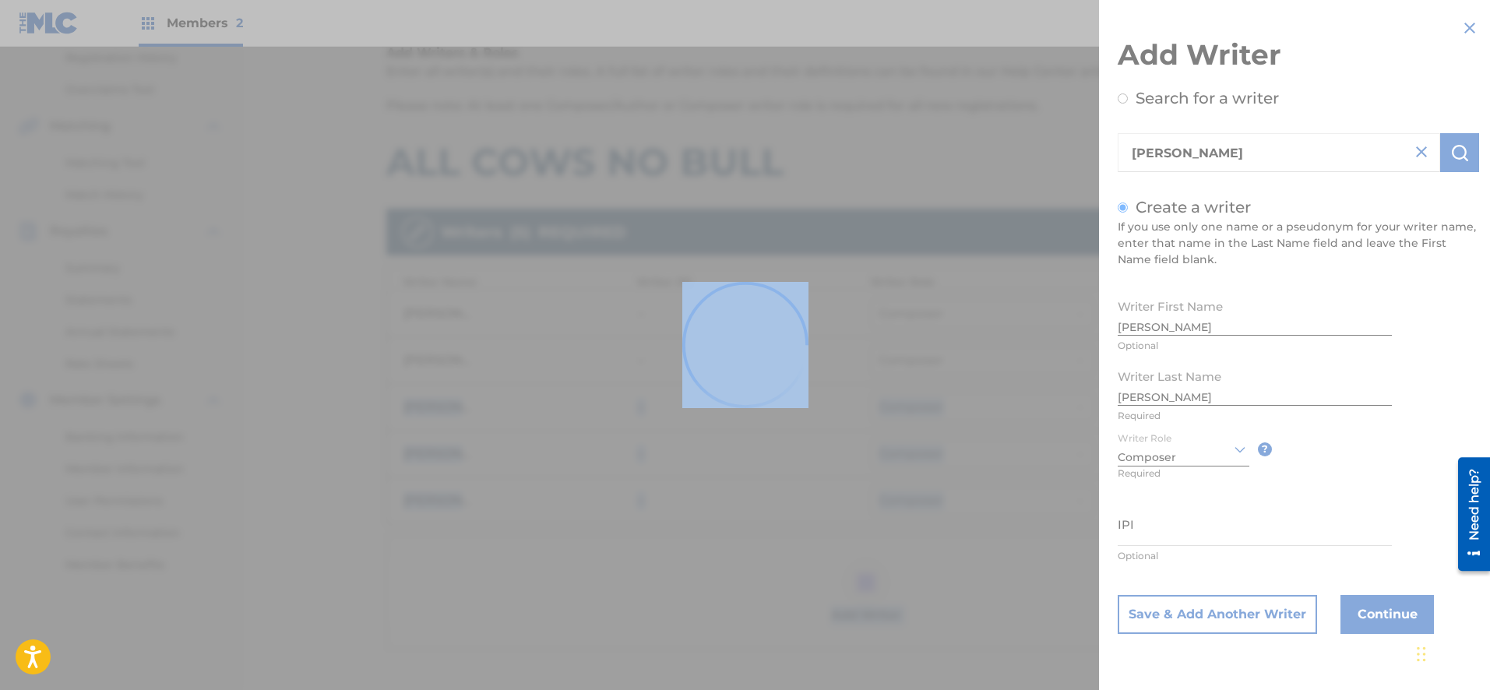
scroll to position [244, 0]
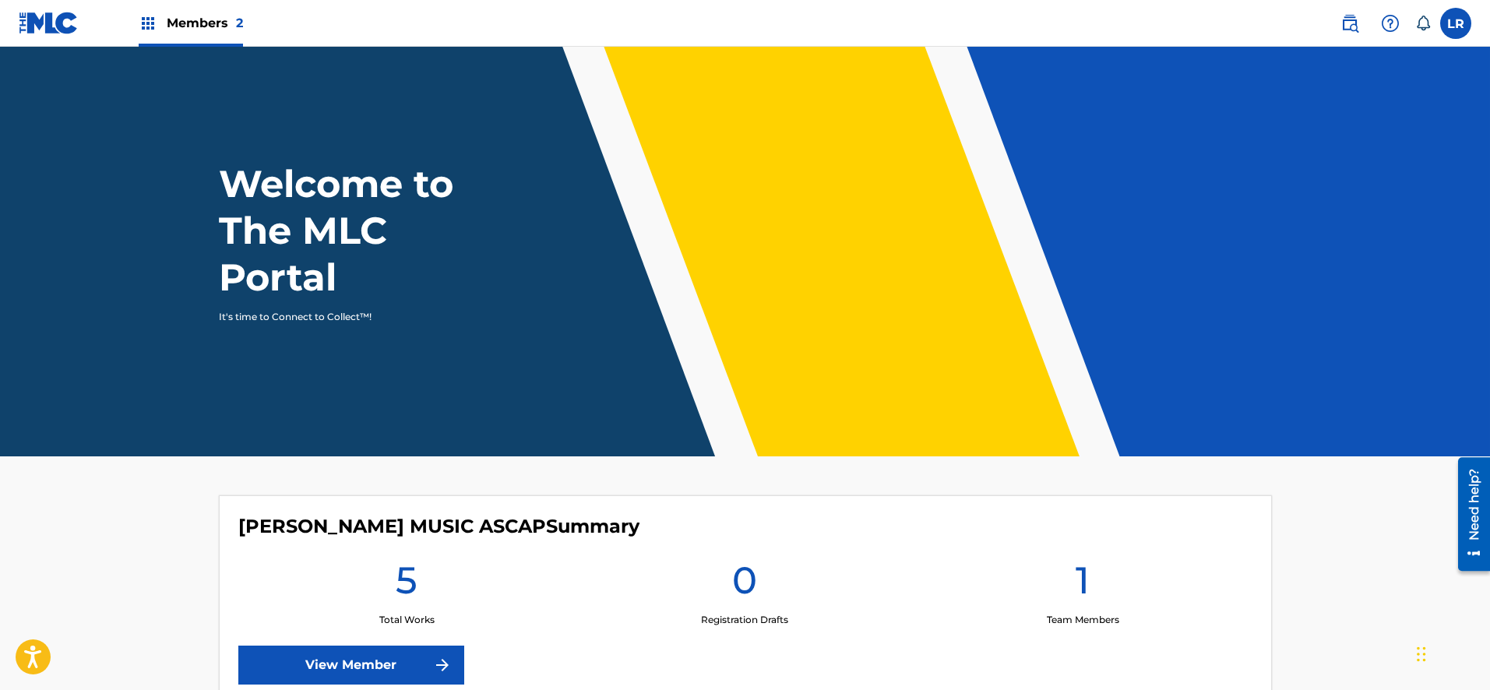
drag, startPoint x: 1488, startPoint y: 35, endPoint x: 1489, endPoint y: 45, distance: 10.2
click at [1489, 45] on html "Press Option+1 for screen-reader mode, Option+0 to cancel Accessibility Screen-…" at bounding box center [745, 345] width 1490 height 690
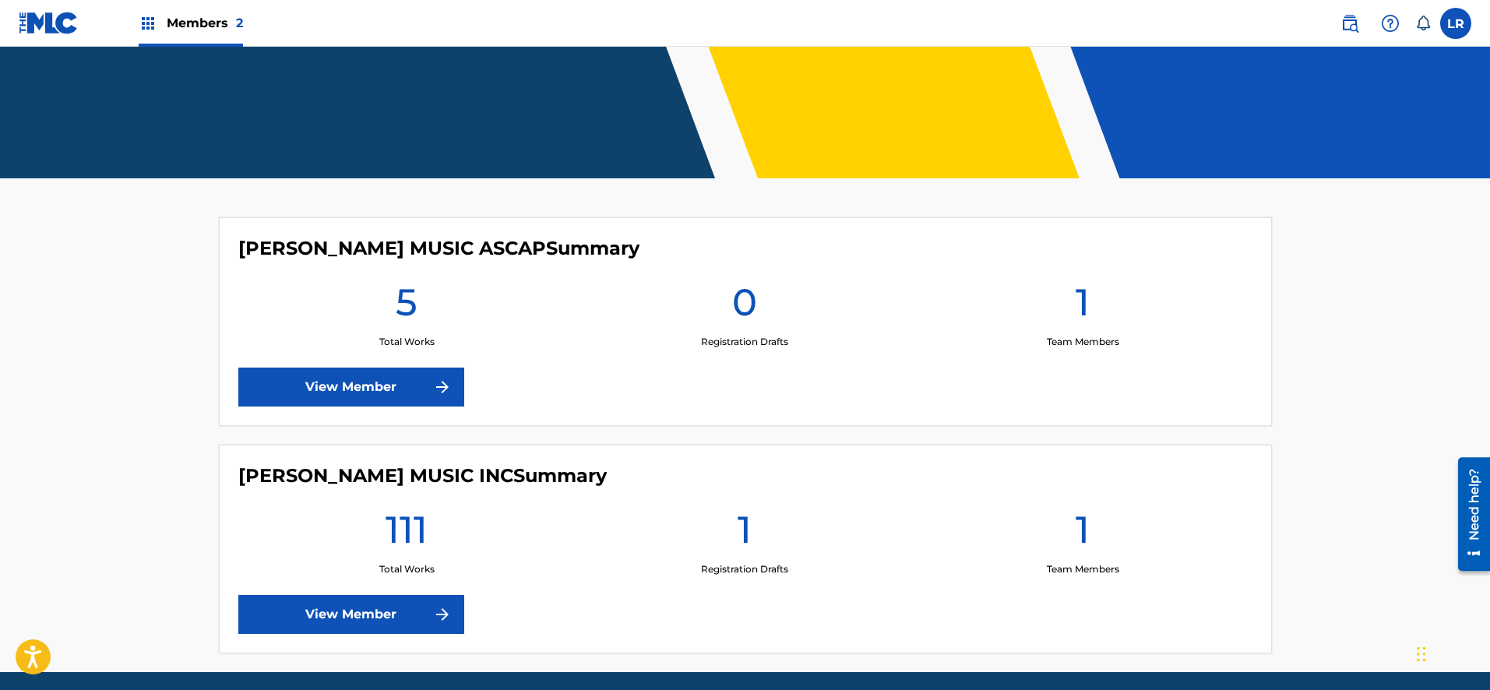
scroll to position [280, 0]
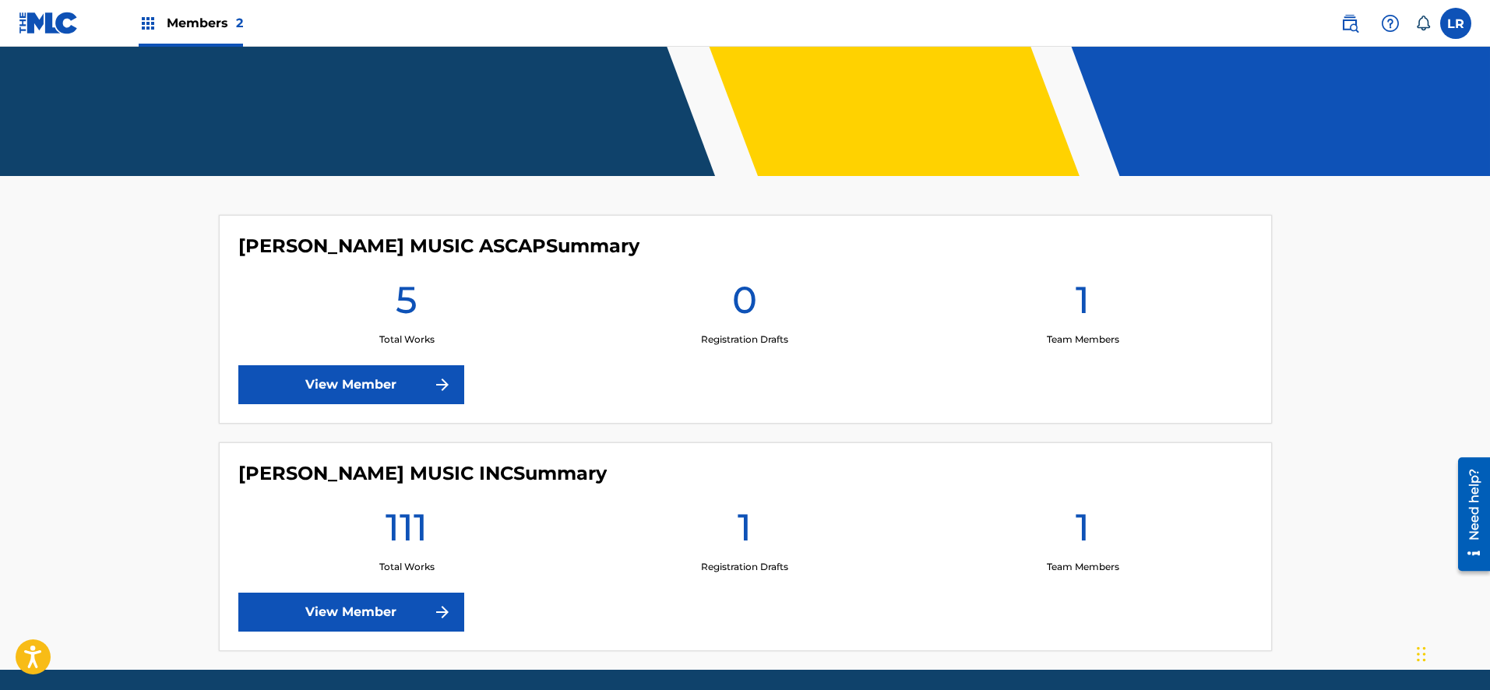
click at [399, 605] on link "View Member" at bounding box center [351, 612] width 226 height 39
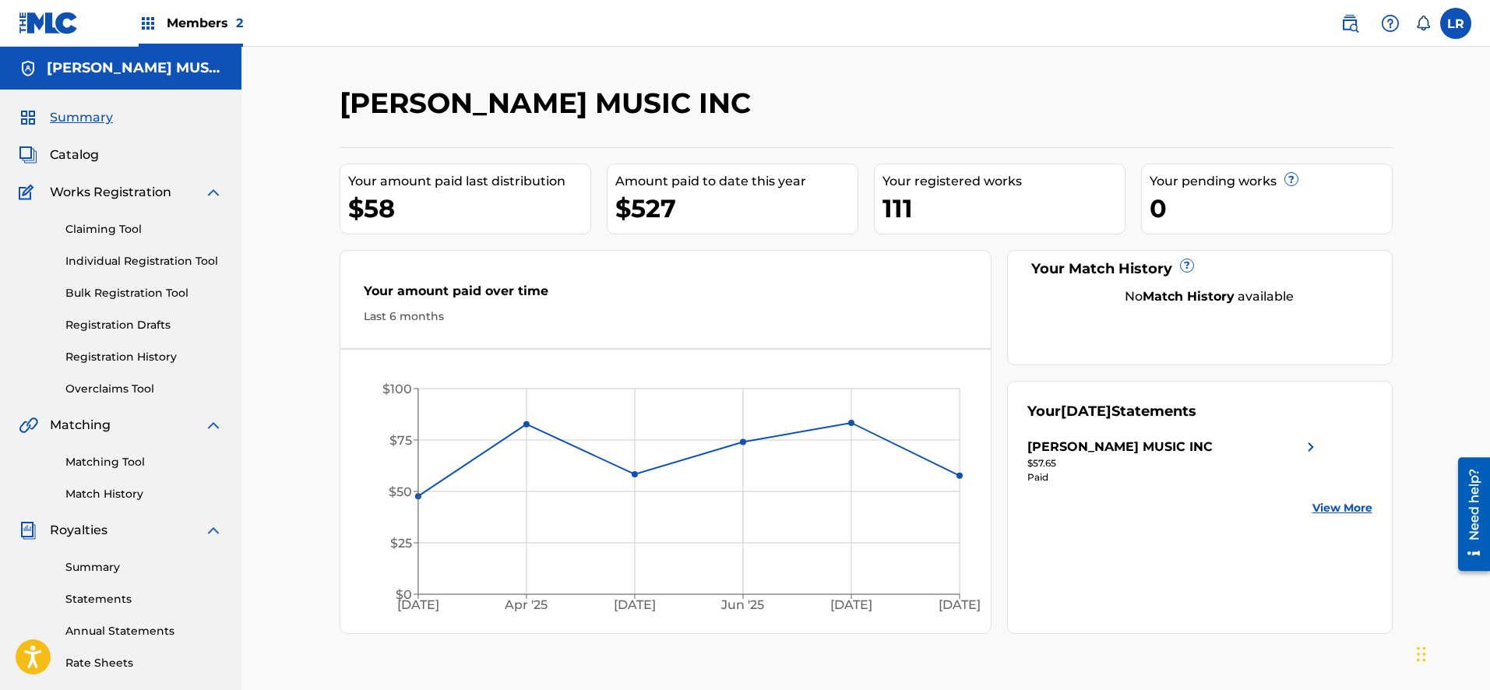
click at [84, 152] on span "Catalog" at bounding box center [74, 155] width 49 height 19
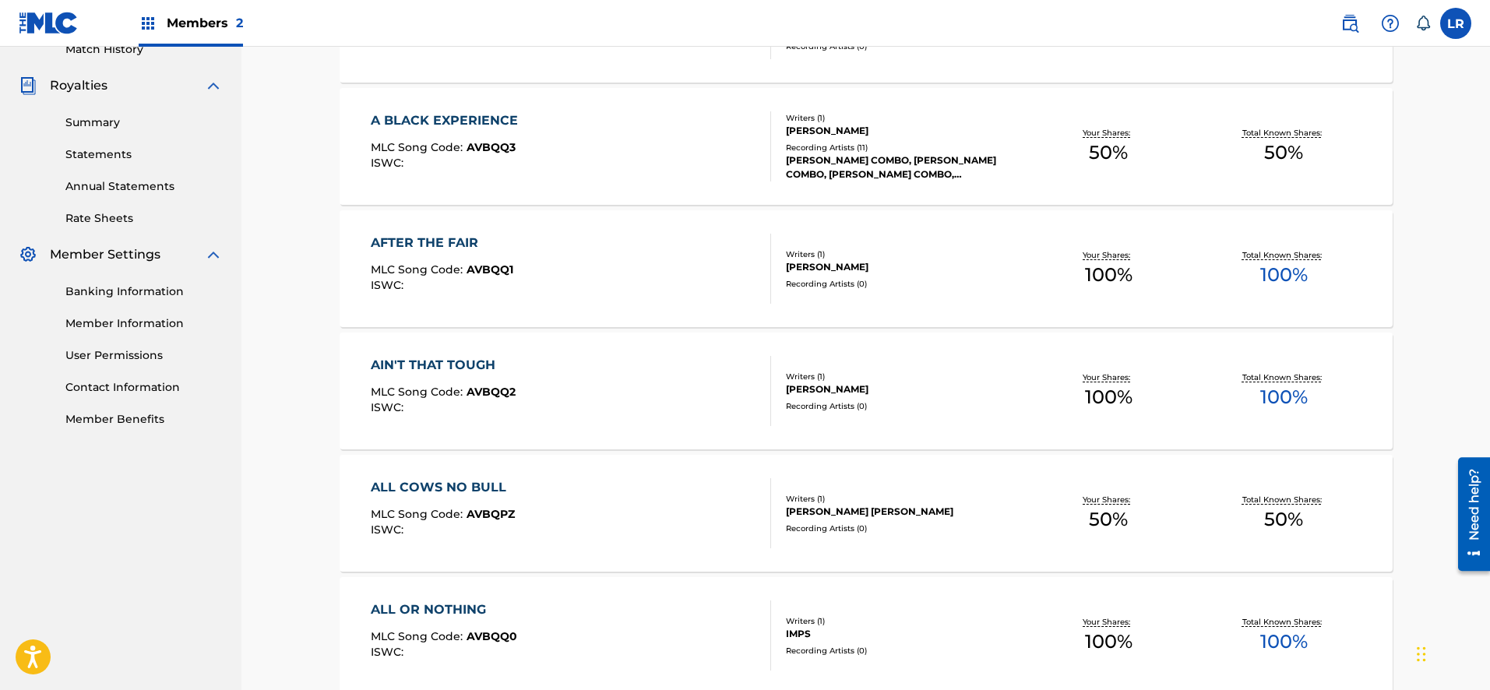
scroll to position [447, 0]
click at [445, 498] on div "ALL COWS NO BULL MLC Song Code : AVBQPZ ISWC :" at bounding box center [443, 511] width 144 height 70
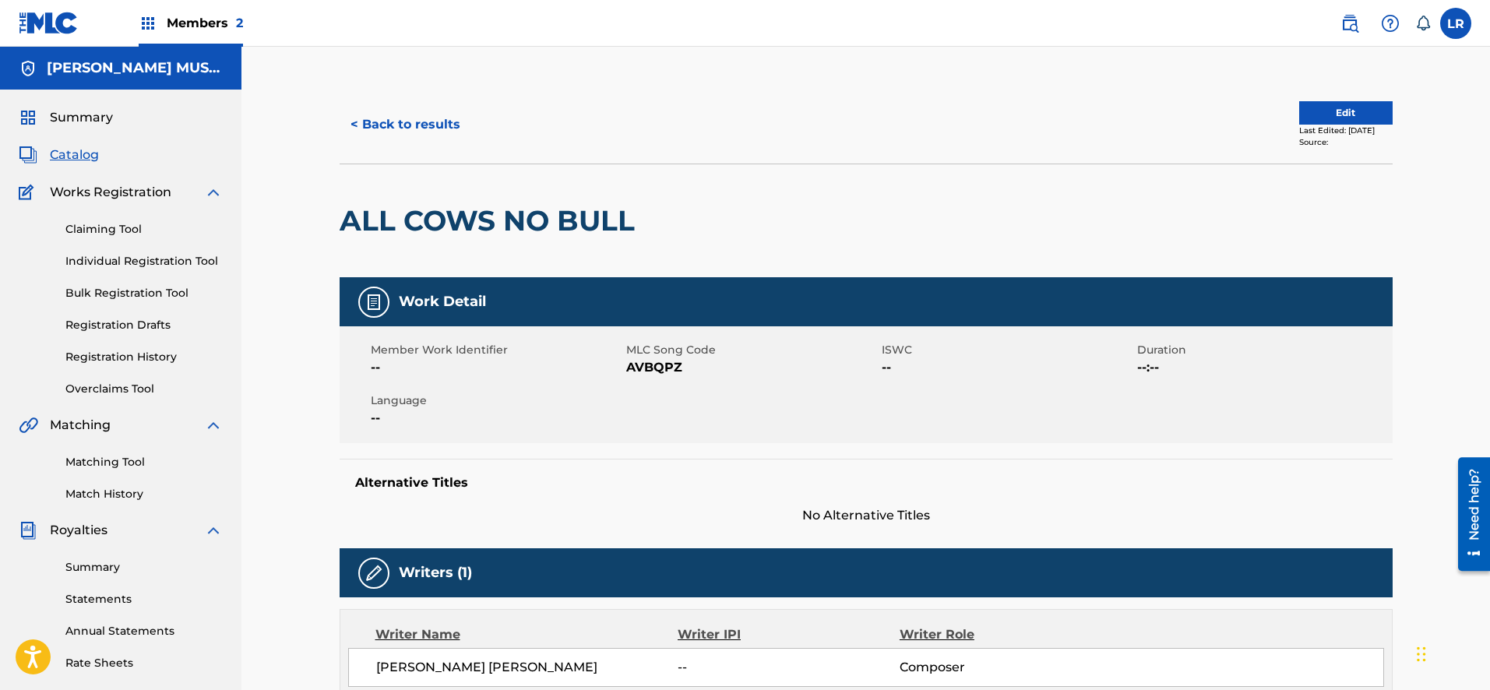
drag, startPoint x: 1489, startPoint y: 295, endPoint x: 1487, endPoint y: 321, distance: 25.7
click at [1487, 321] on div "< Back to results Edit Last Edited: September 30, 2018 Source: ALL COWS NO BULL…" at bounding box center [865, 566] width 1248 height 1038
click at [1325, 104] on button "Edit" at bounding box center [1345, 112] width 93 height 23
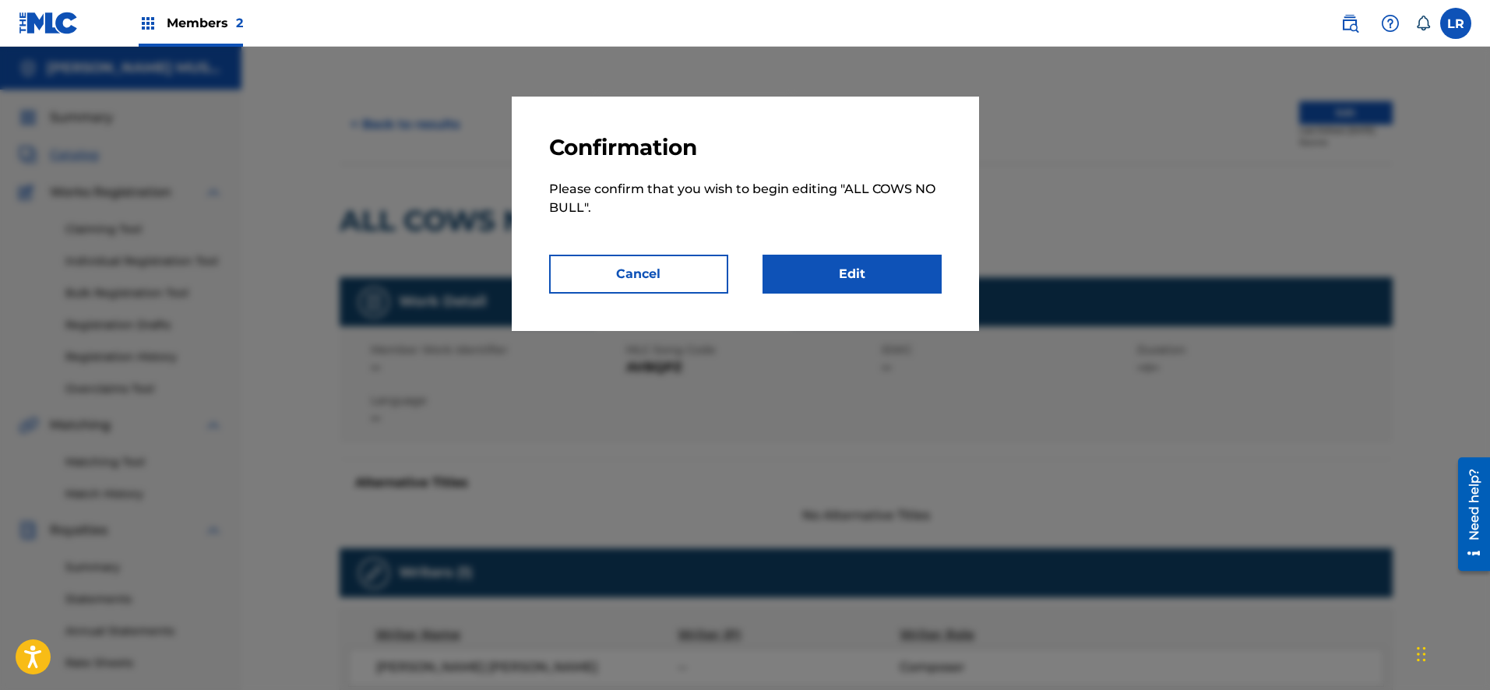
click at [843, 273] on link "Edit" at bounding box center [851, 274] width 179 height 39
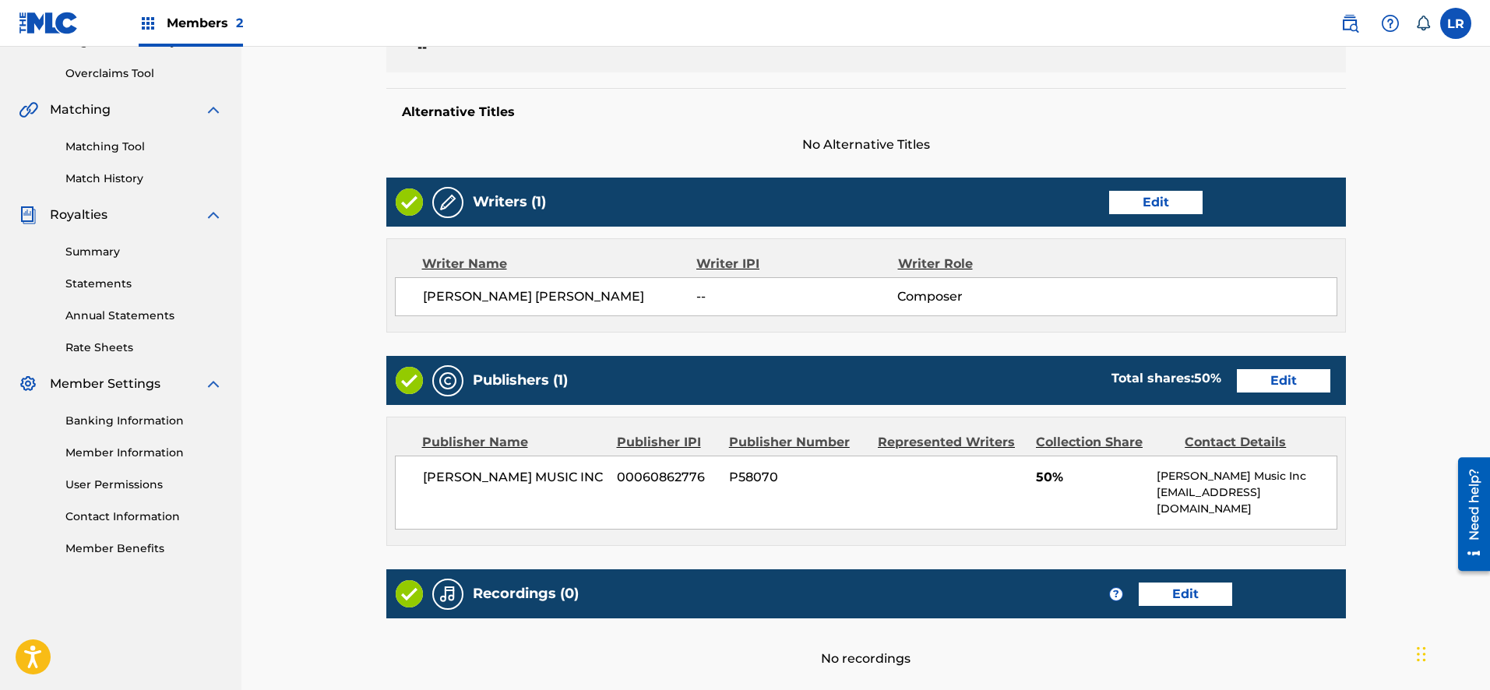
scroll to position [308, 0]
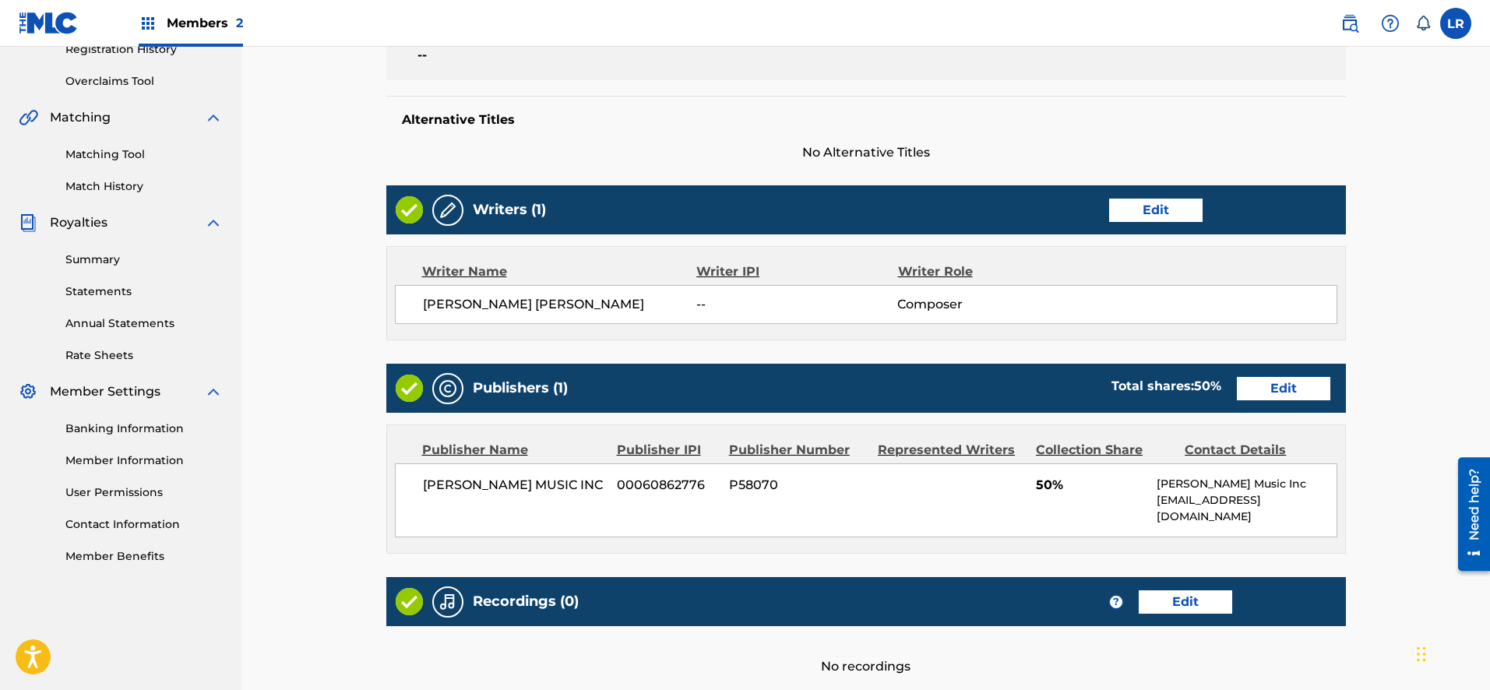
click at [1177, 206] on link "Edit" at bounding box center [1155, 210] width 93 height 23
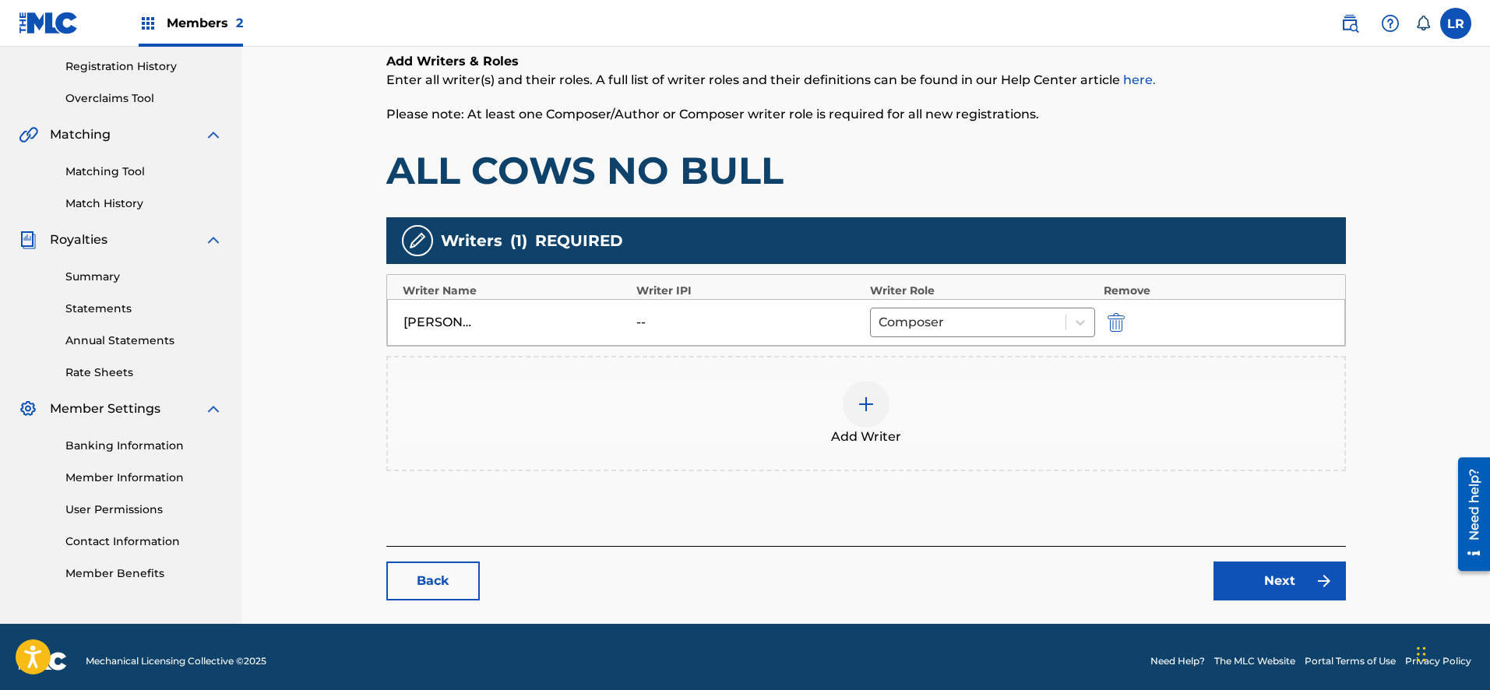
scroll to position [286, 0]
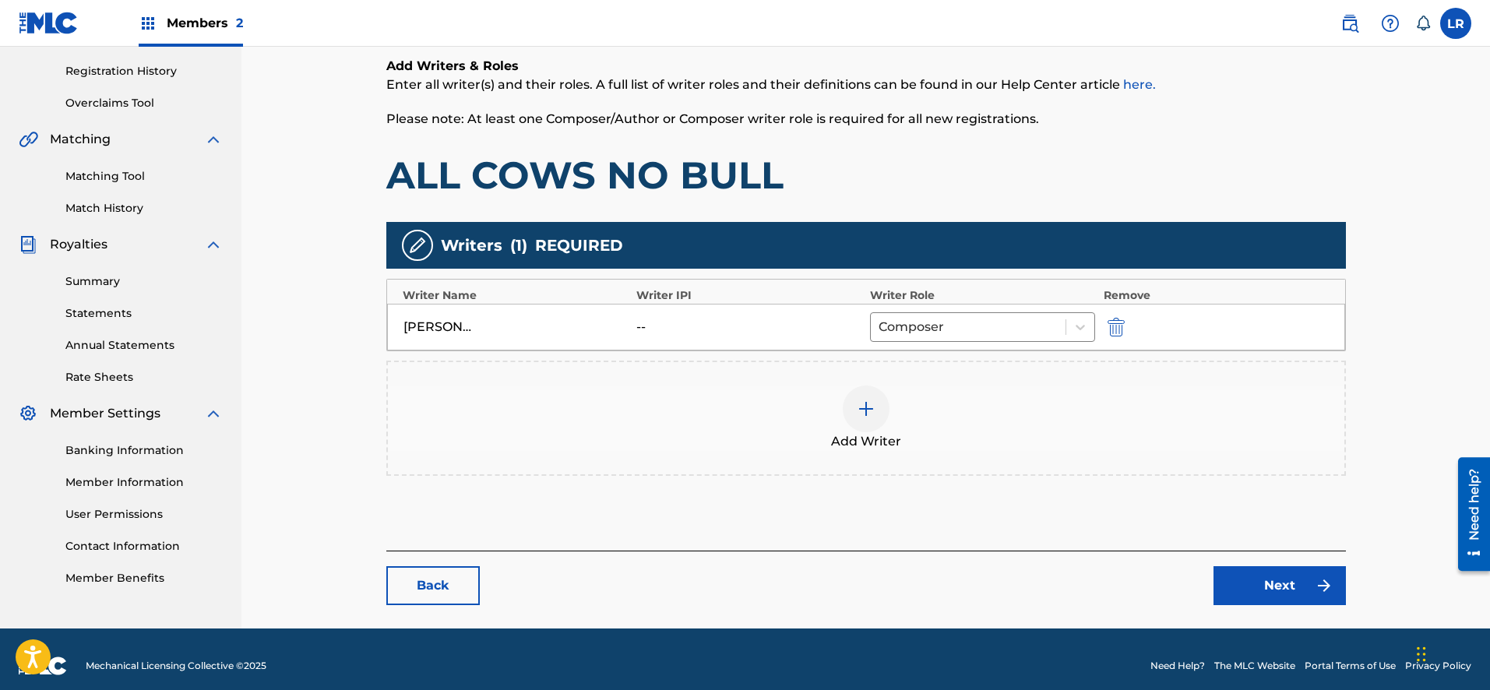
click at [865, 397] on div at bounding box center [866, 408] width 47 height 47
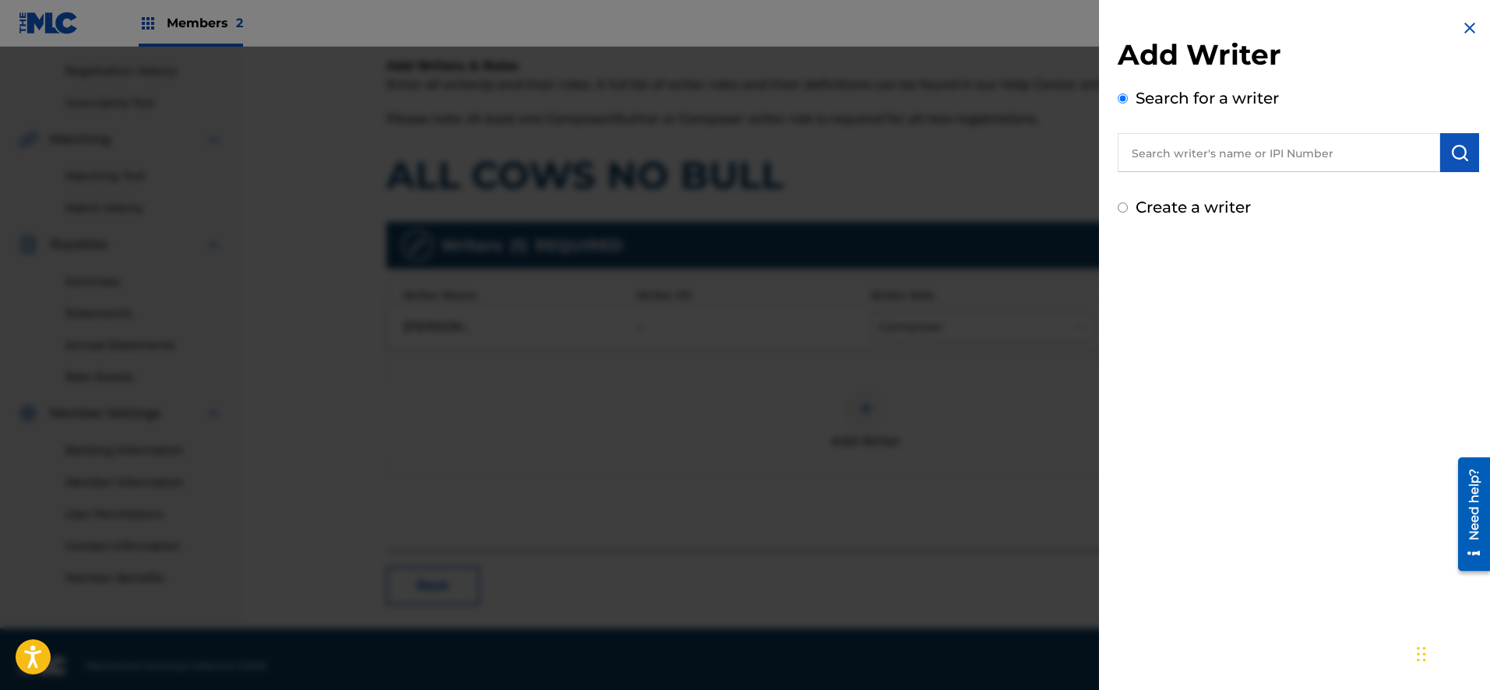
click at [1123, 204] on input "Create a writer" at bounding box center [1123, 207] width 10 height 10
radio input "false"
radio input "true"
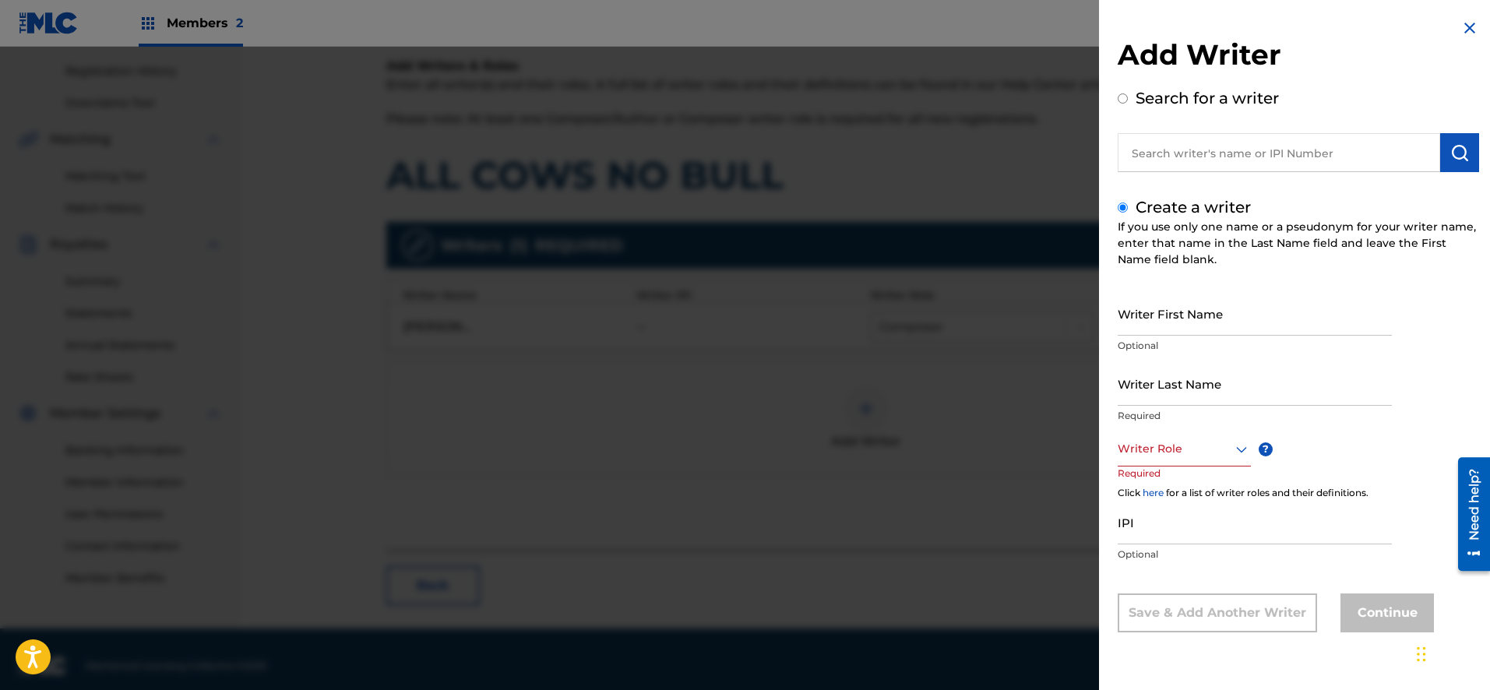
click at [1213, 322] on input "Writer First Name" at bounding box center [1255, 313] width 274 height 44
type input "[PERSON_NAME]"
click at [1239, 448] on icon at bounding box center [1241, 449] width 19 height 19
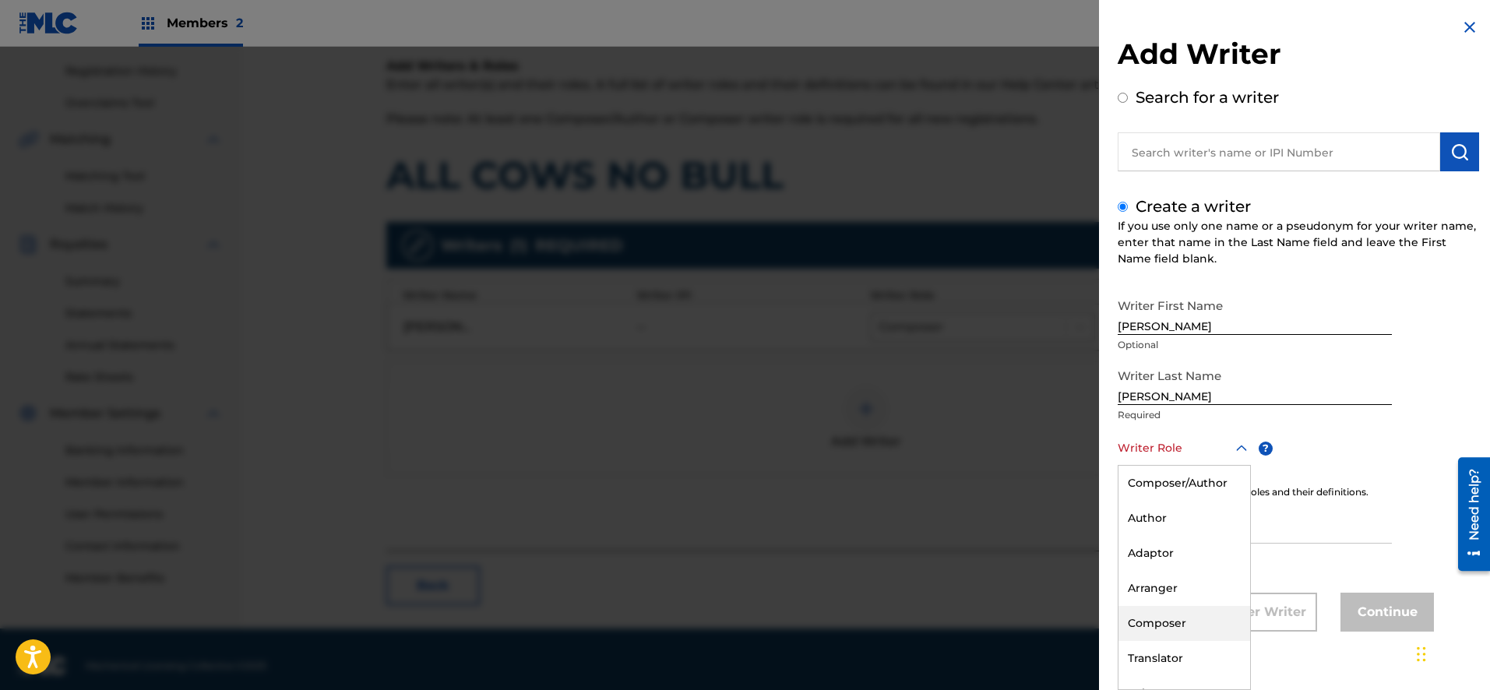
click at [1202, 617] on div "Composer" at bounding box center [1184, 623] width 132 height 35
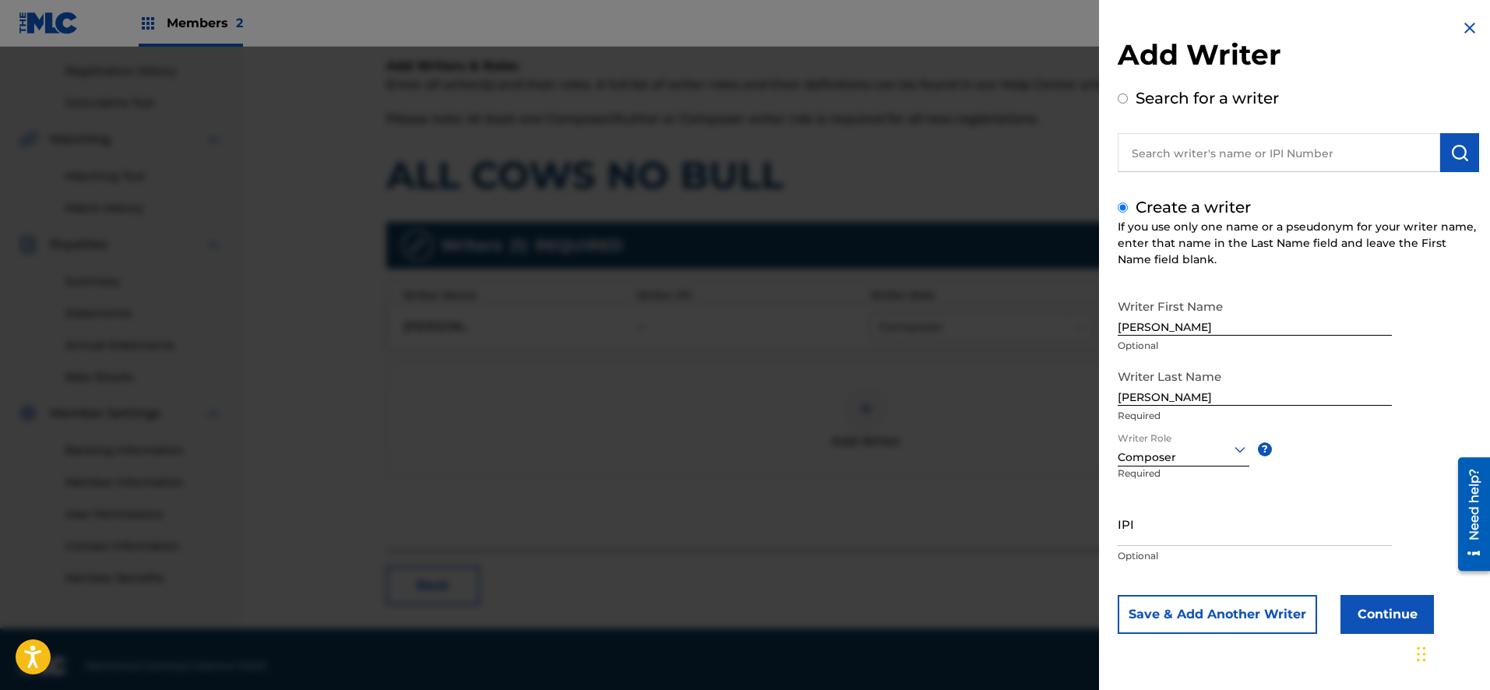
scroll to position [0, 0]
click at [1224, 611] on button "Save & Add Another Writer" at bounding box center [1217, 614] width 199 height 39
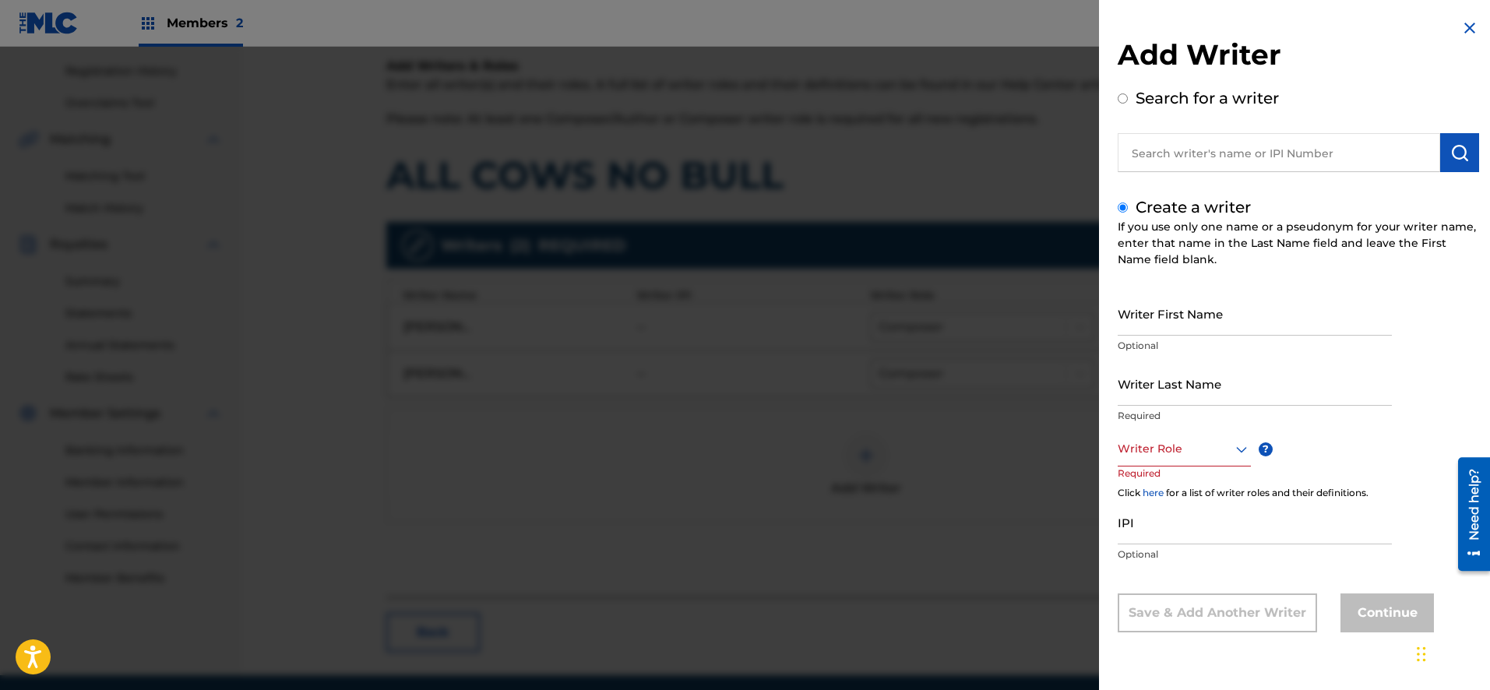
click at [1222, 316] on input "Writer First Name" at bounding box center [1255, 313] width 274 height 44
type input "[PERSON_NAME]"
click at [1240, 449] on icon at bounding box center [1241, 449] width 19 height 19
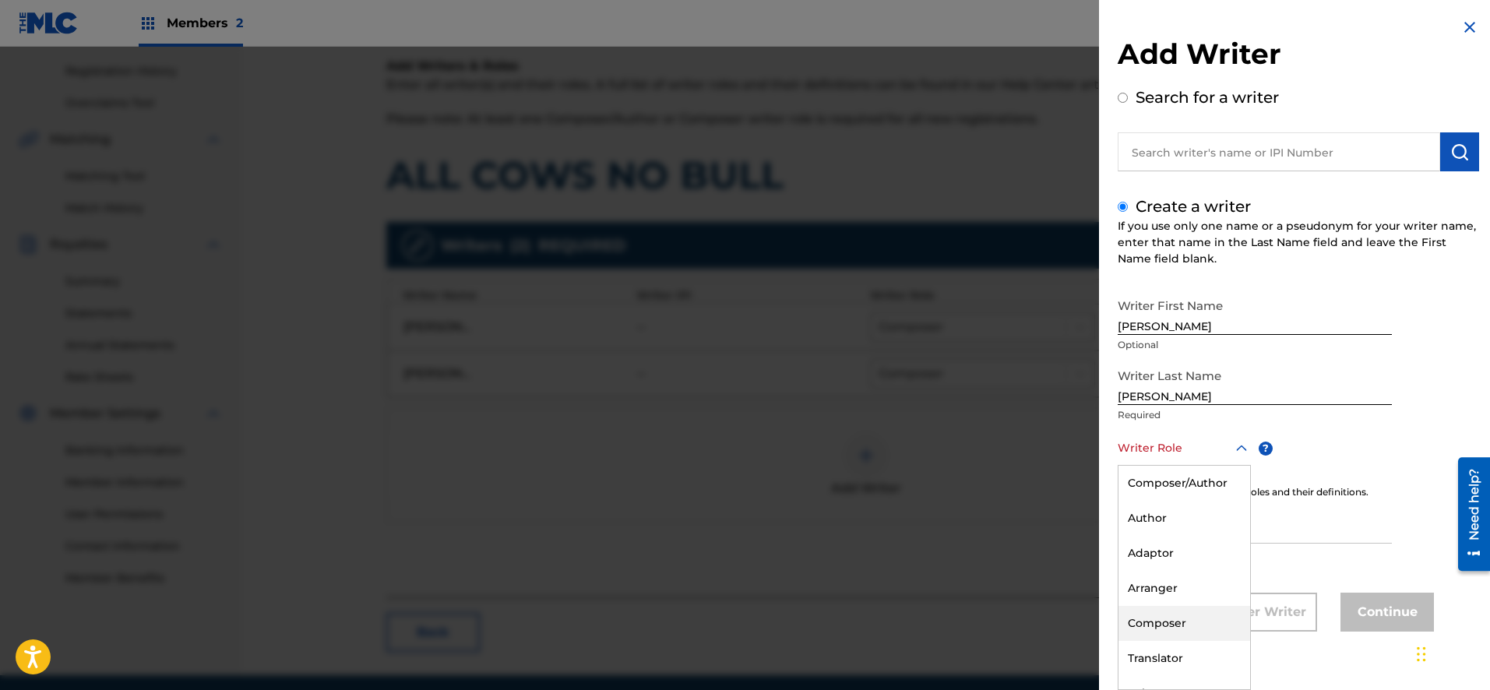
click at [1192, 615] on div "Composer" at bounding box center [1184, 623] width 132 height 35
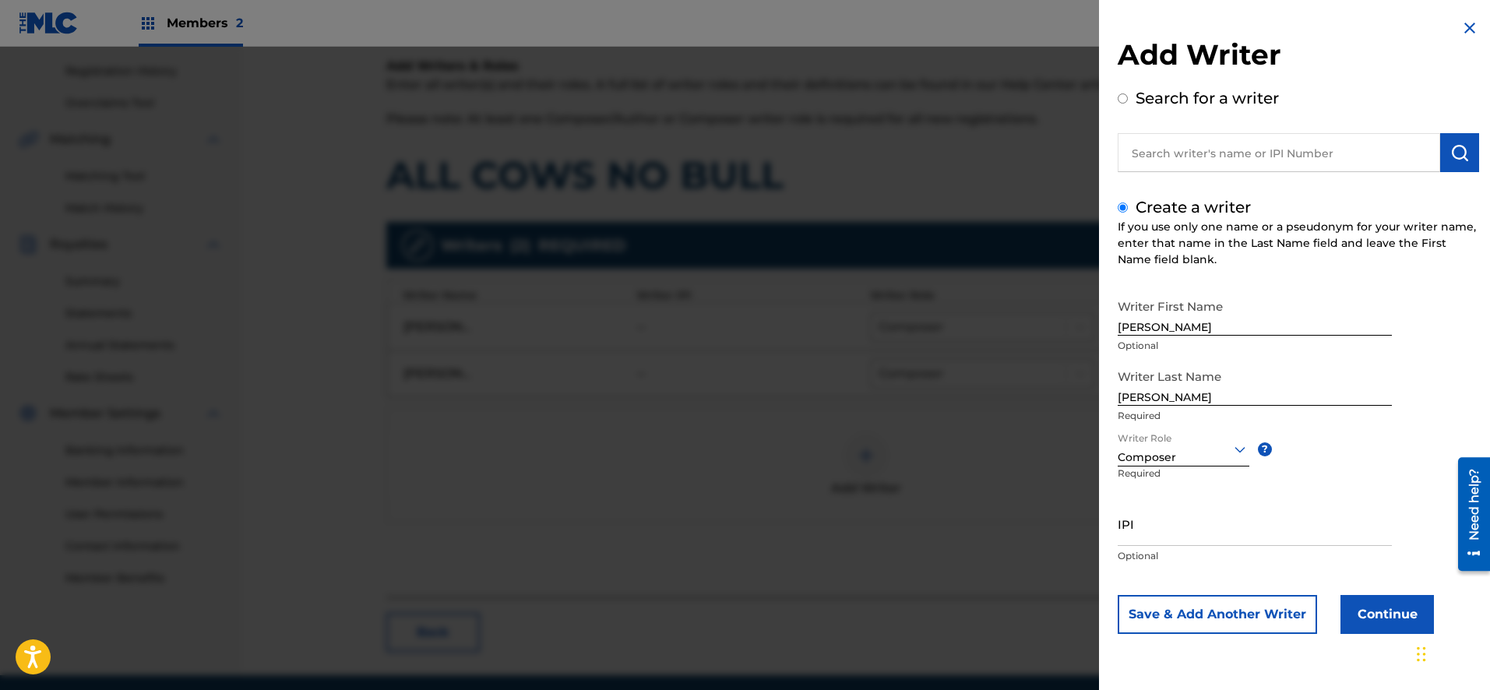
scroll to position [0, 0]
click at [1255, 612] on button "Save & Add Another Writer" at bounding box center [1217, 614] width 199 height 39
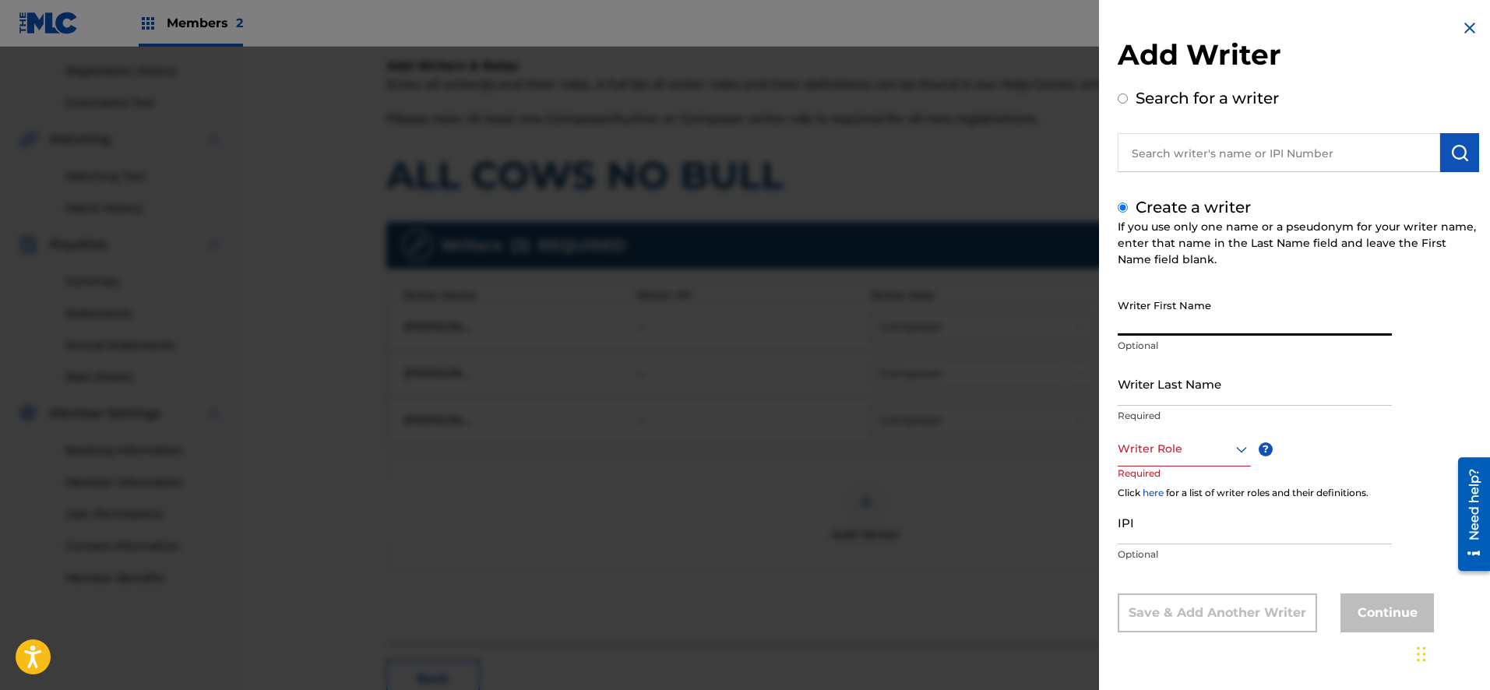
click at [1209, 326] on input "Writer First Name" at bounding box center [1255, 313] width 274 height 44
type input "[PERSON_NAME]"
click at [1236, 452] on icon at bounding box center [1241, 449] width 19 height 19
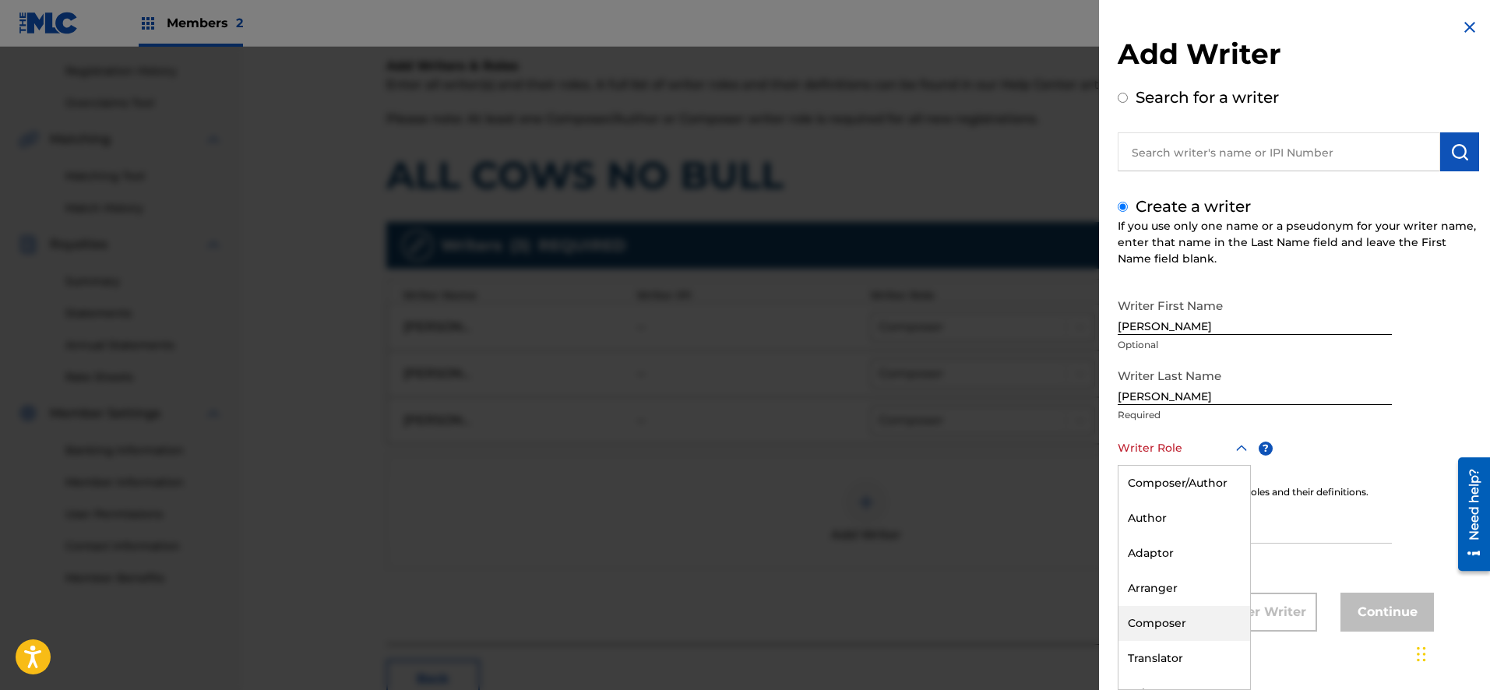
click at [1198, 615] on div "Composer" at bounding box center [1184, 623] width 132 height 35
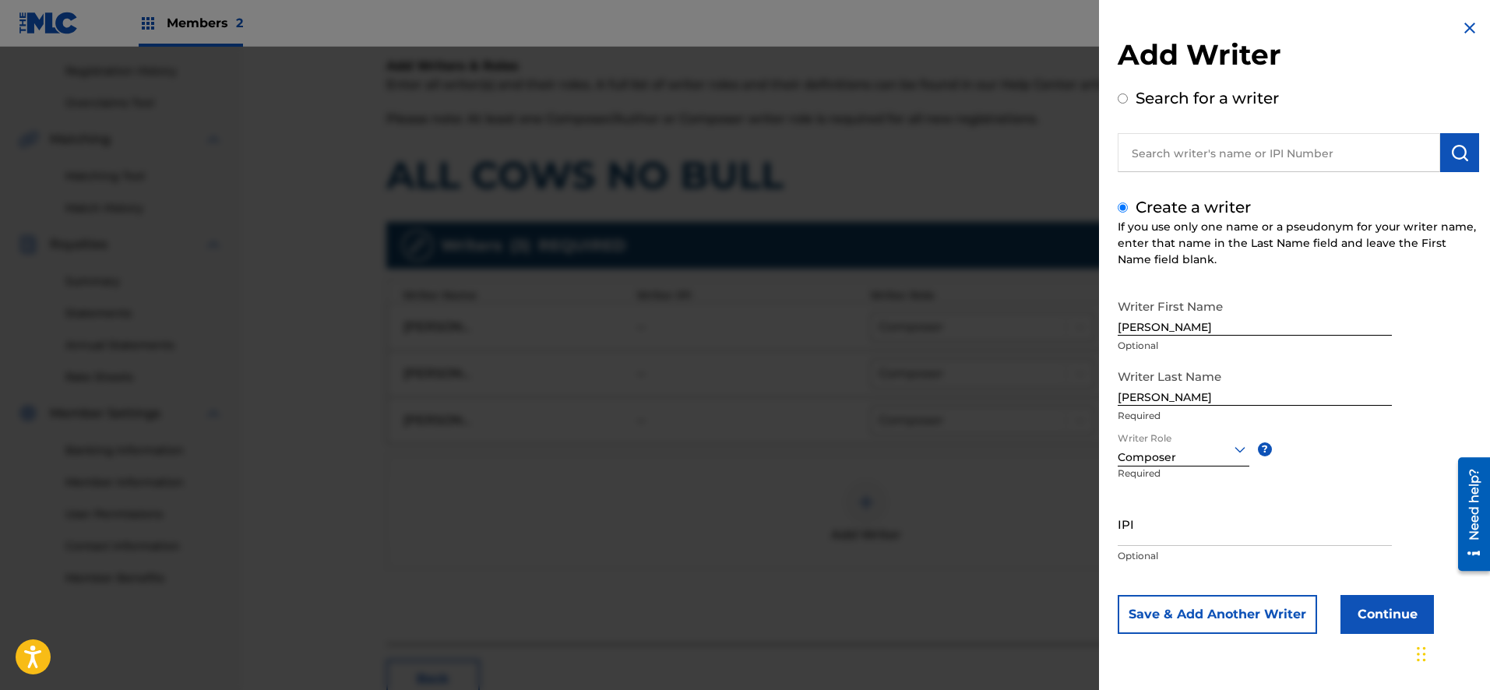
click at [1226, 611] on button "Save & Add Another Writer" at bounding box center [1217, 614] width 199 height 39
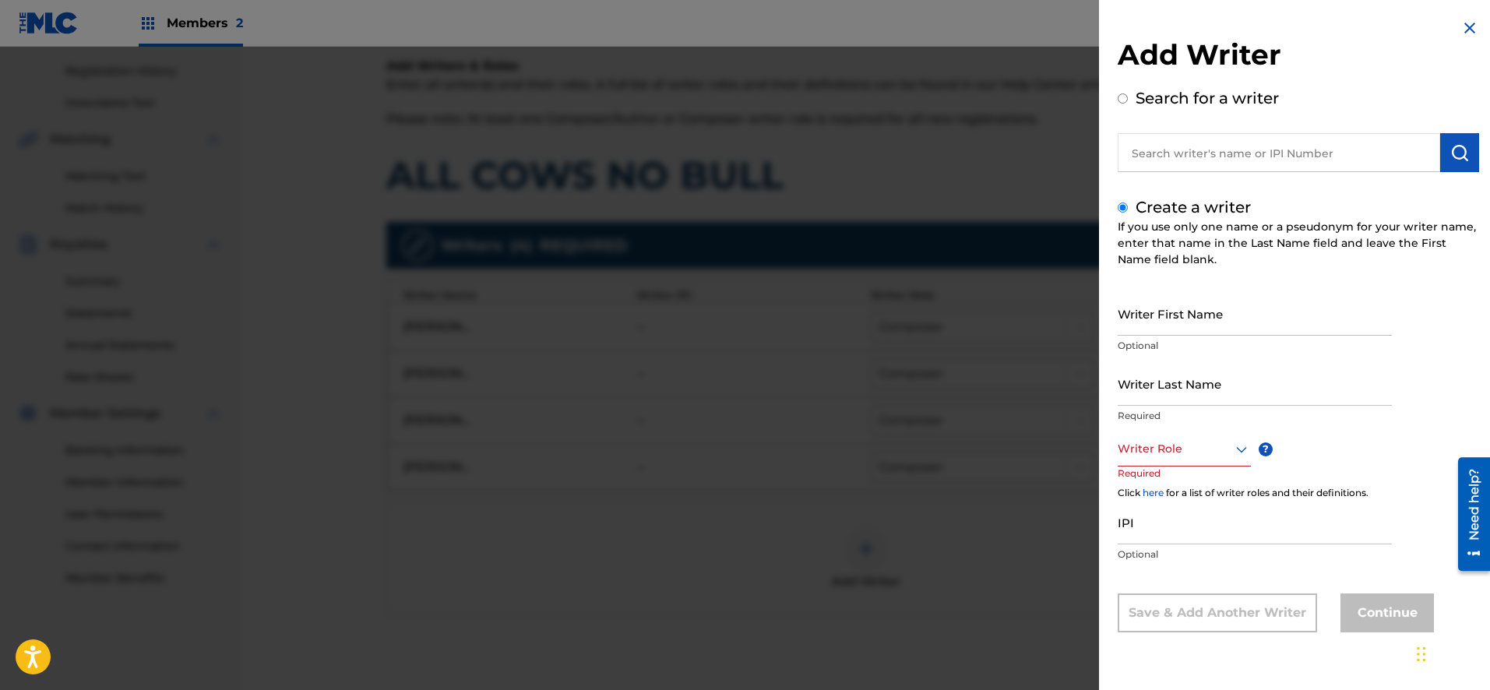
click at [1229, 326] on input "Writer First Name" at bounding box center [1255, 313] width 274 height 44
type input "[PERSON_NAME]"
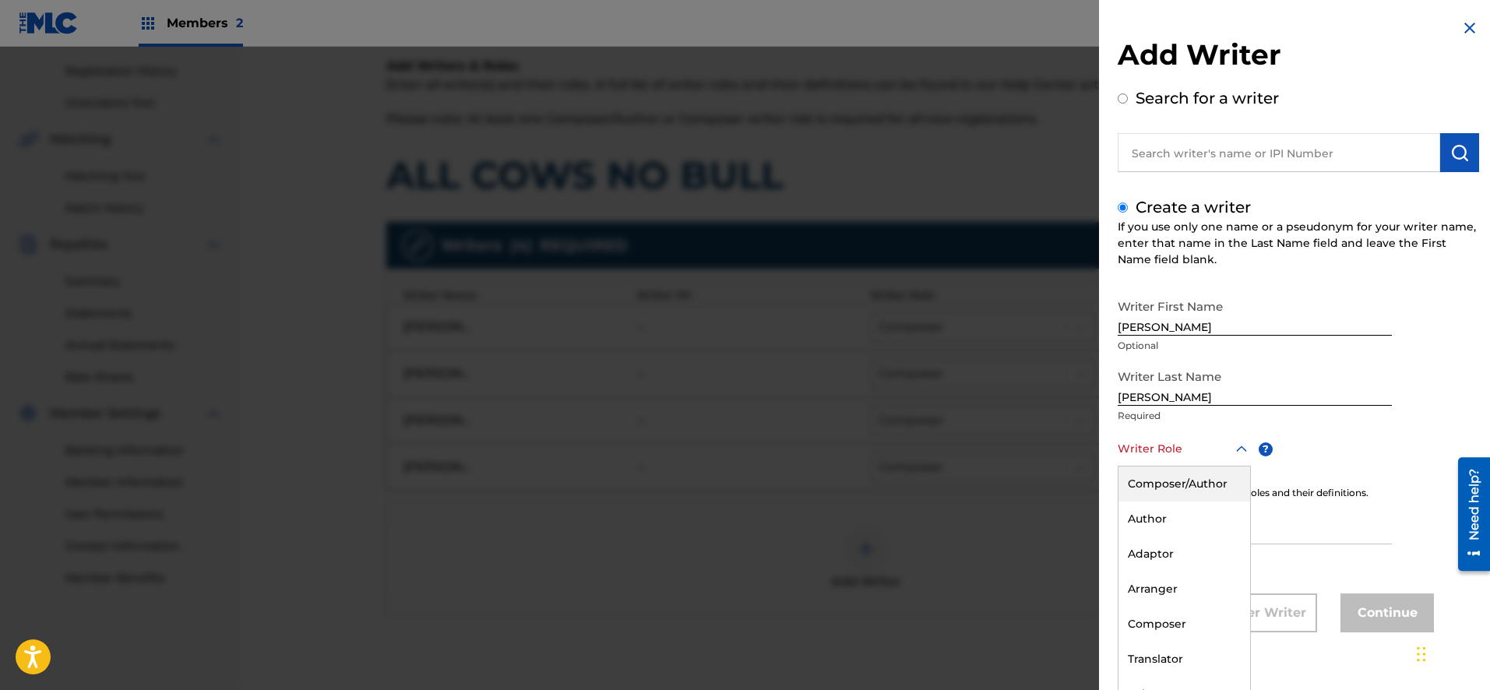
scroll to position [1, 0]
click at [1237, 444] on icon at bounding box center [1241, 448] width 19 height 19
click at [1189, 621] on div "Composer" at bounding box center [1184, 623] width 132 height 35
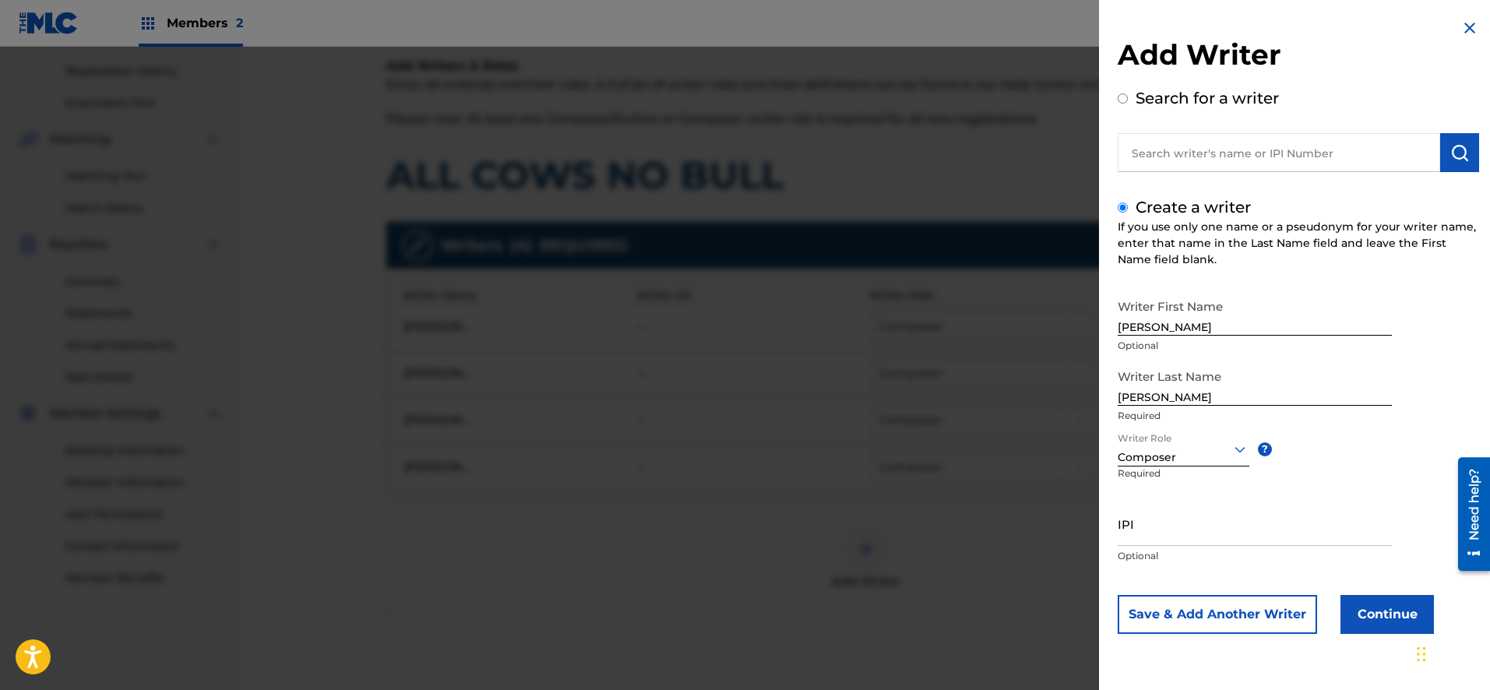
click at [1277, 608] on button "Save & Add Another Writer" at bounding box center [1217, 614] width 199 height 39
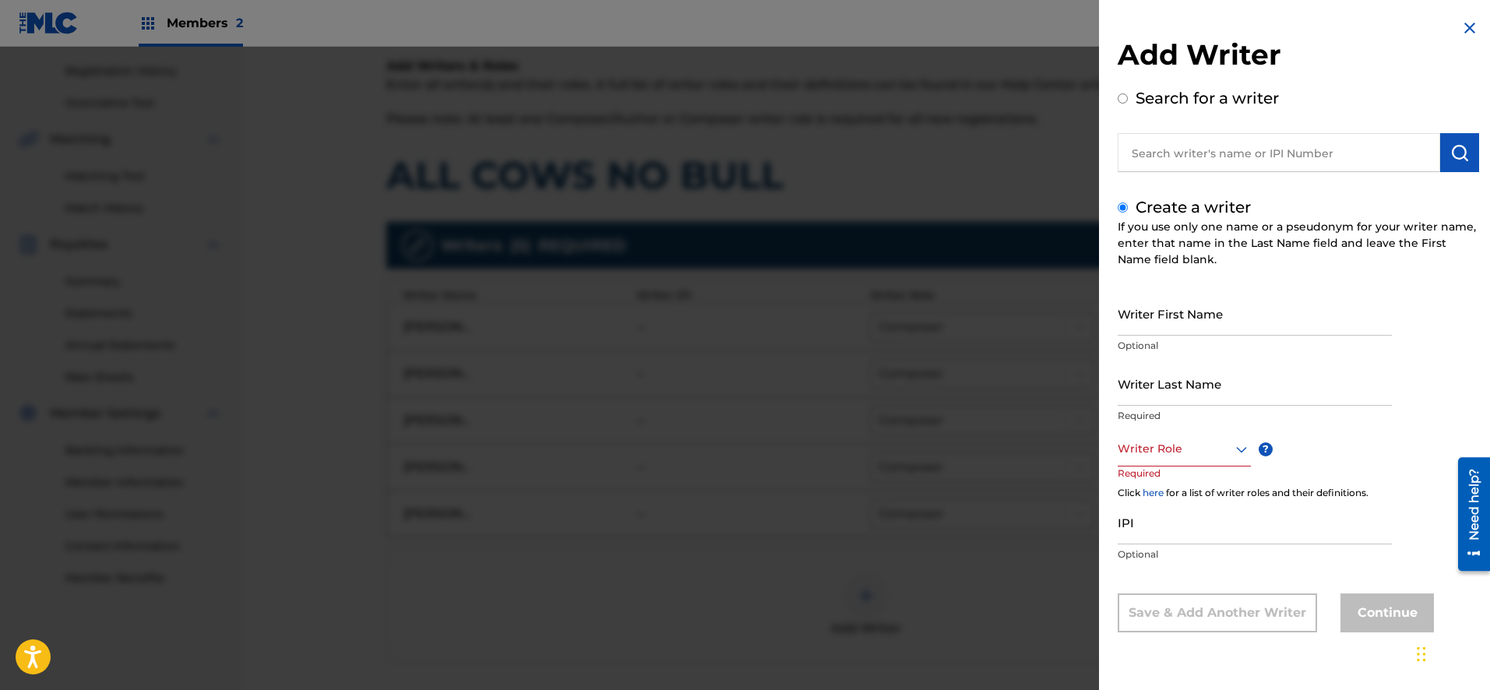
click at [1205, 324] on input "Writer First Name" at bounding box center [1255, 313] width 274 height 44
type input "[PERSON_NAME]"
click at [1240, 446] on icon at bounding box center [1241, 449] width 19 height 19
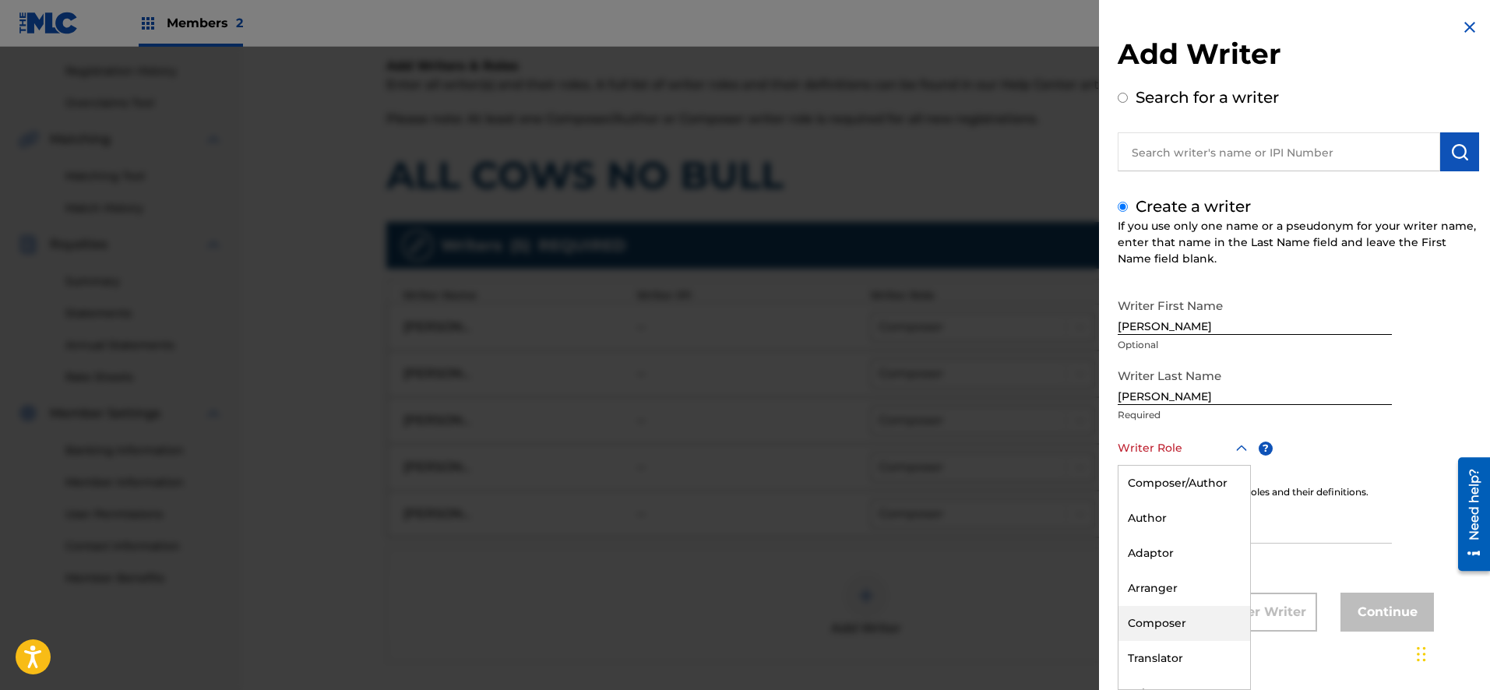
click at [1191, 616] on div "Composer" at bounding box center [1184, 623] width 132 height 35
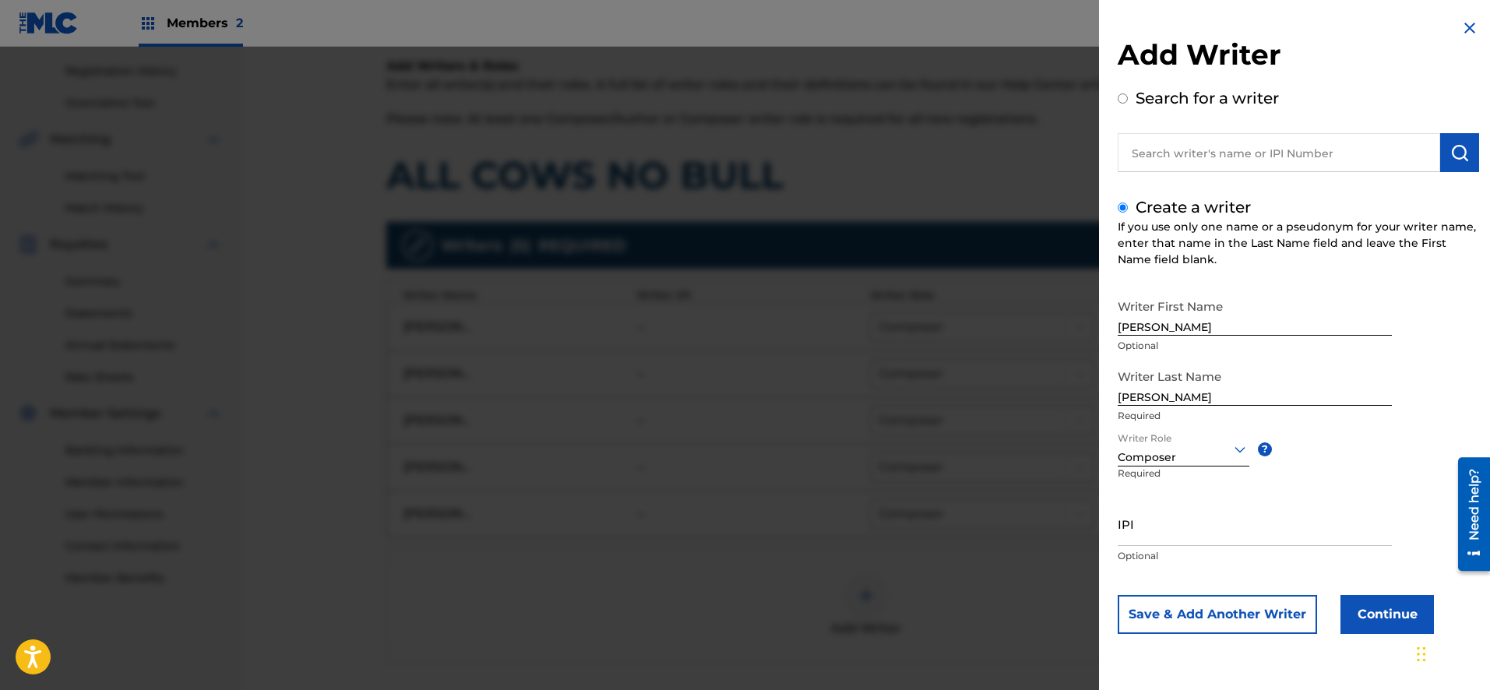
click at [1373, 621] on button "Continue" at bounding box center [1386, 614] width 93 height 39
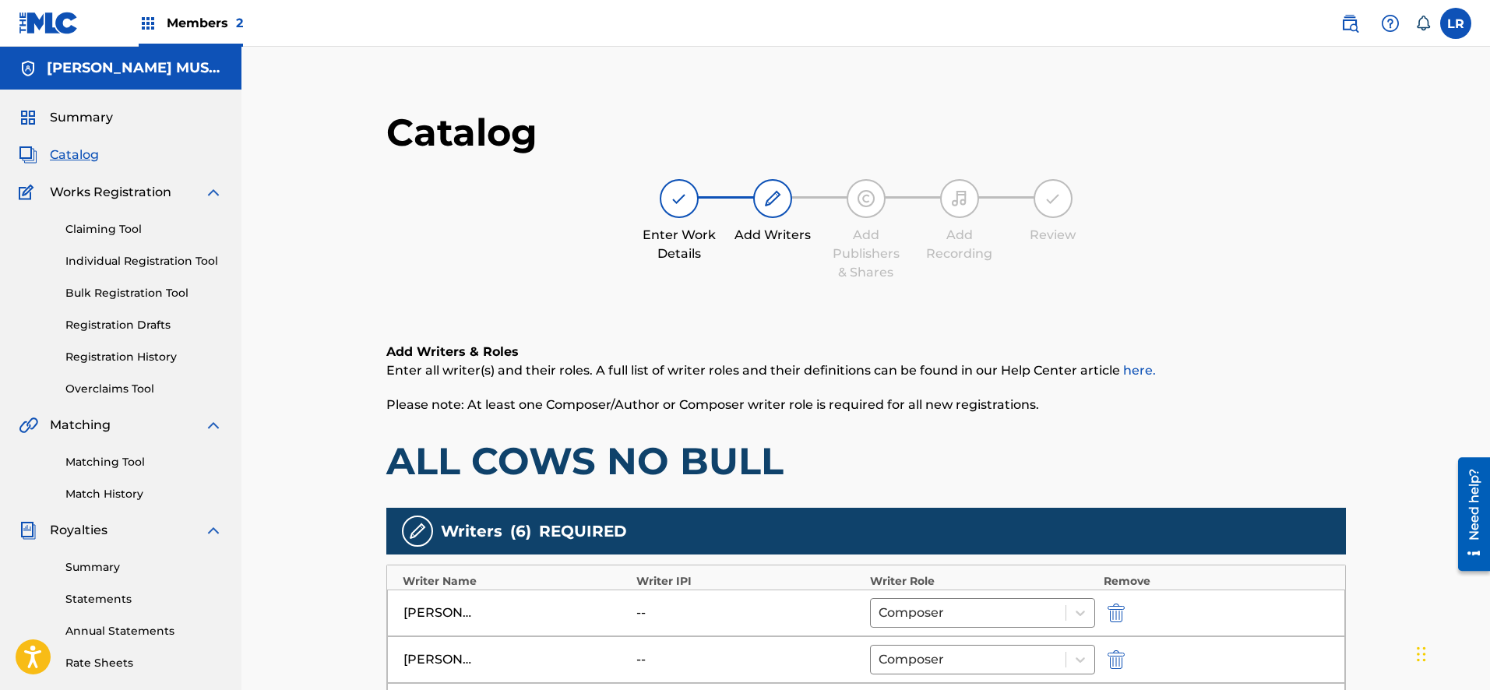
click at [81, 153] on span "Catalog" at bounding box center [74, 155] width 49 height 19
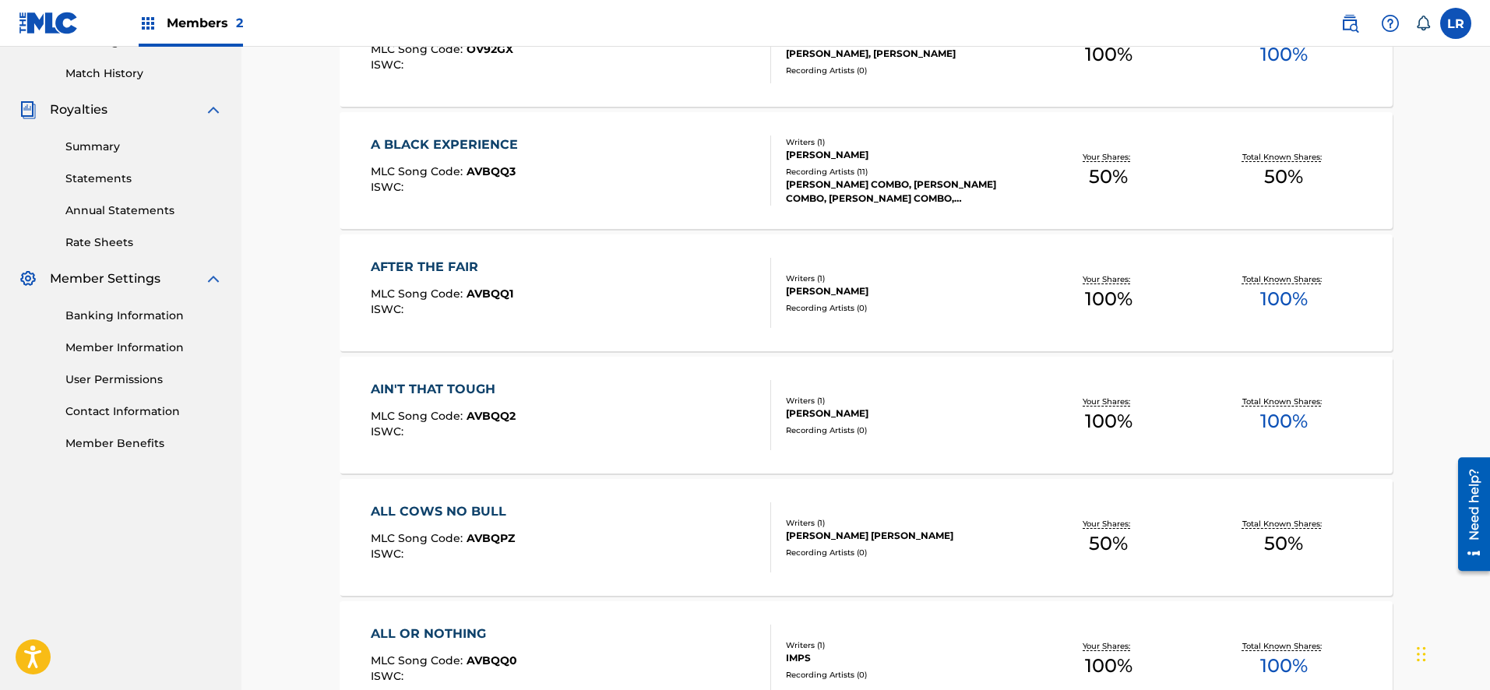
scroll to position [422, 0]
click at [471, 509] on div "ALL COWS NO BULL" at bounding box center [443, 510] width 144 height 19
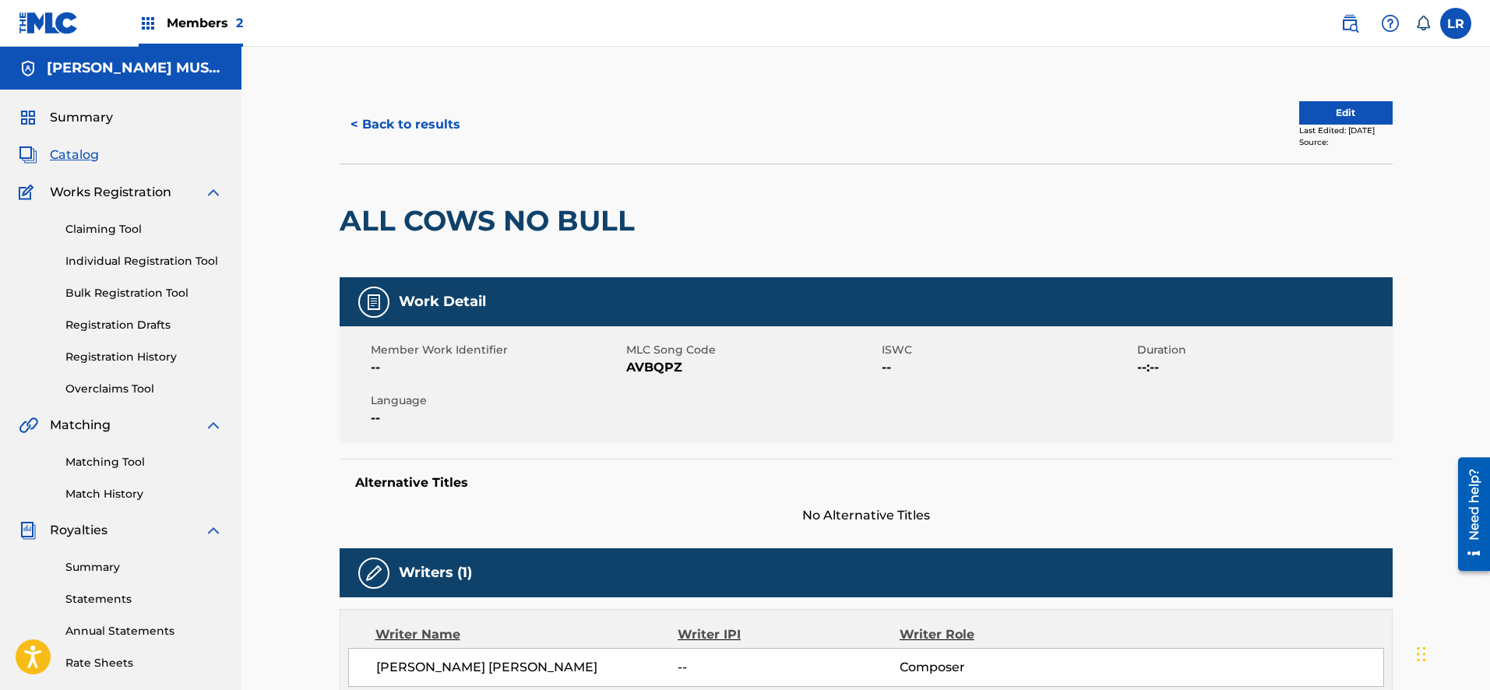
drag, startPoint x: 1489, startPoint y: 365, endPoint x: 1486, endPoint y: 385, distance: 19.7
click at [1487, 386] on div "< Back to results Edit Last Edited: September 30, 2018 Source: ALL COWS NO BULL…" at bounding box center [865, 566] width 1248 height 1038
click at [1321, 116] on button "Edit" at bounding box center [1345, 112] width 93 height 23
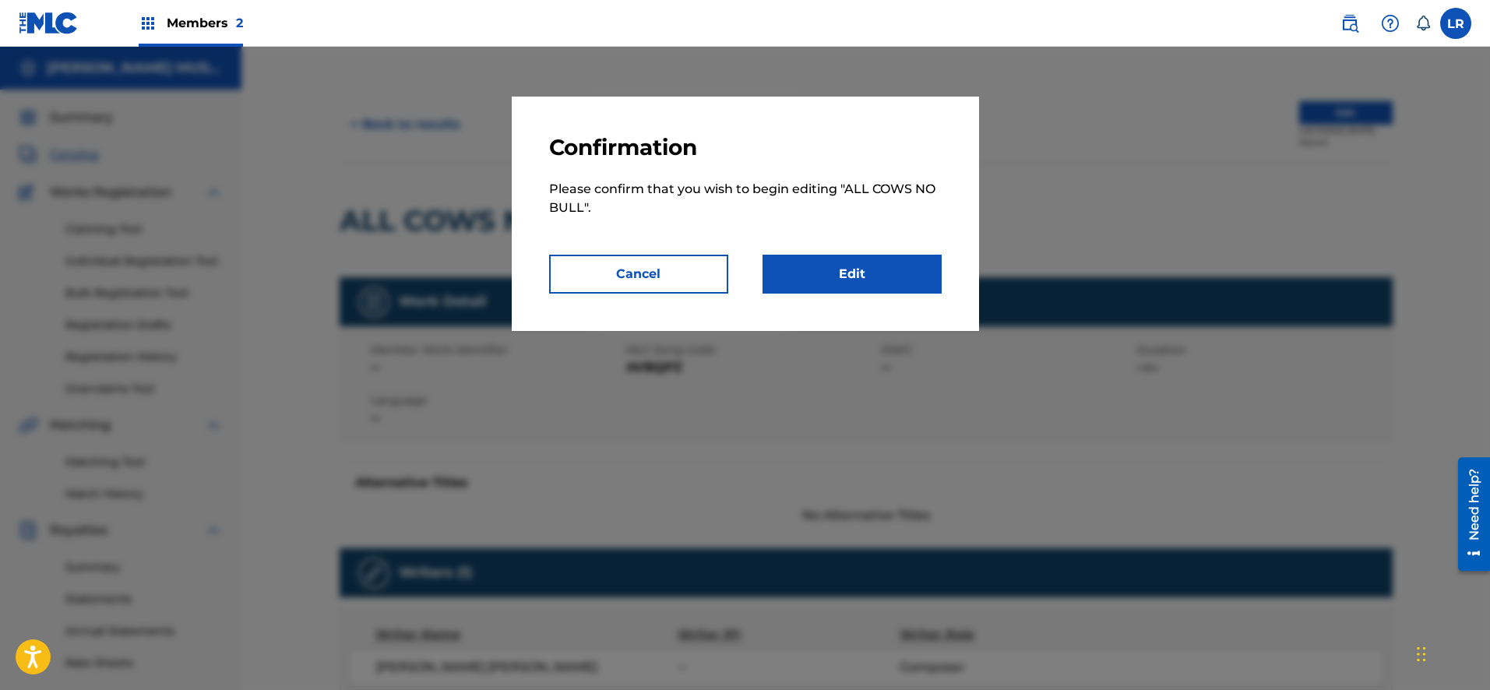
click at [855, 290] on link "Edit" at bounding box center [851, 274] width 179 height 39
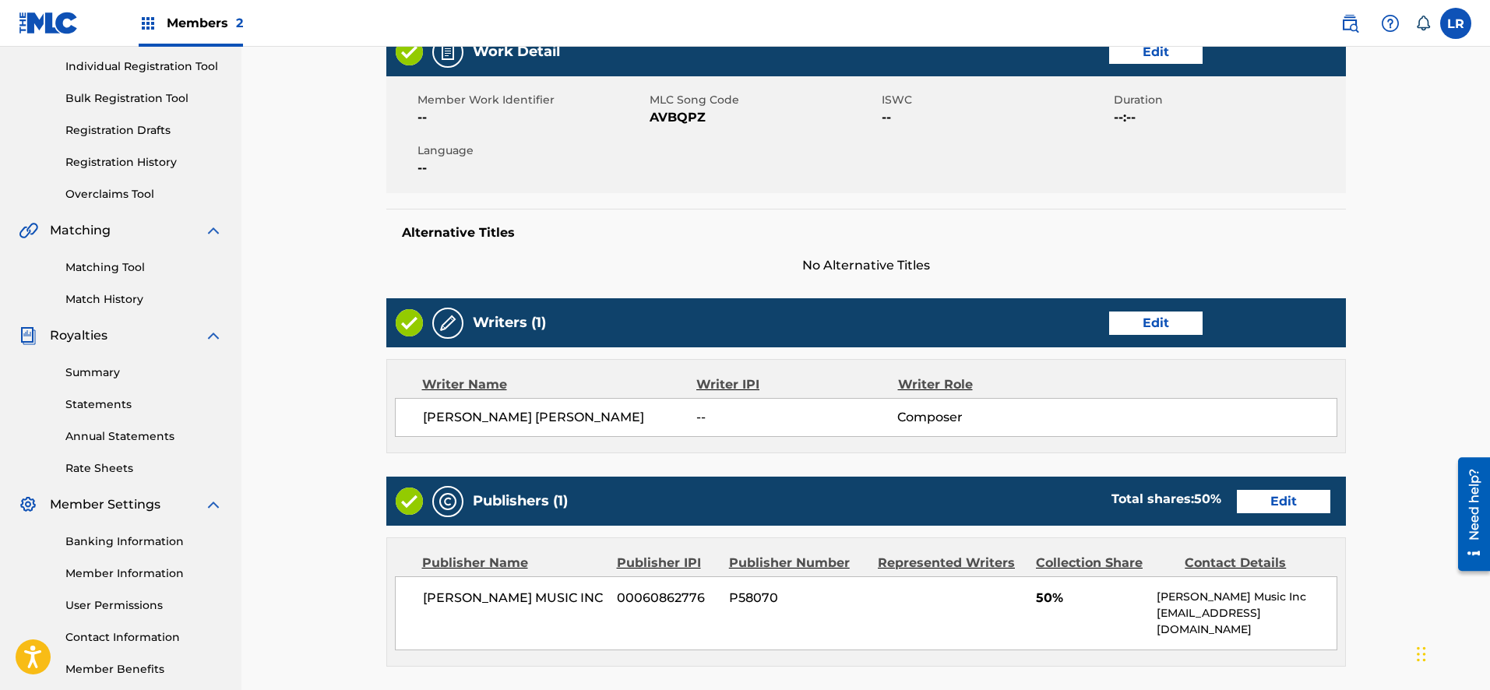
scroll to position [261, 0]
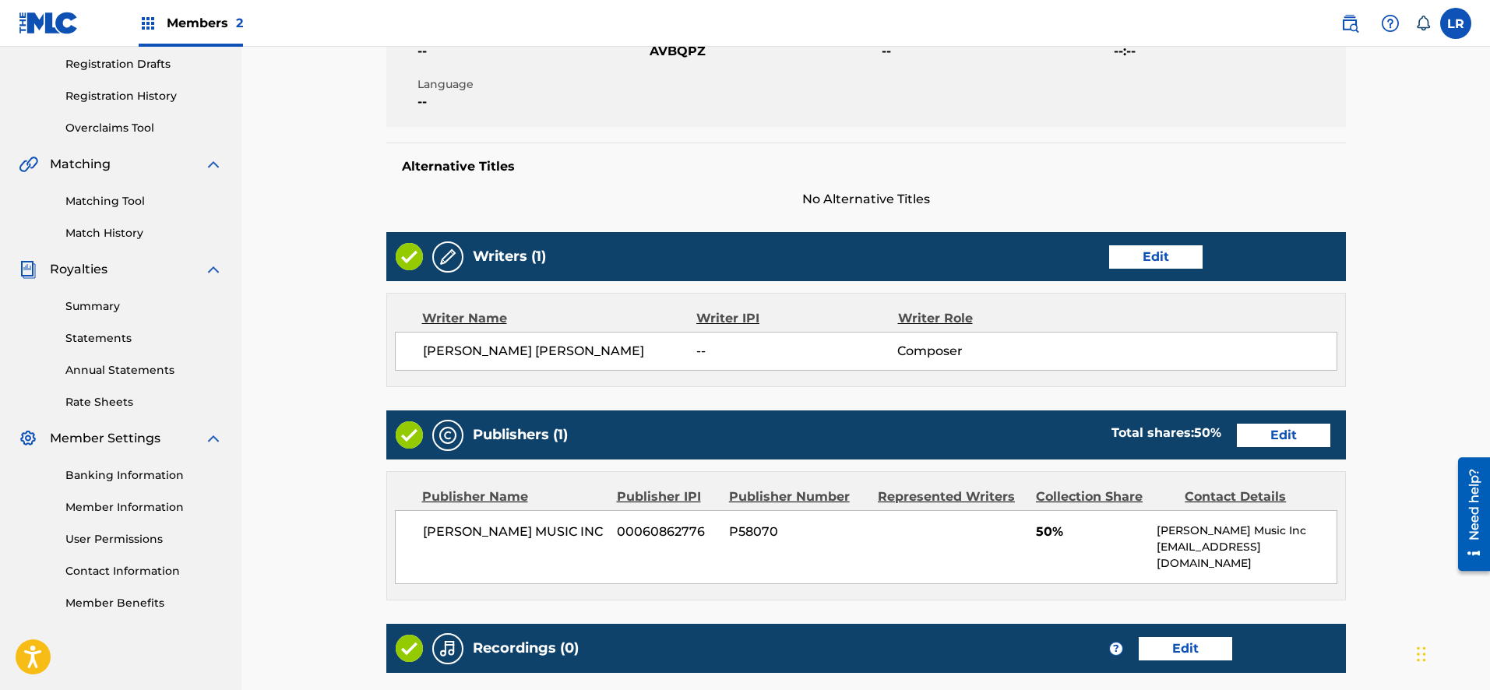
click at [1132, 262] on link "Edit" at bounding box center [1155, 256] width 93 height 23
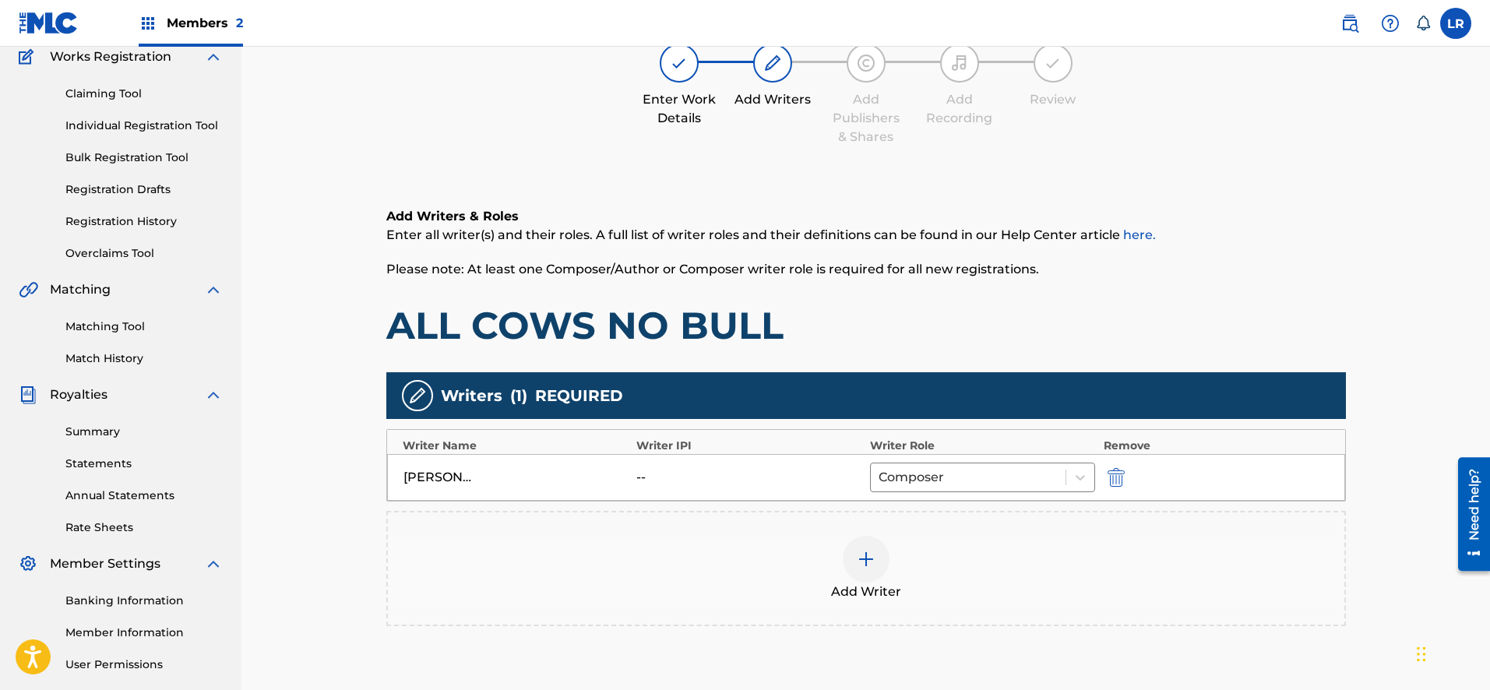
scroll to position [163, 0]
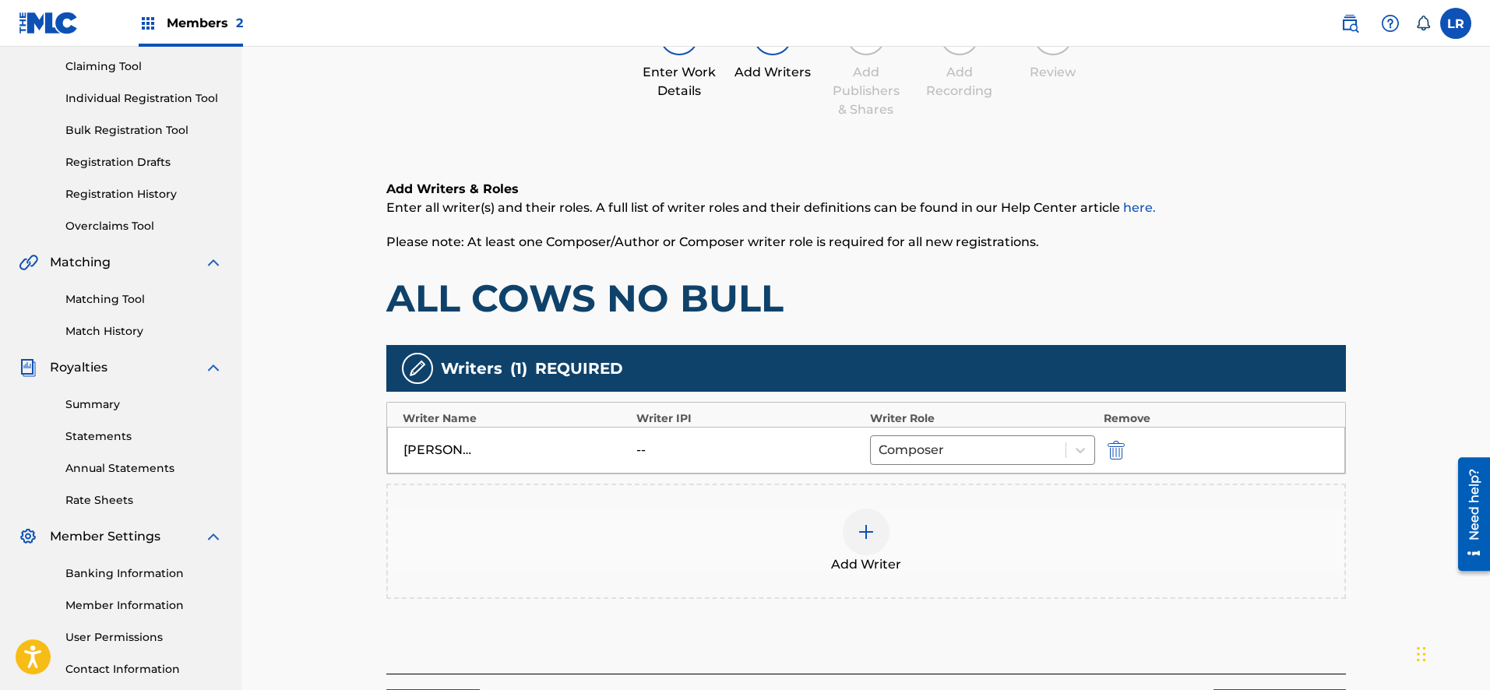
click at [865, 533] on img at bounding box center [866, 532] width 19 height 19
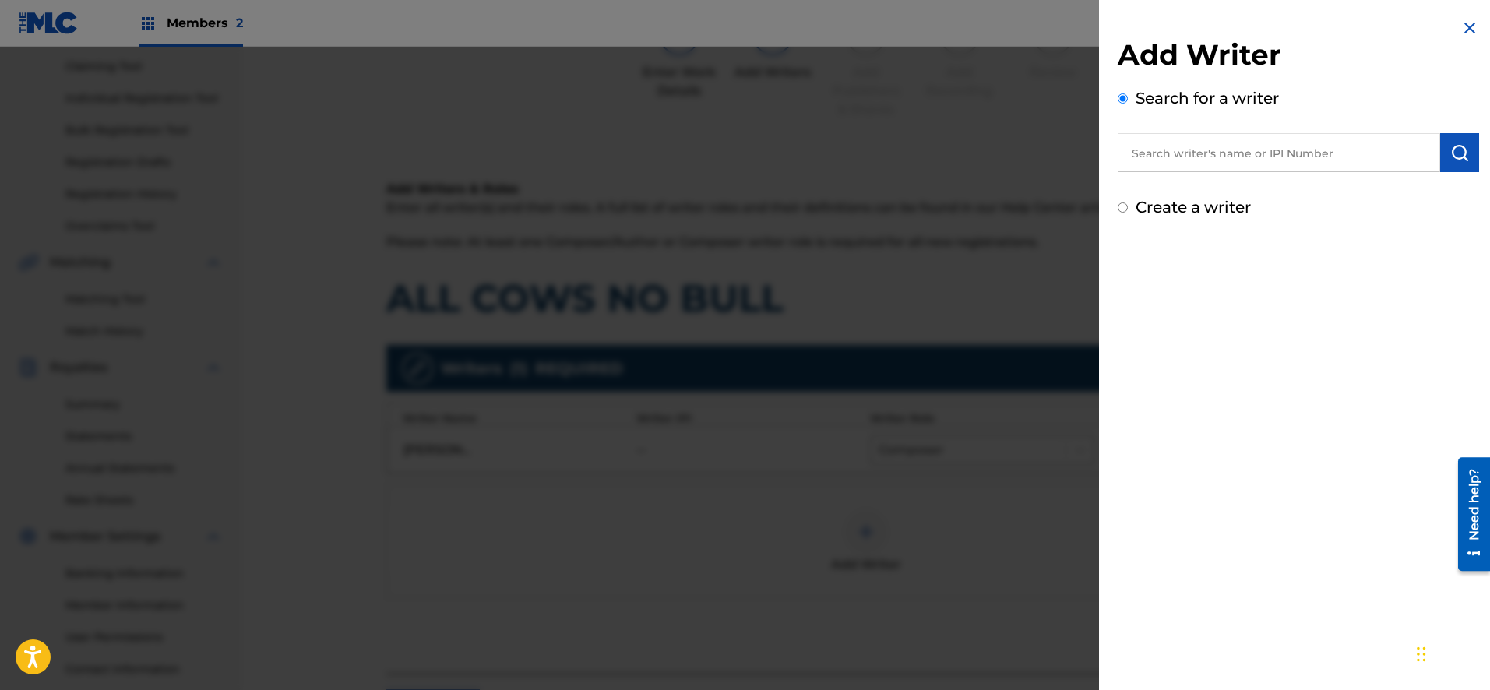
click at [1121, 206] on input "Create a writer" at bounding box center [1123, 207] width 10 height 10
radio input "false"
radio input "true"
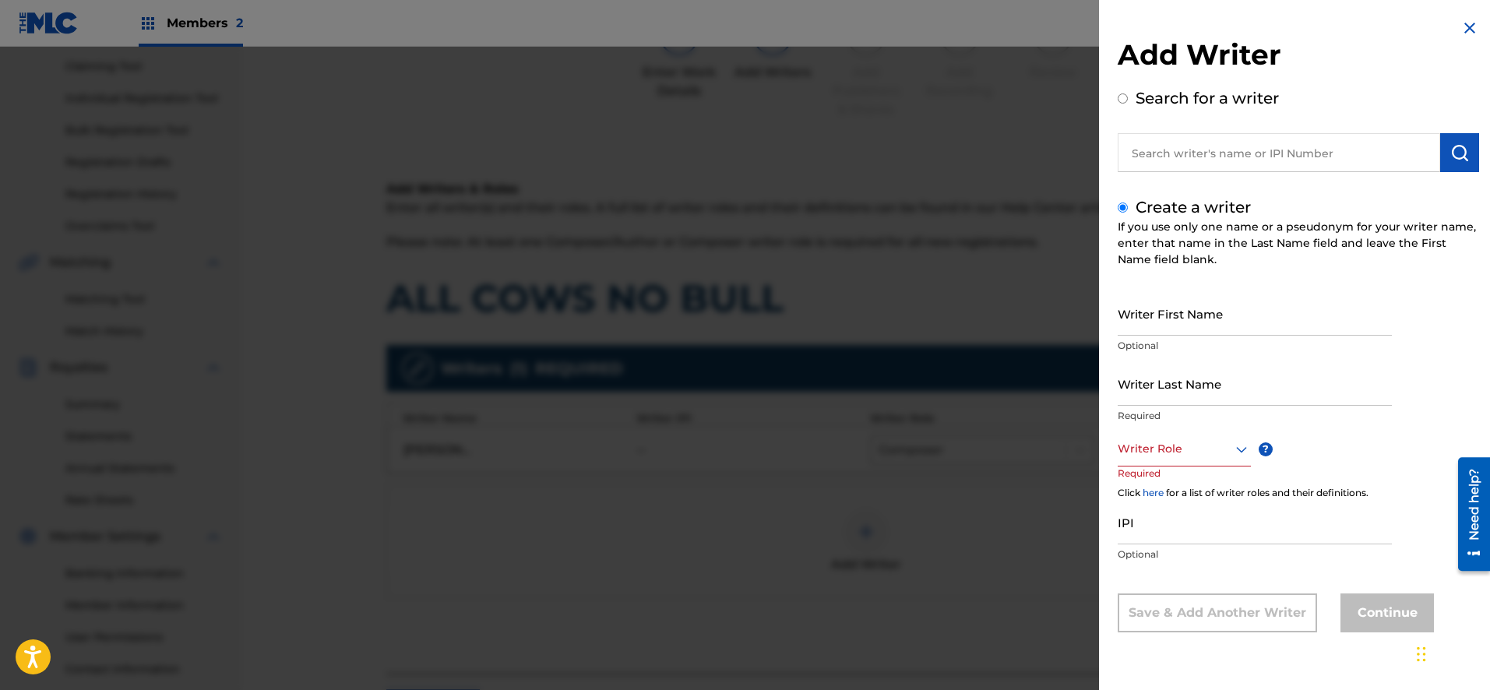
click at [1214, 322] on input "Writer First Name" at bounding box center [1255, 313] width 274 height 44
type input "[PERSON_NAME]"
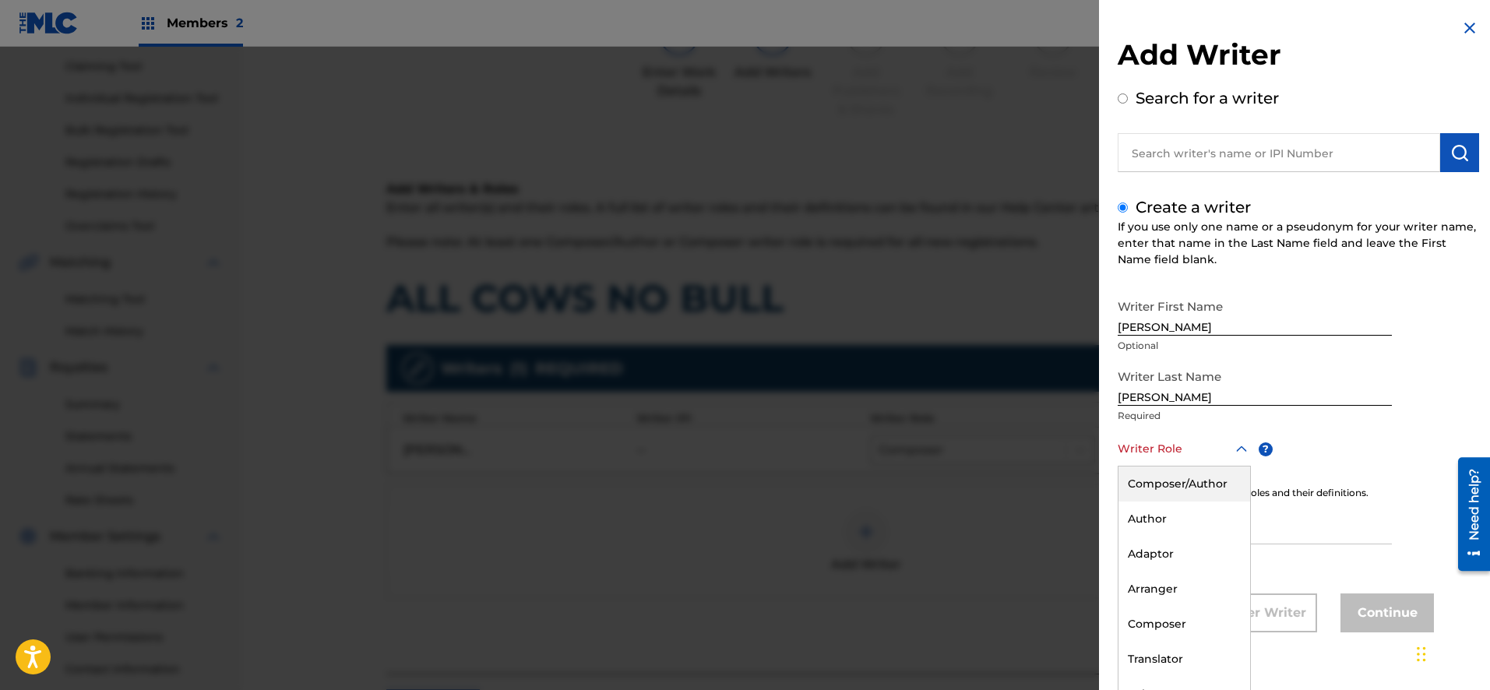
scroll to position [1, 0]
click at [1244, 452] on icon at bounding box center [1241, 448] width 19 height 19
click at [1194, 618] on div "Composer" at bounding box center [1184, 623] width 132 height 35
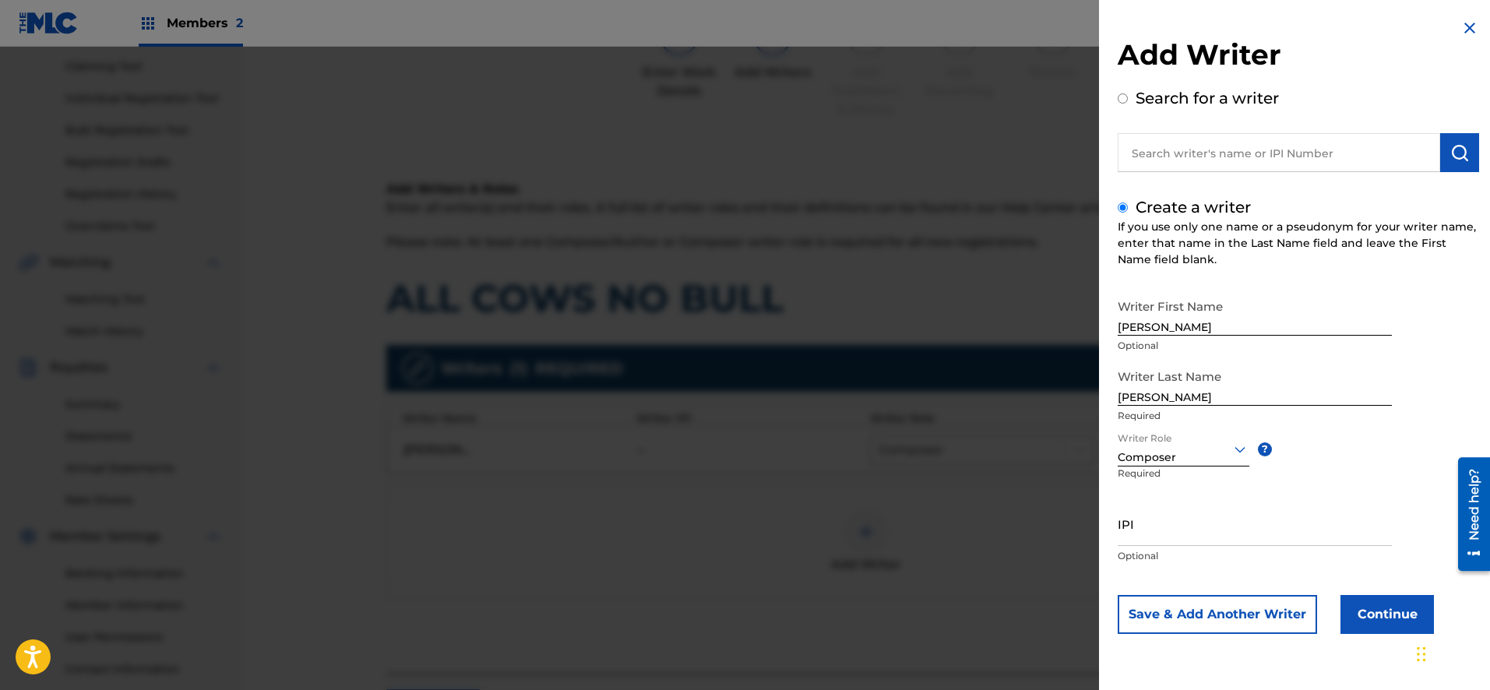
scroll to position [0, 0]
click at [1228, 615] on button "Save & Add Another Writer" at bounding box center [1217, 614] width 199 height 39
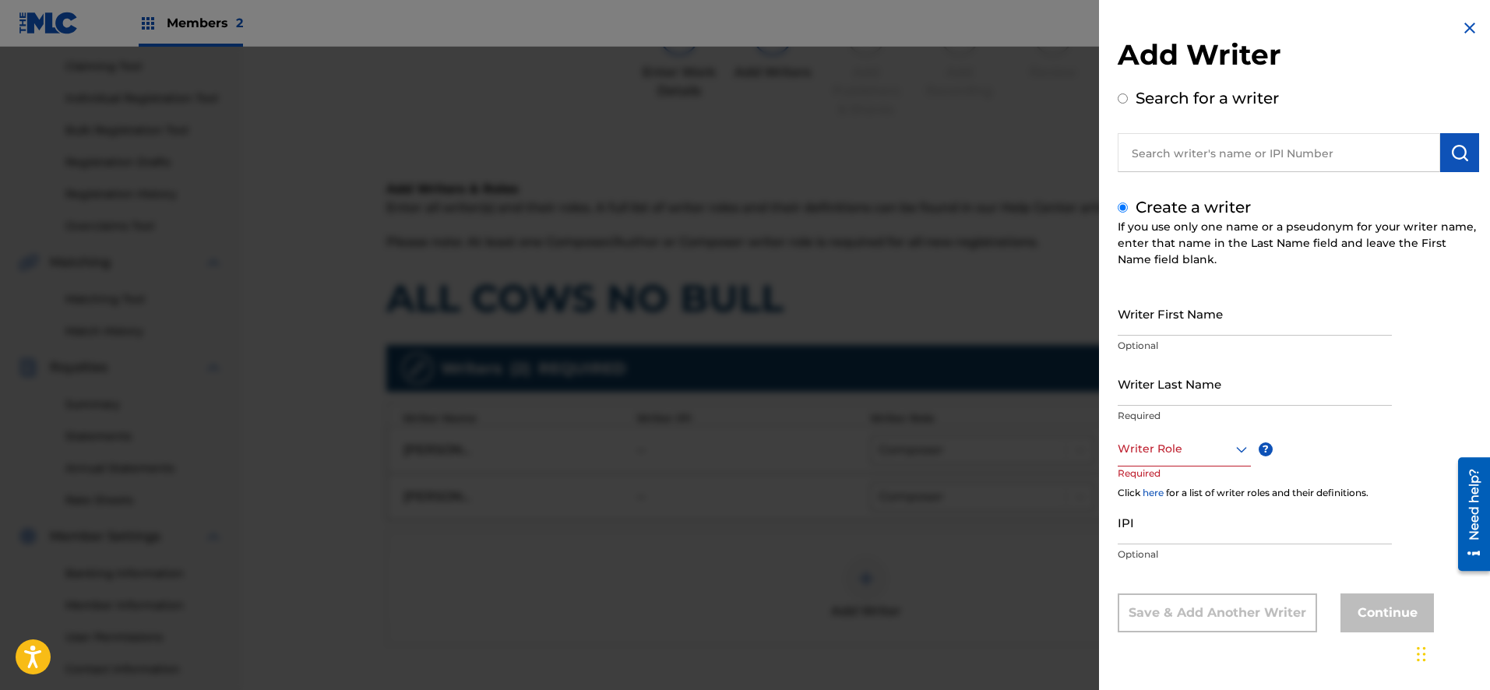
click at [1201, 326] on input "Writer First Name" at bounding box center [1255, 313] width 274 height 44
type input "[PERSON_NAME]"
click at [1241, 453] on icon at bounding box center [1241, 449] width 19 height 19
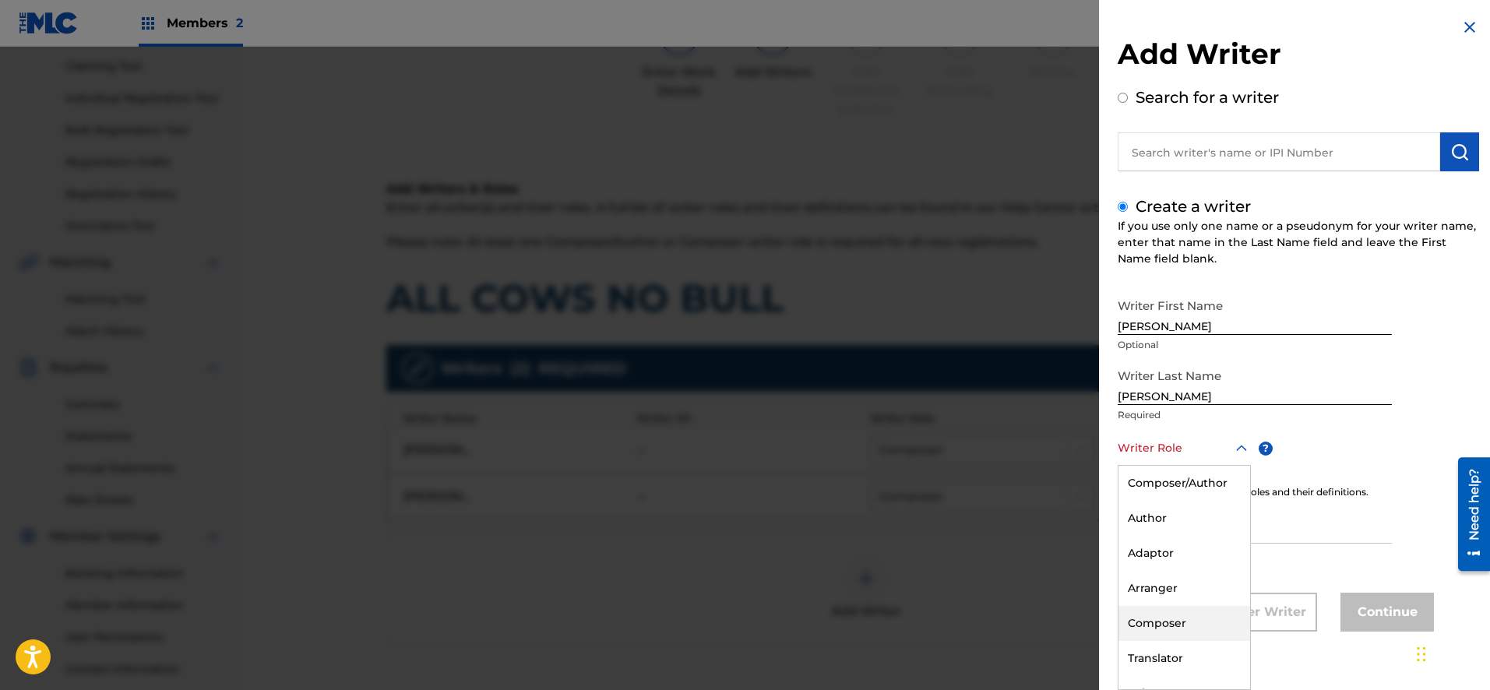
click at [1196, 618] on div "Composer" at bounding box center [1184, 623] width 132 height 35
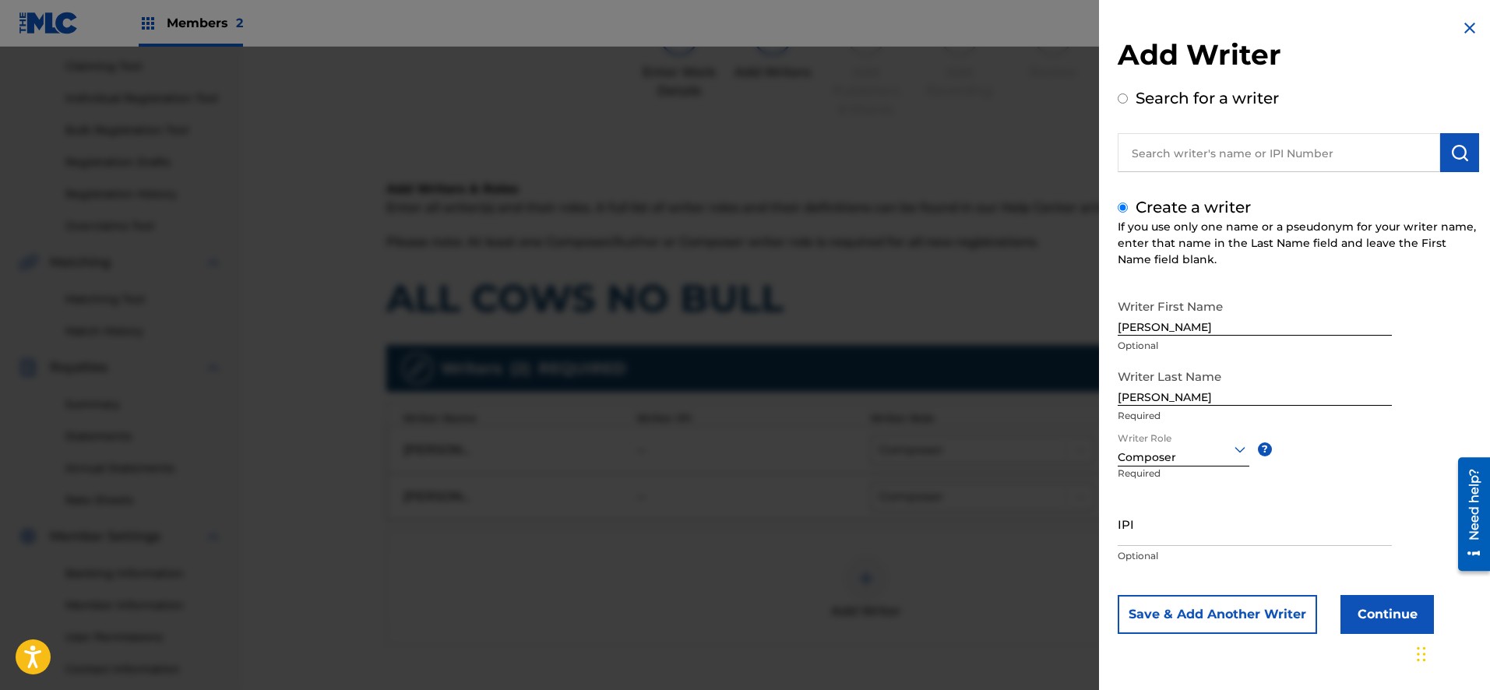
scroll to position [0, 0]
click at [1252, 620] on button "Save & Add Another Writer" at bounding box center [1217, 614] width 199 height 39
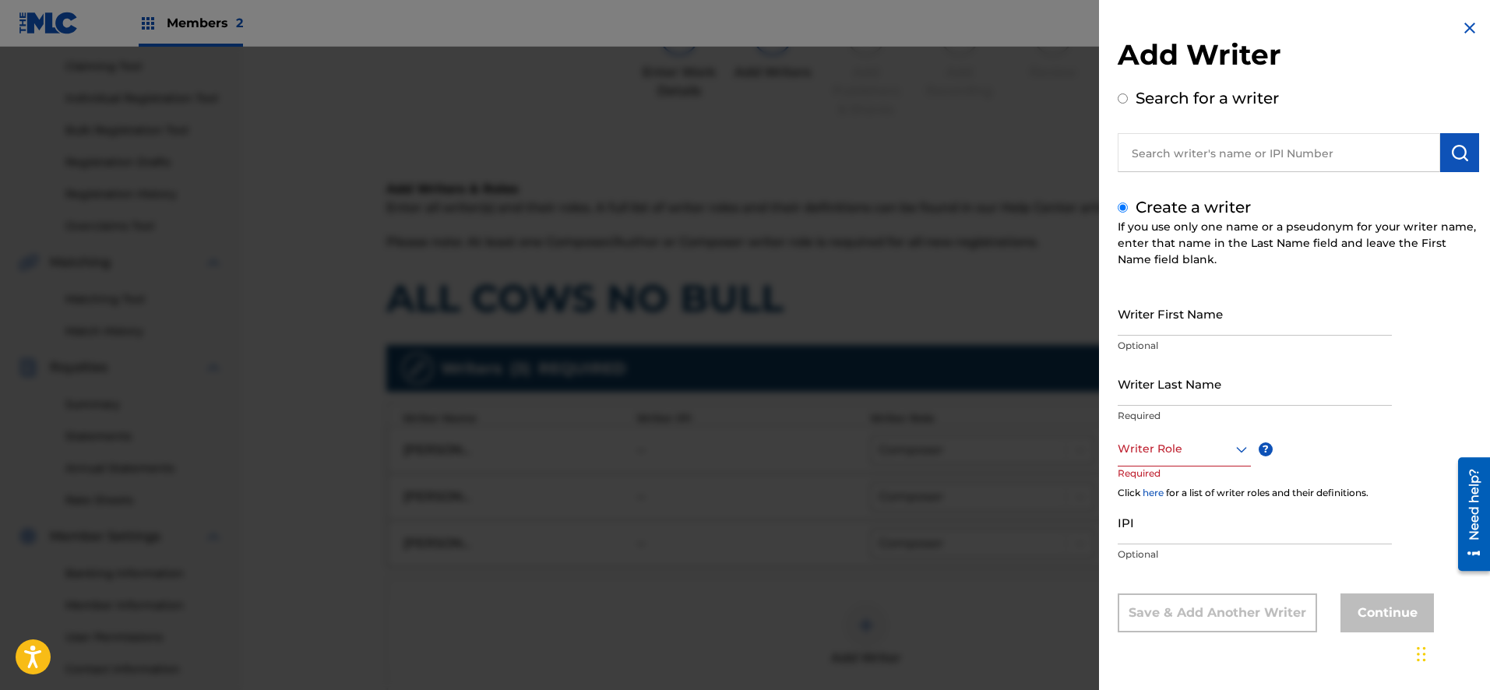
click at [1190, 327] on input "Writer First Name" at bounding box center [1255, 313] width 274 height 44
type input "[PERSON_NAME]"
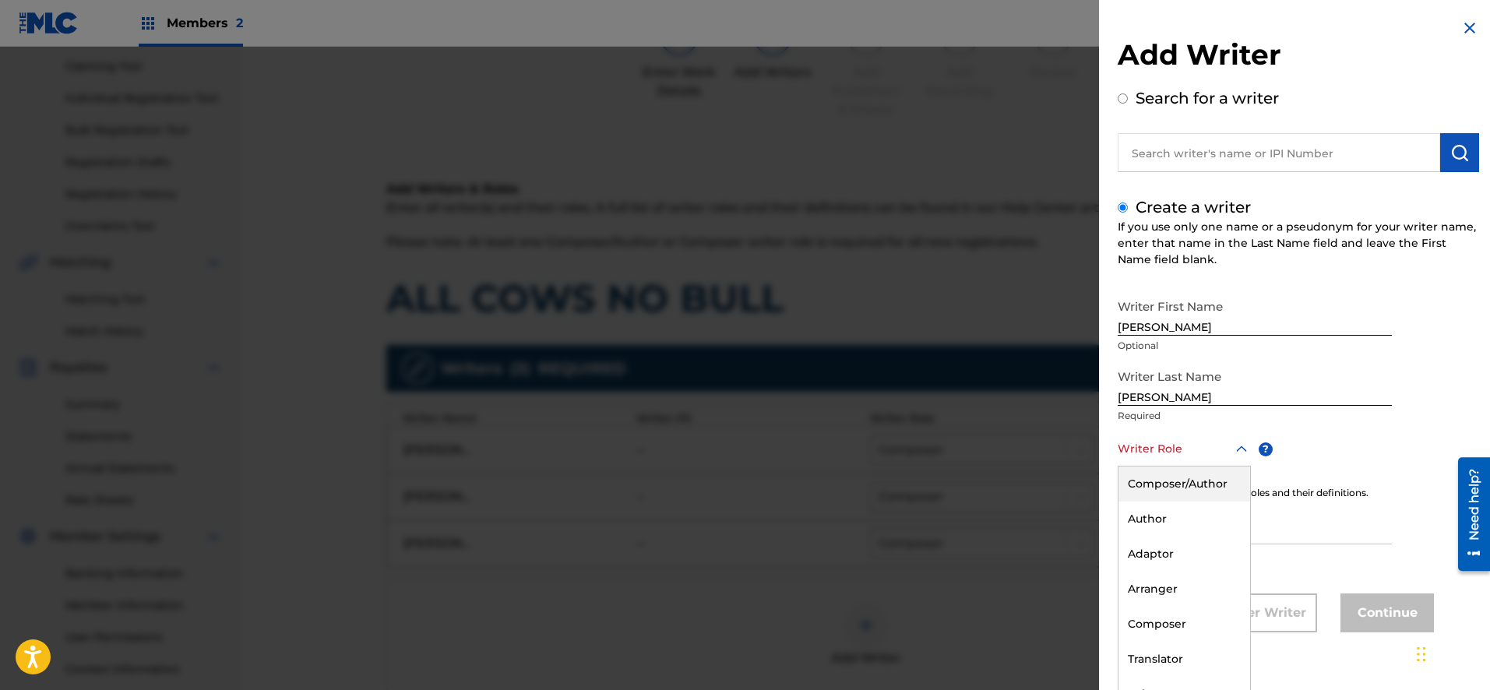
click at [1239, 449] on icon at bounding box center [1241, 449] width 19 height 19
click at [1184, 620] on div "Composer" at bounding box center [1184, 623] width 132 height 35
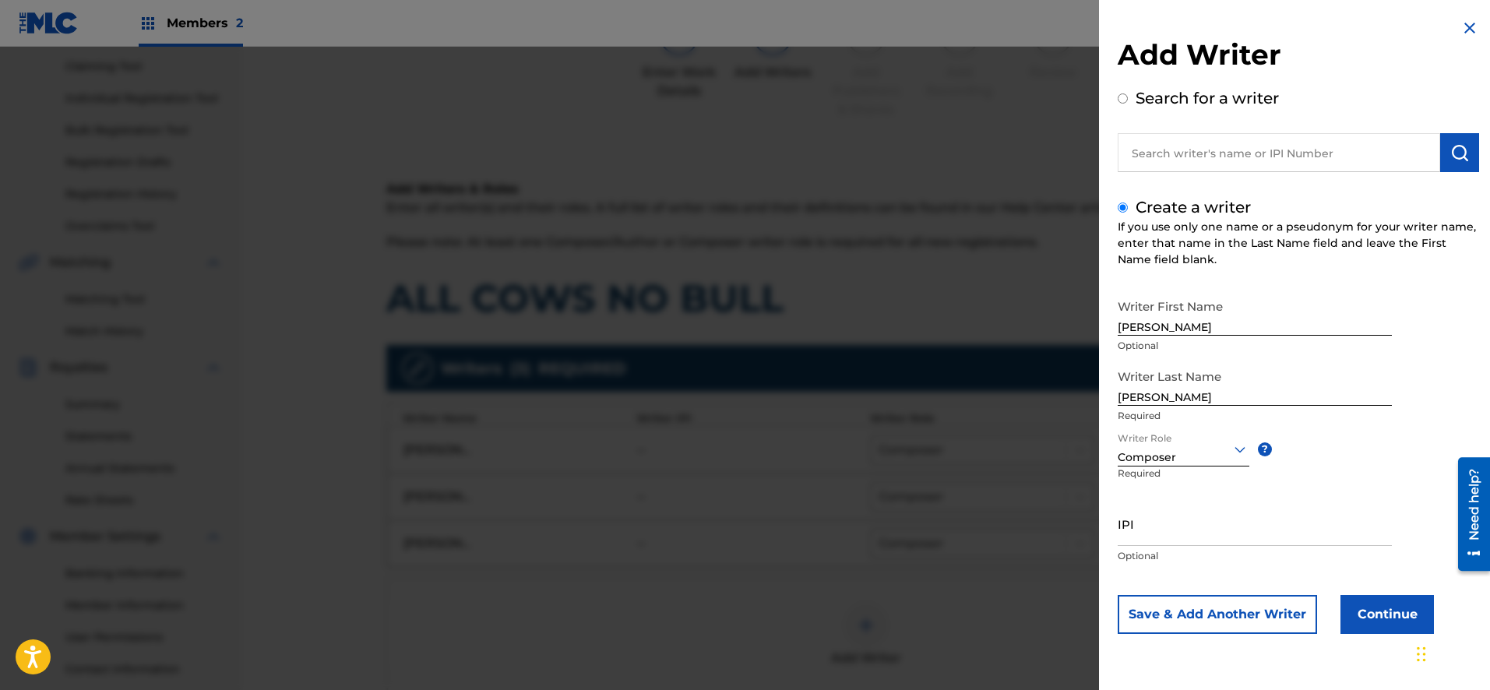
click at [1270, 609] on button "Save & Add Another Writer" at bounding box center [1217, 614] width 199 height 39
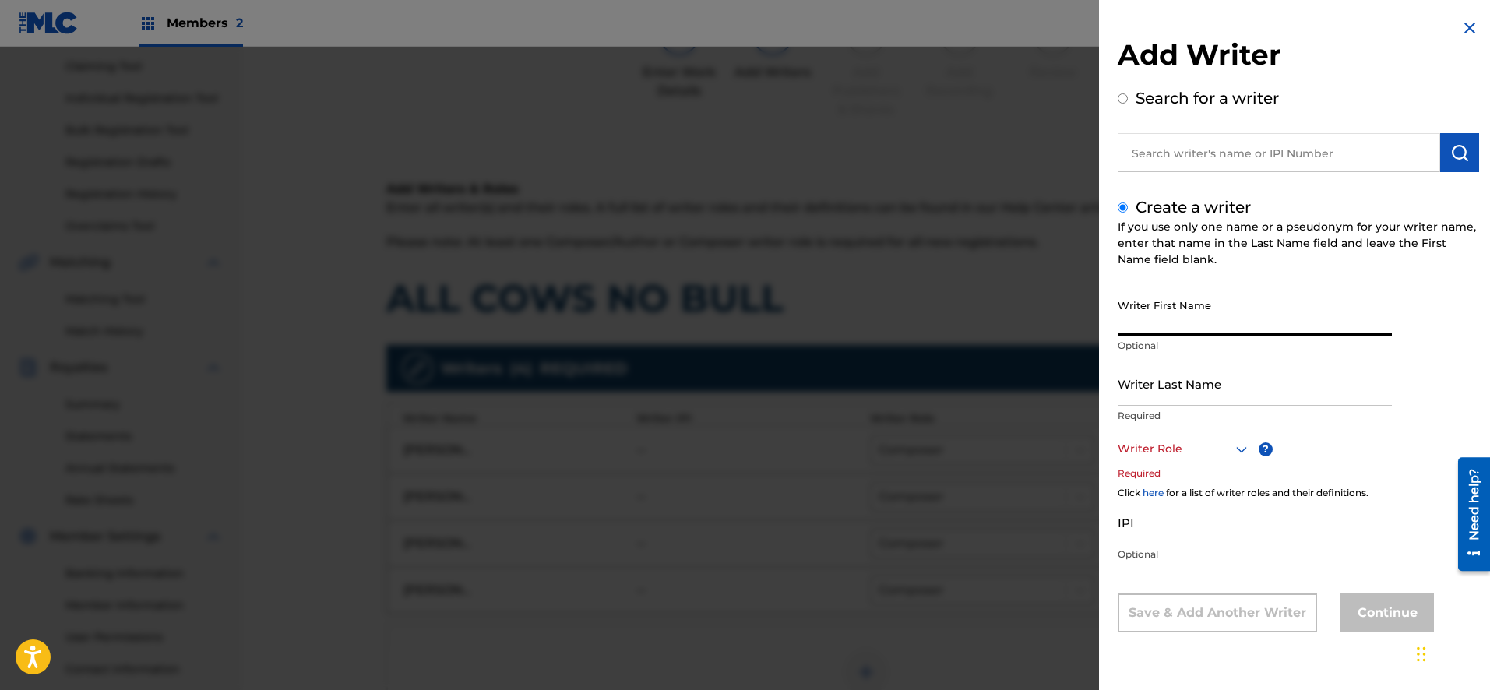
click at [1216, 327] on input "Writer First Name" at bounding box center [1255, 313] width 274 height 44
type input "[PERSON_NAME]"
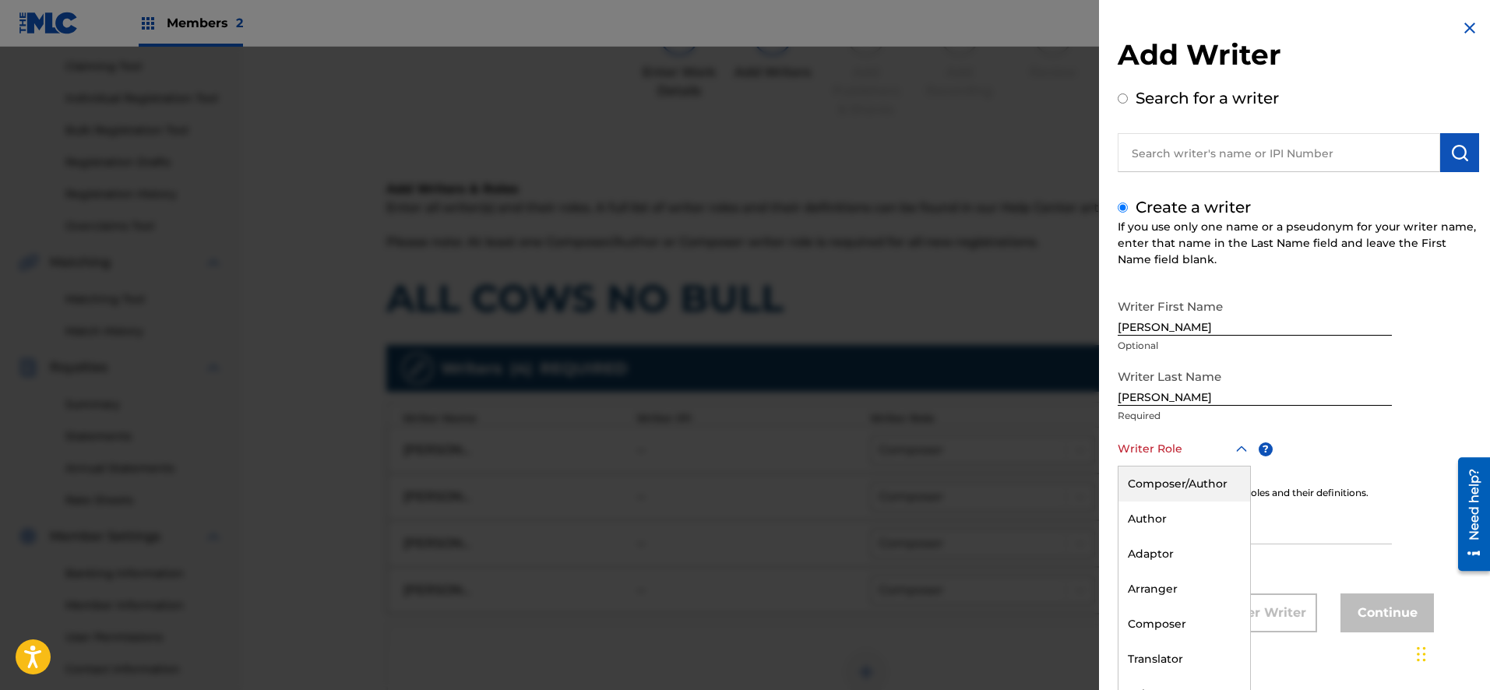
scroll to position [1, 0]
click at [1244, 452] on icon at bounding box center [1241, 448] width 19 height 19
click at [1191, 615] on div "Composer" at bounding box center [1184, 623] width 132 height 35
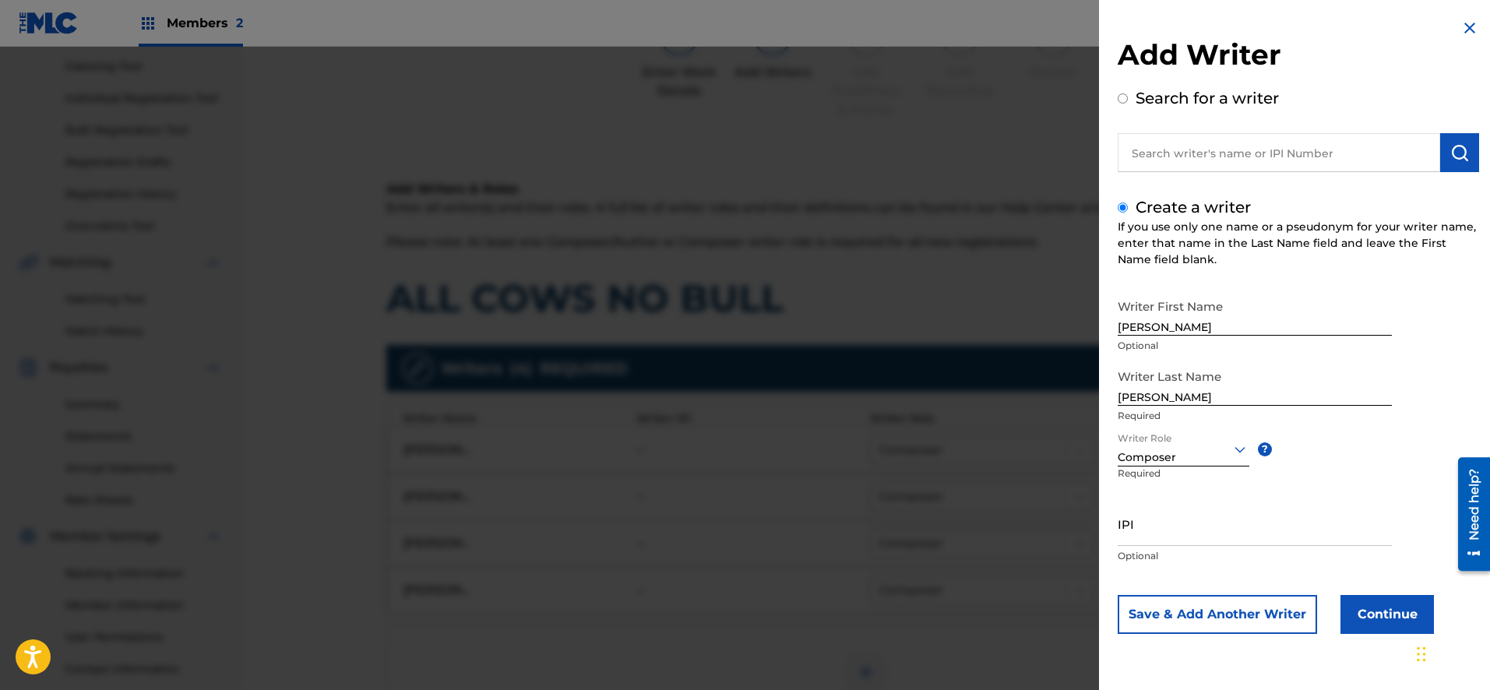
scroll to position [0, 0]
click at [1241, 612] on button "Save & Add Another Writer" at bounding box center [1217, 614] width 199 height 39
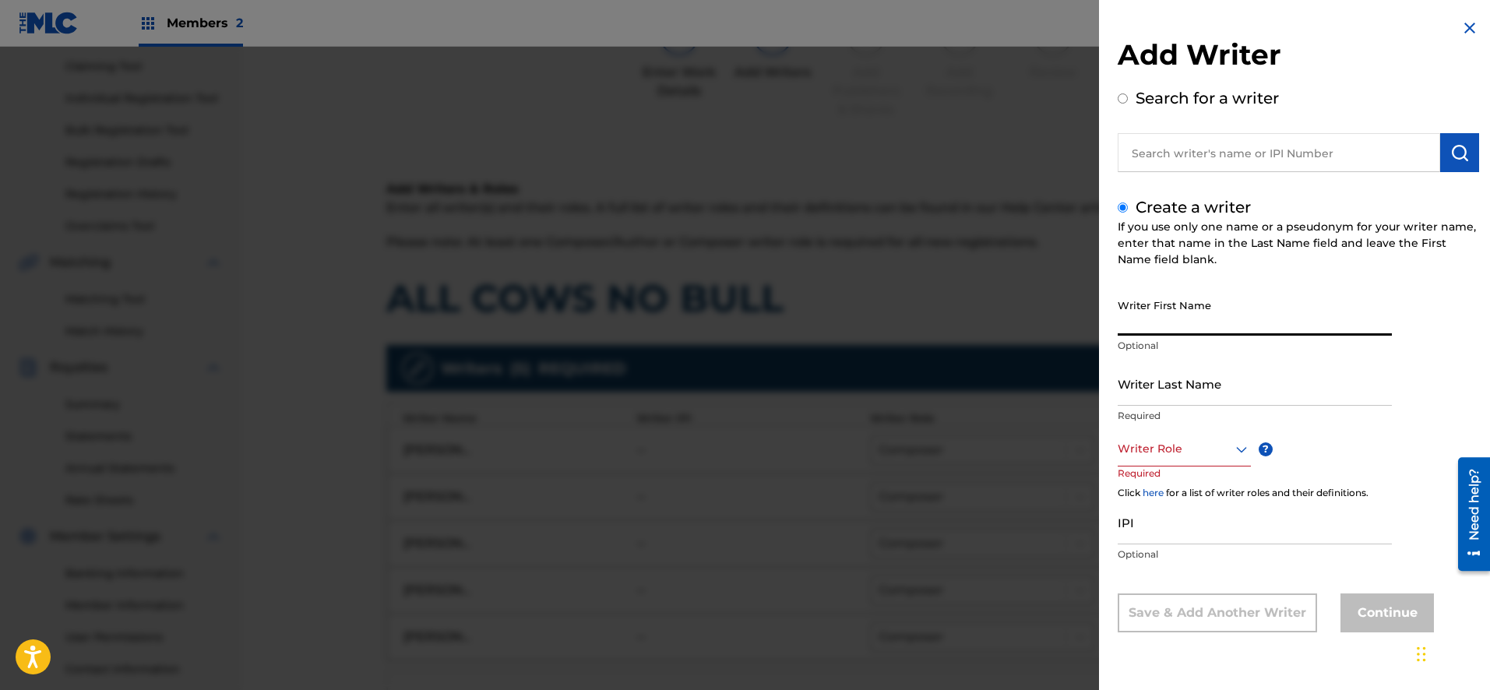
click at [1201, 328] on input "Writer First Name" at bounding box center [1255, 313] width 274 height 44
type input "[PERSON_NAME]"
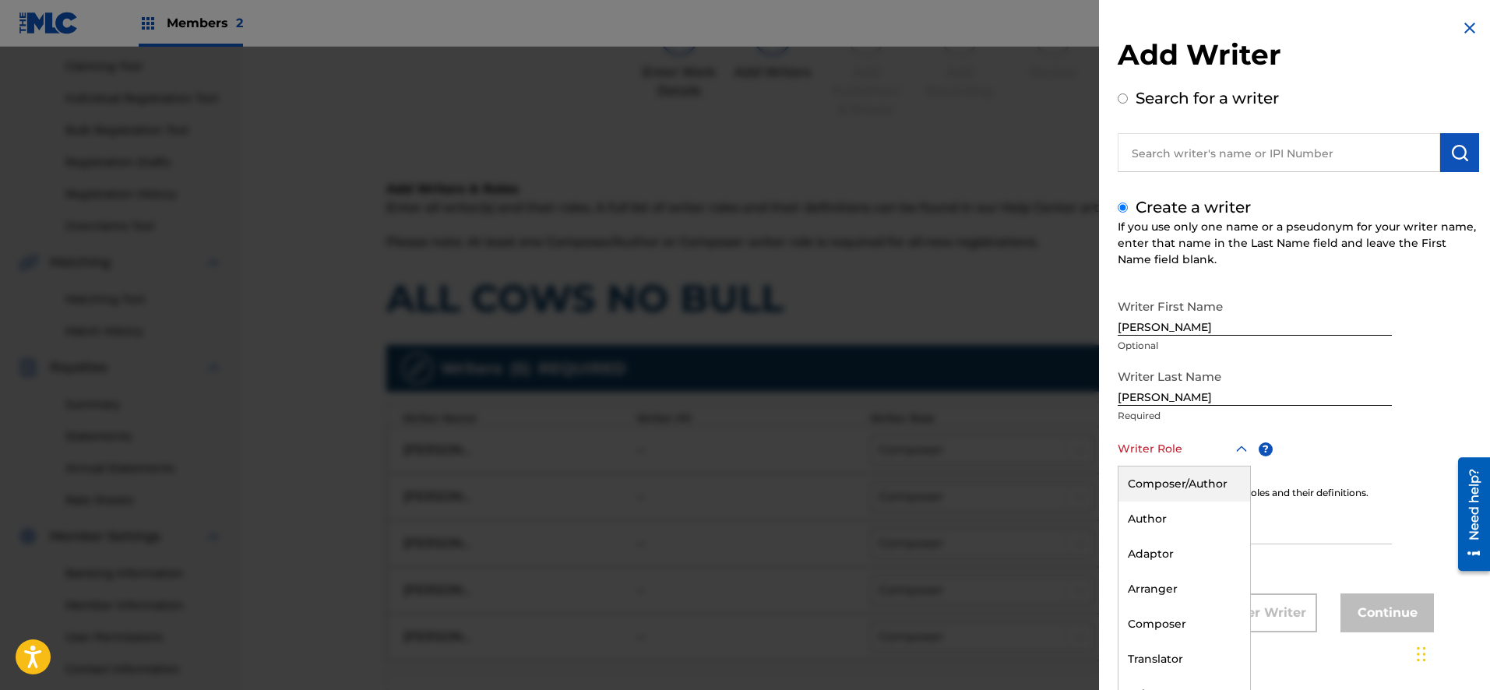
scroll to position [1, 0]
click at [1234, 450] on icon at bounding box center [1241, 448] width 19 height 19
click at [1179, 618] on div "Composer" at bounding box center [1184, 623] width 132 height 35
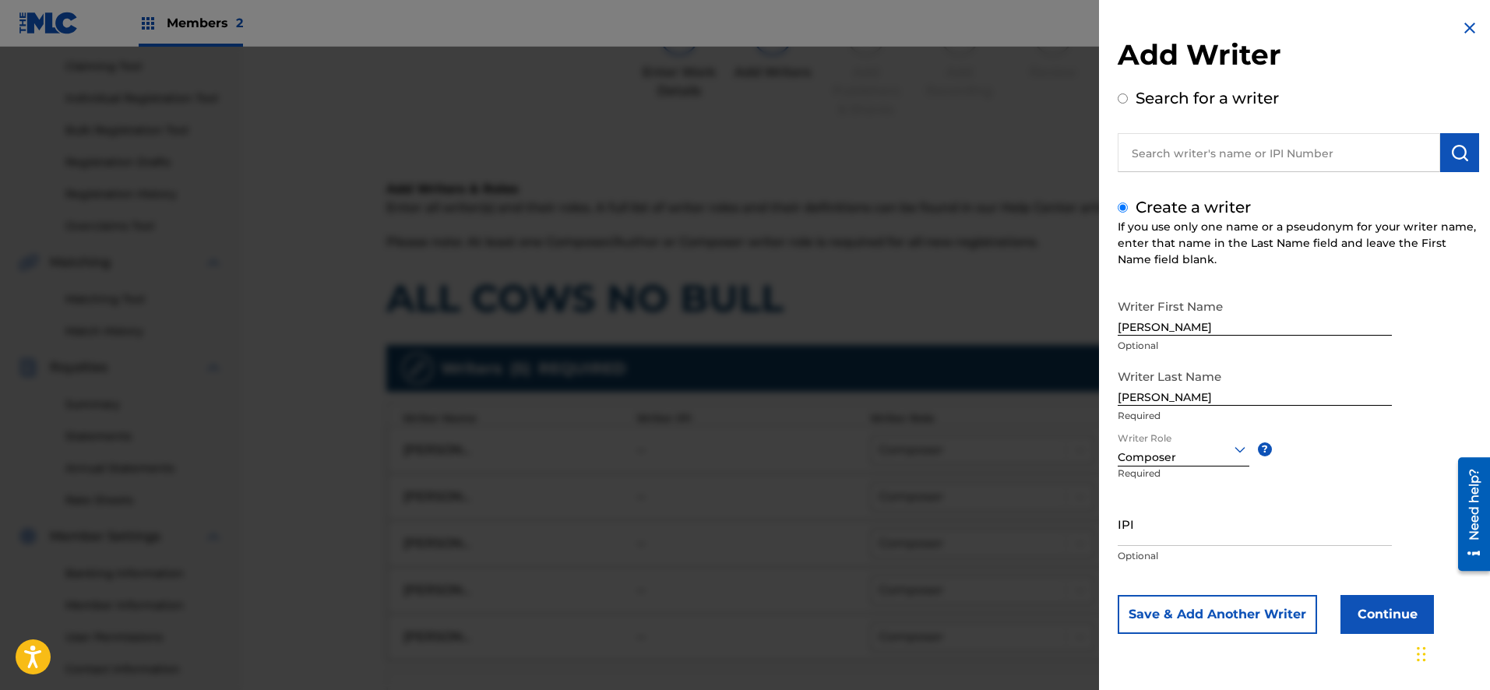
click at [1363, 621] on button "Continue" at bounding box center [1386, 614] width 93 height 39
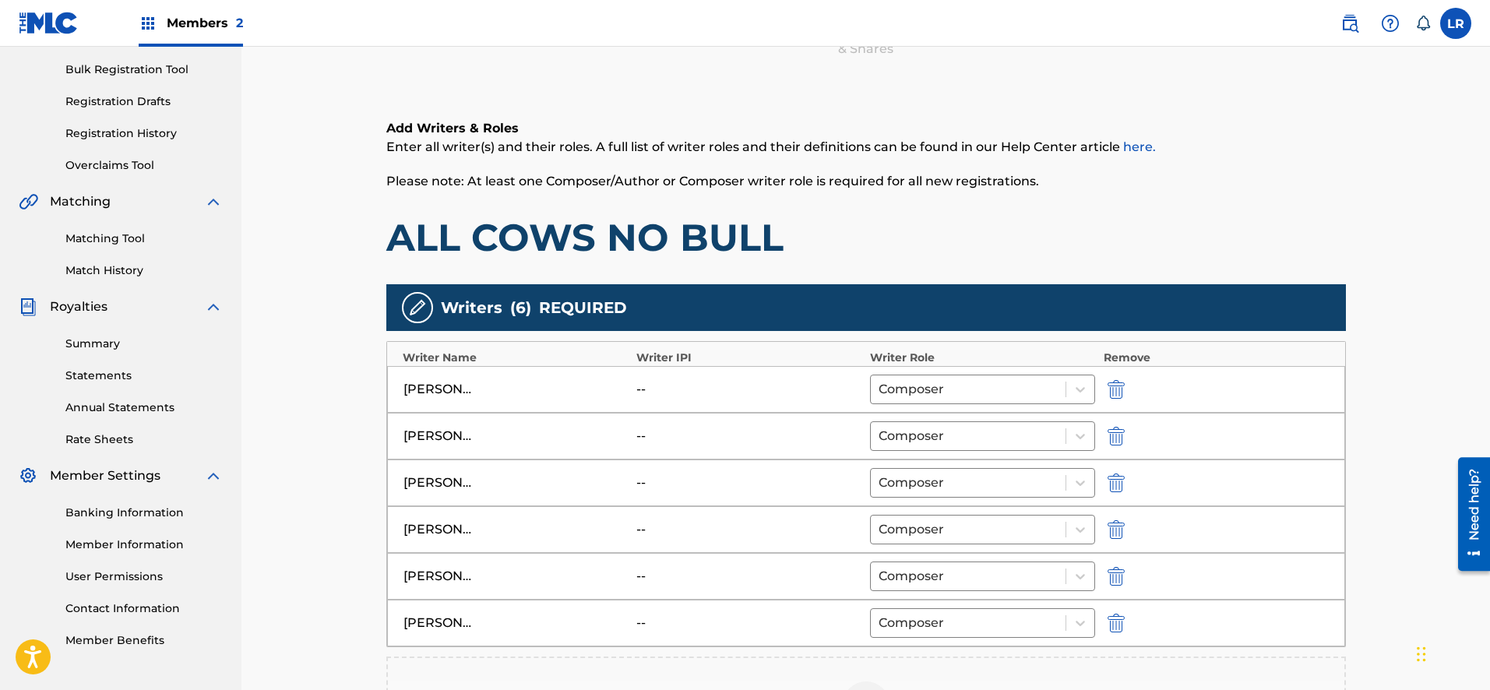
scroll to position [533, 0]
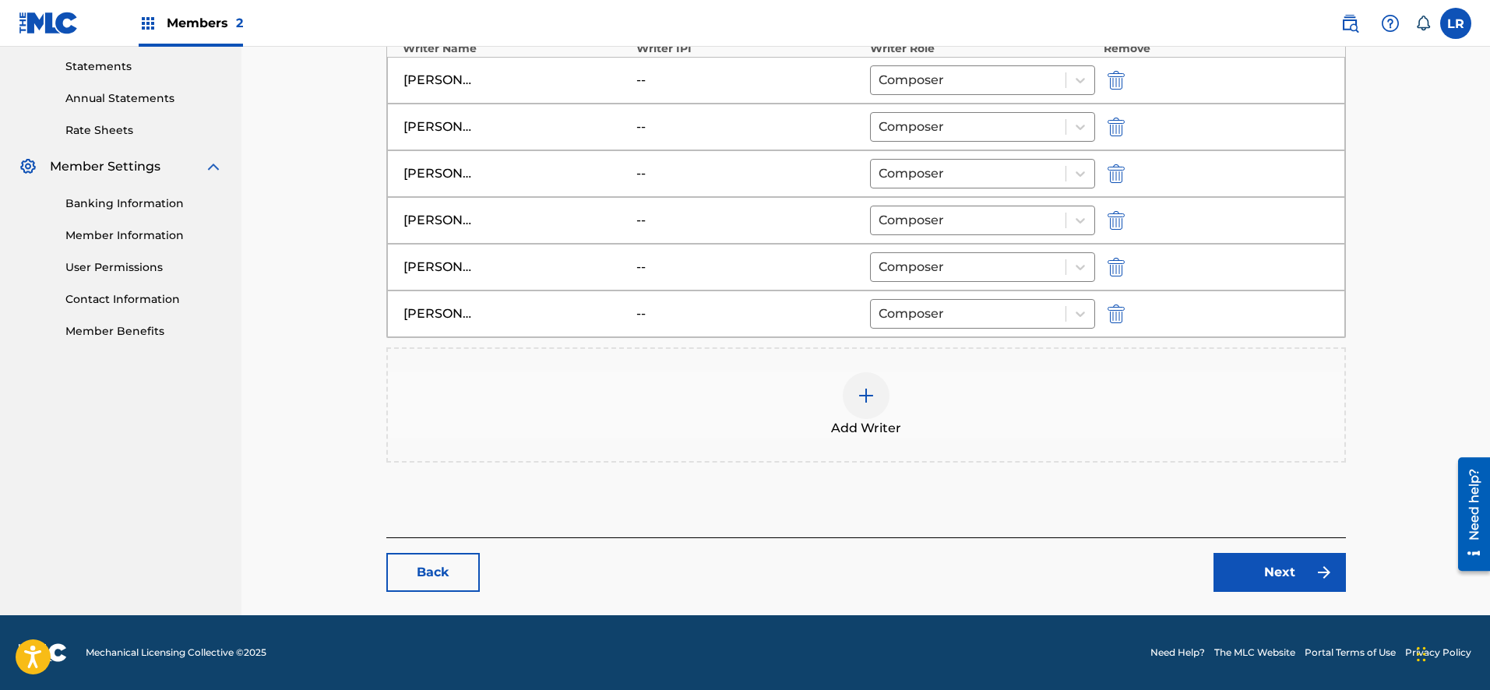
click at [1245, 571] on link "Next" at bounding box center [1279, 572] width 132 height 39
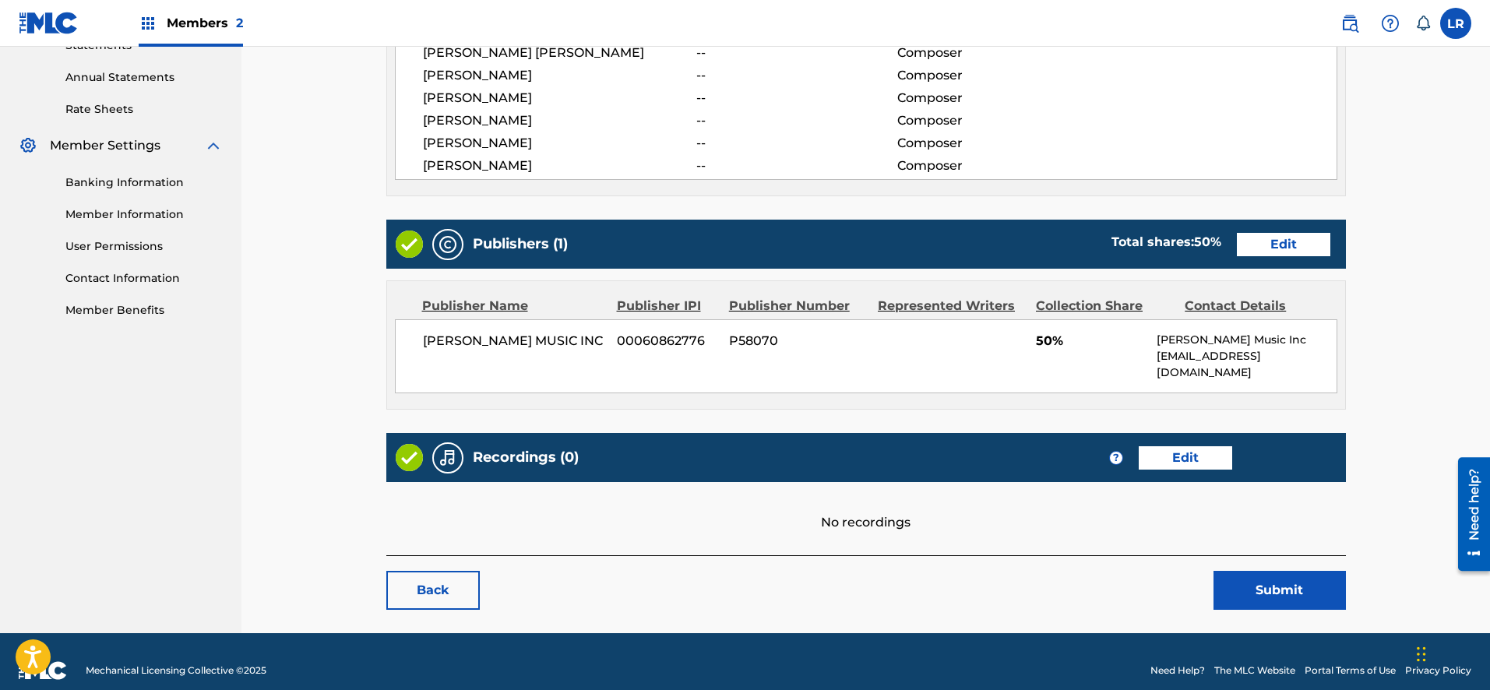
scroll to position [555, 0]
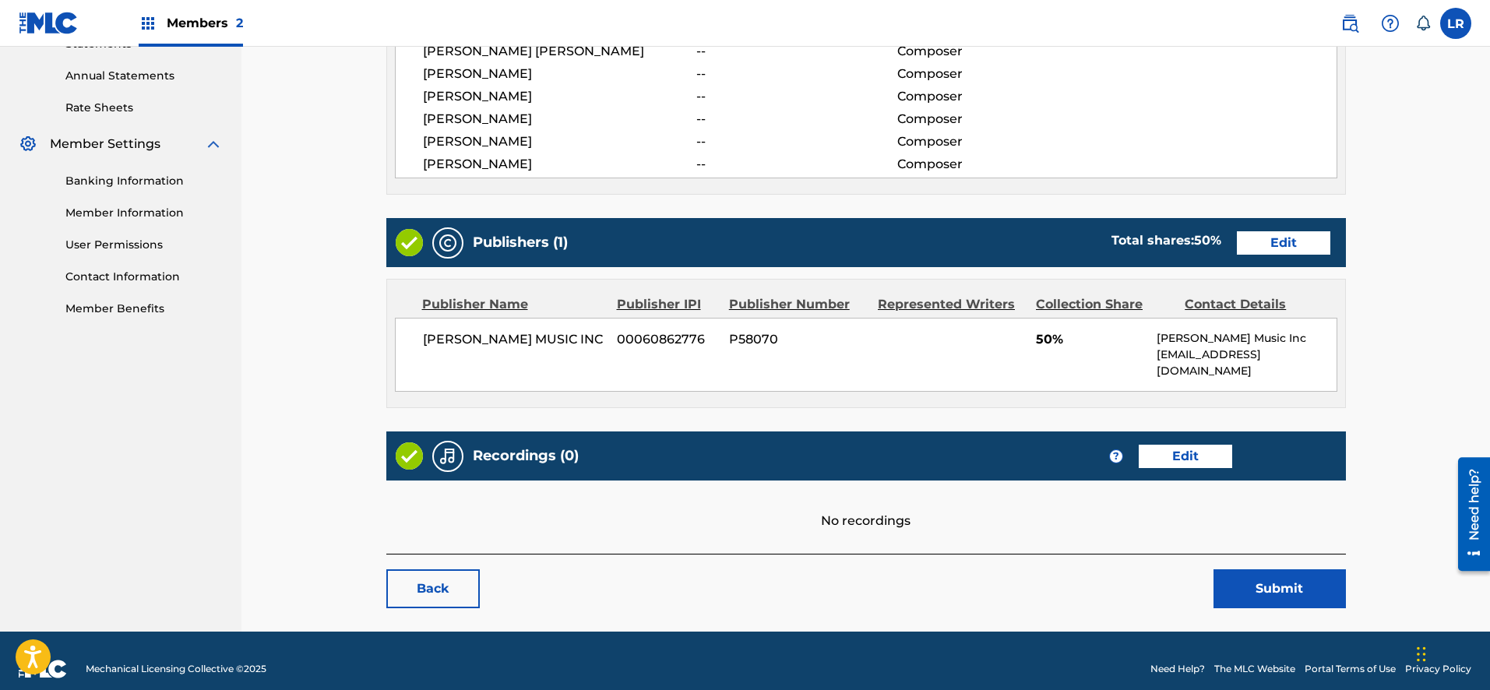
click at [1240, 575] on button "Submit" at bounding box center [1279, 588] width 132 height 39
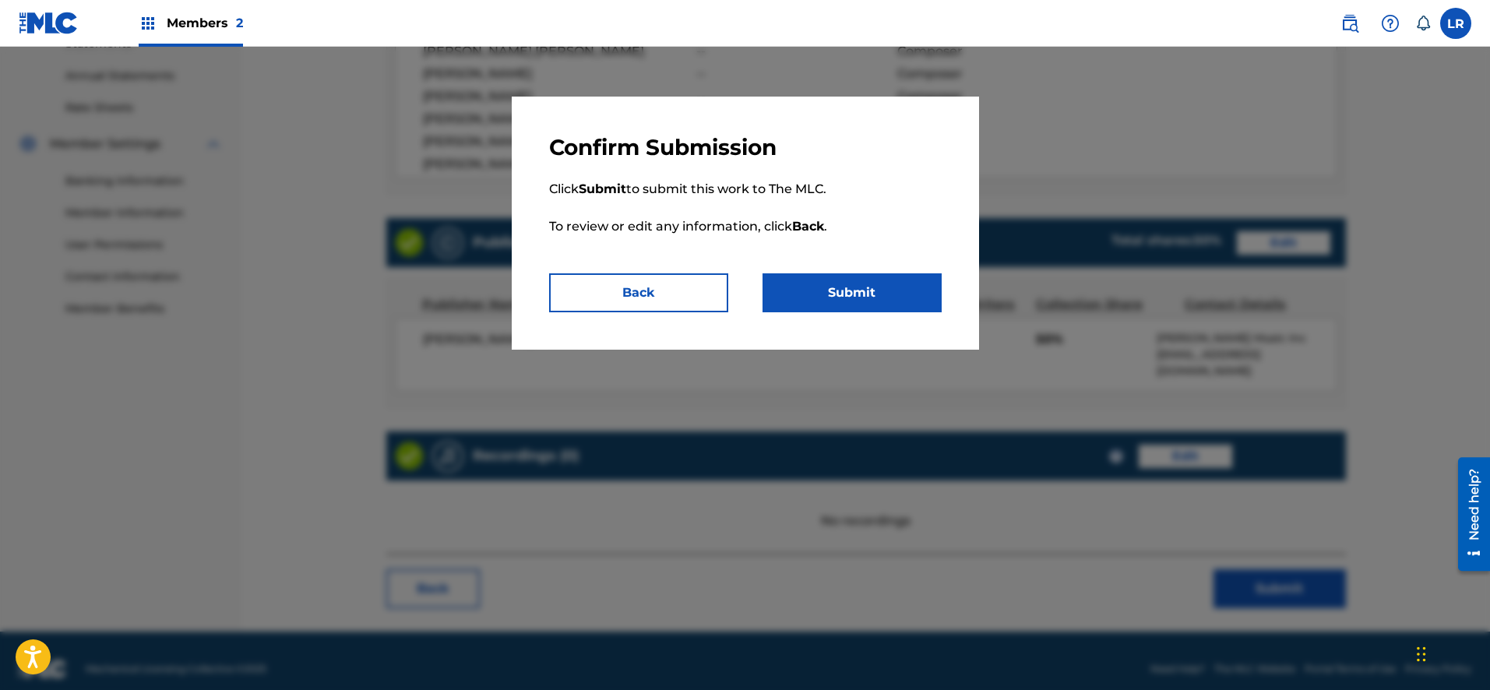
click at [708, 290] on button "Back" at bounding box center [638, 292] width 179 height 39
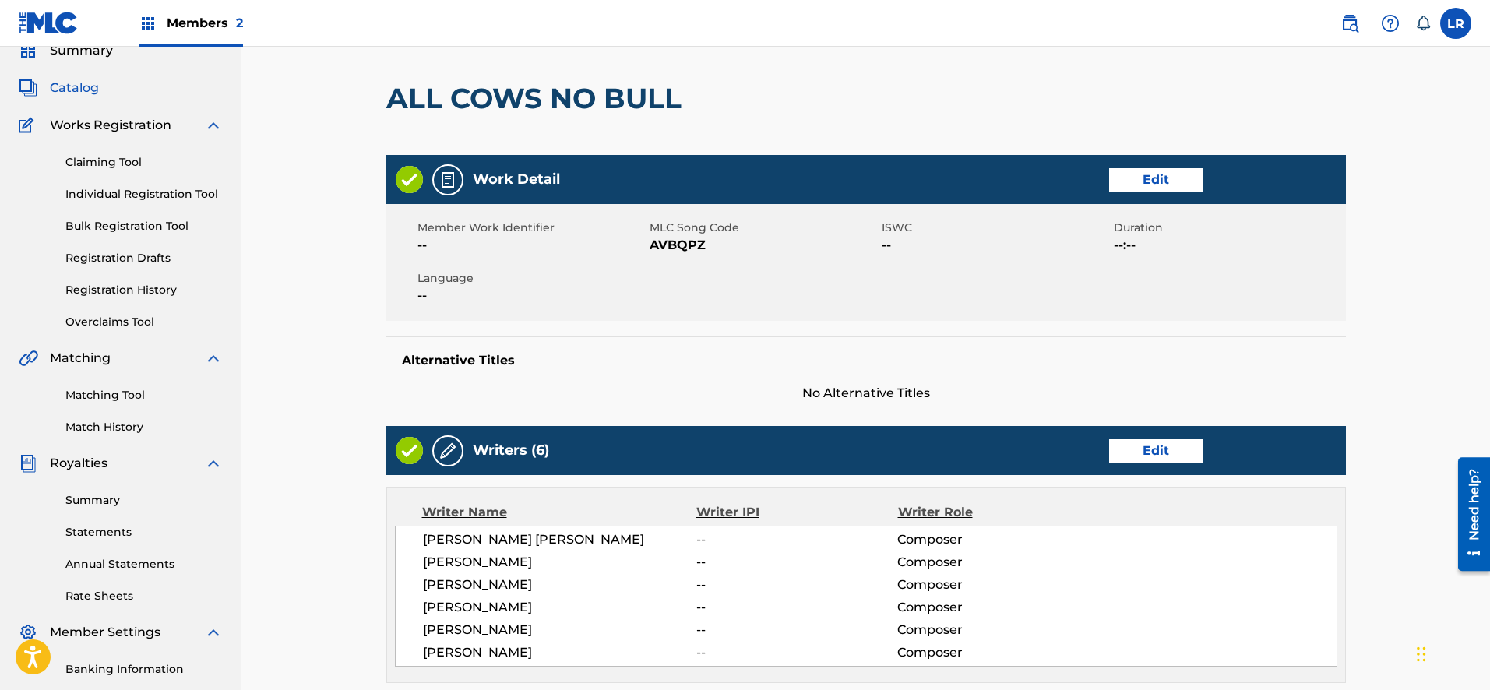
scroll to position [132, 0]
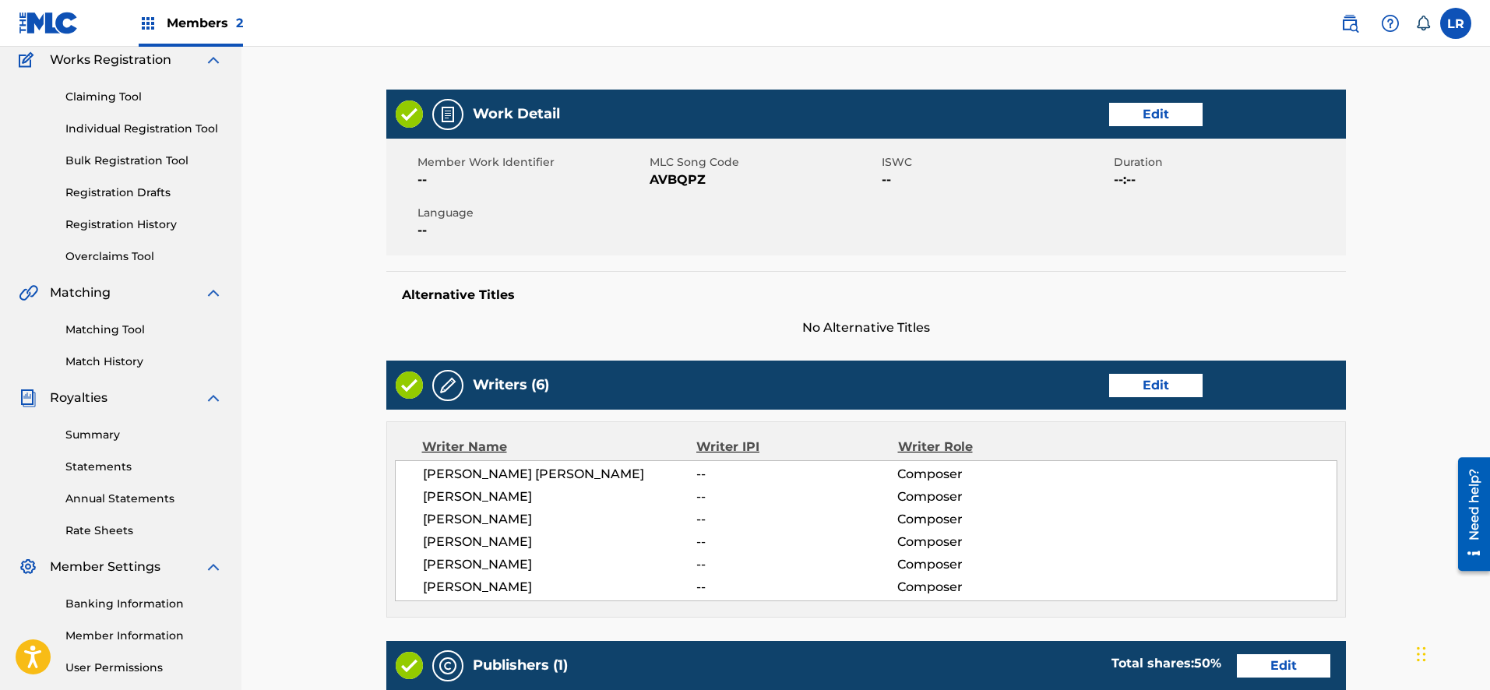
click at [1159, 391] on link "Edit" at bounding box center [1155, 385] width 93 height 23
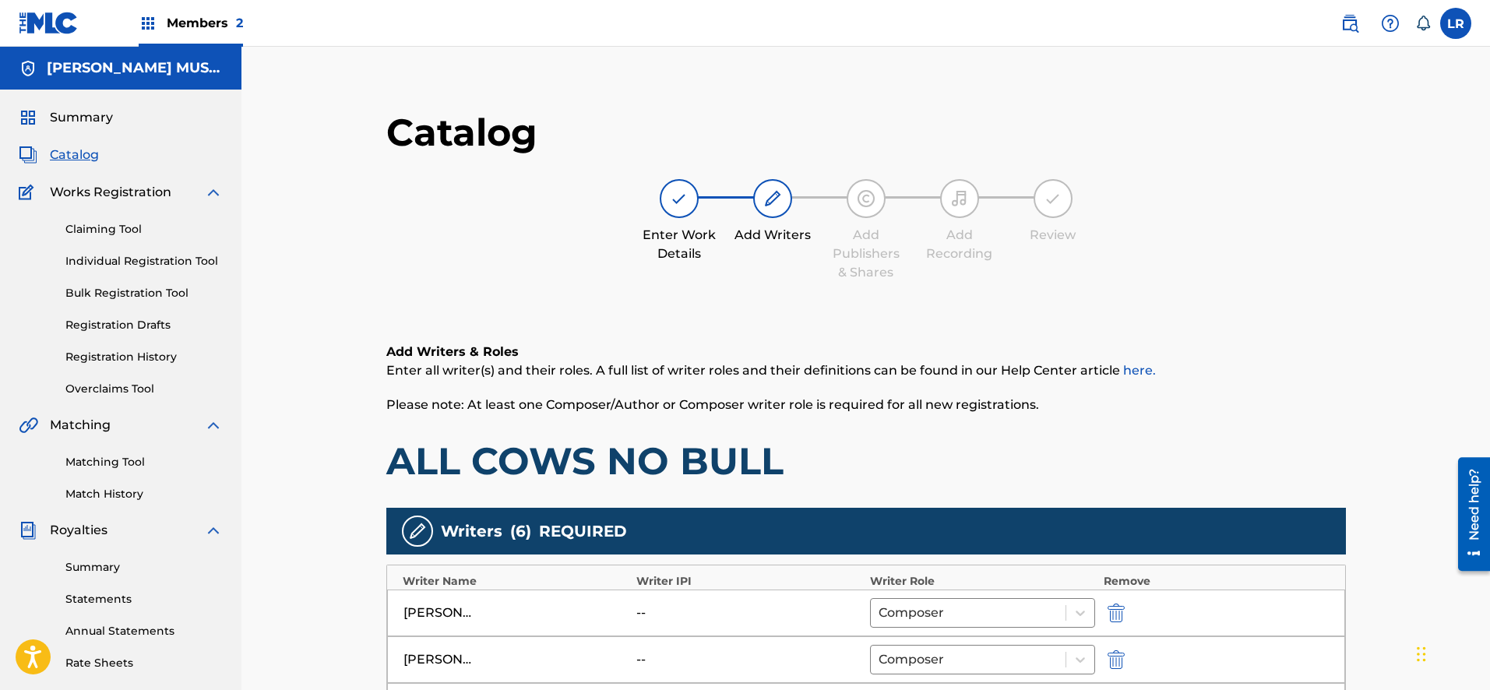
click at [699, 605] on div "--" at bounding box center [671, 613] width 70 height 19
click at [630, 604] on div "LARRY THOMAS ROGERS -- Composer" at bounding box center [866, 613] width 958 height 47
click at [639, 609] on div "--" at bounding box center [671, 613] width 70 height 19
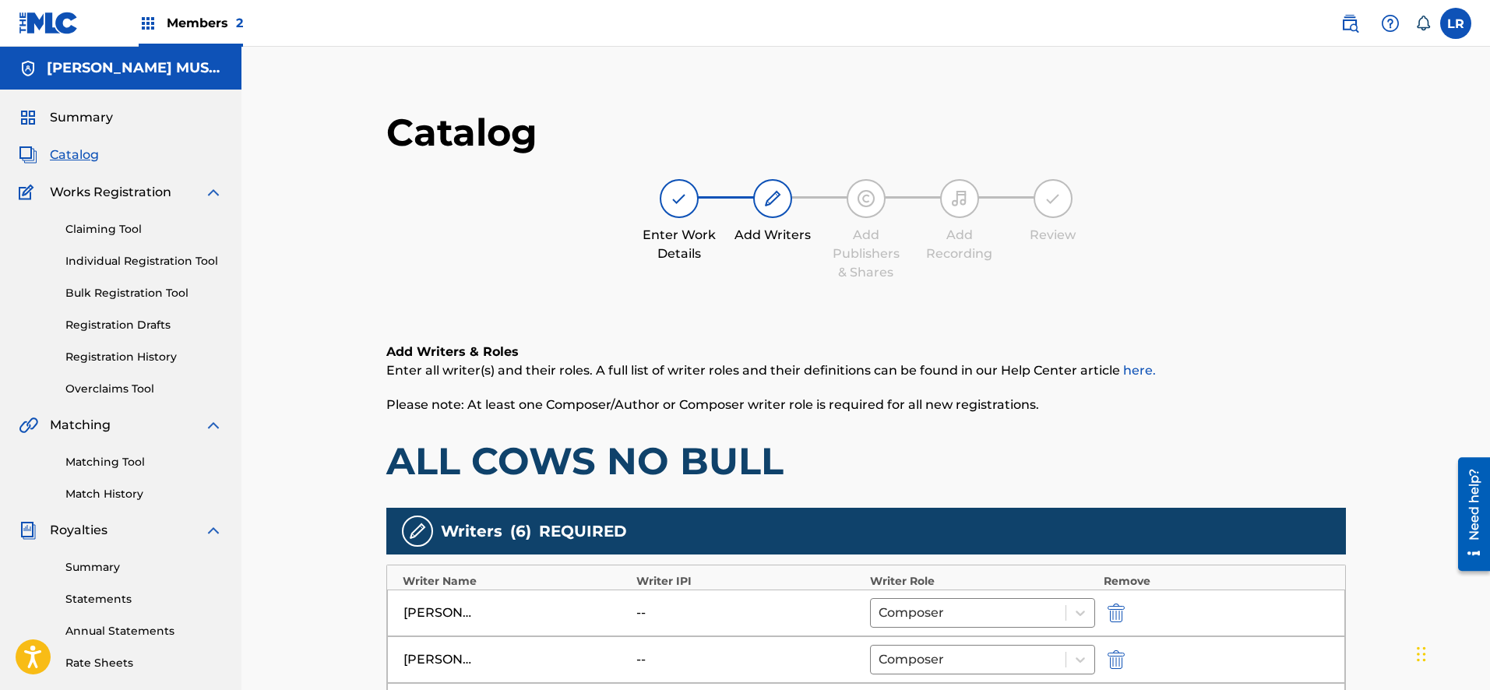
click at [1187, 189] on div "Enter Work Details Add Writers Add Publishers & Shares Add Recording Review" at bounding box center [865, 230] width 959 height 103
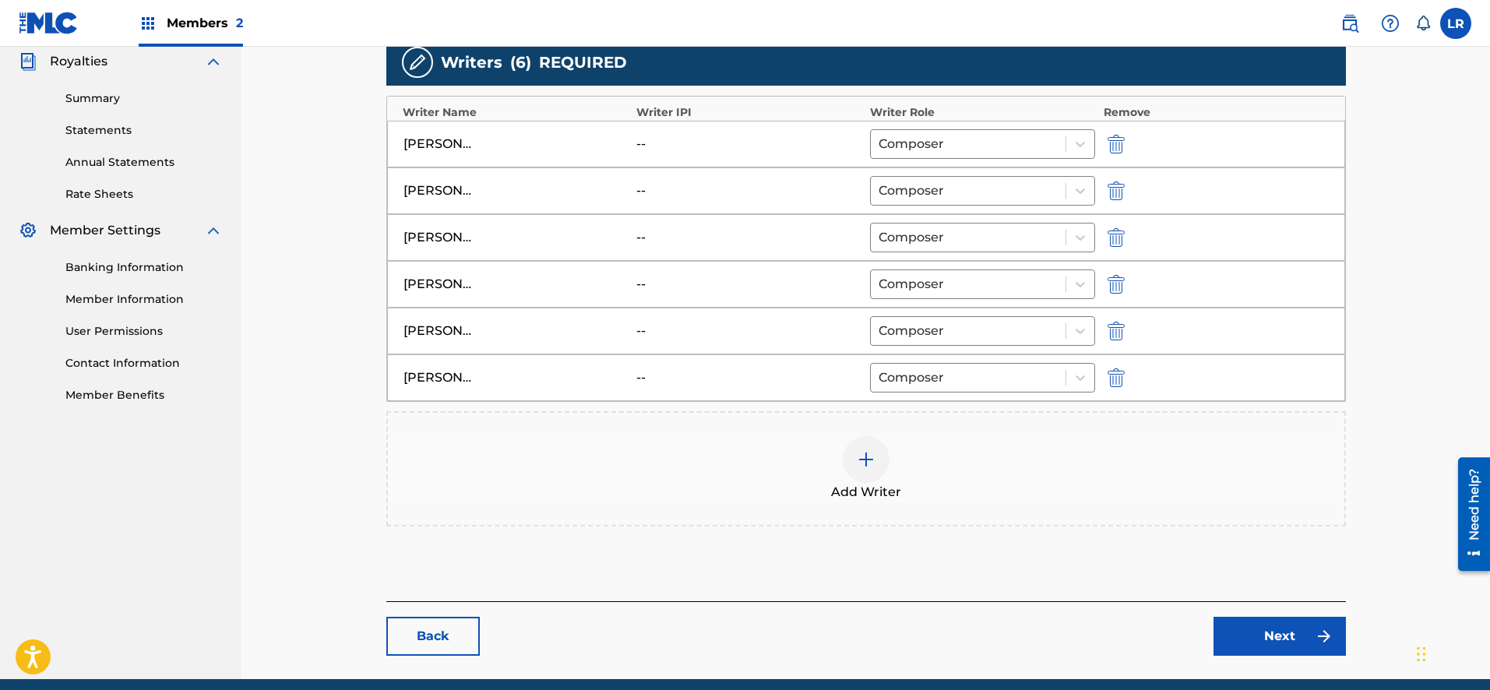
scroll to position [523, 0]
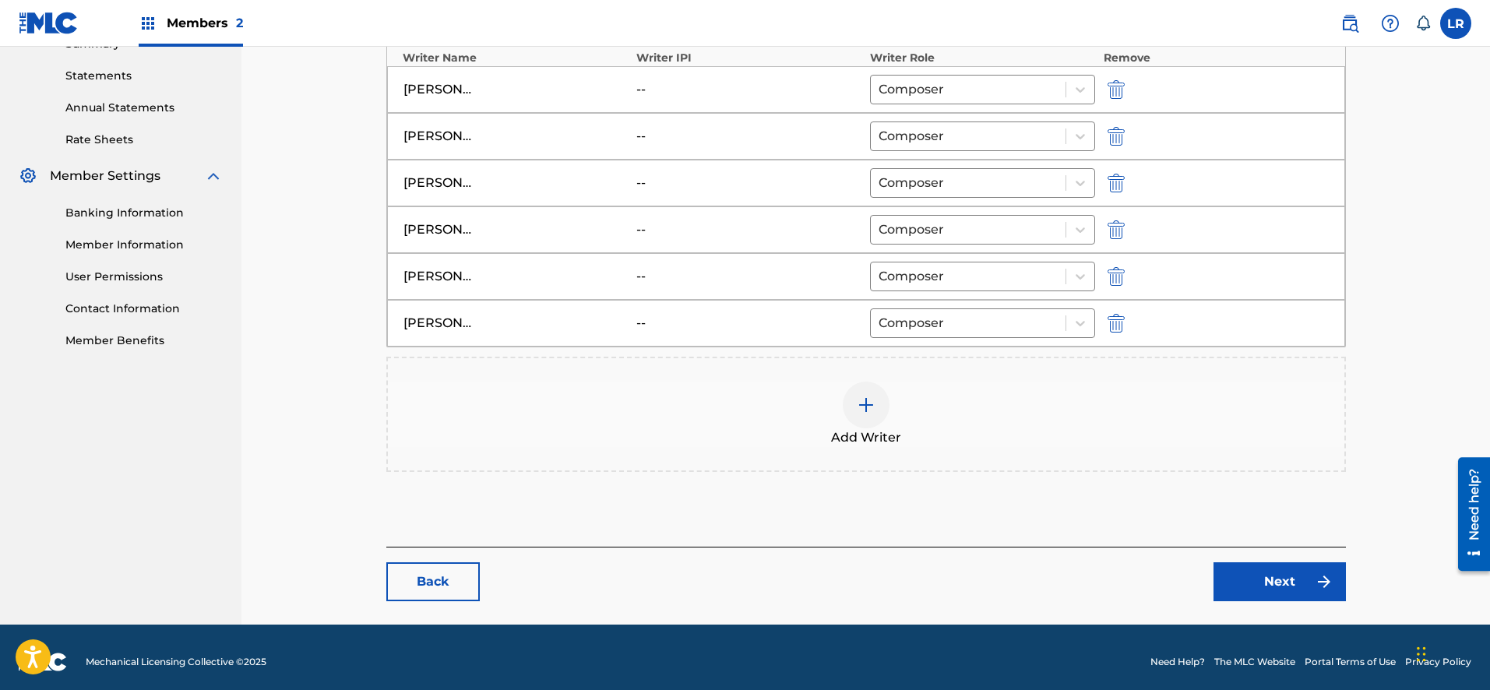
click at [1269, 583] on link "Next" at bounding box center [1279, 581] width 132 height 39
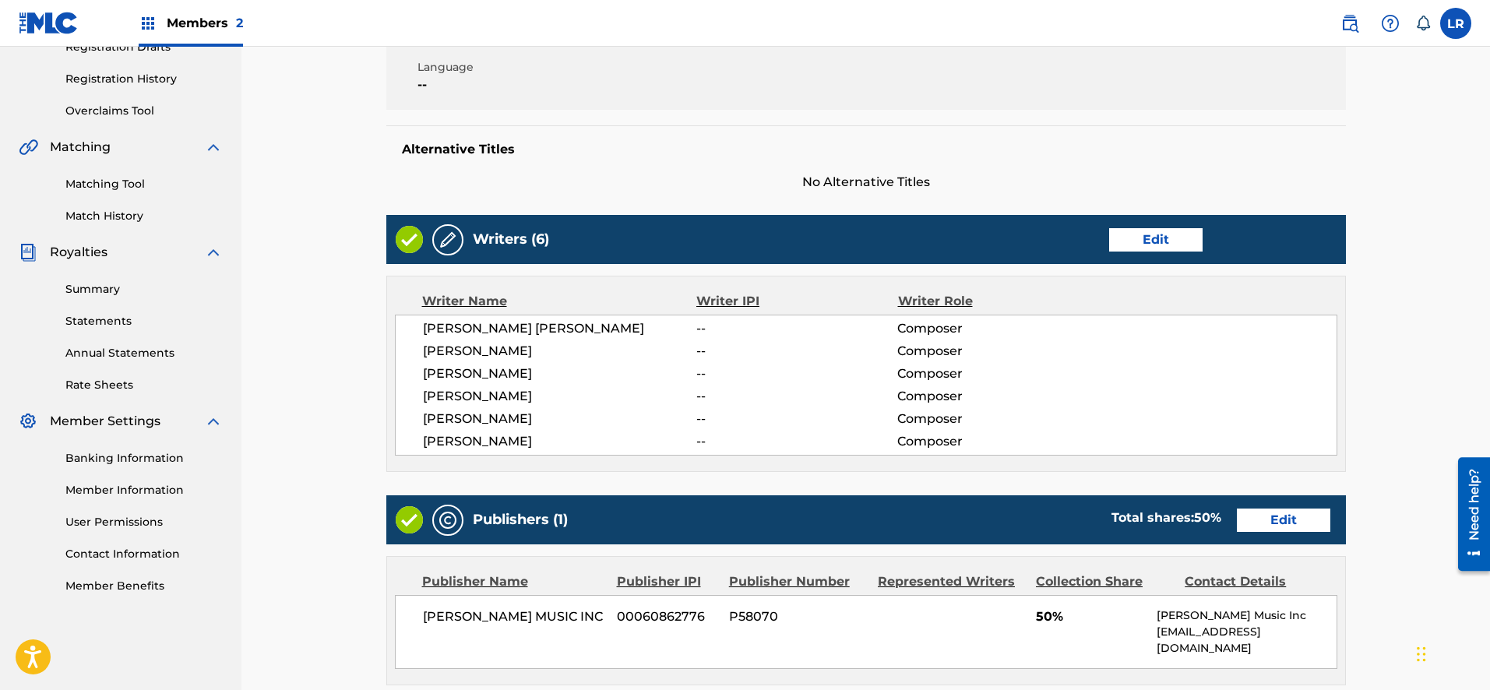
scroll to position [276, 0]
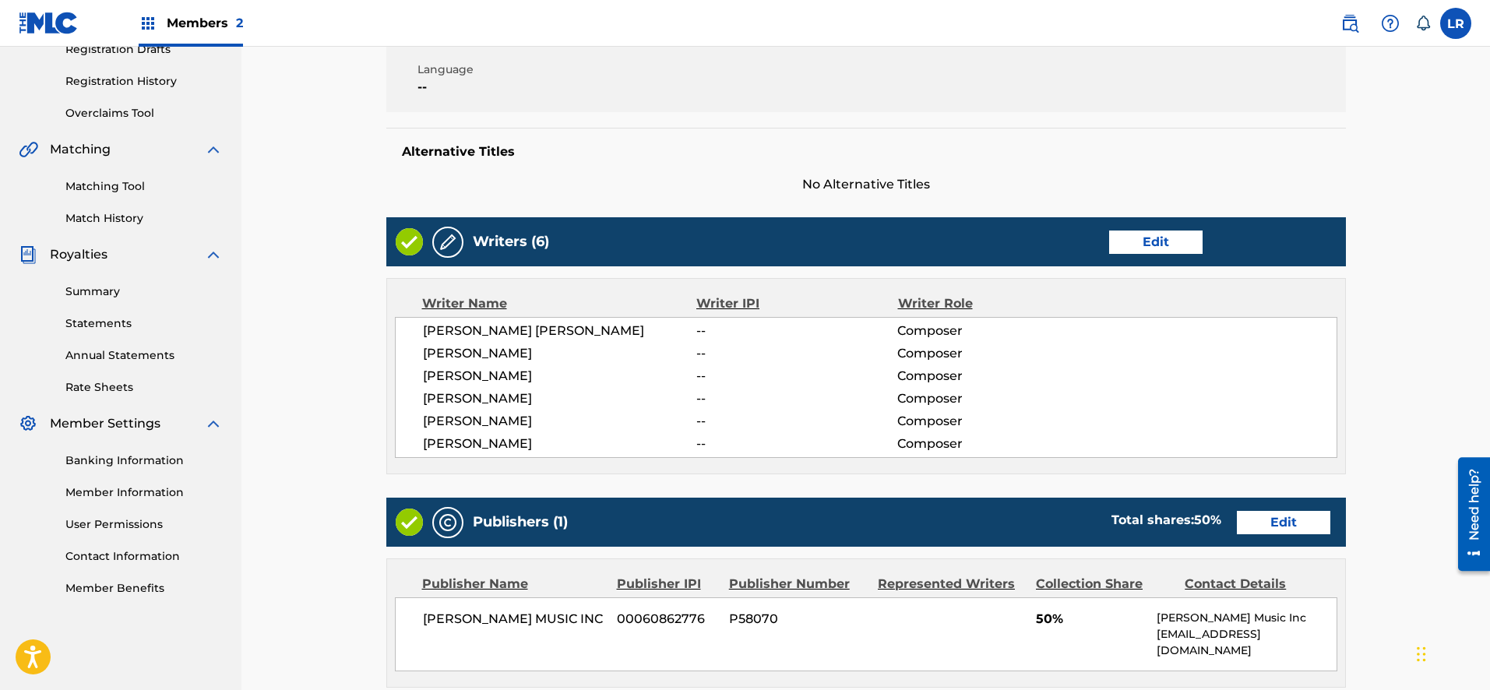
click at [1181, 240] on link "Edit" at bounding box center [1155, 242] width 93 height 23
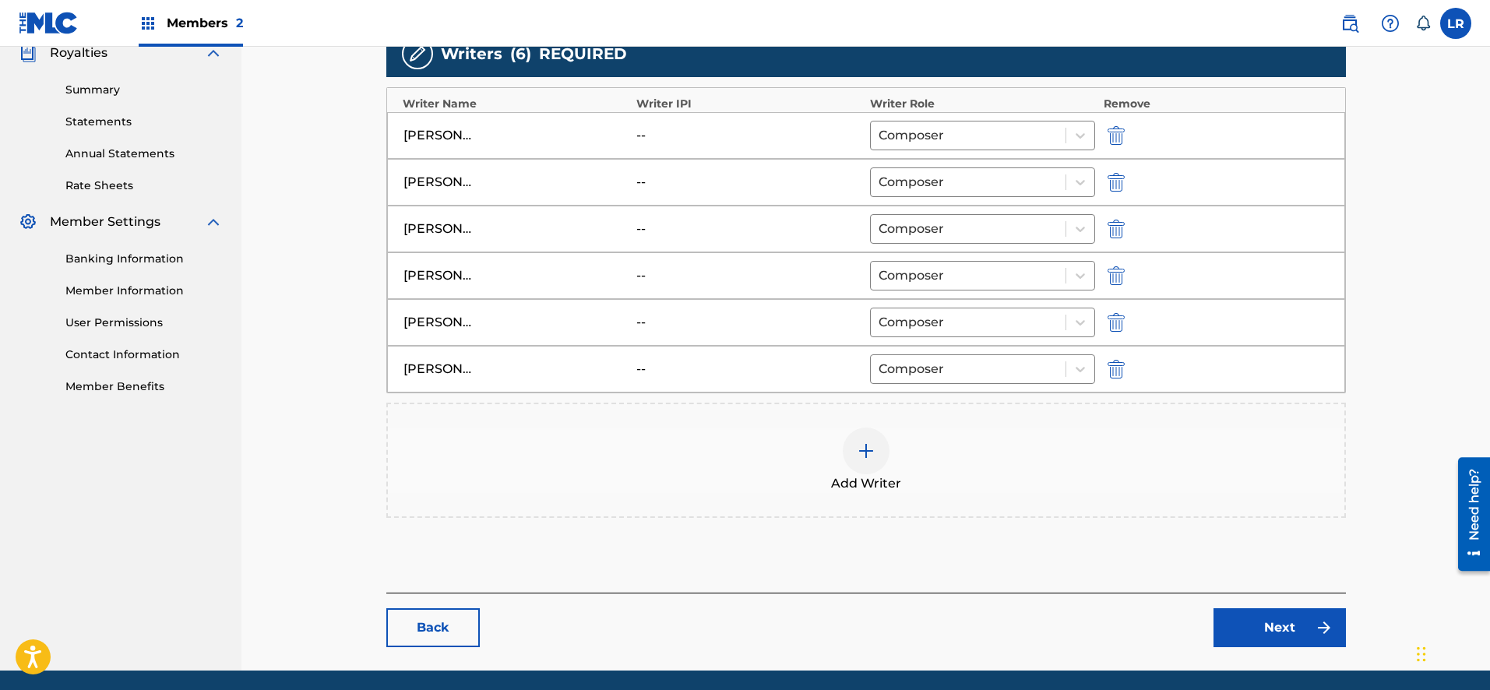
scroll to position [482, 0]
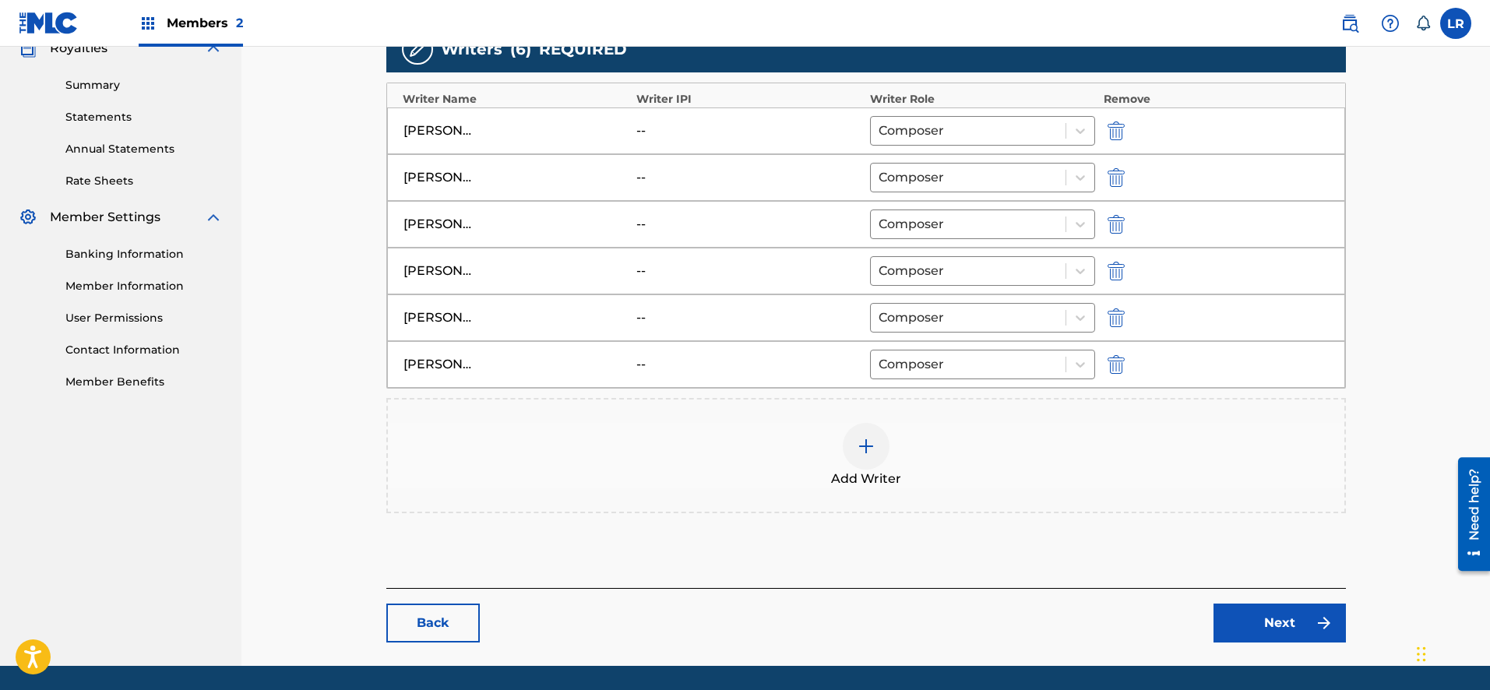
click at [1118, 135] on img "submit" at bounding box center [1115, 130] width 17 height 19
type input "[PERSON_NAME]"
type input "Mike Utley"
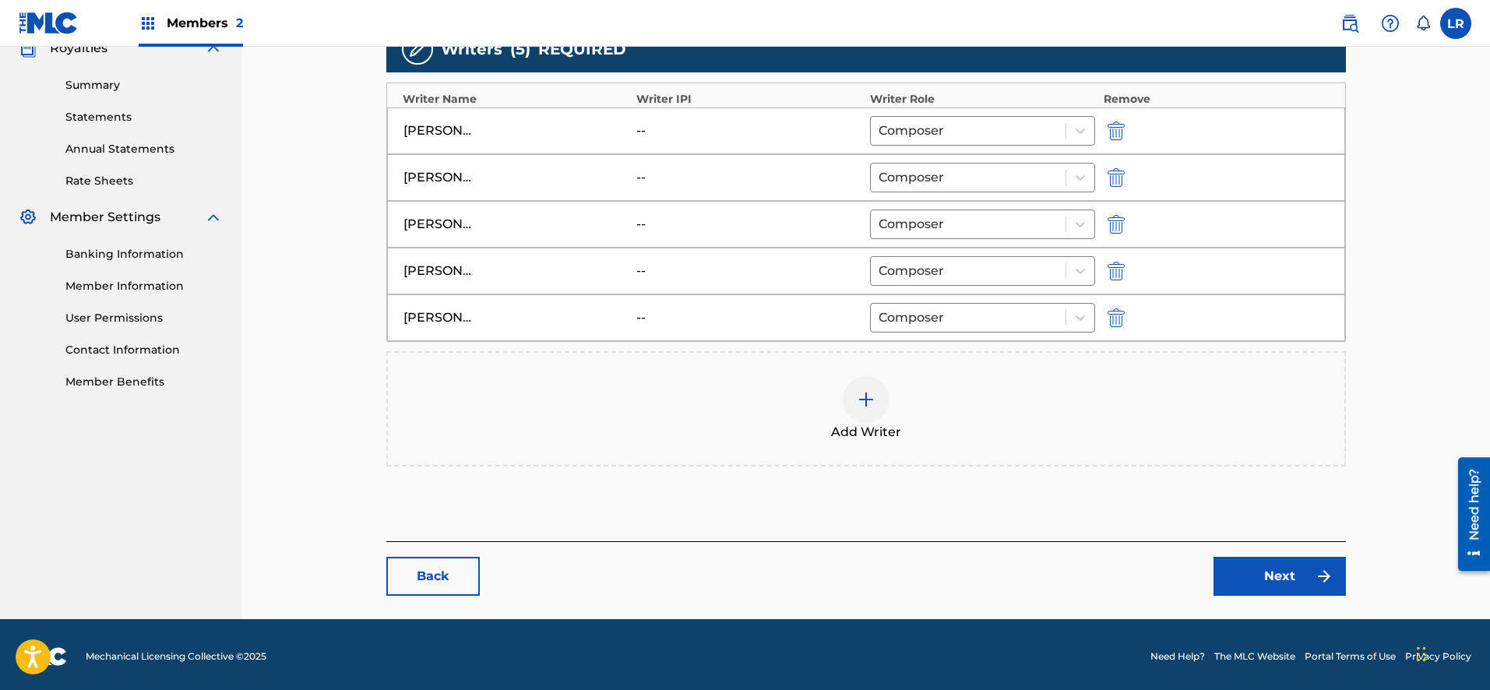
click at [870, 397] on img at bounding box center [866, 399] width 19 height 19
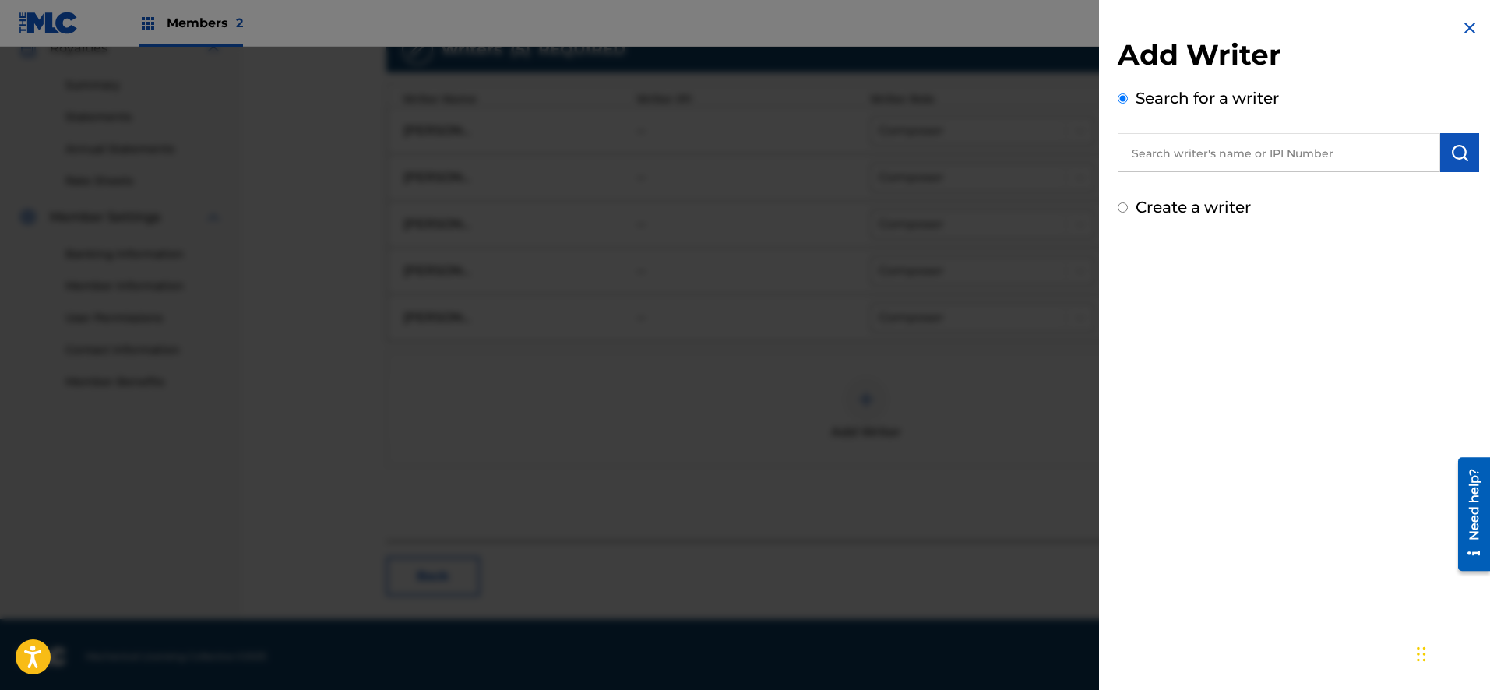
click at [1128, 211] on div "Create a writer" at bounding box center [1298, 206] width 361 height 23
click at [1124, 209] on input "Create a writer" at bounding box center [1123, 207] width 10 height 10
radio input "false"
radio input "true"
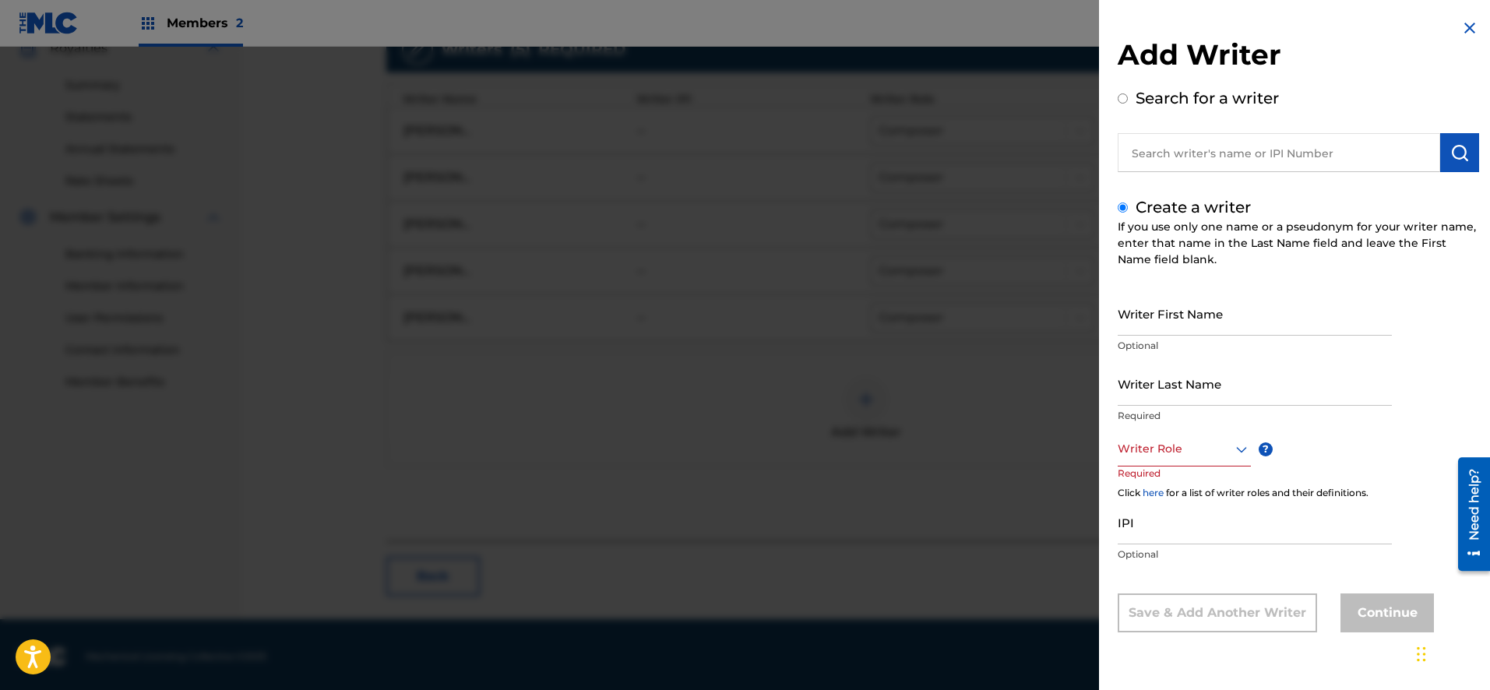
click at [1186, 326] on input "Writer First Name" at bounding box center [1255, 313] width 274 height 44
type input "[PERSON_NAME]"
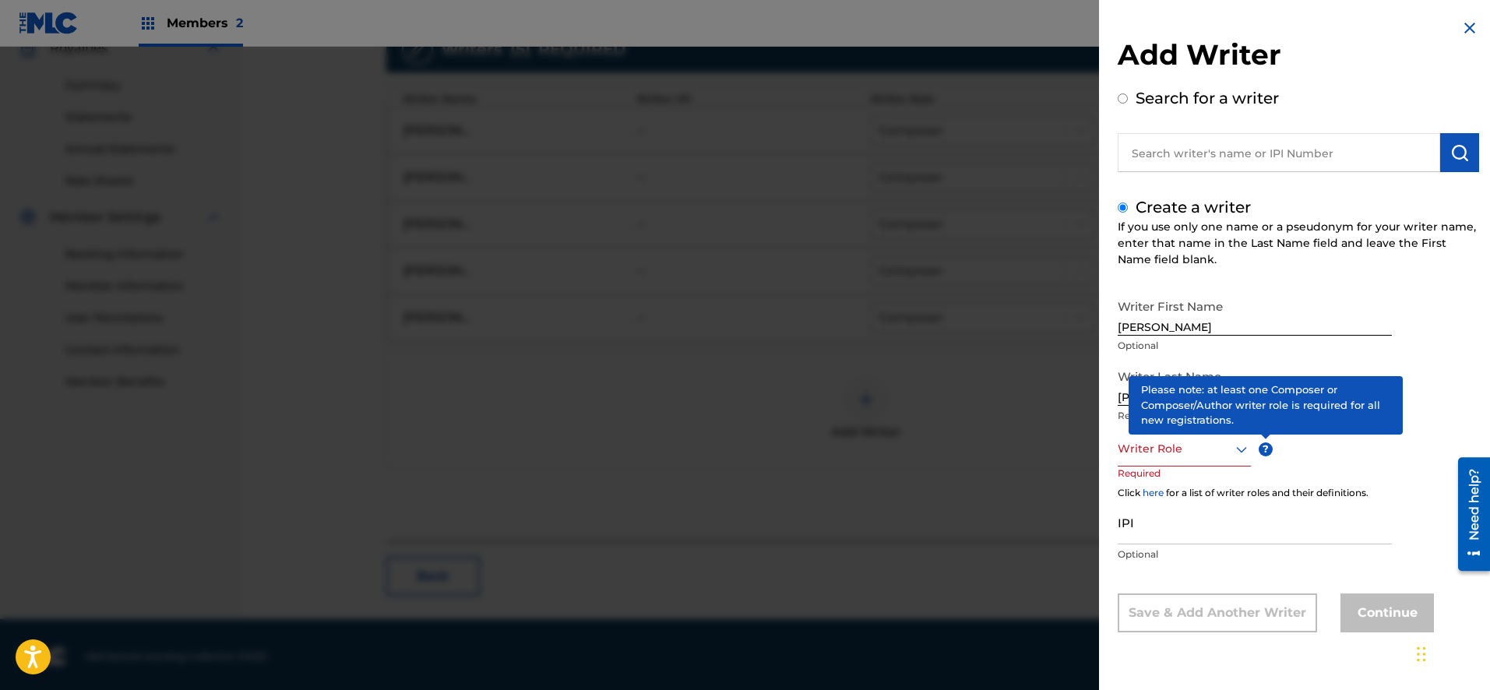
click at [1270, 451] on span "?" at bounding box center [1266, 449] width 14 height 14
click at [1263, 452] on span "?" at bounding box center [1266, 449] width 14 height 14
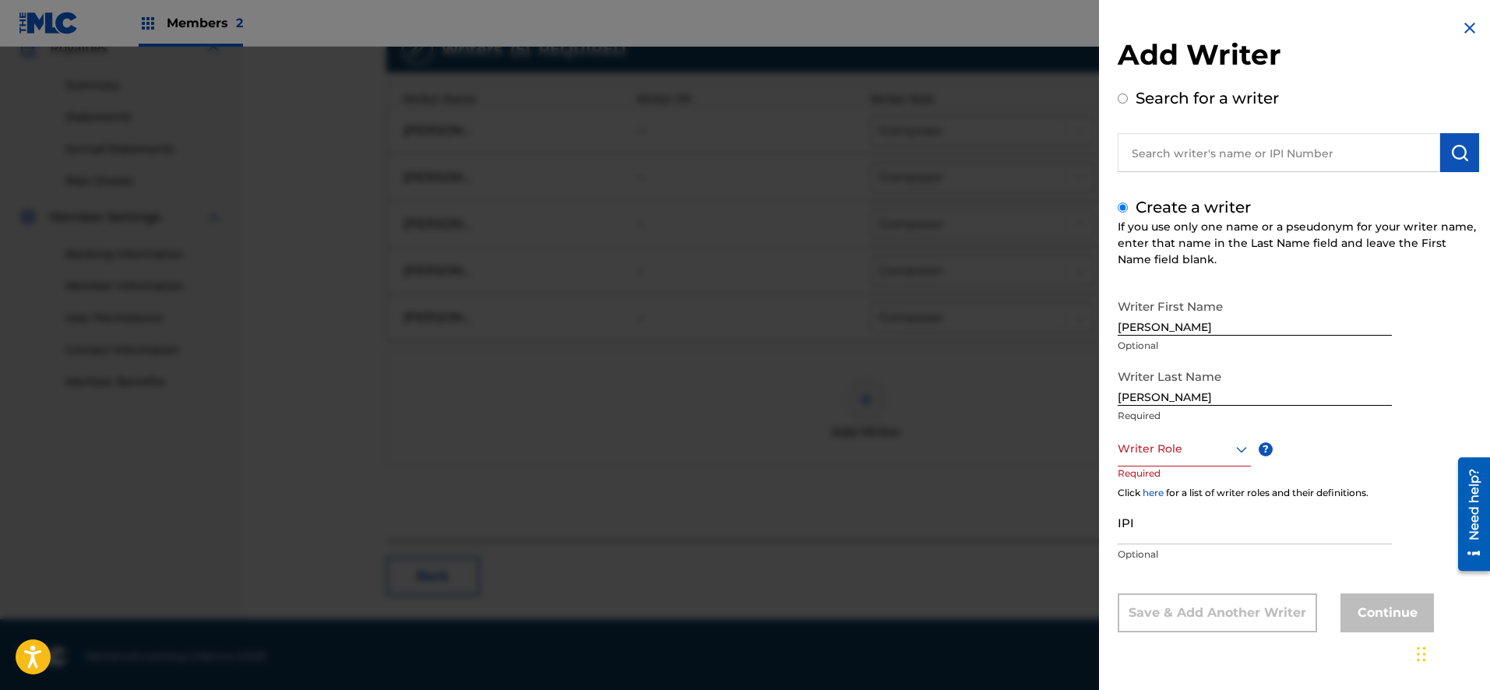
scroll to position [1, 0]
click at [1244, 451] on icon at bounding box center [1241, 449] width 19 height 19
click at [1185, 620] on div "Composer" at bounding box center [1184, 623] width 132 height 35
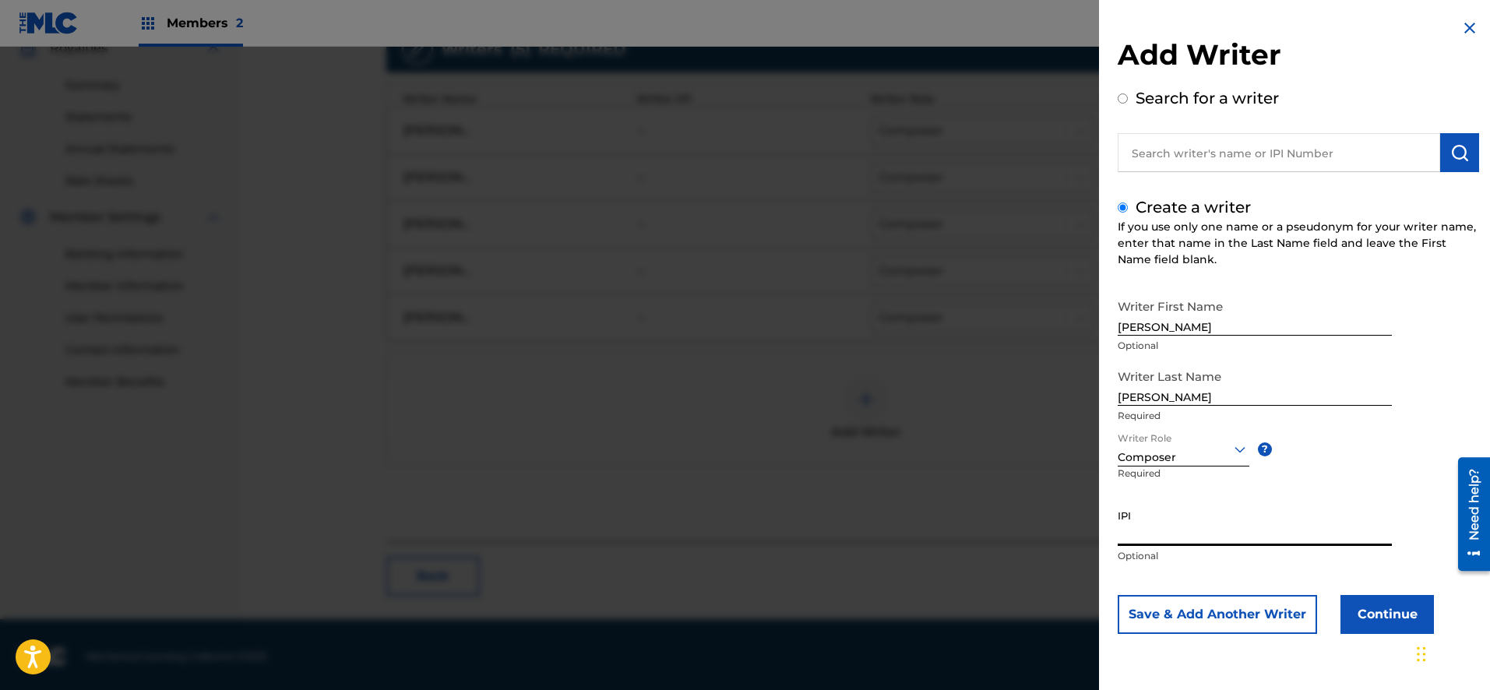
click at [1174, 537] on input "IPI" at bounding box center [1255, 524] width 274 height 44
type input "00581318547"
click at [1371, 621] on button "Continue" at bounding box center [1386, 614] width 93 height 39
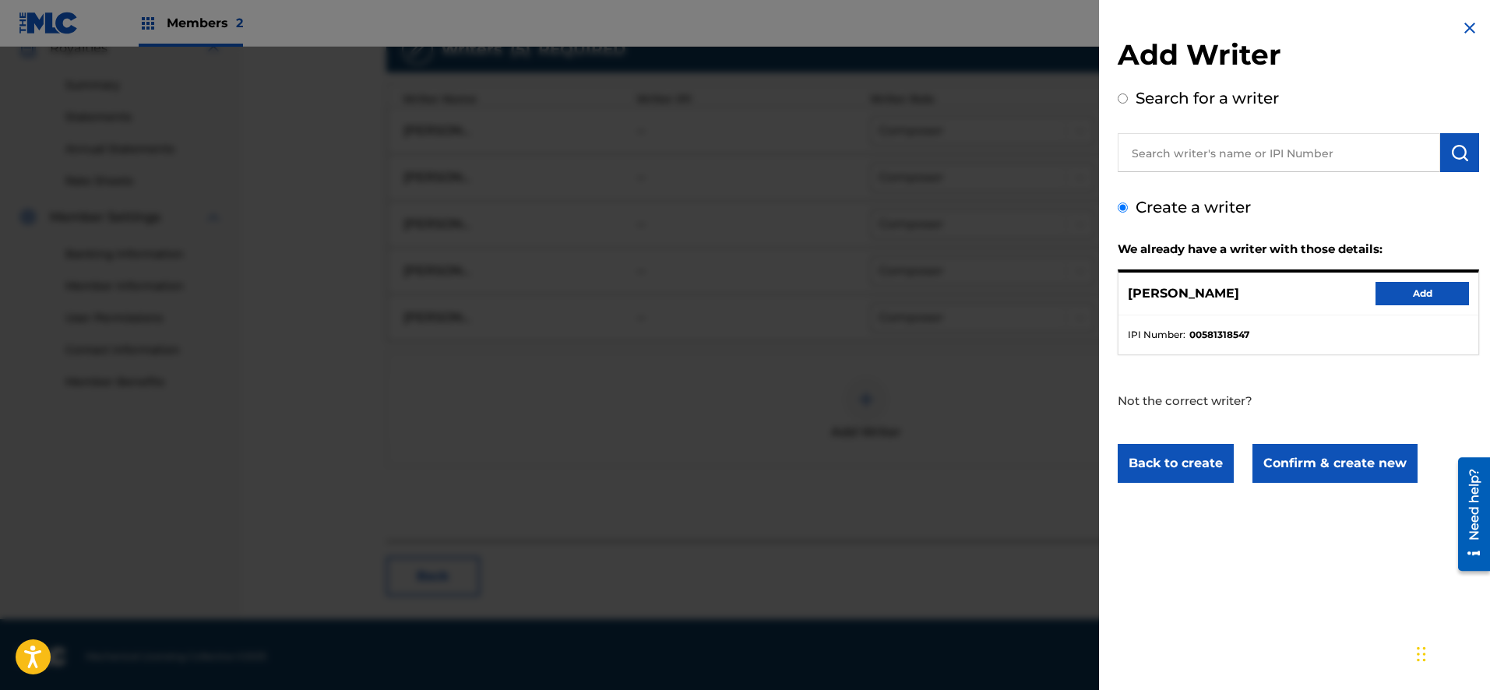
click at [1410, 297] on button "Add" at bounding box center [1421, 293] width 93 height 23
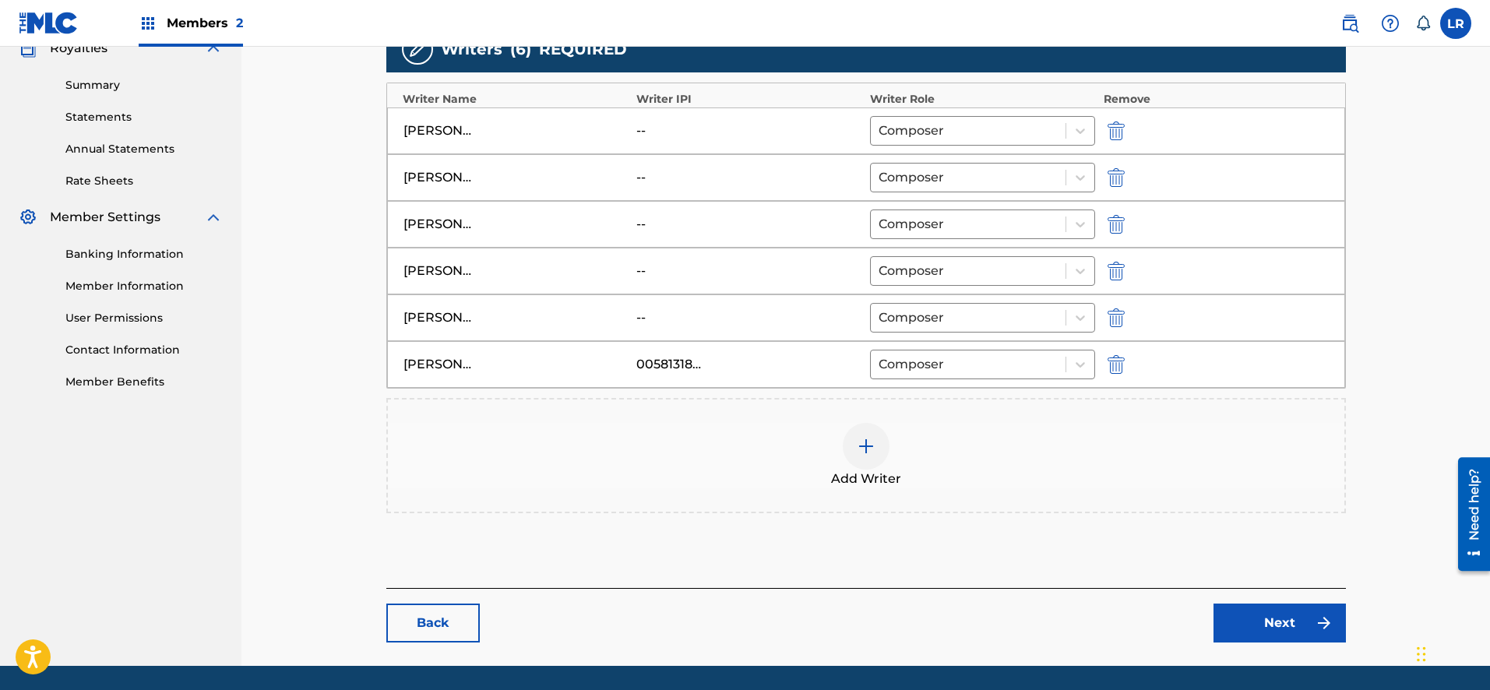
click at [1254, 618] on link "Next" at bounding box center [1279, 623] width 132 height 39
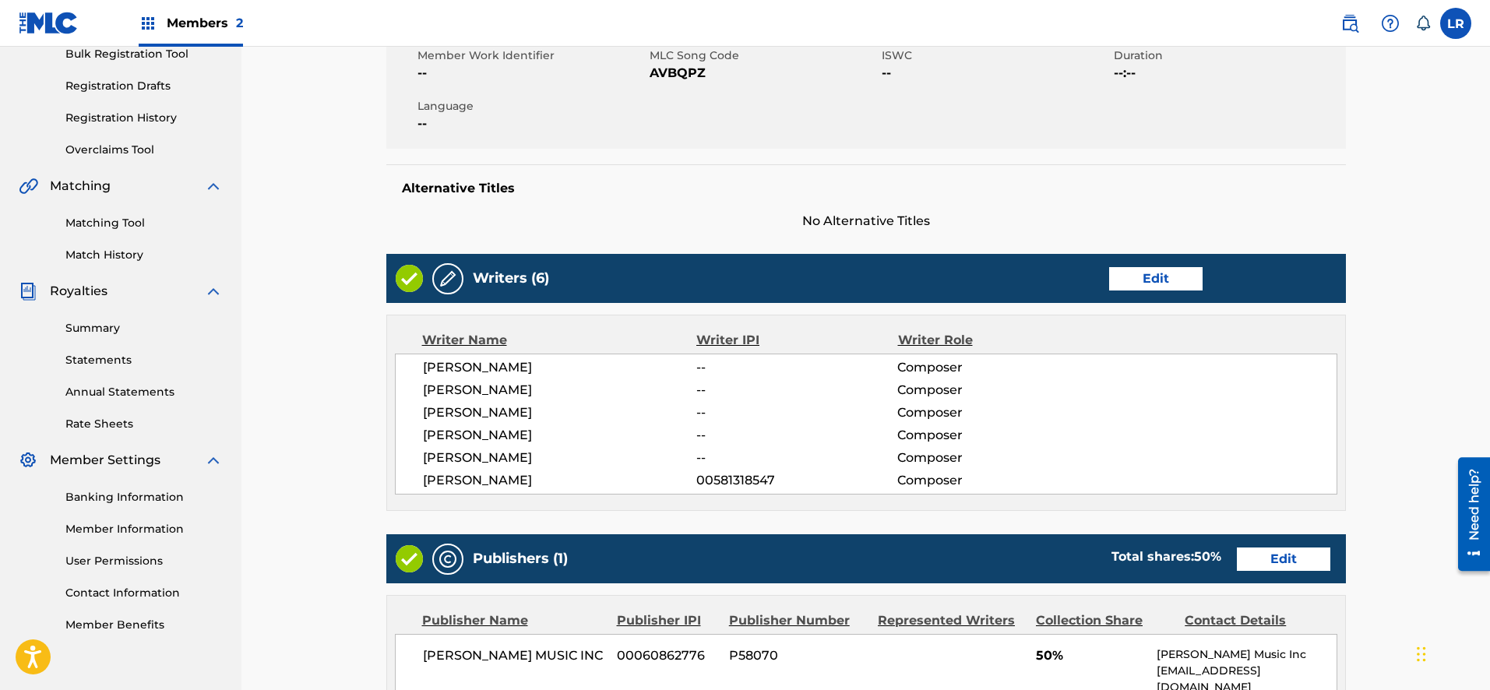
scroll to position [555, 0]
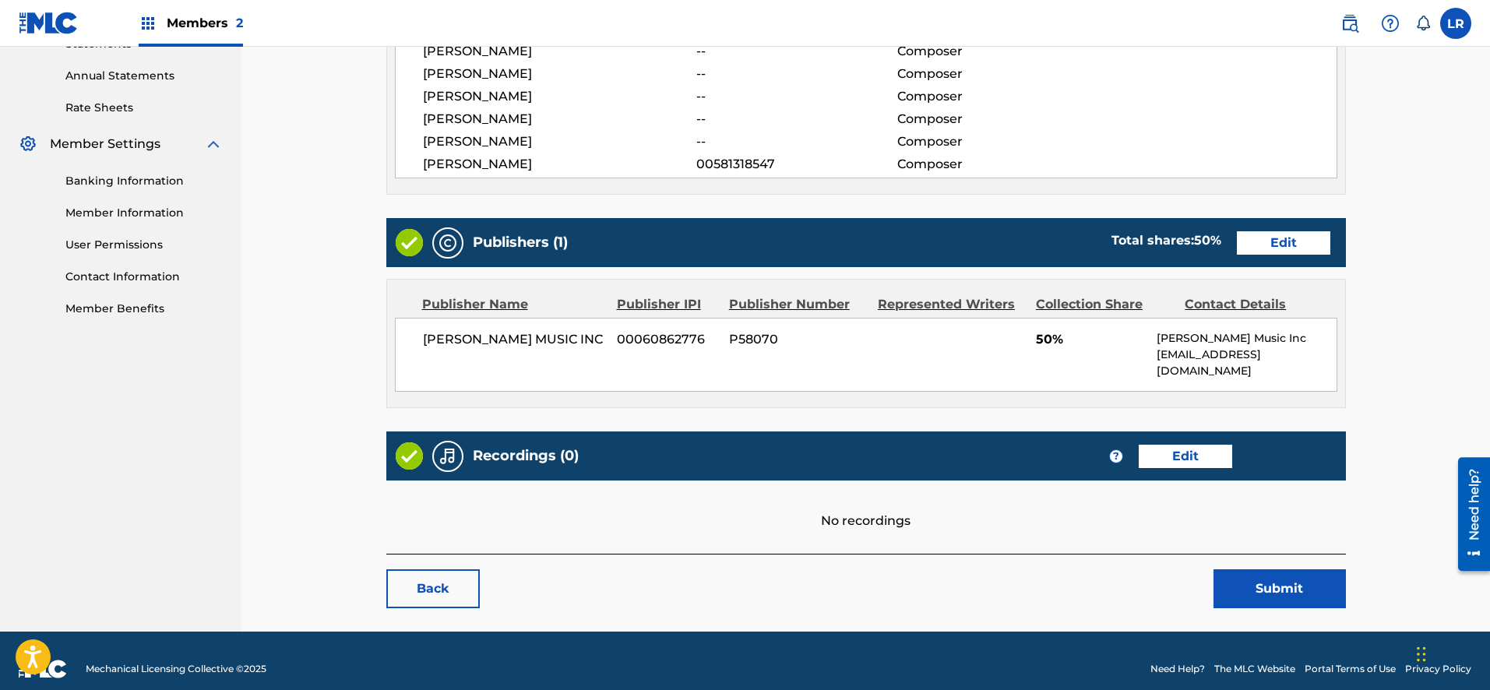
click at [1282, 579] on button "Submit" at bounding box center [1279, 588] width 132 height 39
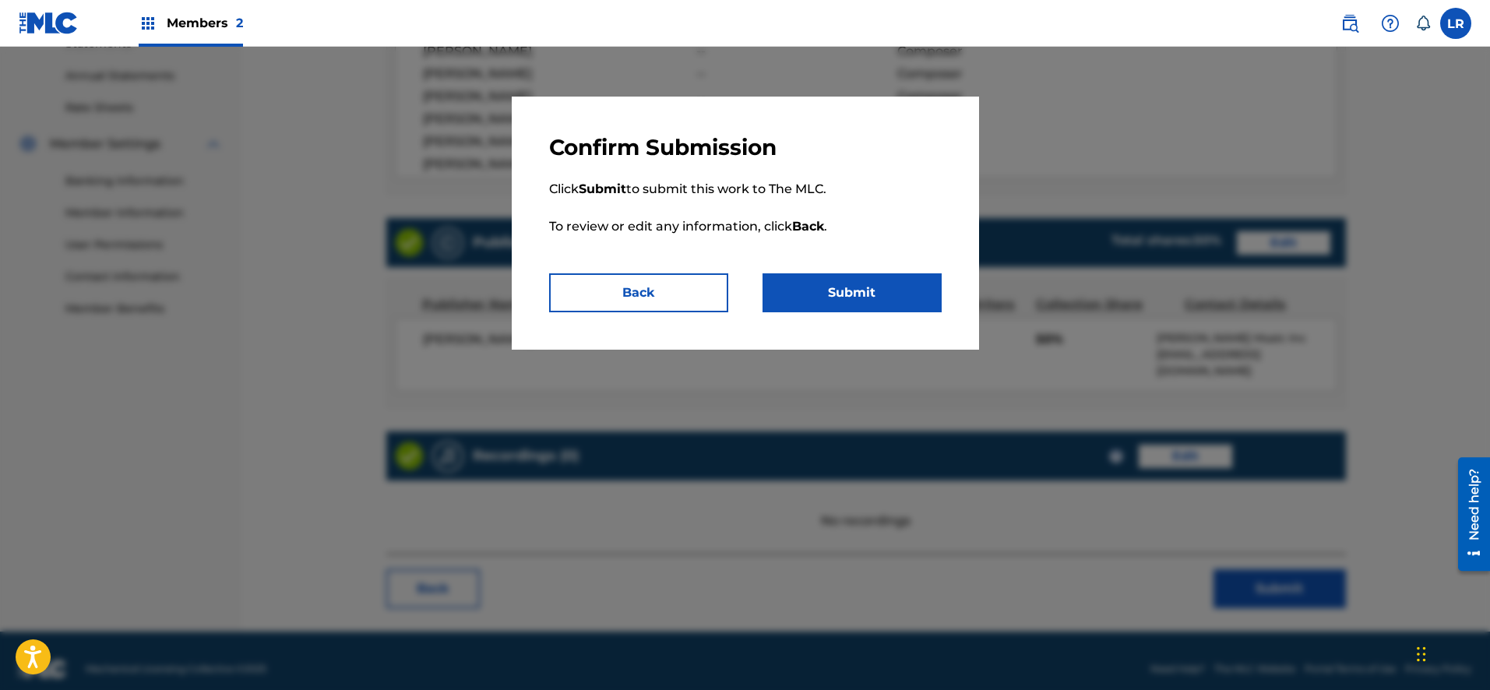
click at [854, 289] on button "Submit" at bounding box center [851, 292] width 179 height 39
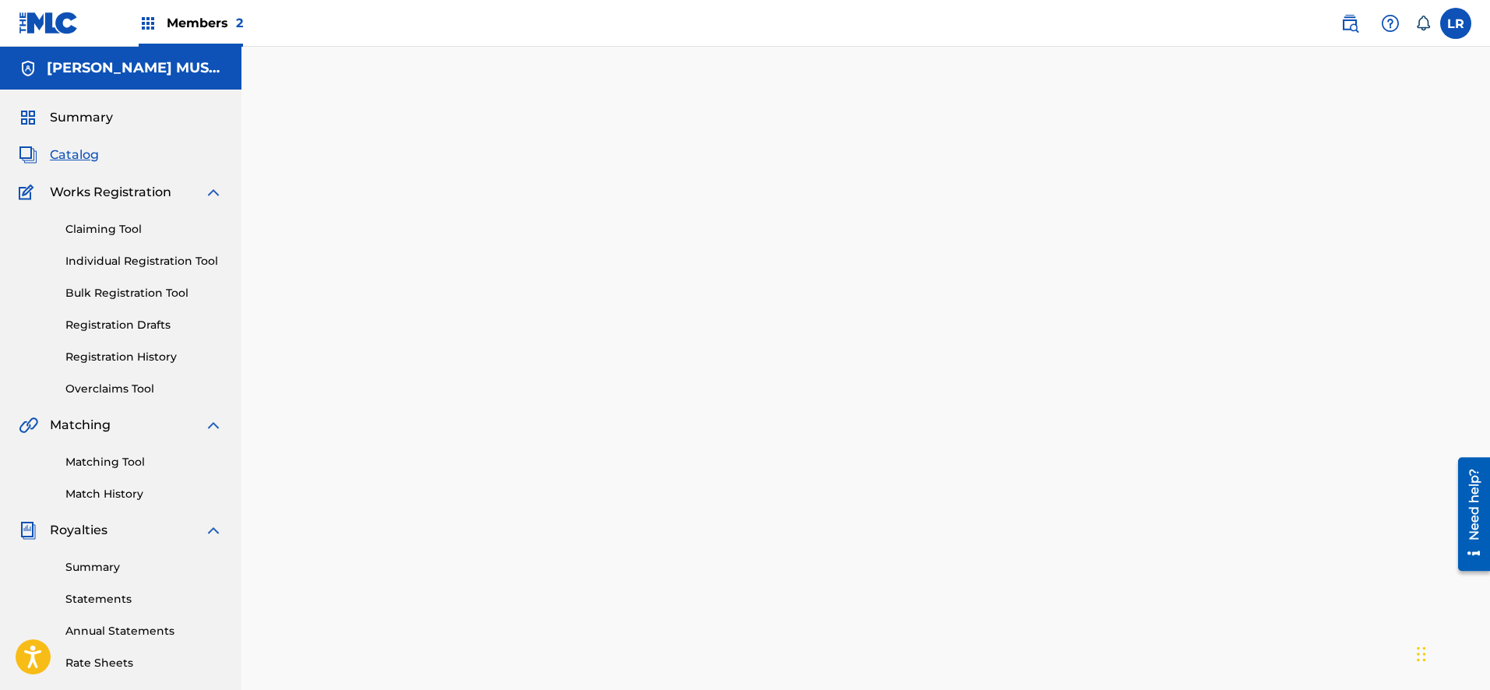
click at [141, 191] on span "Works Registration" at bounding box center [110, 192] width 121 height 19
click at [193, 197] on div "Works Registration" at bounding box center [121, 192] width 204 height 19
click at [188, 192] on div "Works Registration" at bounding box center [121, 192] width 204 height 19
click at [87, 157] on span "Catalog" at bounding box center [74, 155] width 49 height 19
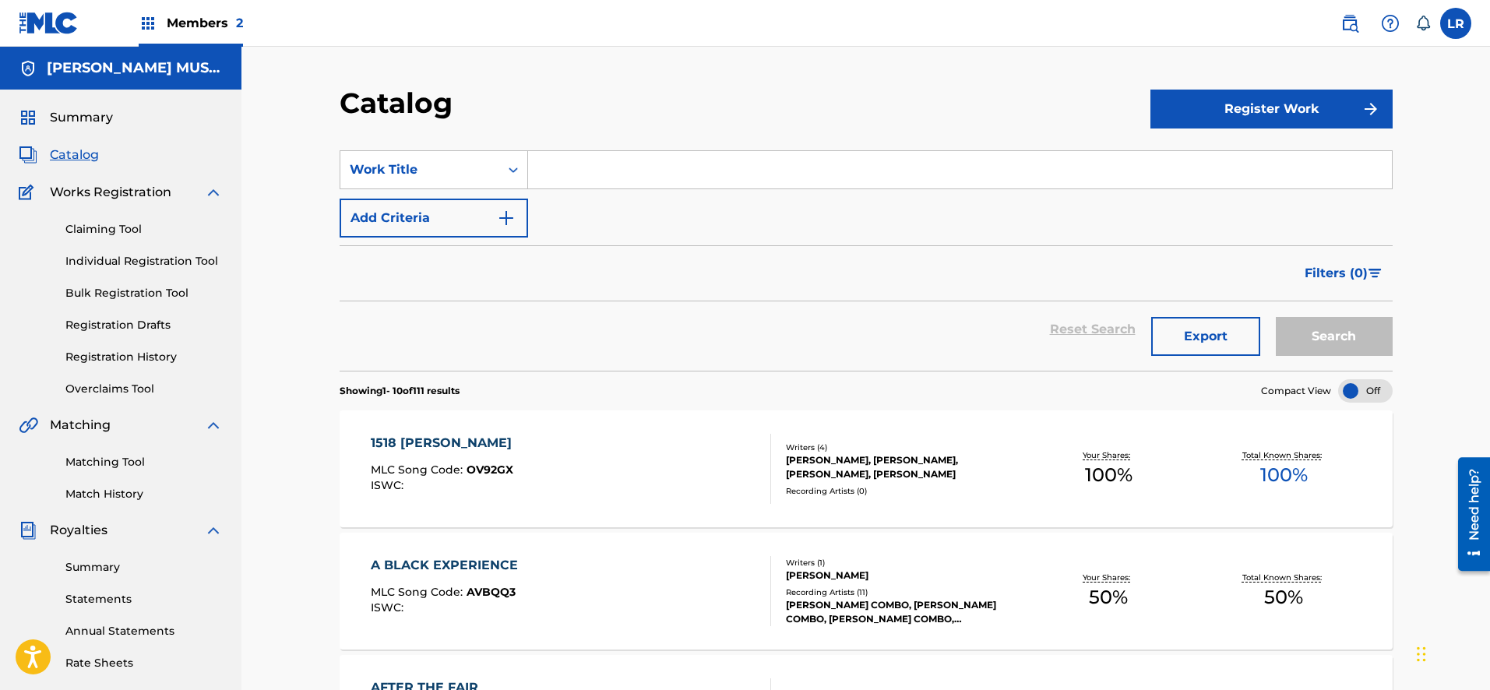
click at [1179, 114] on button "Register Work" at bounding box center [1271, 109] width 242 height 39
click at [1179, 164] on link "Individual" at bounding box center [1271, 159] width 242 height 37
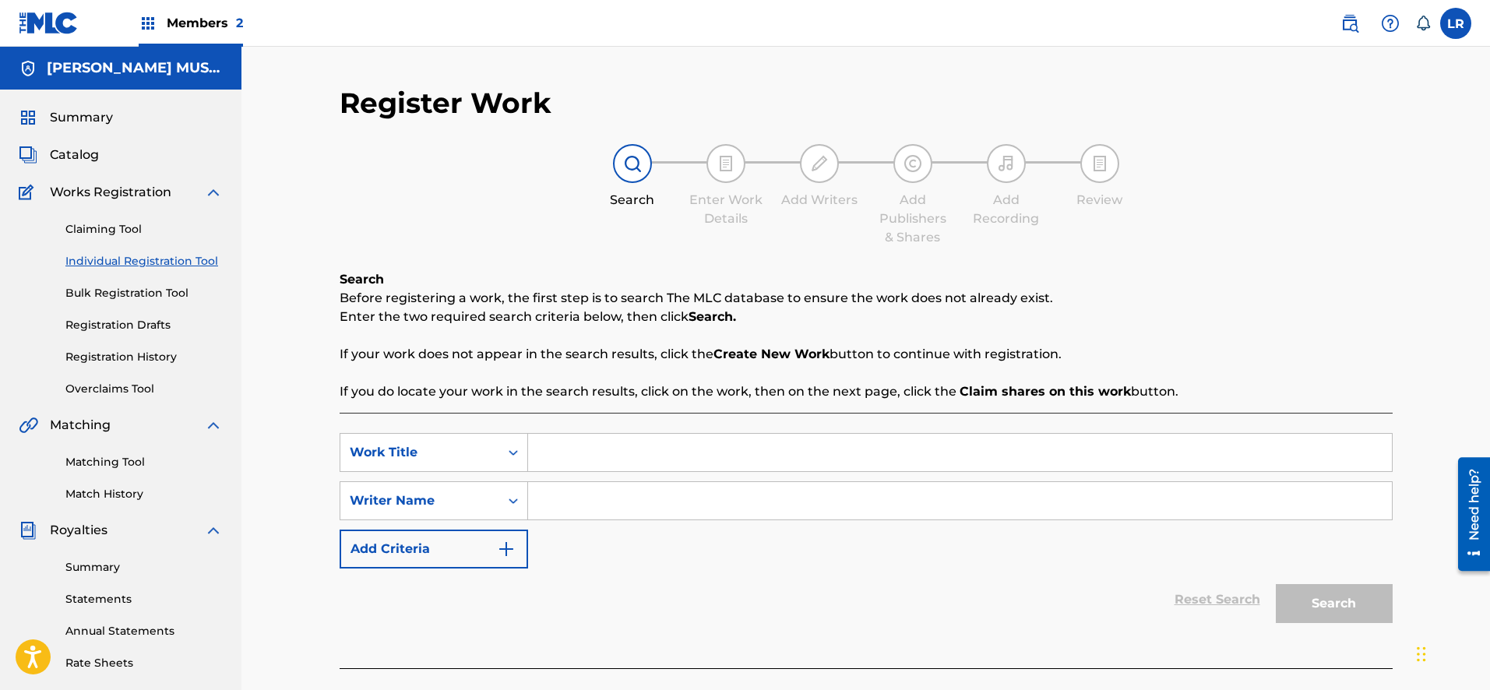
click at [579, 459] on input "Search Form" at bounding box center [960, 452] width 864 height 37
type input "A LOVE SINCERE"
click at [545, 508] on input "Search Form" at bounding box center [960, 500] width 864 height 37
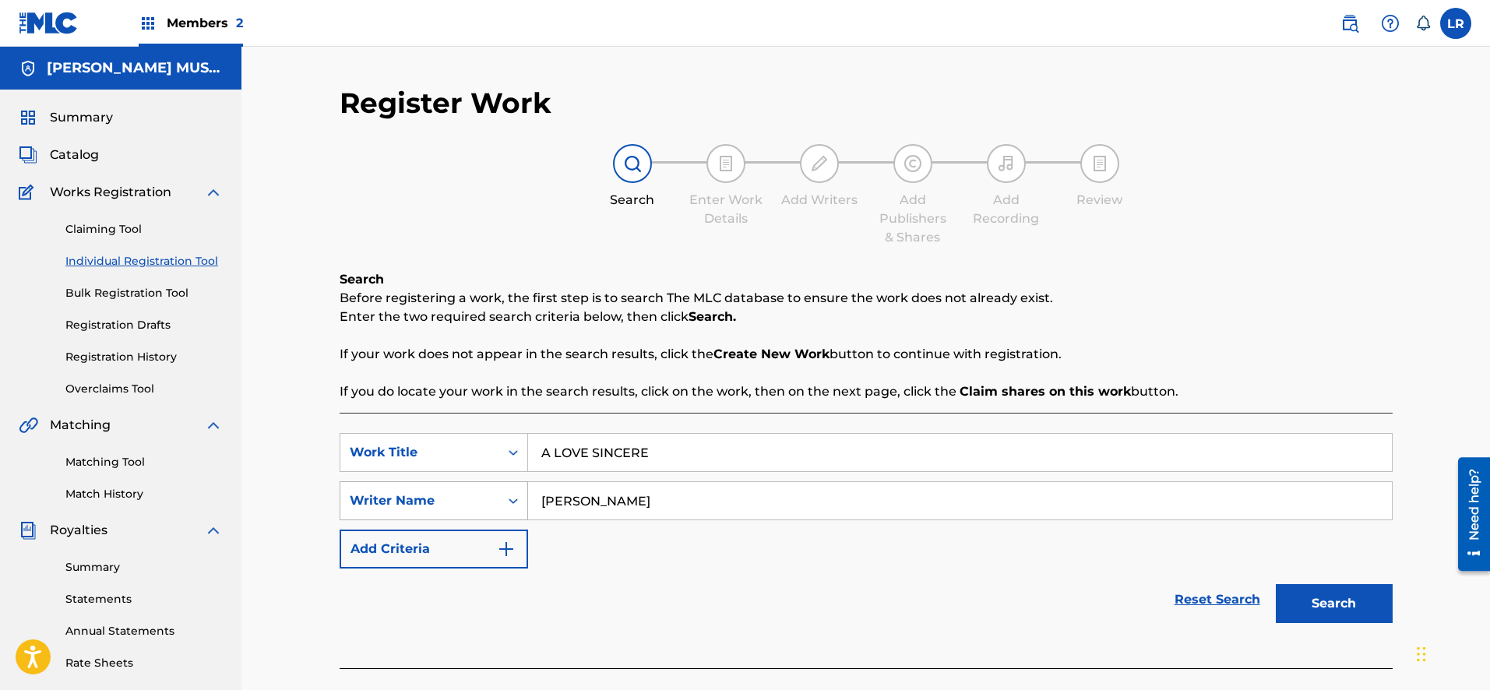
click at [518, 498] on div "Writer Name" at bounding box center [434, 500] width 188 height 39
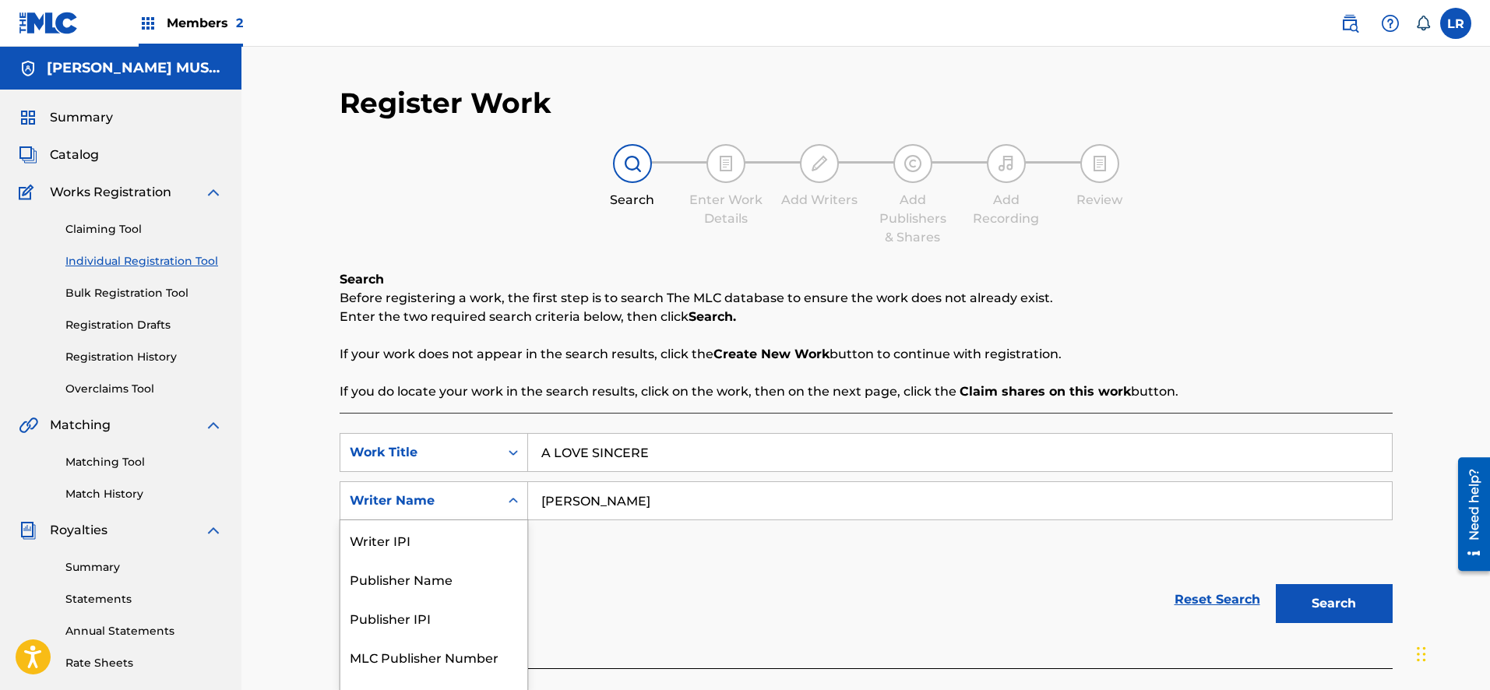
scroll to position [26, 0]
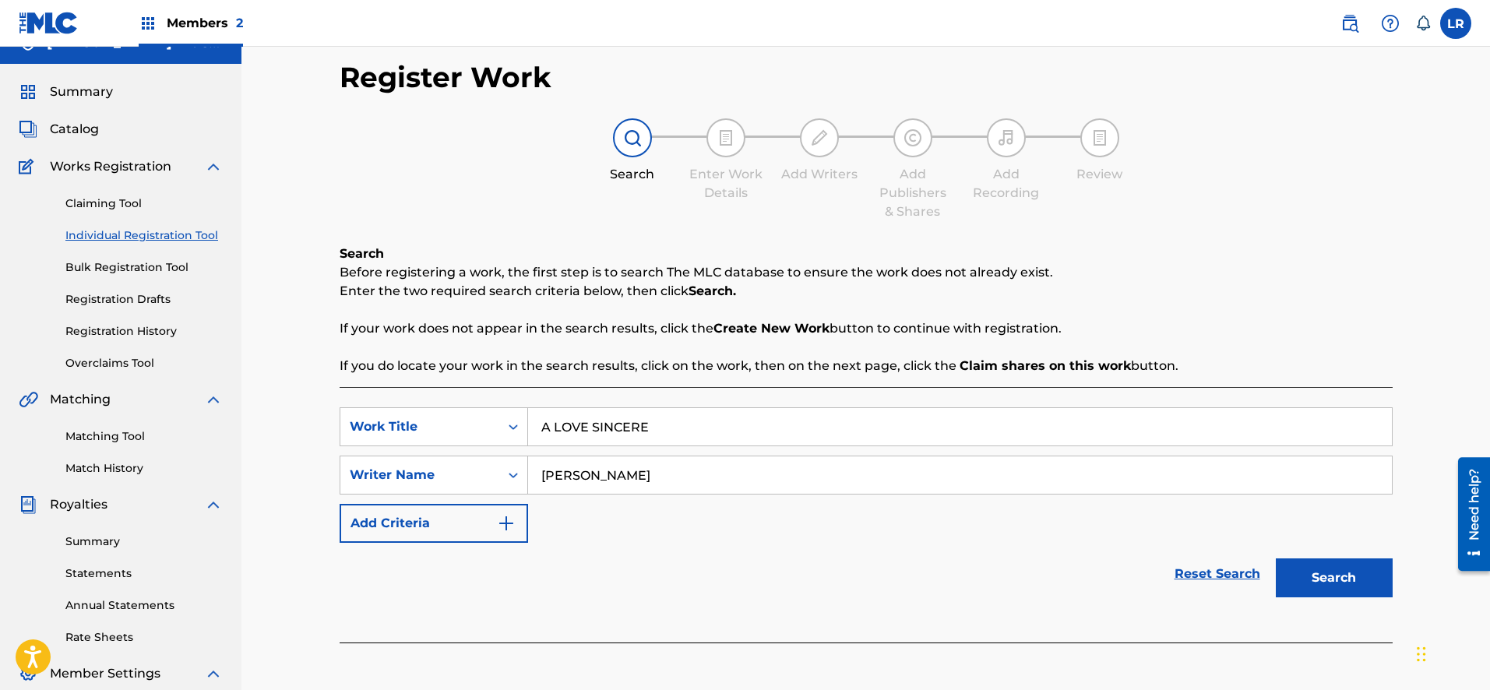
click at [637, 481] on input "HELEN ALLEN" at bounding box center [960, 474] width 864 height 37
click at [509, 516] on img "Search Form" at bounding box center [506, 523] width 19 height 19
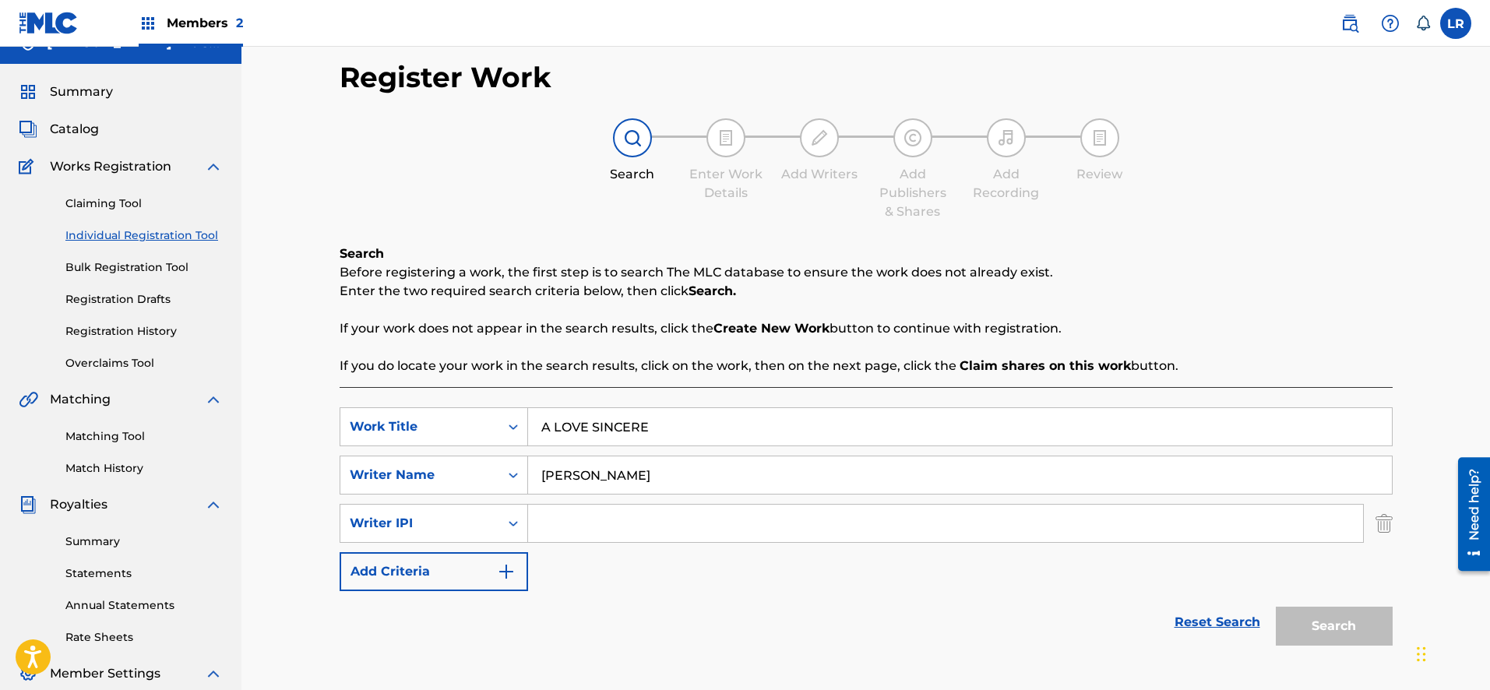
click at [643, 480] on input "HELEN ALLEN" at bounding box center [960, 474] width 864 height 37
drag, startPoint x: 692, startPoint y: 474, endPoint x: 732, endPoint y: 496, distance: 45.3
click at [695, 475] on input "HELEN ALLEN, JUNE CODREY" at bounding box center [960, 474] width 864 height 37
type input "HELEN ALLEN, JUNE COWDREY"
click at [510, 568] on img "Search Form" at bounding box center [506, 571] width 19 height 19
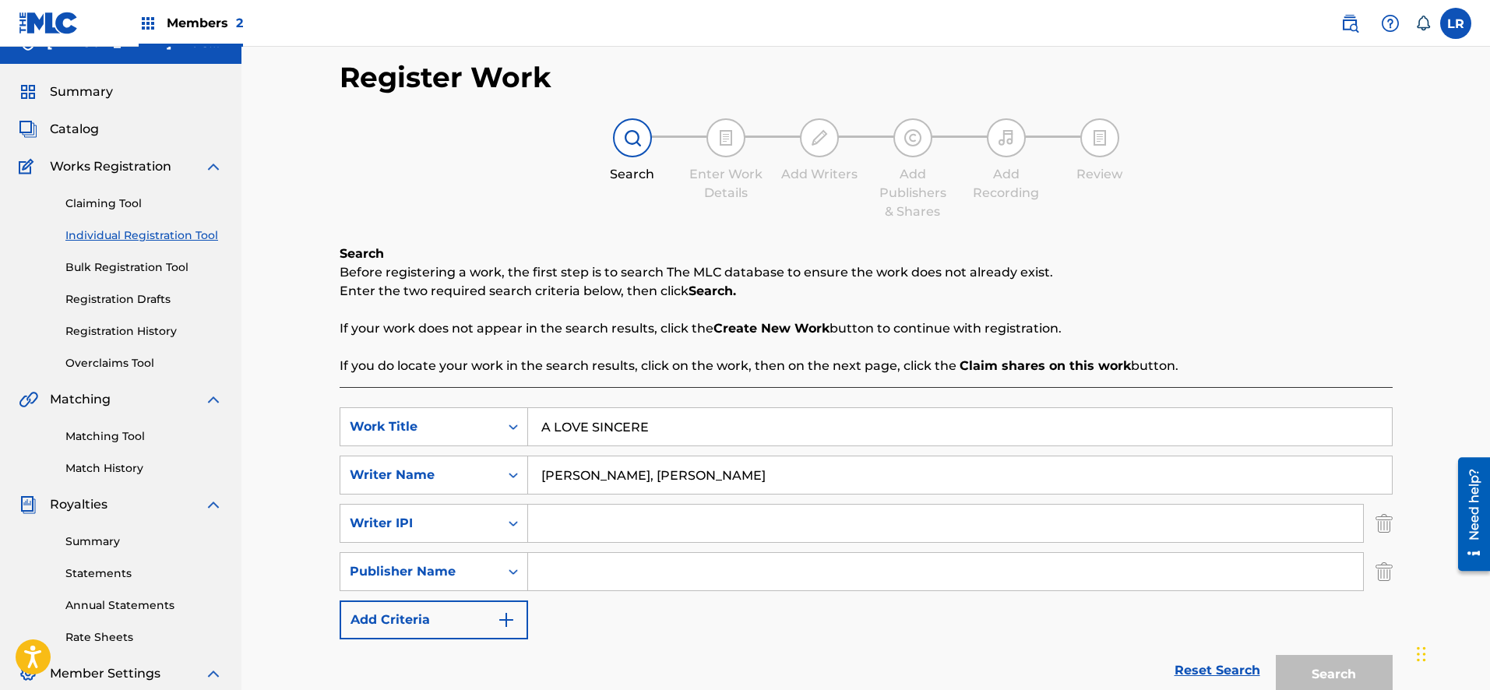
click at [559, 569] on input "Search Form" at bounding box center [945, 571] width 835 height 37
type input "[PERSON_NAME] MUSIC INC"
click at [488, 609] on button "Add Criteria" at bounding box center [434, 619] width 188 height 39
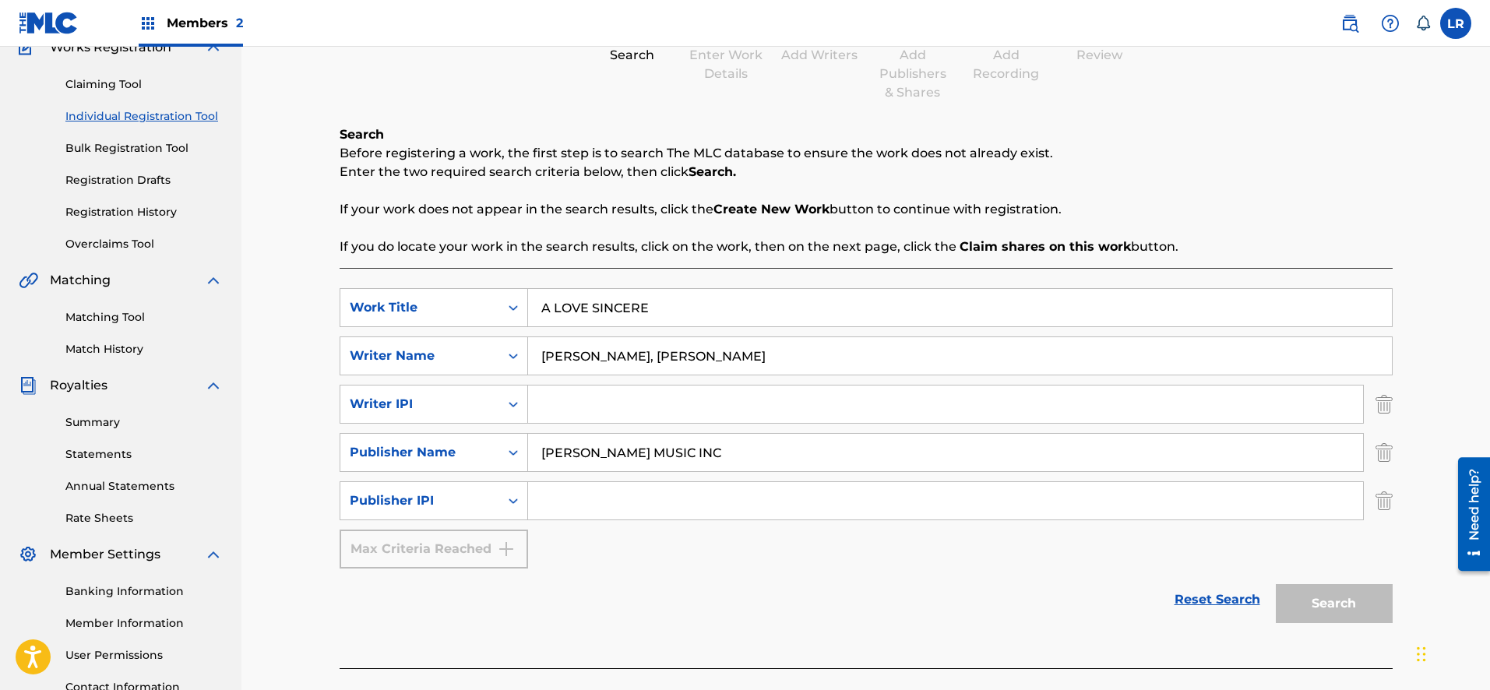
scroll to position [146, 0]
click at [536, 502] on input "Search Form" at bounding box center [945, 499] width 835 height 37
type input "00060862776"
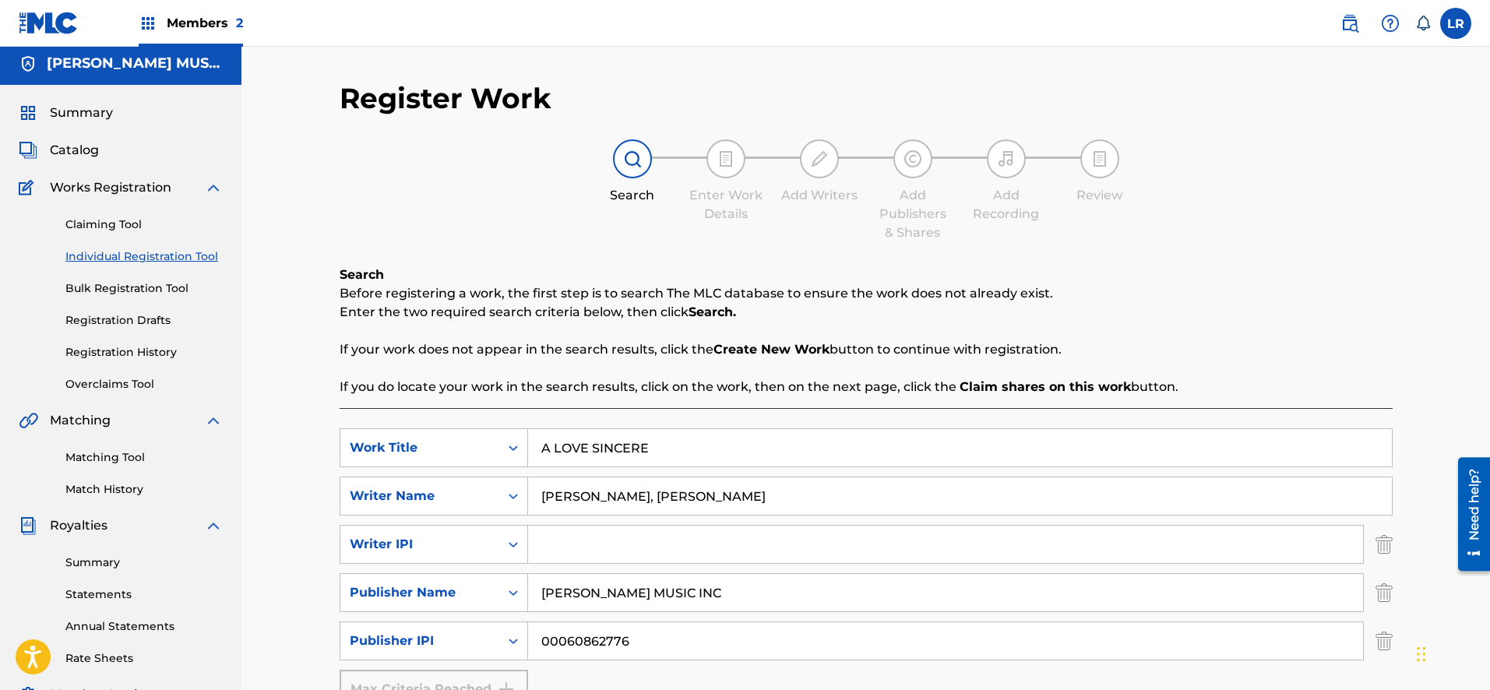
scroll to position [0, 0]
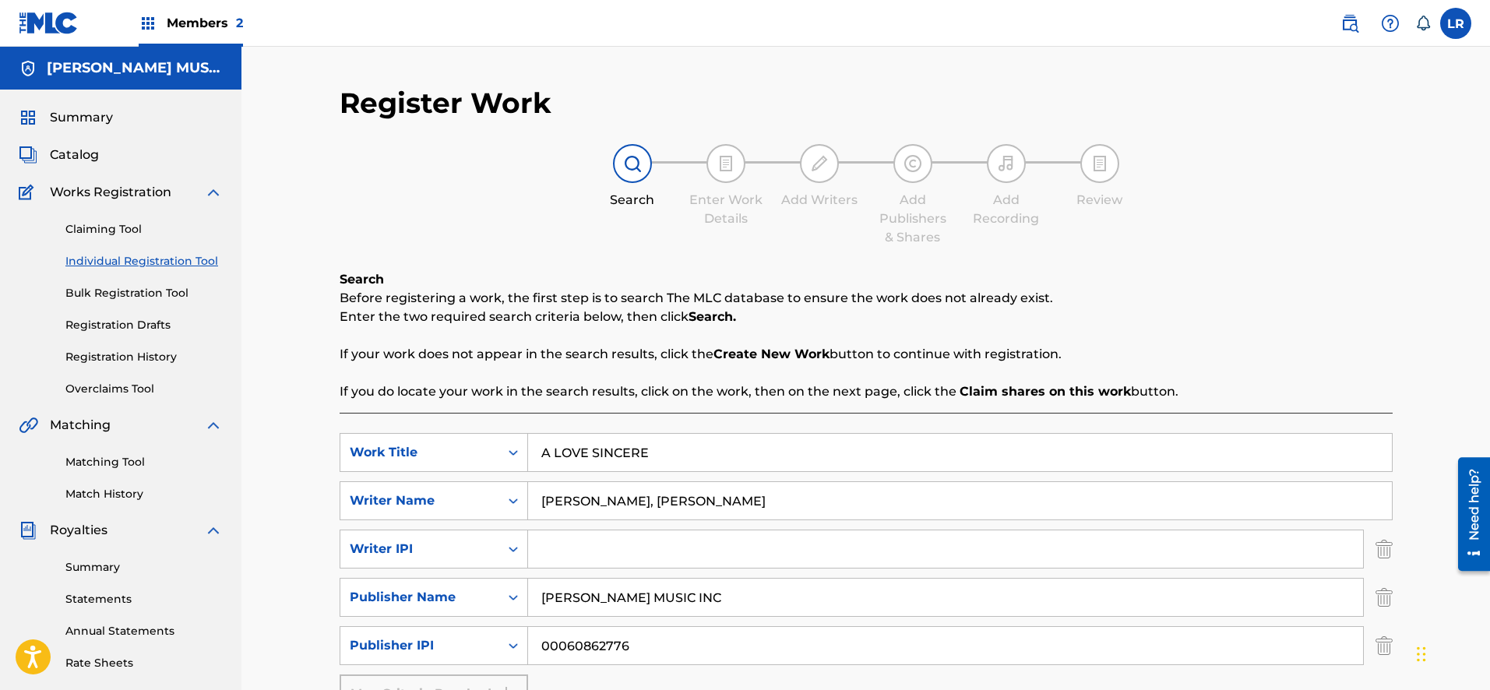
click at [83, 156] on span "Catalog" at bounding box center [74, 155] width 49 height 19
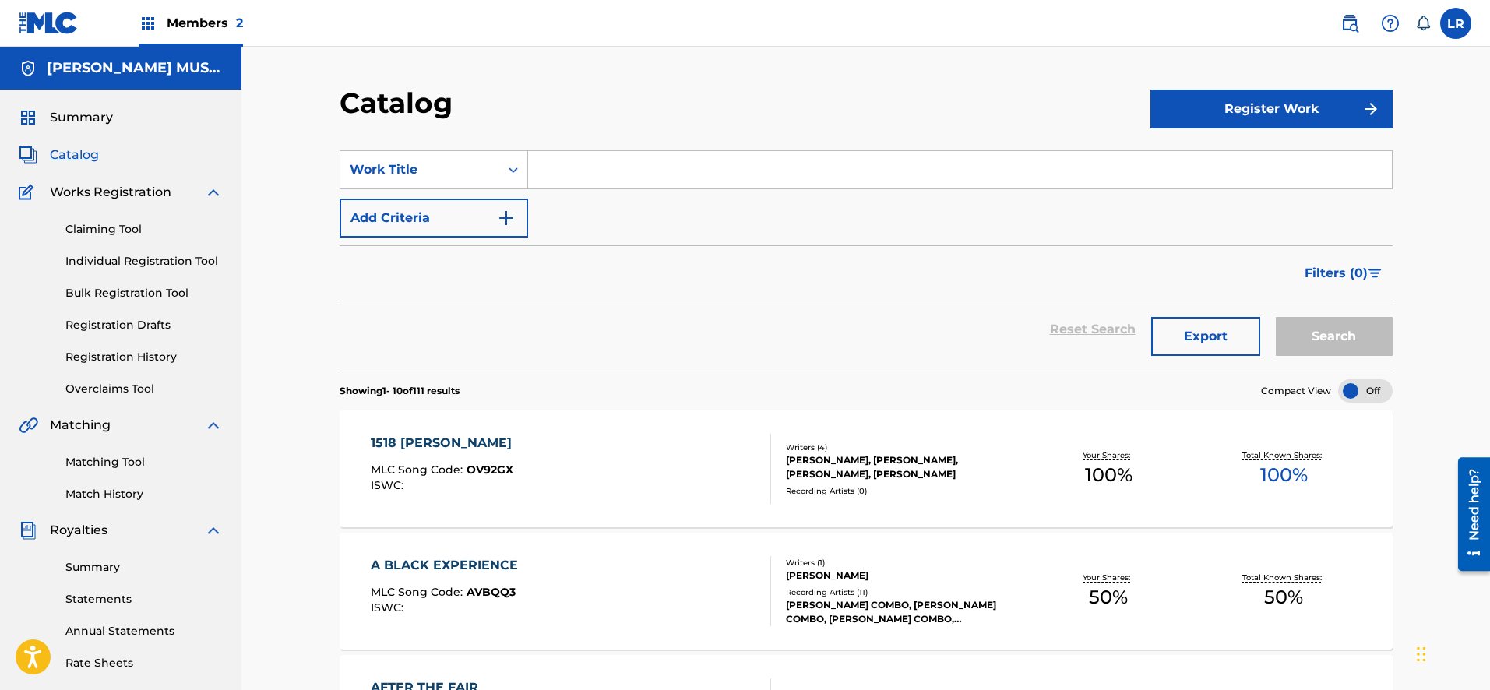
click at [1269, 113] on button "Register Work" at bounding box center [1271, 109] width 242 height 39
click at [621, 167] on input "Search Form" at bounding box center [960, 169] width 864 height 37
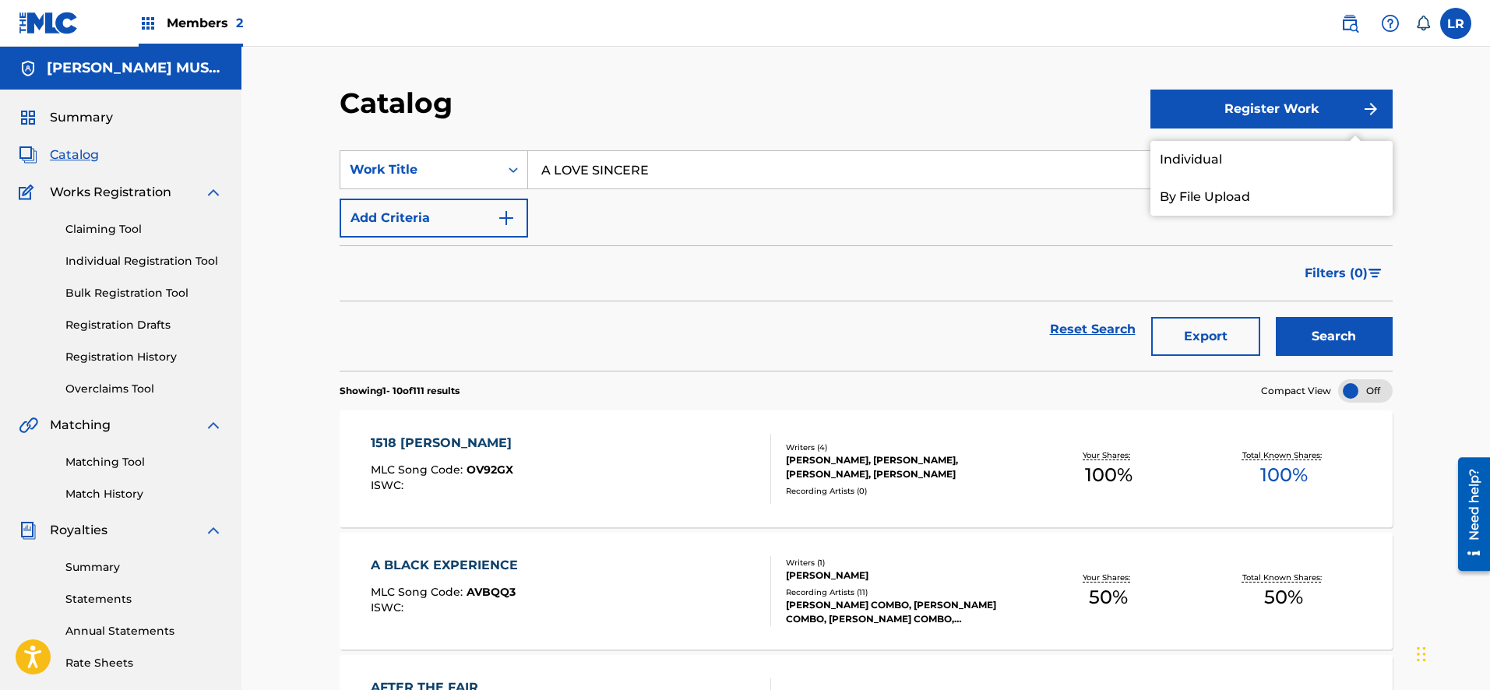
type input "A LOVE SINCERE"
click at [1276, 317] on button "Search" at bounding box center [1334, 336] width 117 height 39
click at [1240, 152] on link "Individual" at bounding box center [1271, 159] width 242 height 37
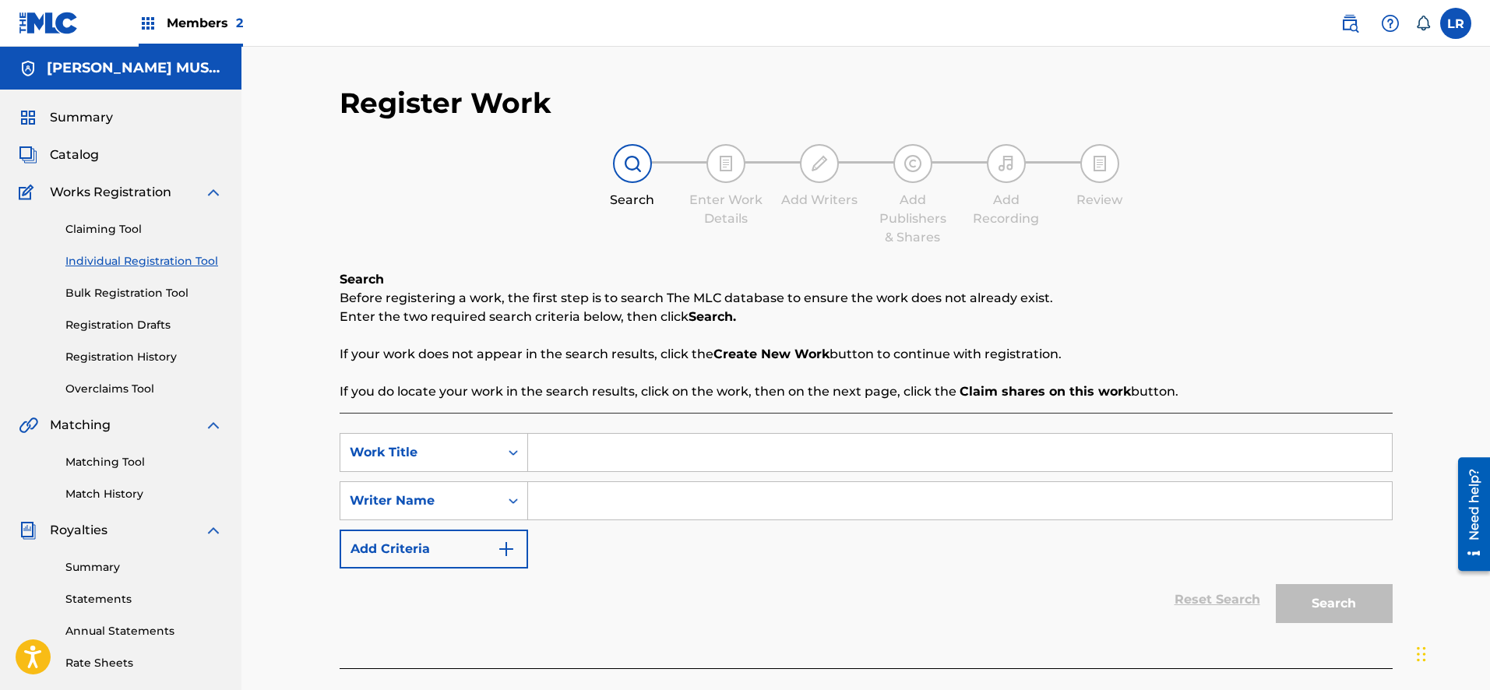
click at [590, 445] on input "Search Form" at bounding box center [960, 452] width 864 height 37
type input "A LOVE SINCERE"
click at [1320, 606] on div "Search" at bounding box center [1330, 600] width 125 height 62
click at [1254, 598] on div "Reset Search Search" at bounding box center [866, 600] width 1053 height 62
click at [581, 505] on input "Search Form" at bounding box center [960, 500] width 864 height 37
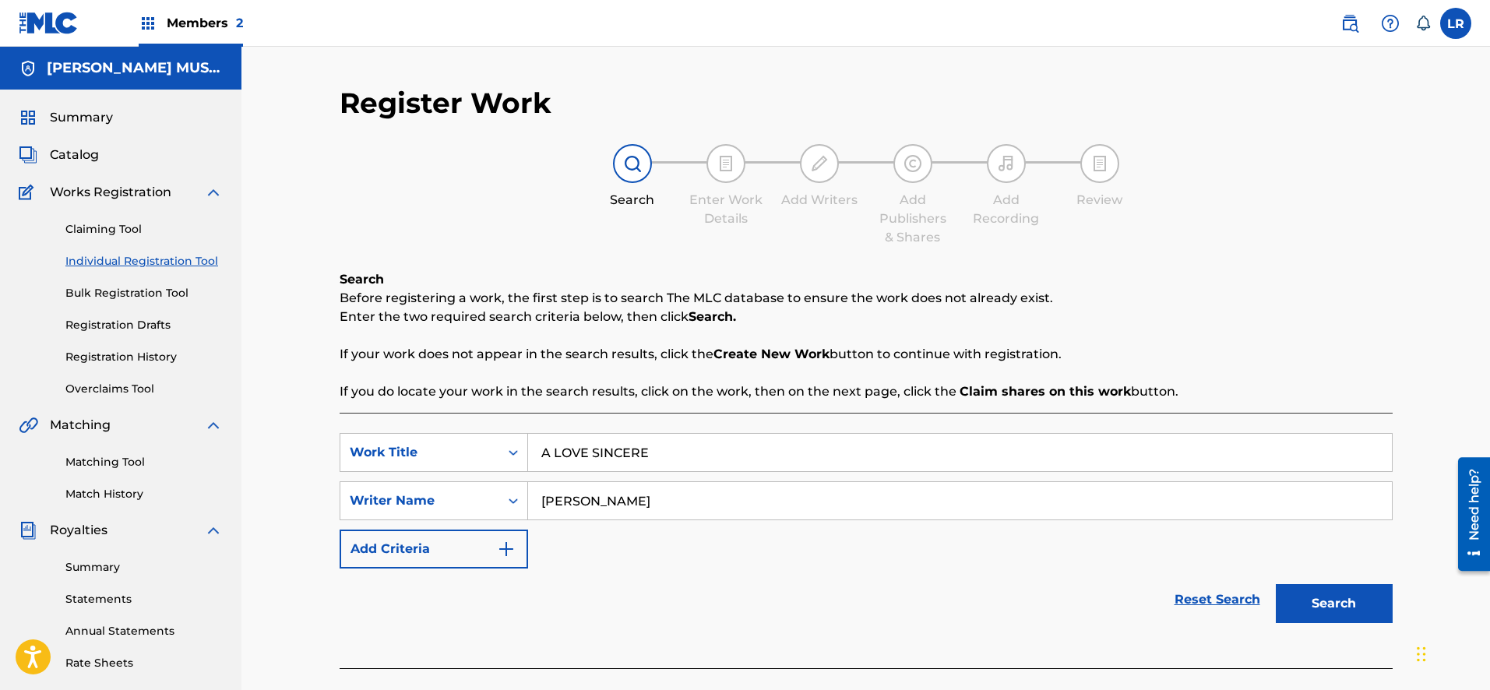
drag, startPoint x: 581, startPoint y: 505, endPoint x: 1494, endPoint y: 681, distance: 930.5
click at [1334, 609] on button "Search" at bounding box center [1334, 603] width 117 height 39
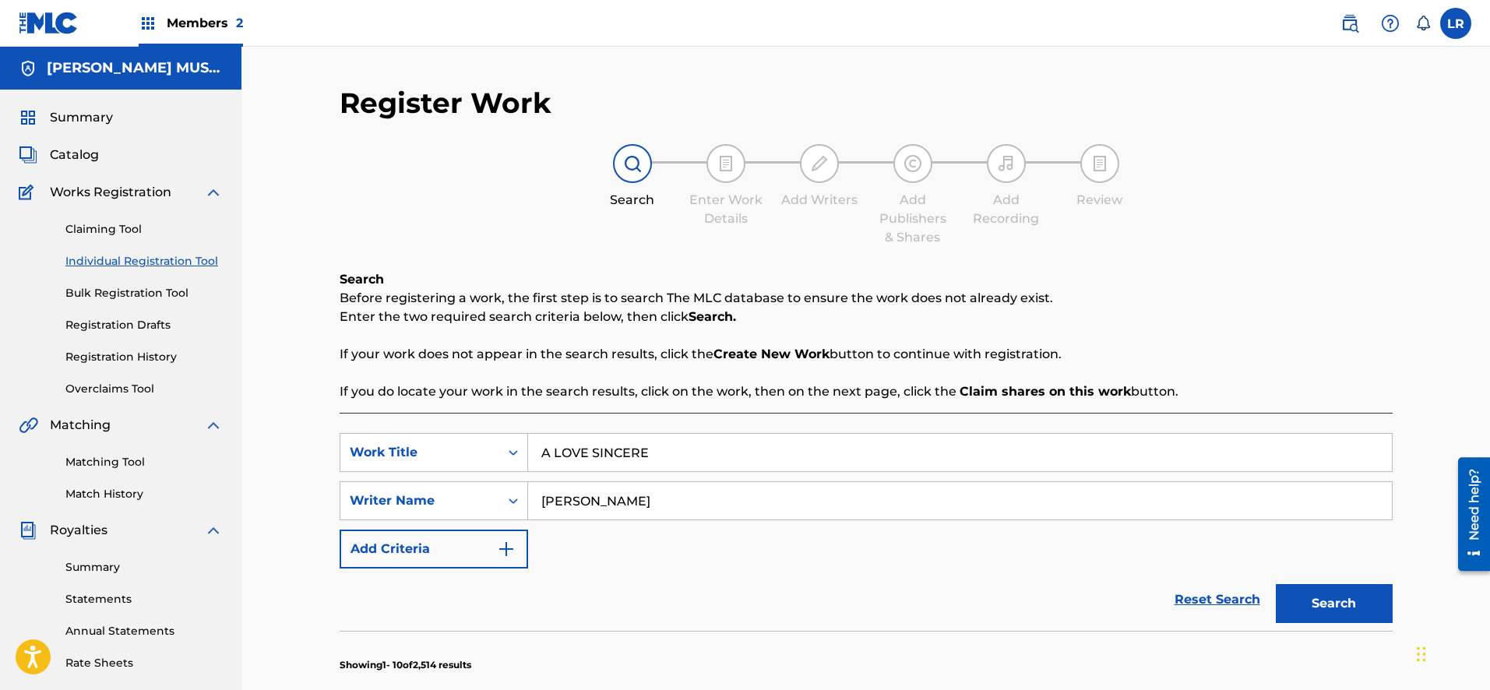
click at [620, 495] on input "HELEN" at bounding box center [960, 500] width 864 height 37
type input "HELEN ALLEN"
click at [1291, 604] on button "Search" at bounding box center [1334, 603] width 117 height 39
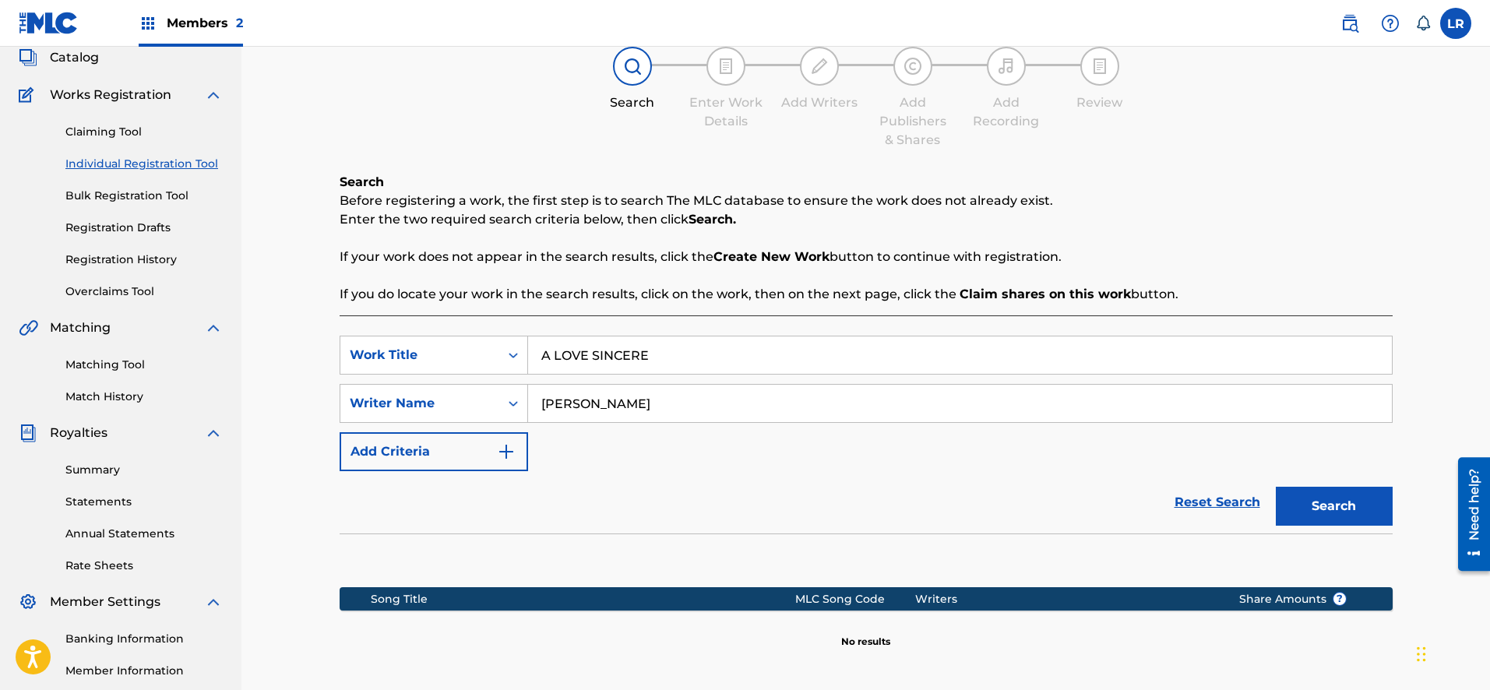
scroll to position [276, 0]
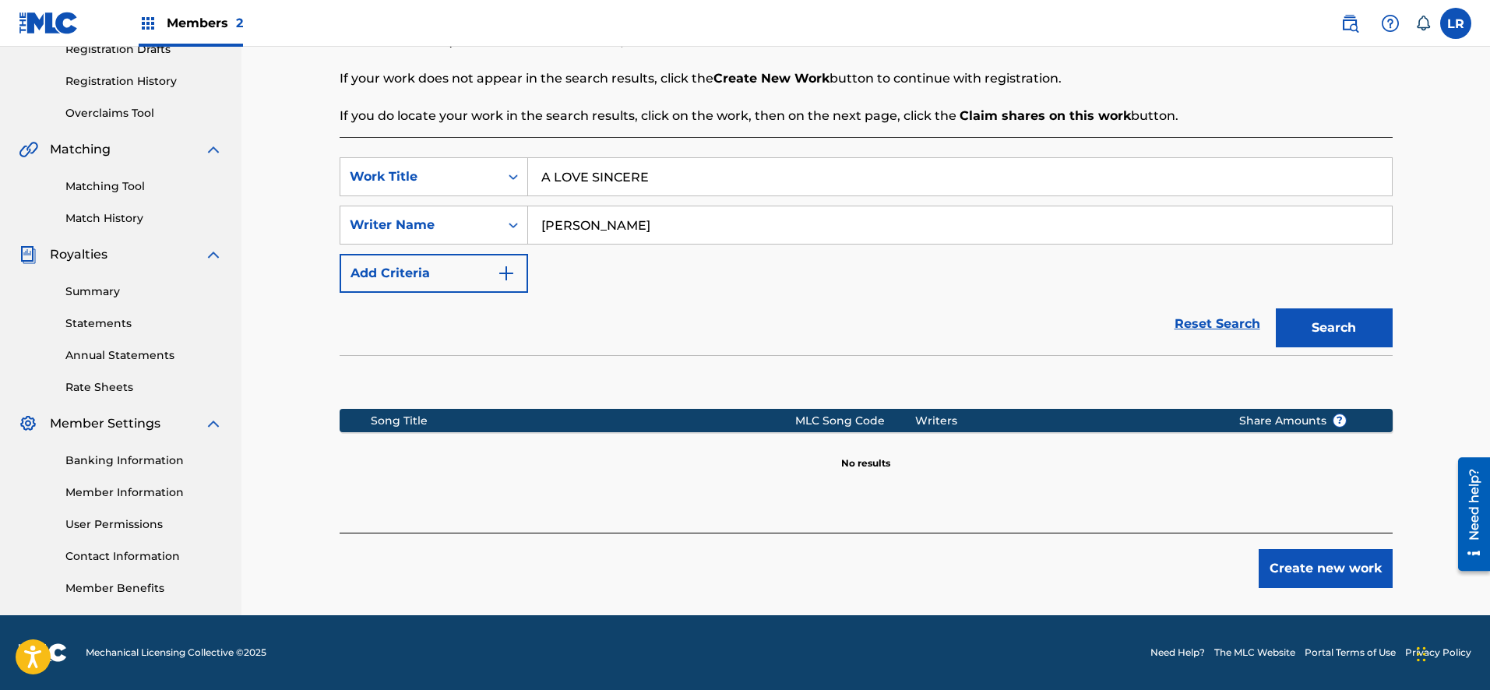
click at [1287, 581] on button "Create new work" at bounding box center [1326, 568] width 134 height 39
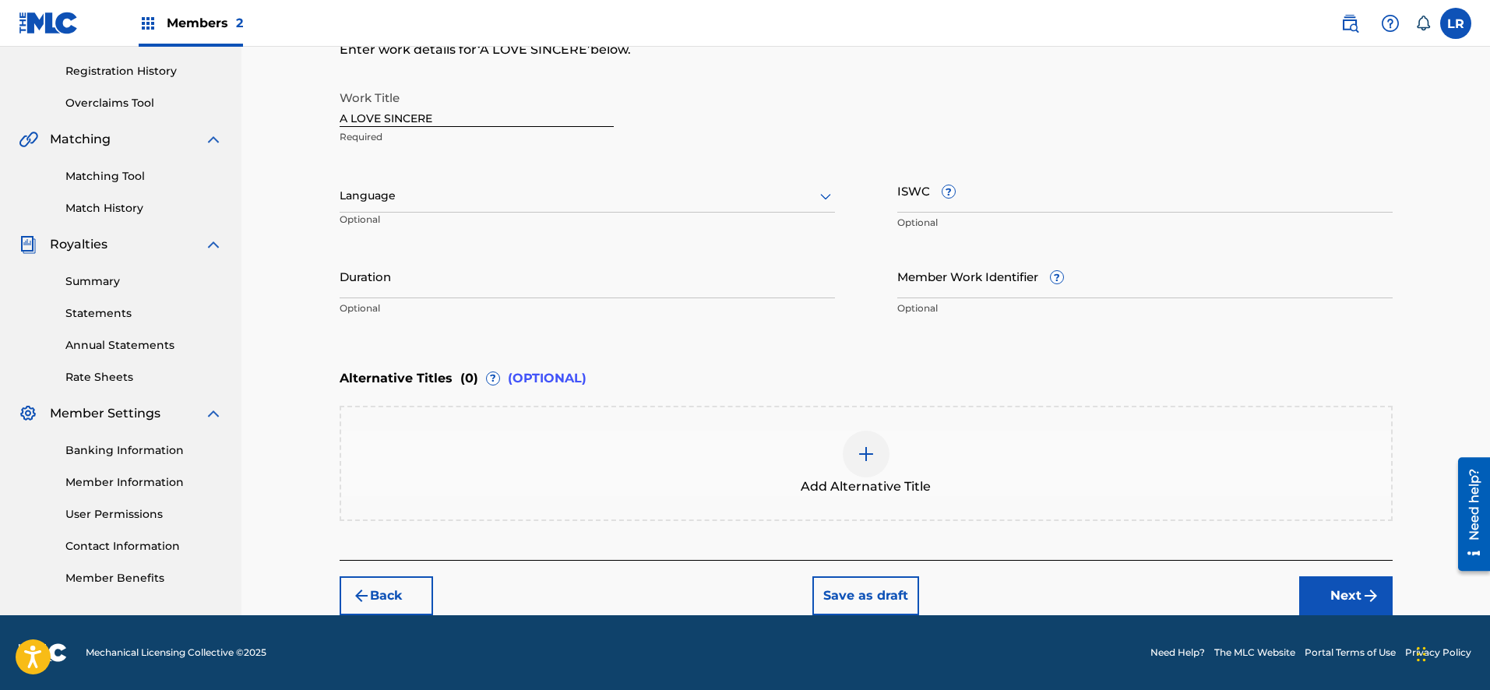
scroll to position [261, 0]
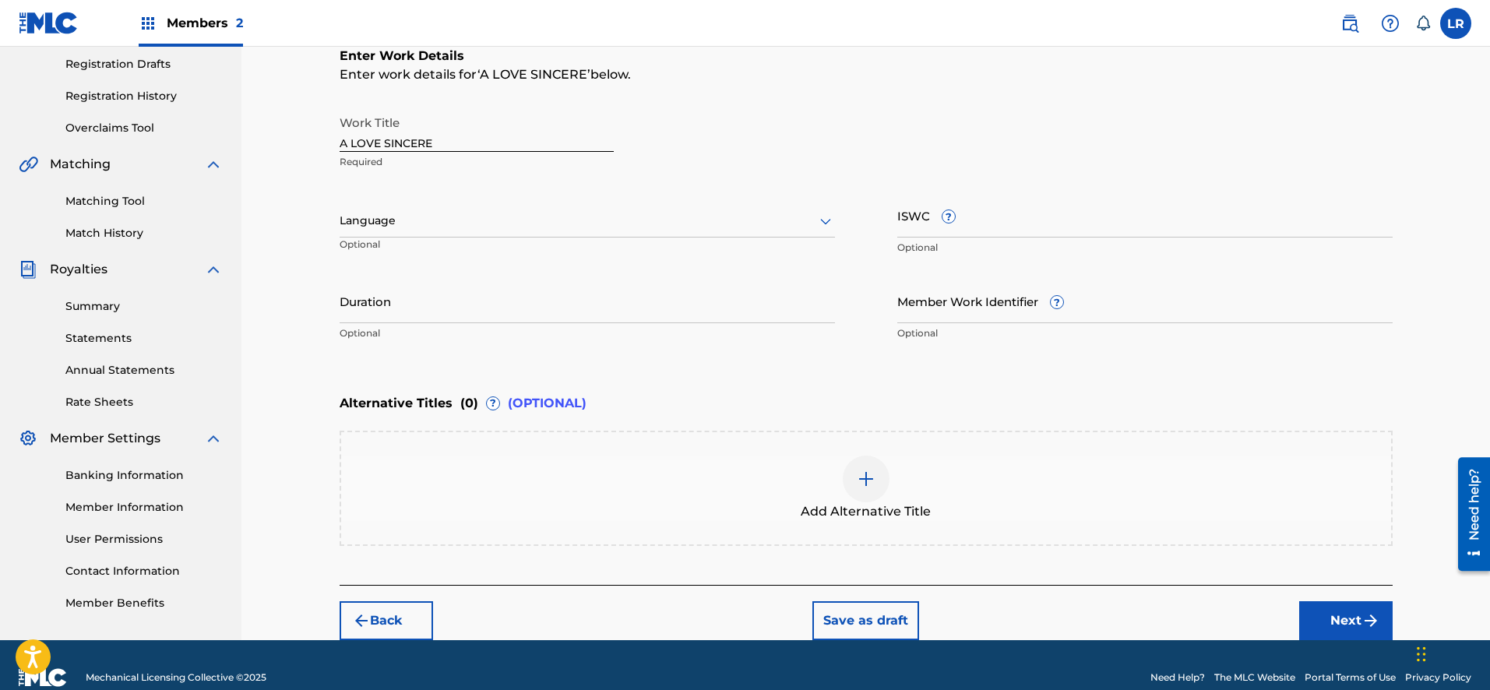
click at [826, 225] on icon at bounding box center [825, 221] width 19 height 19
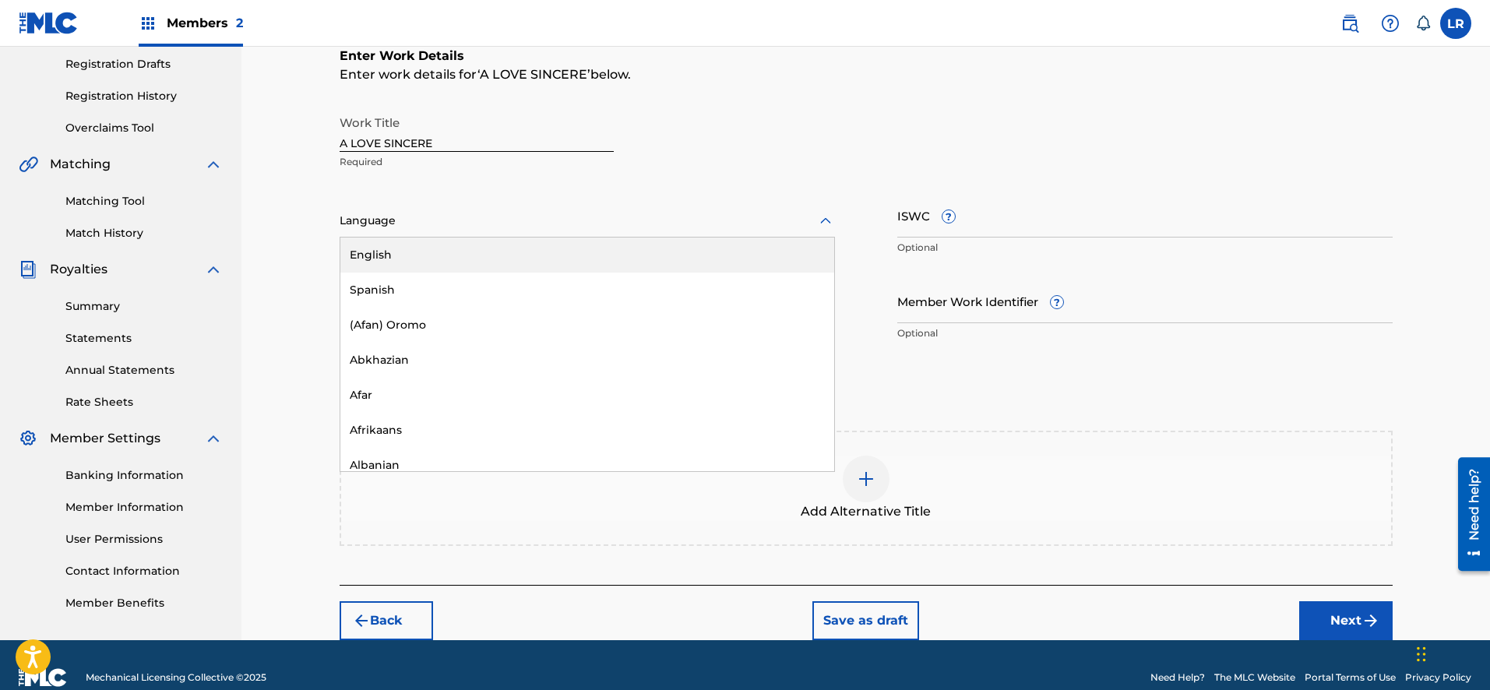
click at [452, 260] on div "English" at bounding box center [587, 255] width 494 height 35
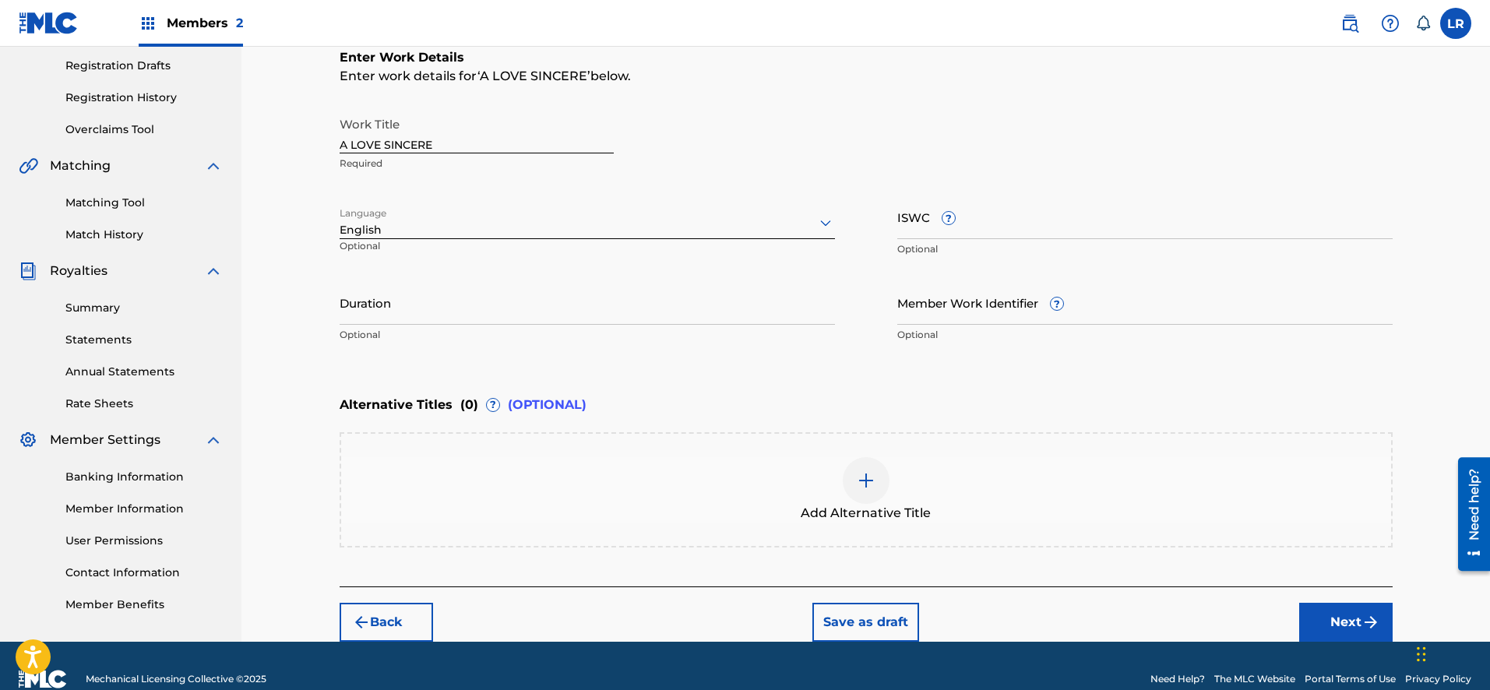
scroll to position [280, 0]
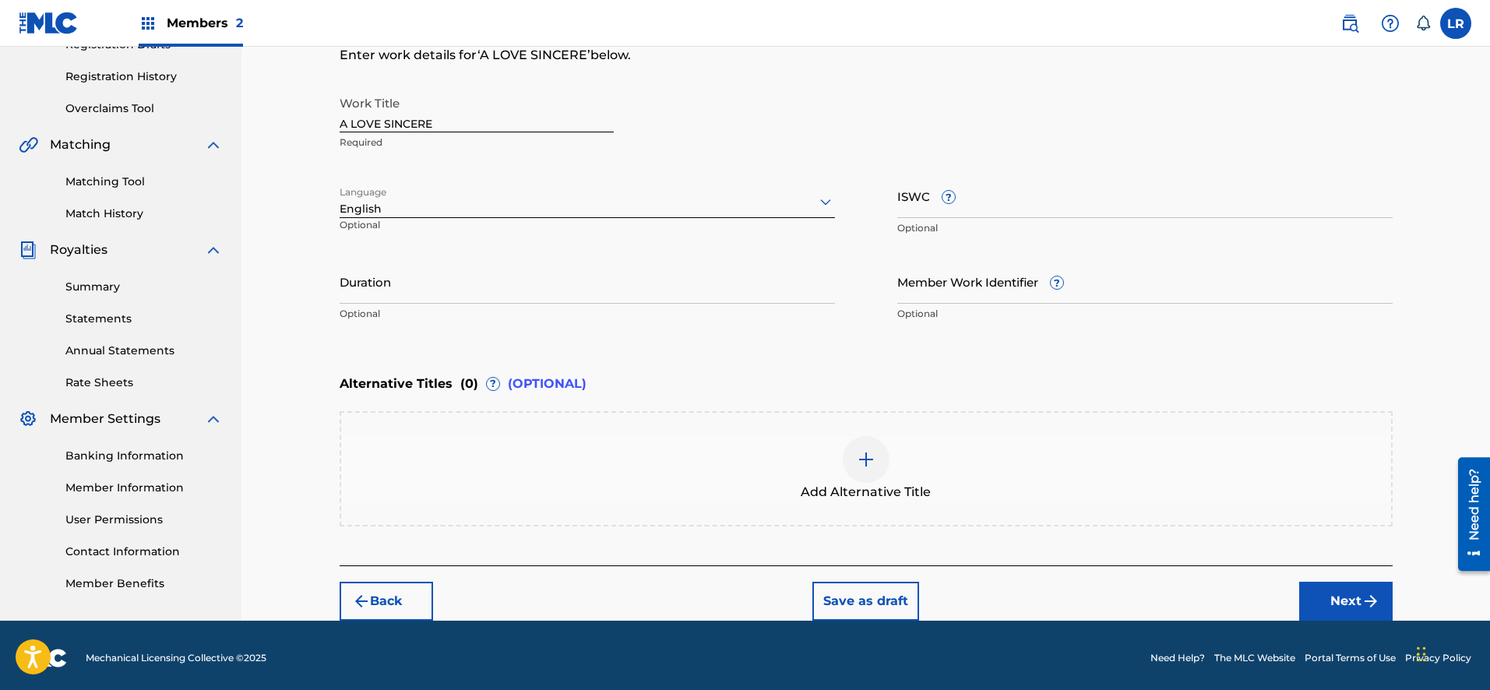
click at [1352, 608] on button "Next" at bounding box center [1345, 601] width 93 height 39
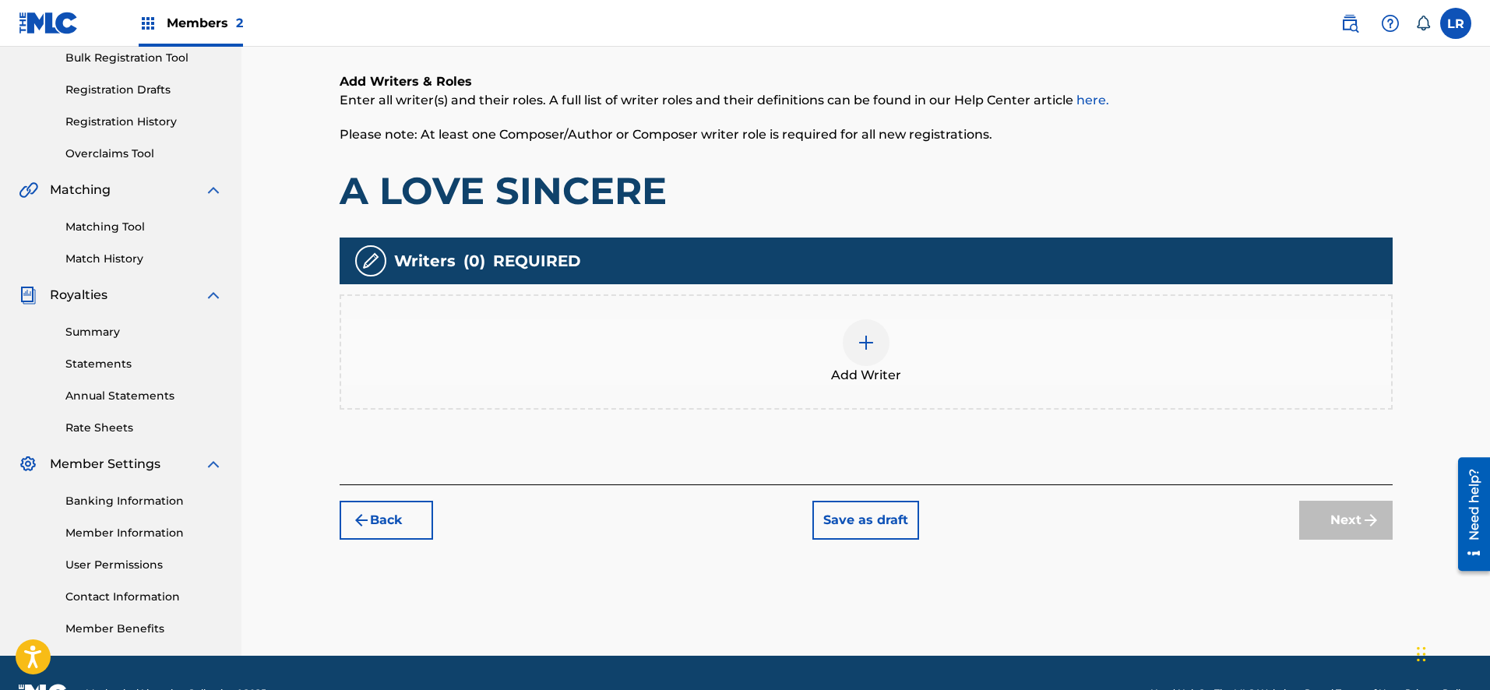
scroll to position [70, 0]
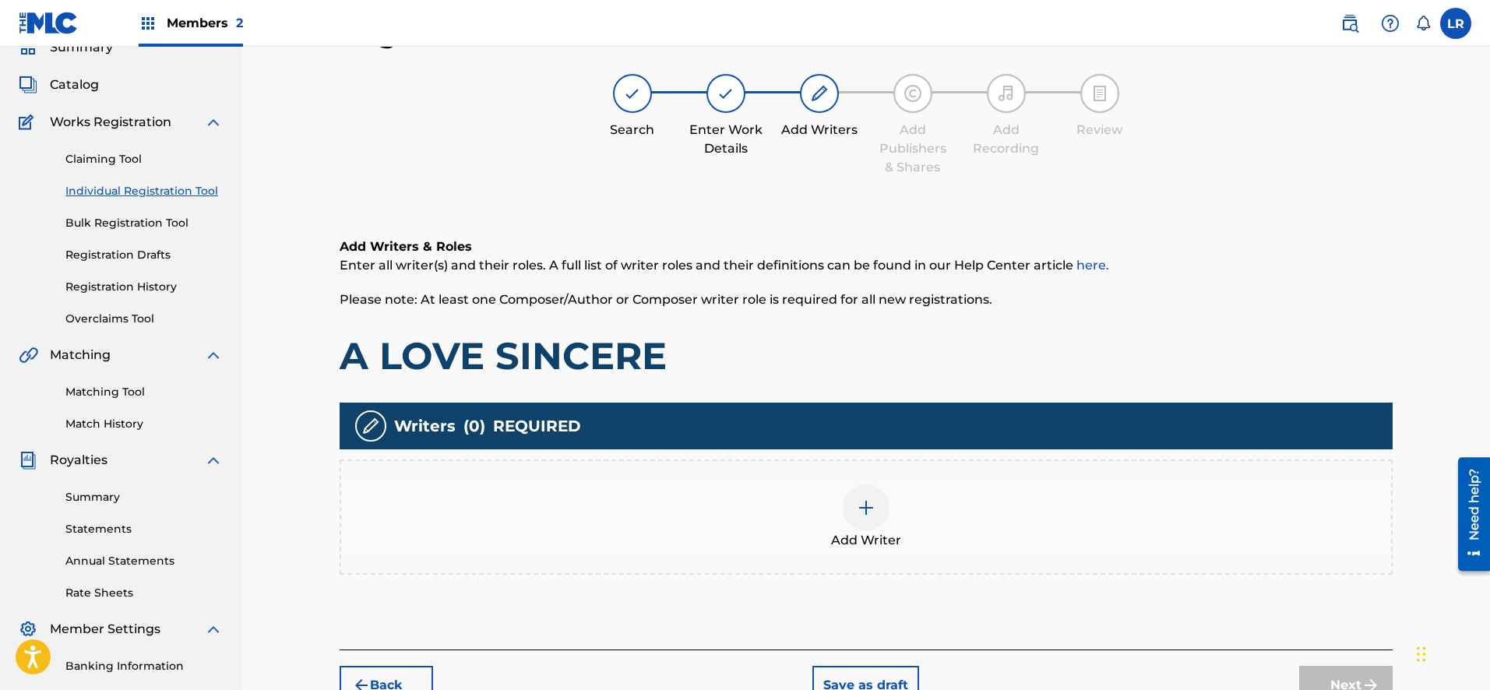
click at [871, 505] on img at bounding box center [866, 507] width 19 height 19
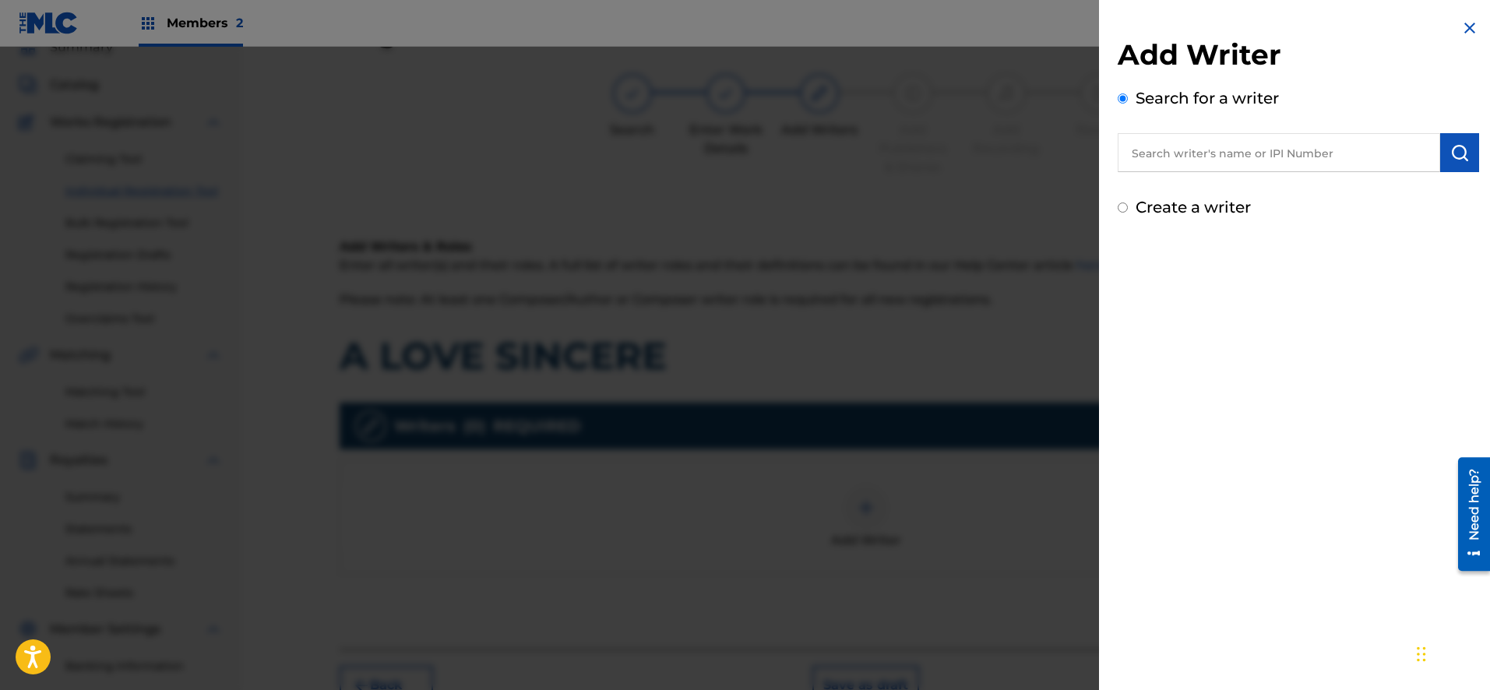
click at [1122, 206] on input "Create a writer" at bounding box center [1123, 207] width 10 height 10
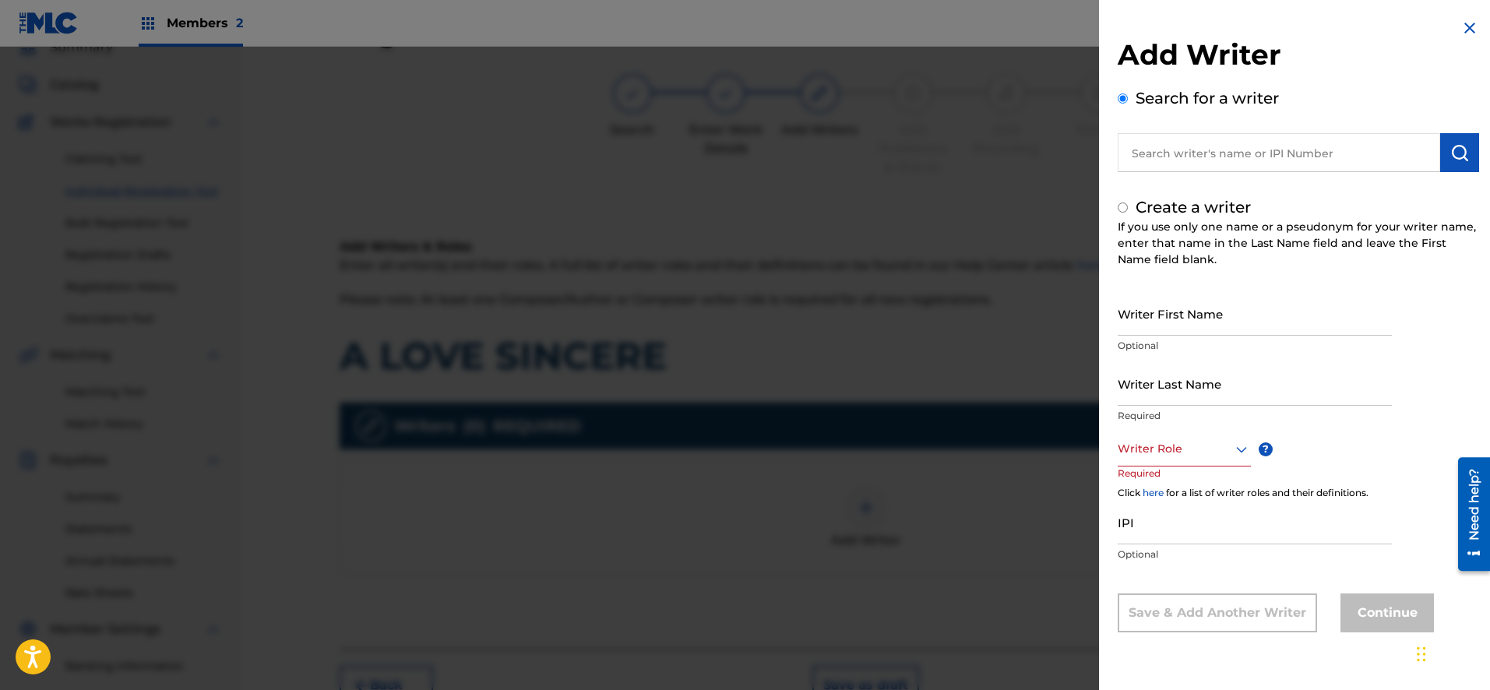
radio input "false"
radio input "true"
click at [1198, 315] on input "Writer First Name" at bounding box center [1255, 313] width 274 height 44
type input "HELEN"
type input "ALLEN"
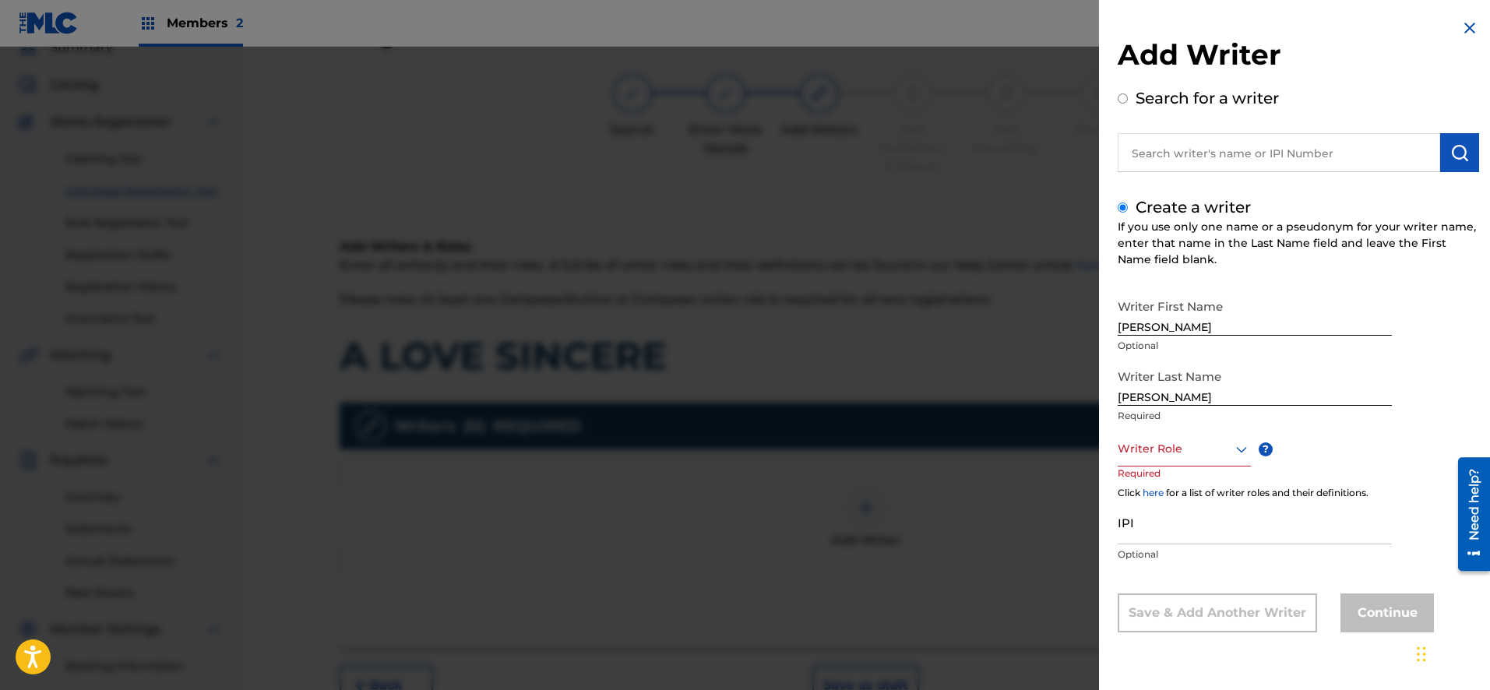
scroll to position [1, 0]
click at [1244, 450] on icon at bounding box center [1241, 449] width 19 height 19
click at [1188, 623] on div "Composer" at bounding box center [1184, 623] width 132 height 35
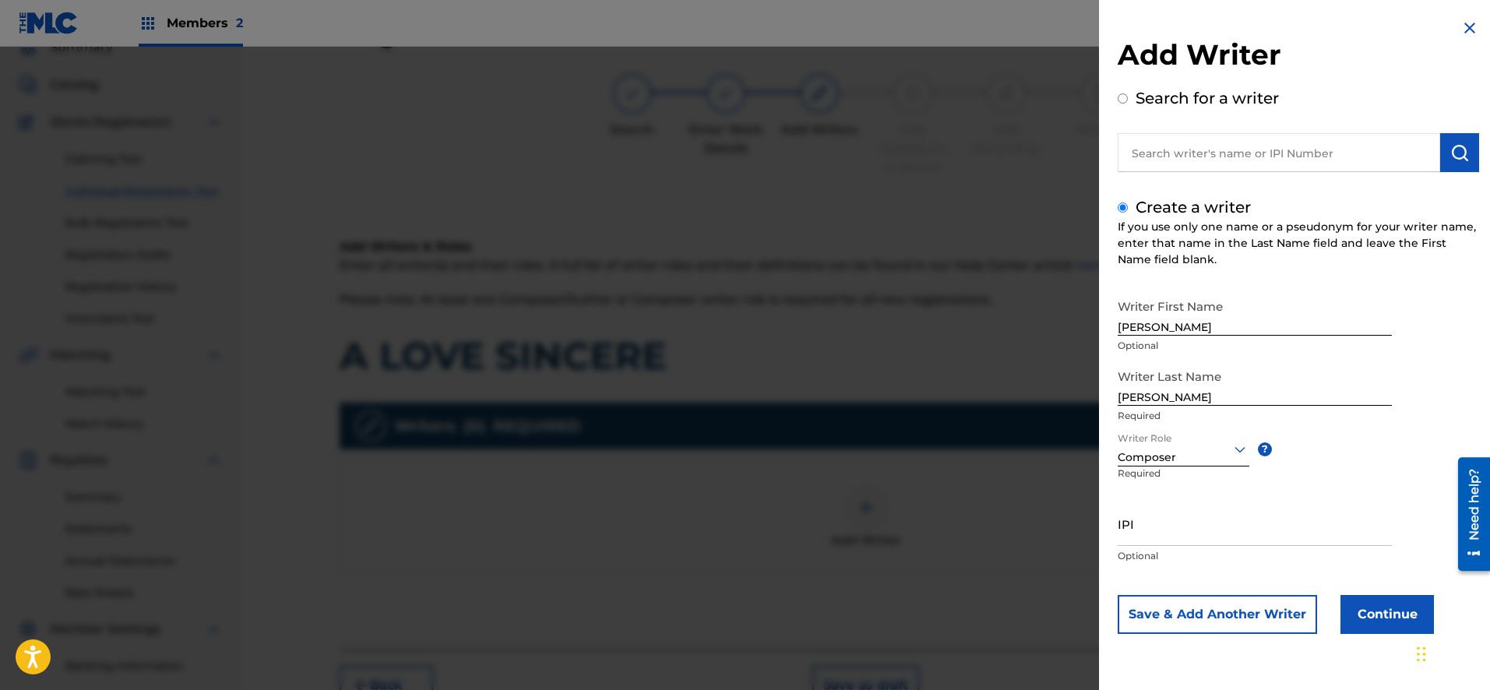
scroll to position [0, 0]
click at [1283, 616] on button "Save & Add Another Writer" at bounding box center [1217, 614] width 199 height 39
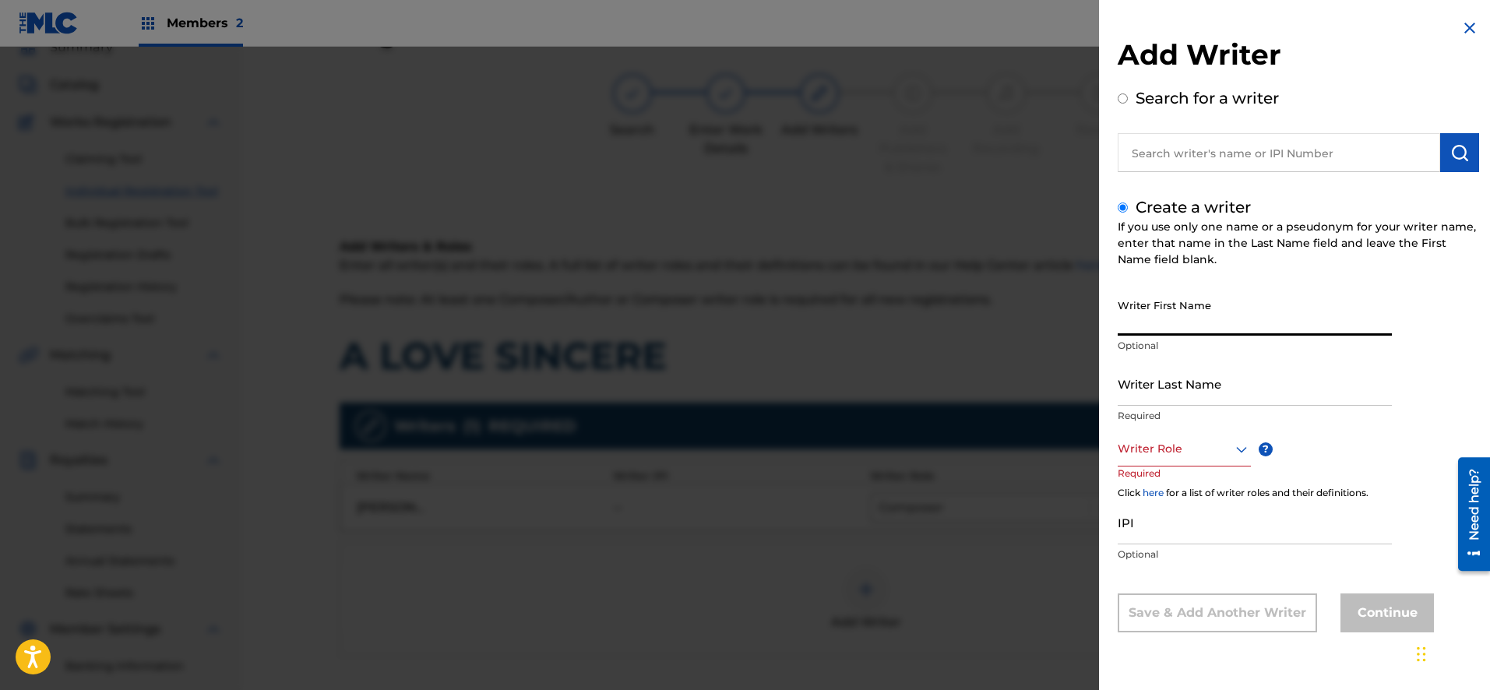
click at [1235, 326] on input "Writer First Name" at bounding box center [1255, 313] width 274 height 44
type input "JUNE"
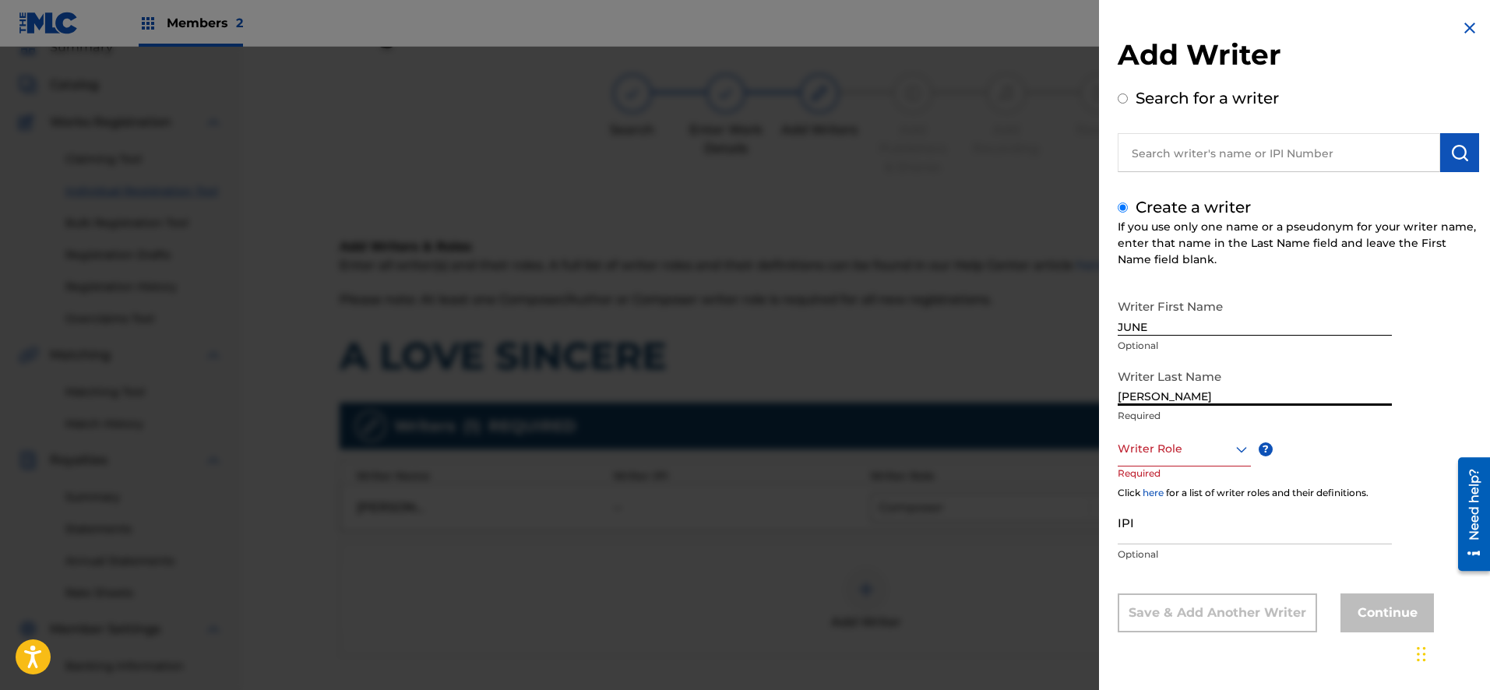
type input "COWDREY"
click at [1237, 449] on icon at bounding box center [1241, 449] width 11 height 6
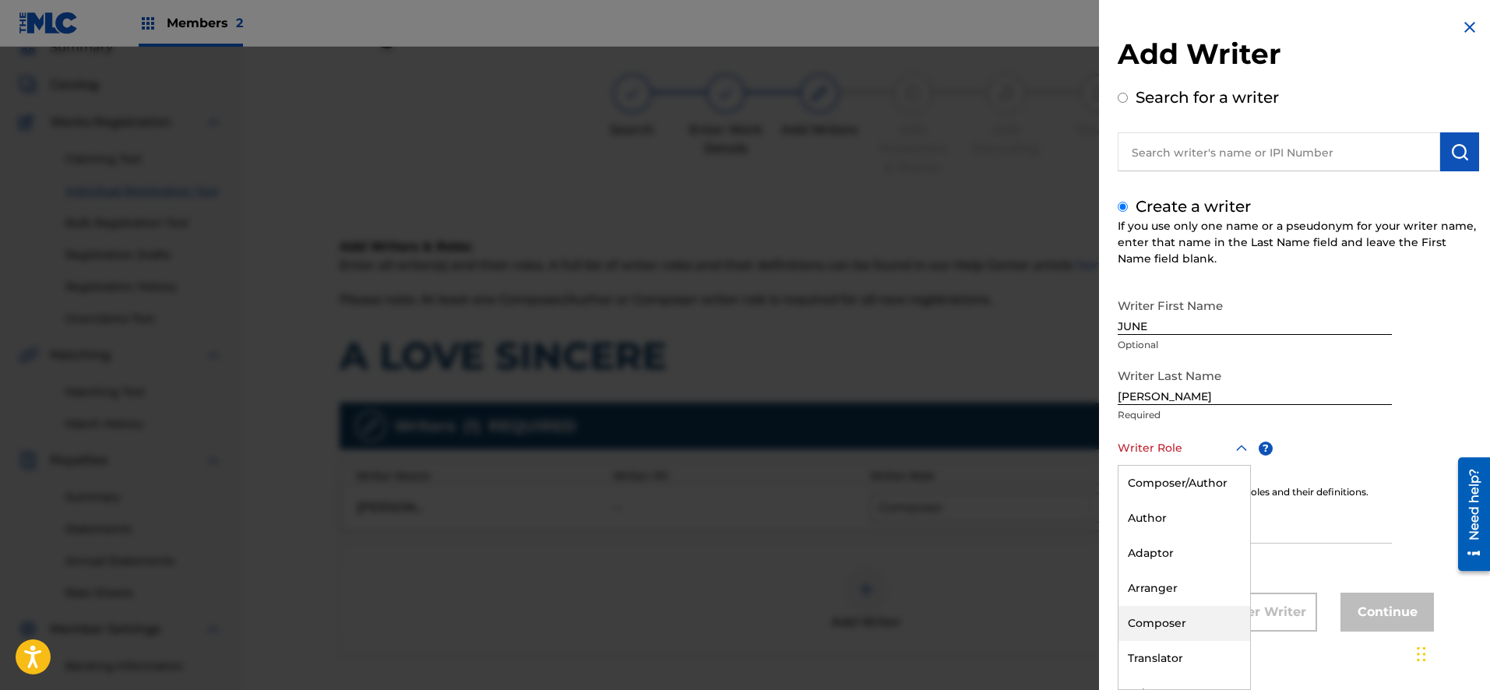
click at [1171, 620] on div "Composer" at bounding box center [1184, 623] width 132 height 35
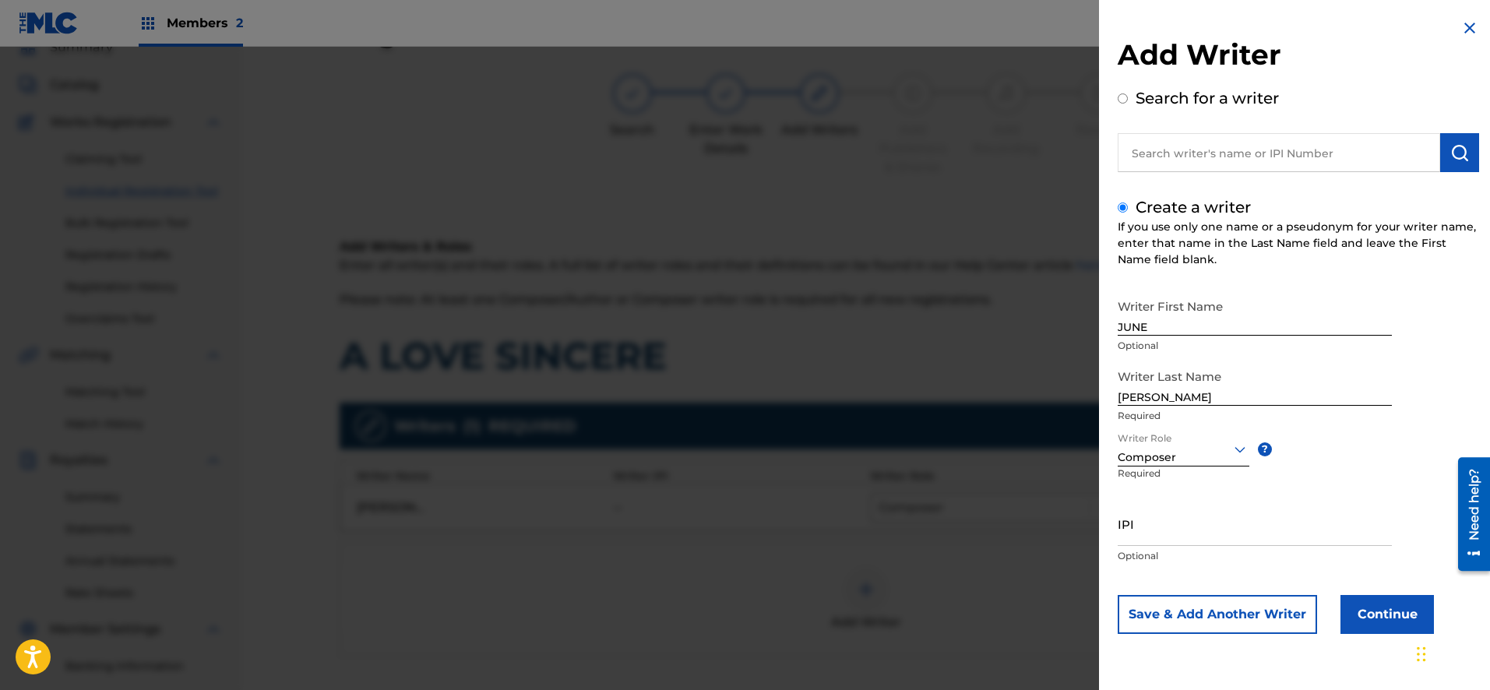
click at [1360, 618] on button "Continue" at bounding box center [1386, 614] width 93 height 39
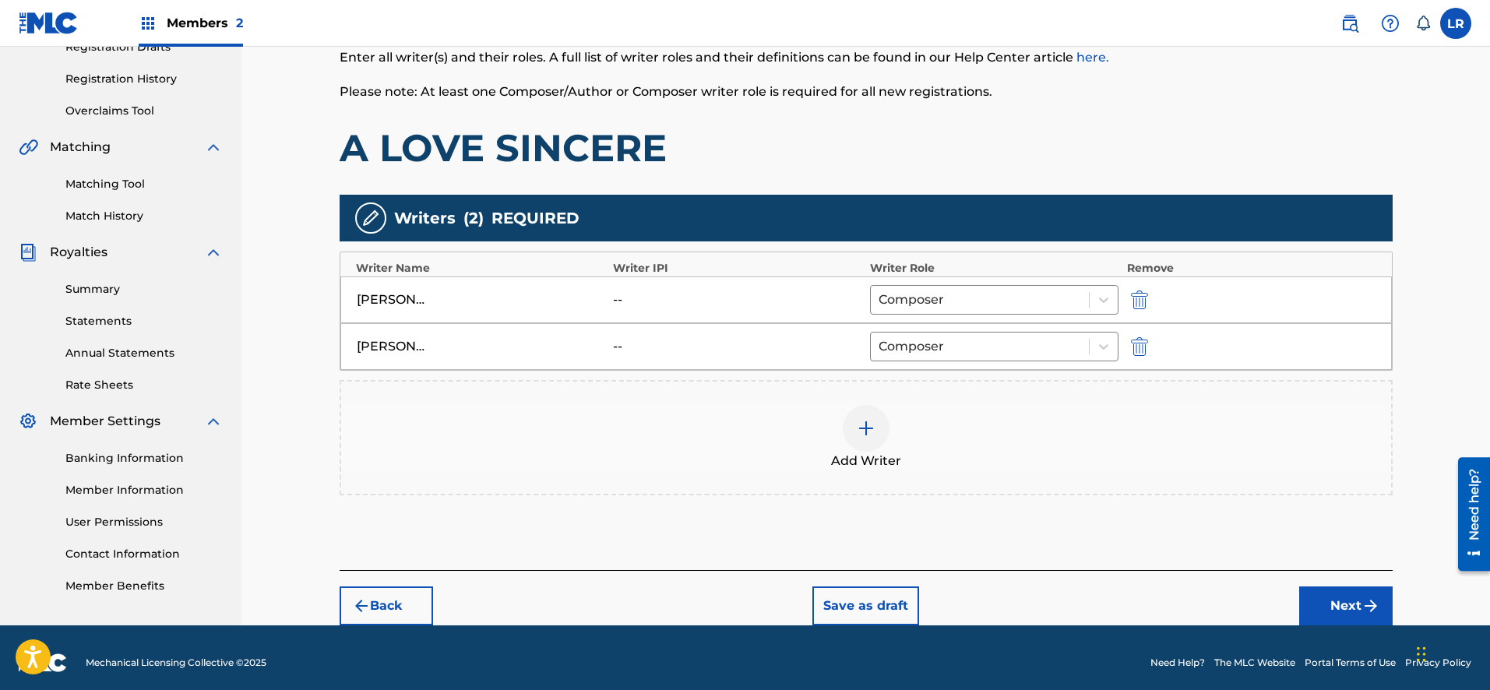
scroll to position [288, 0]
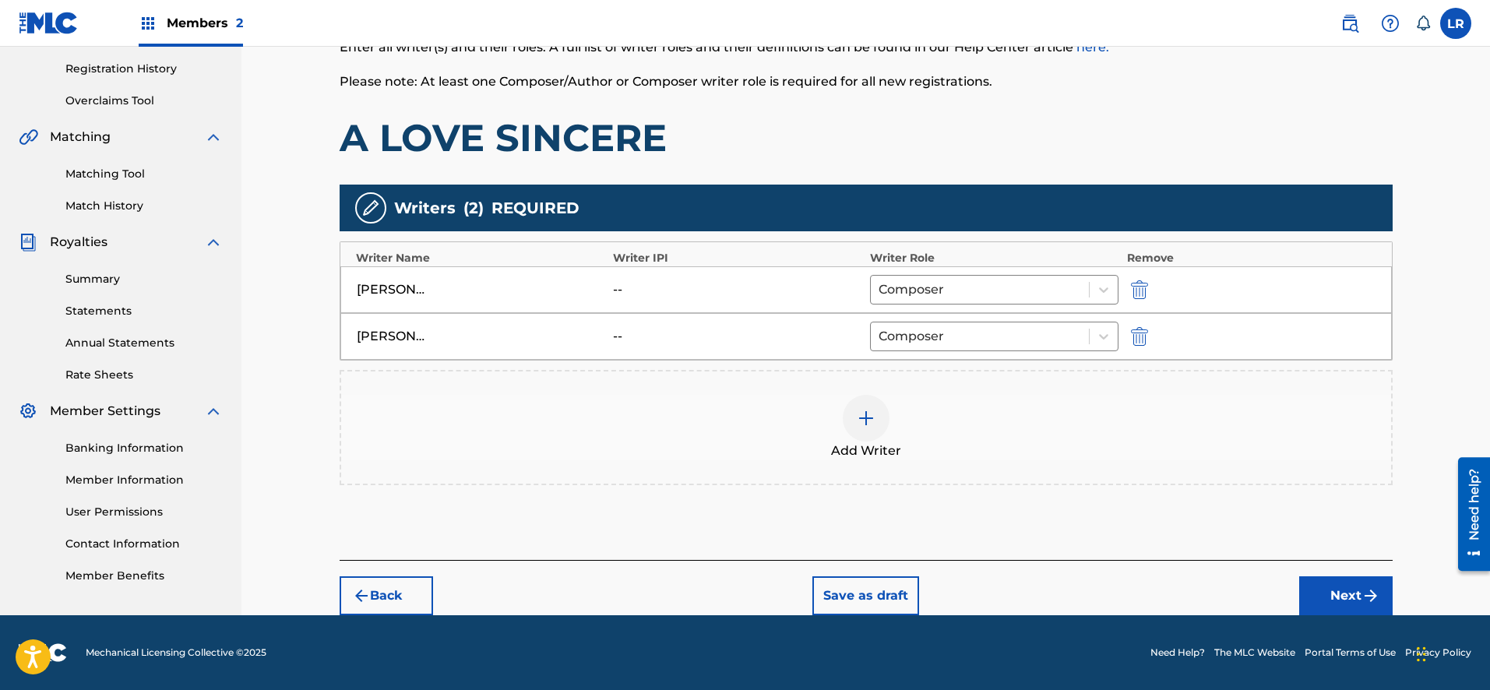
click at [1350, 593] on button "Next" at bounding box center [1345, 595] width 93 height 39
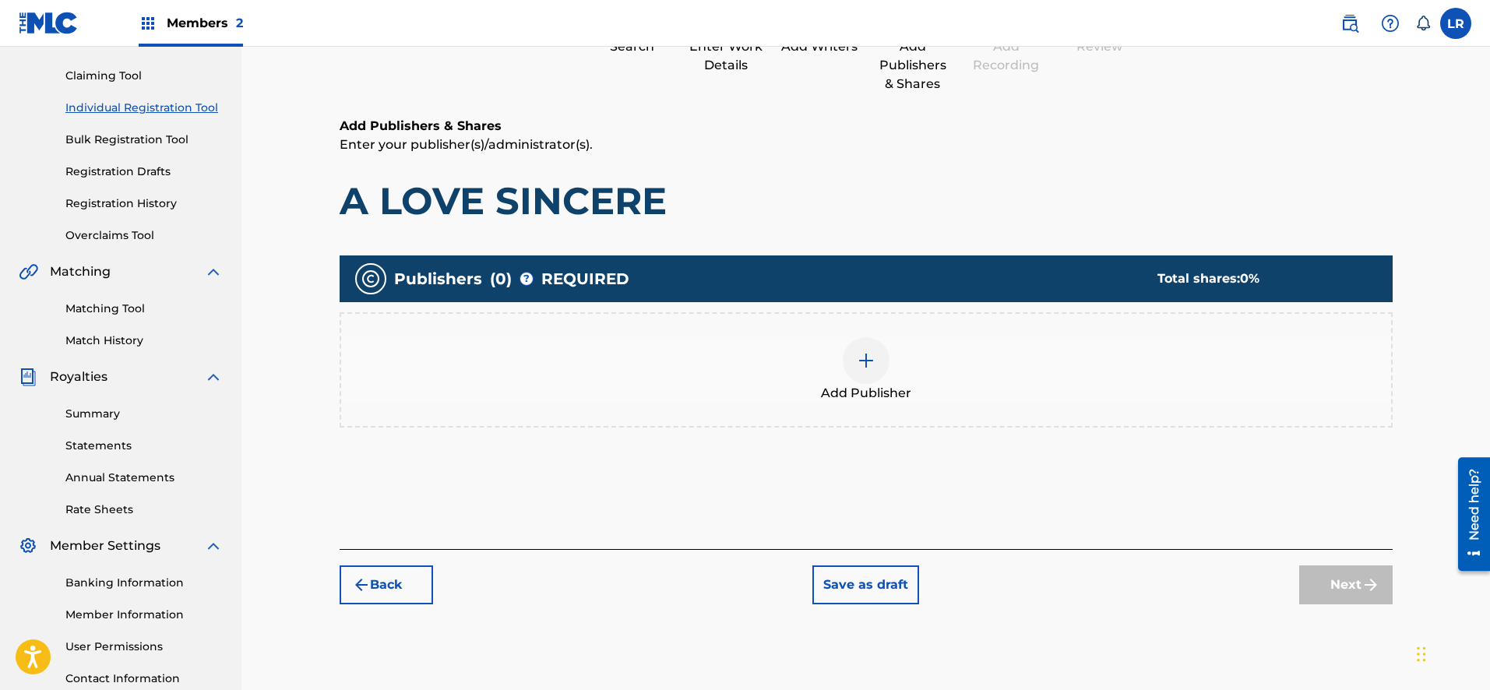
scroll to position [70, 0]
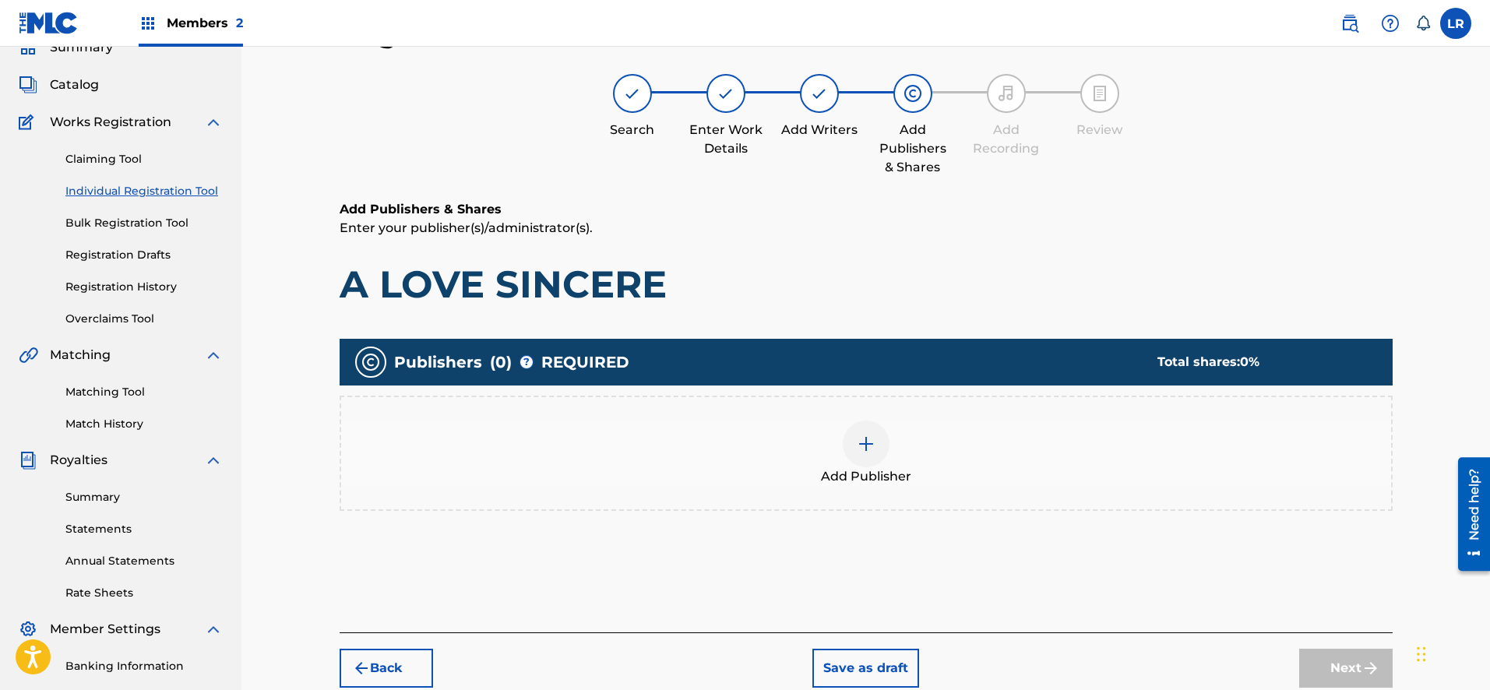
click at [875, 438] on div at bounding box center [866, 444] width 47 height 47
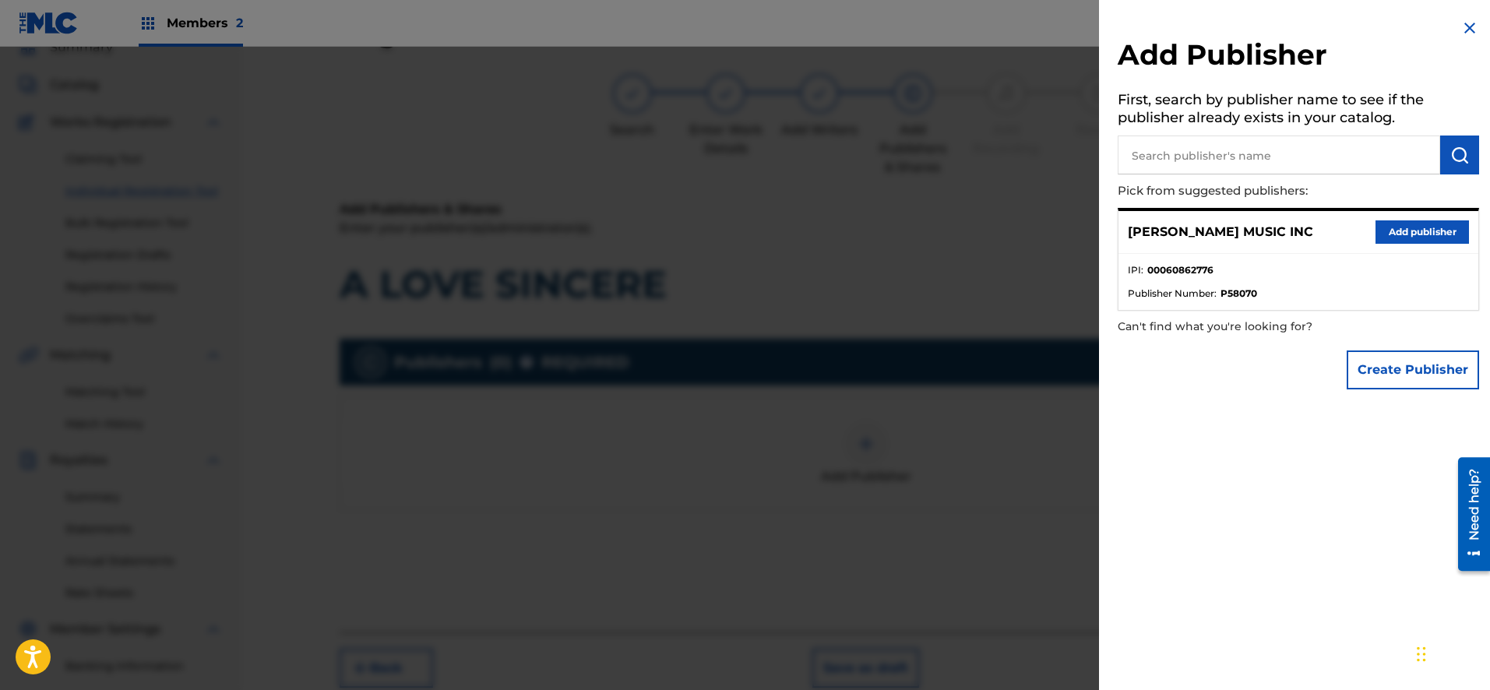
click at [1431, 237] on button "Add publisher" at bounding box center [1421, 231] width 93 height 23
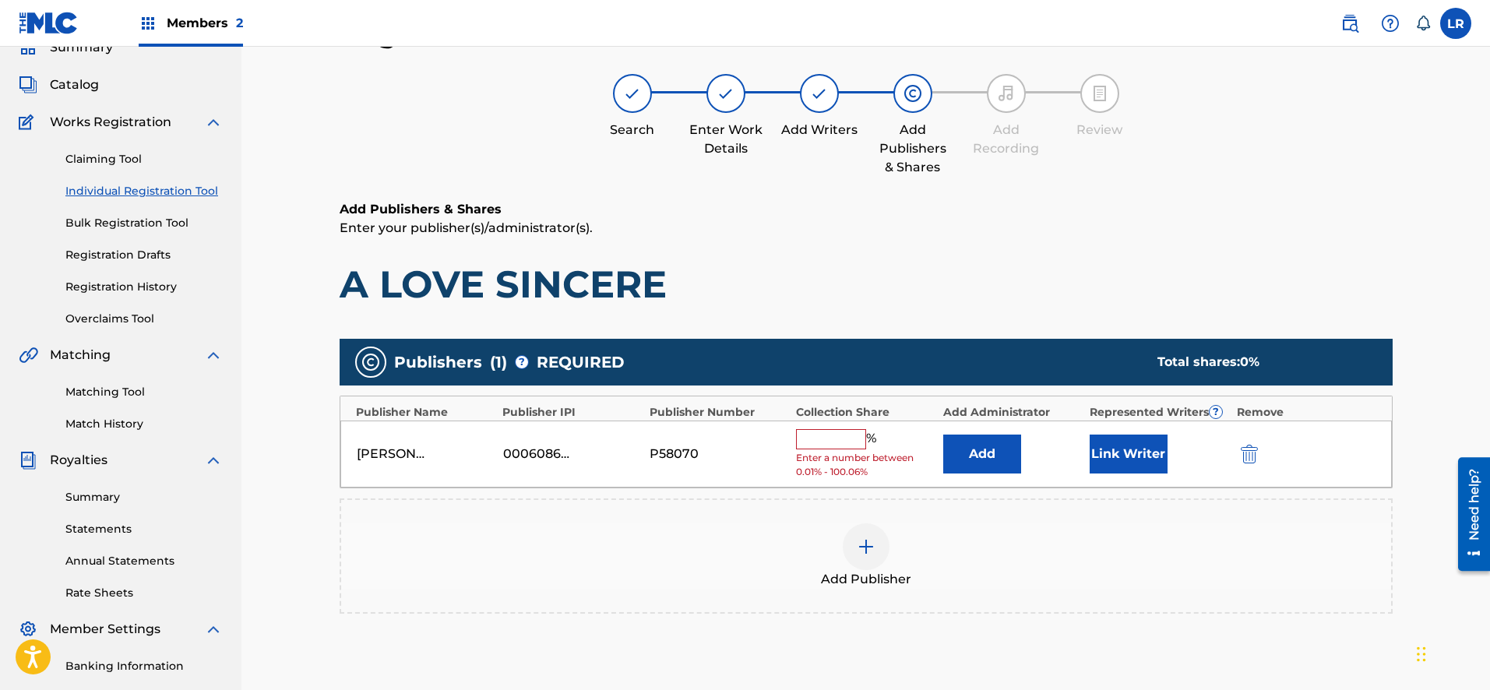
click at [855, 438] on input "text" at bounding box center [831, 439] width 70 height 20
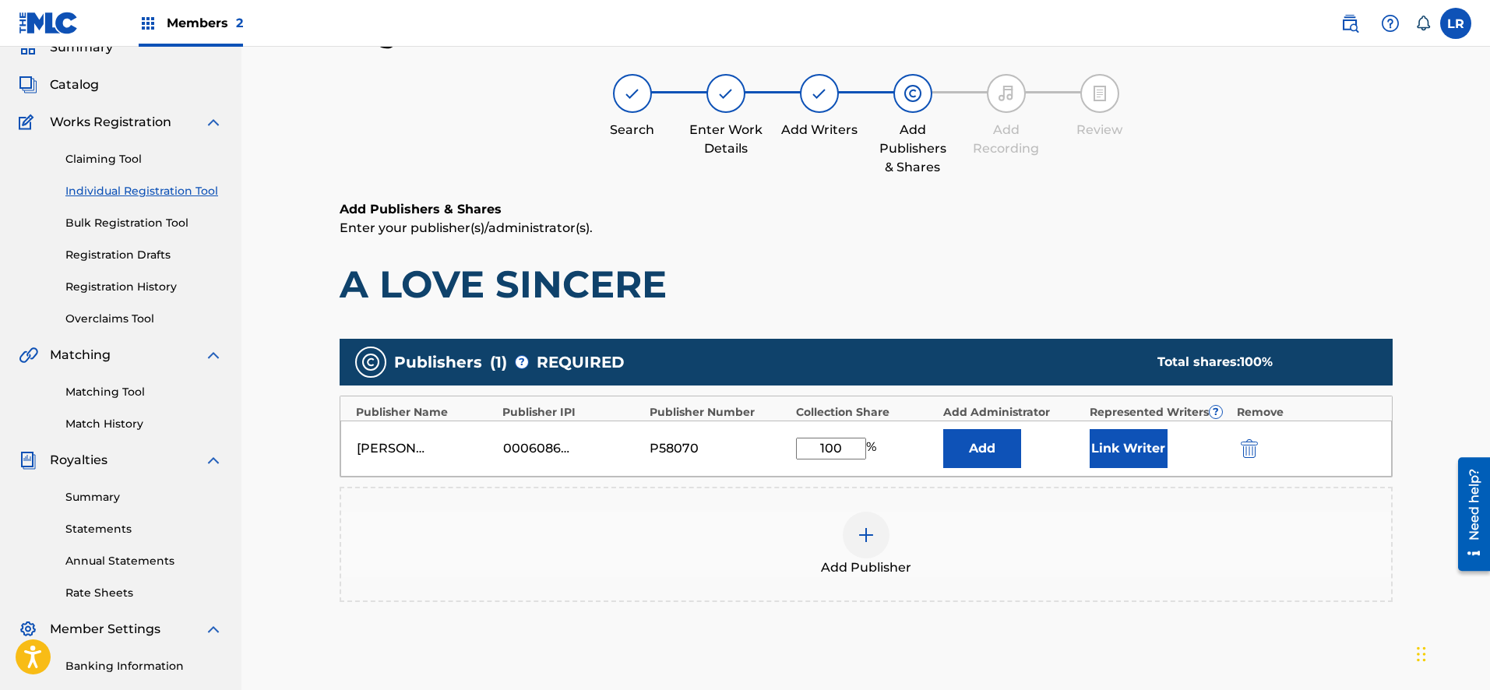
type input "100"
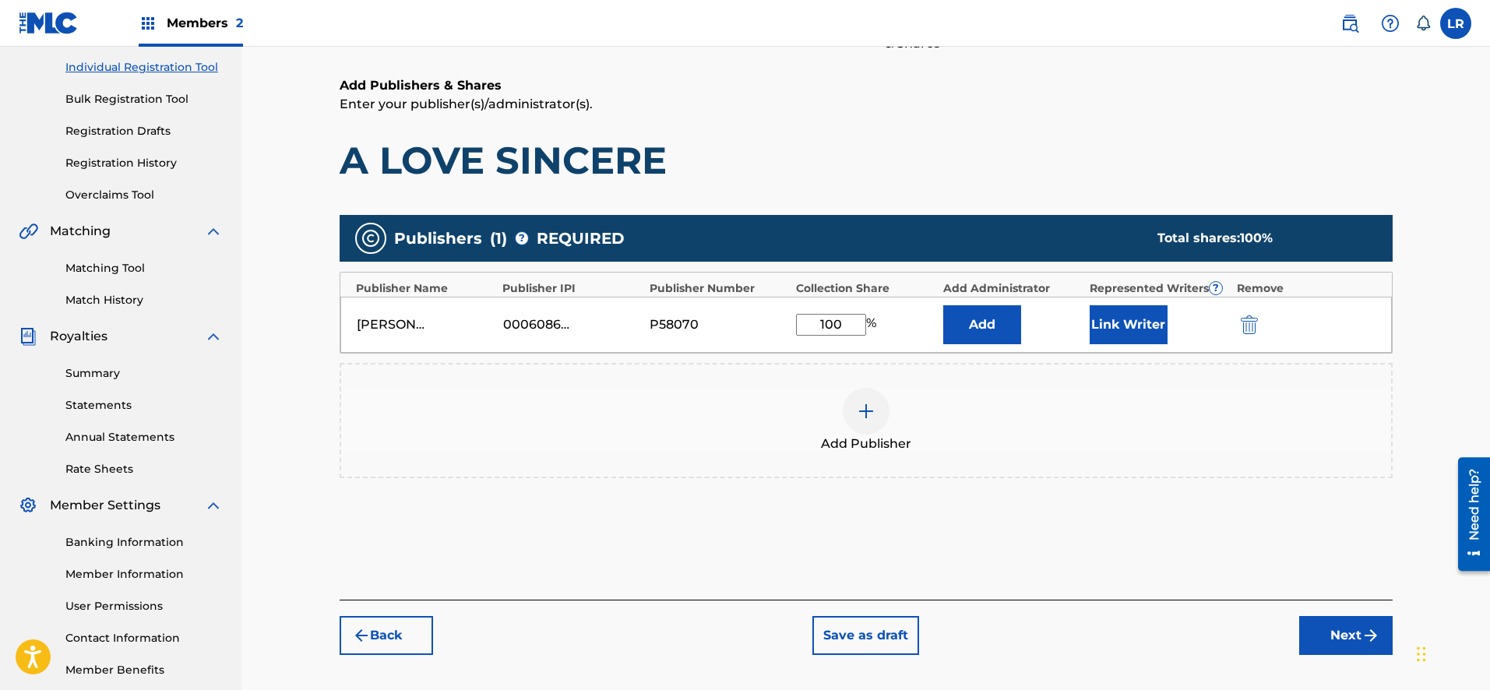
scroll to position [276, 0]
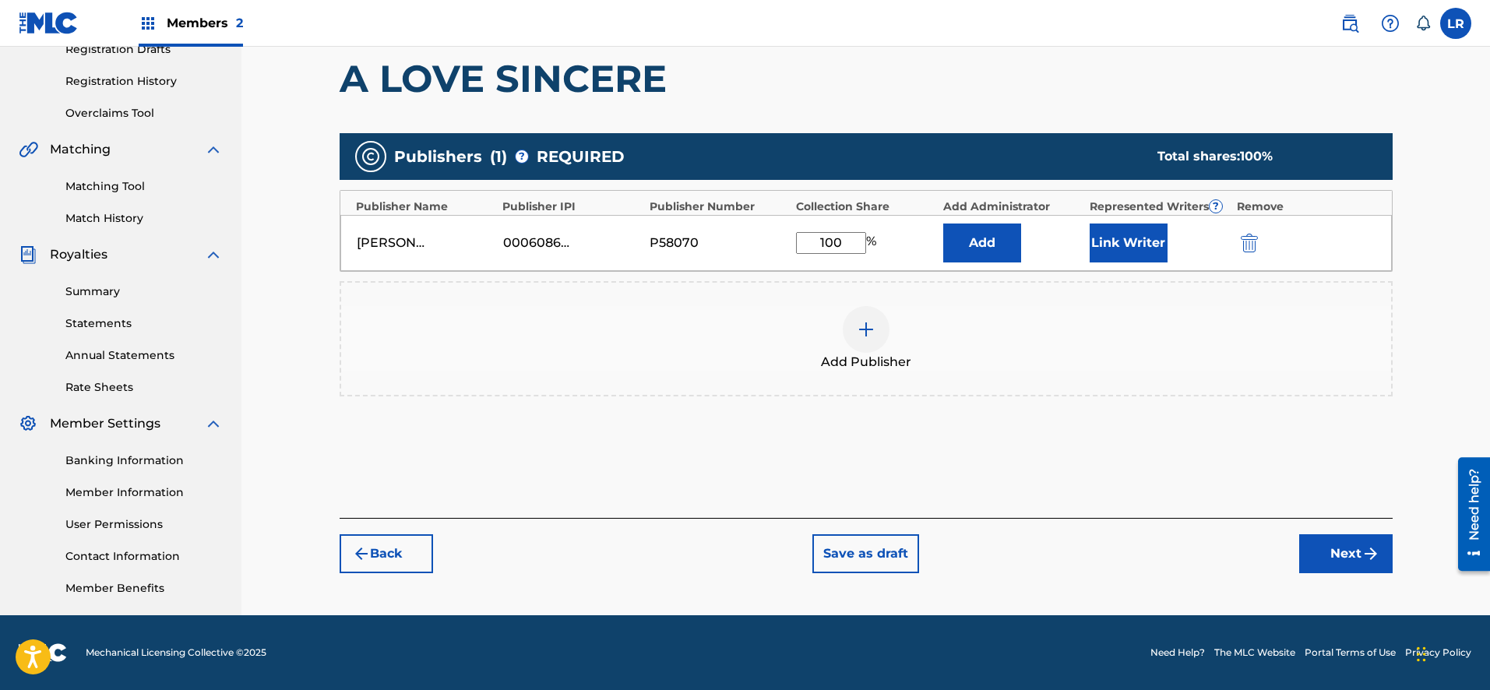
click at [1340, 562] on button "Next" at bounding box center [1345, 553] width 93 height 39
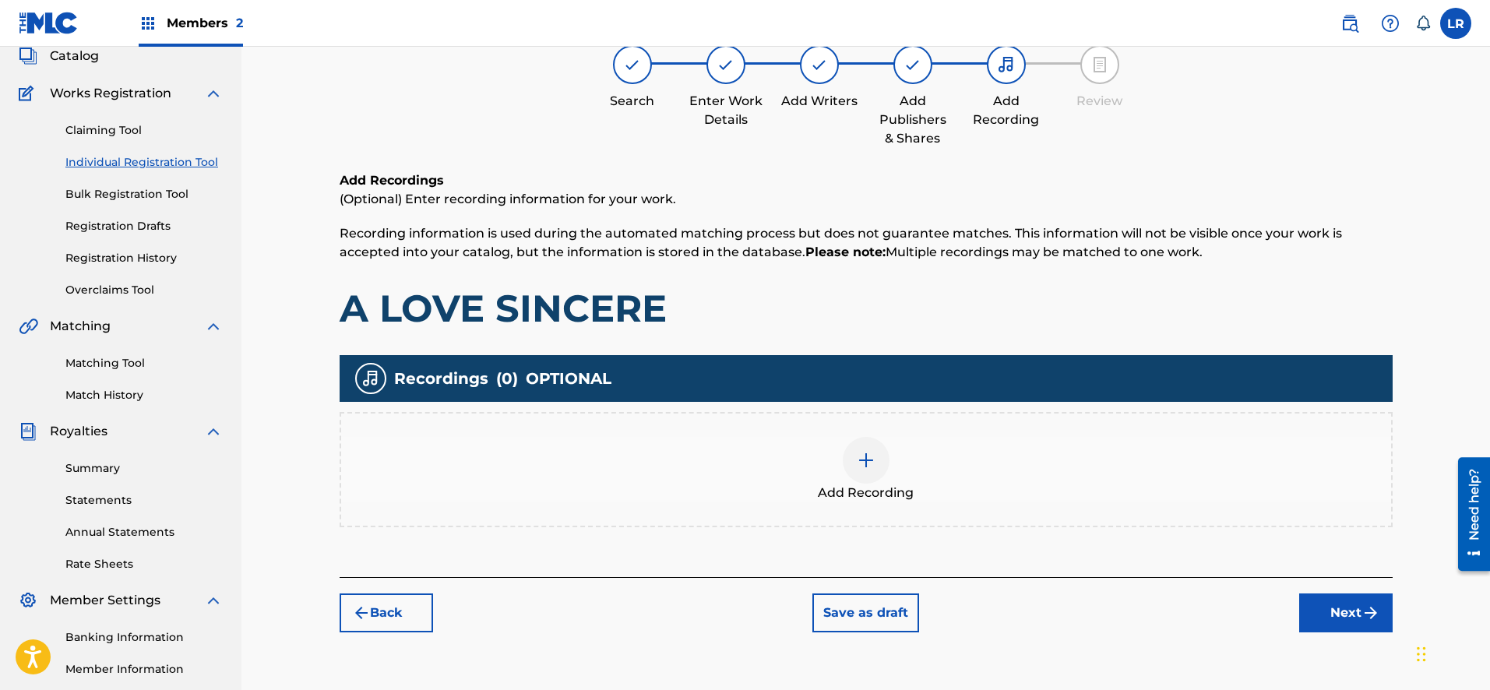
scroll to position [70, 0]
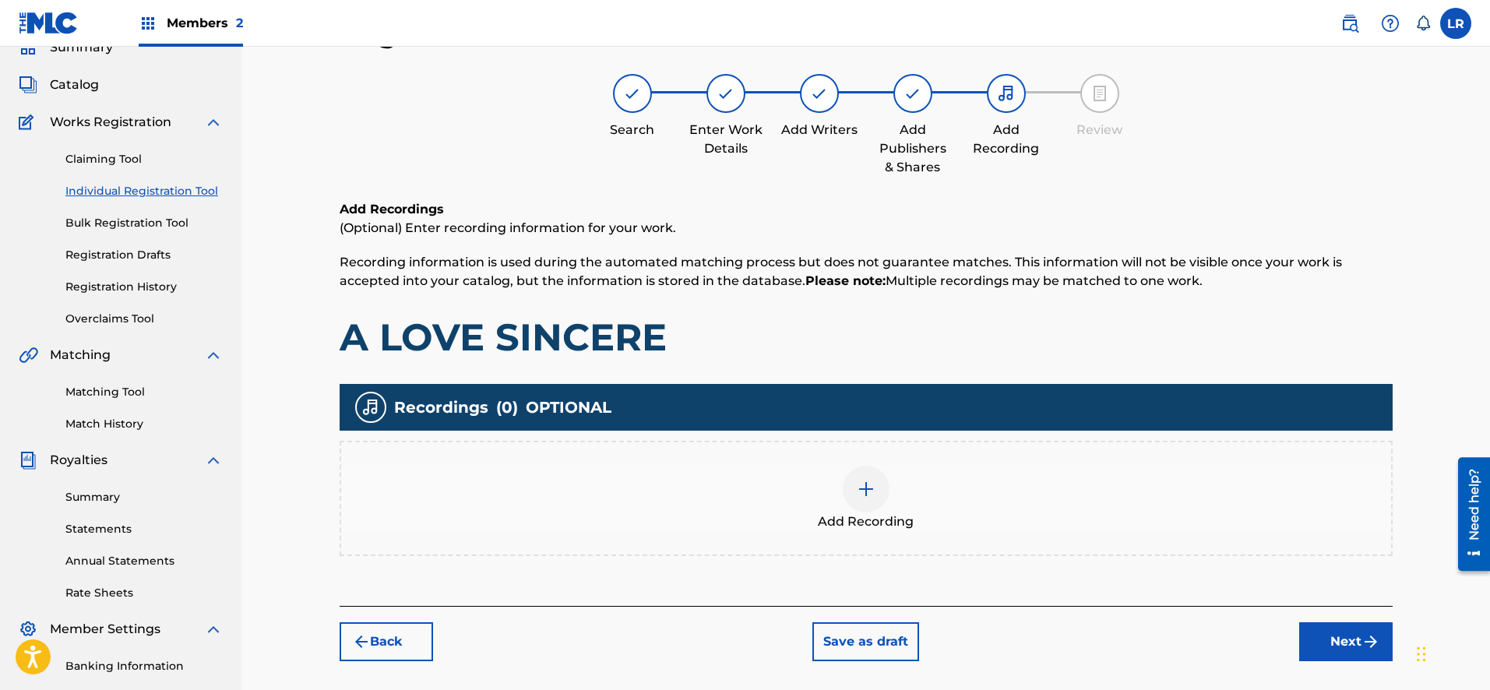
click at [1330, 639] on button "Next" at bounding box center [1345, 641] width 93 height 39
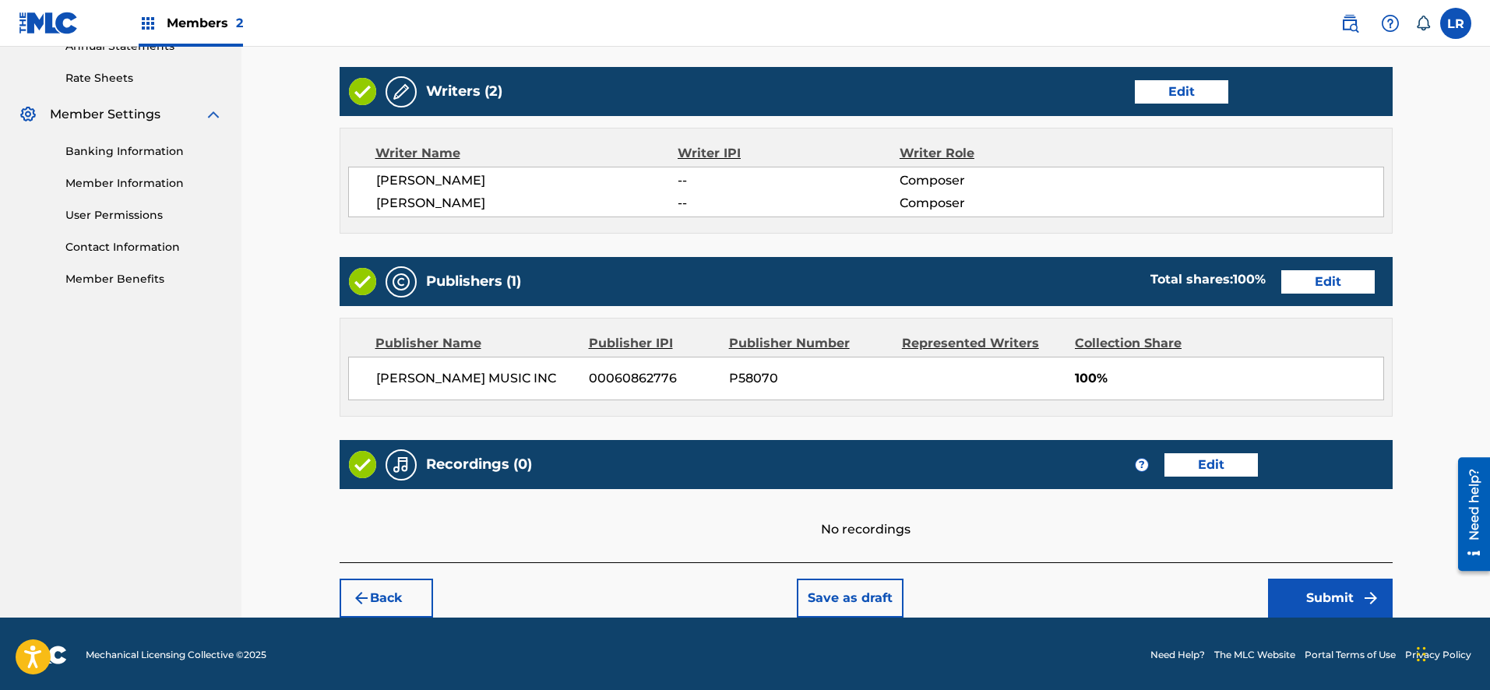
scroll to position [587, 0]
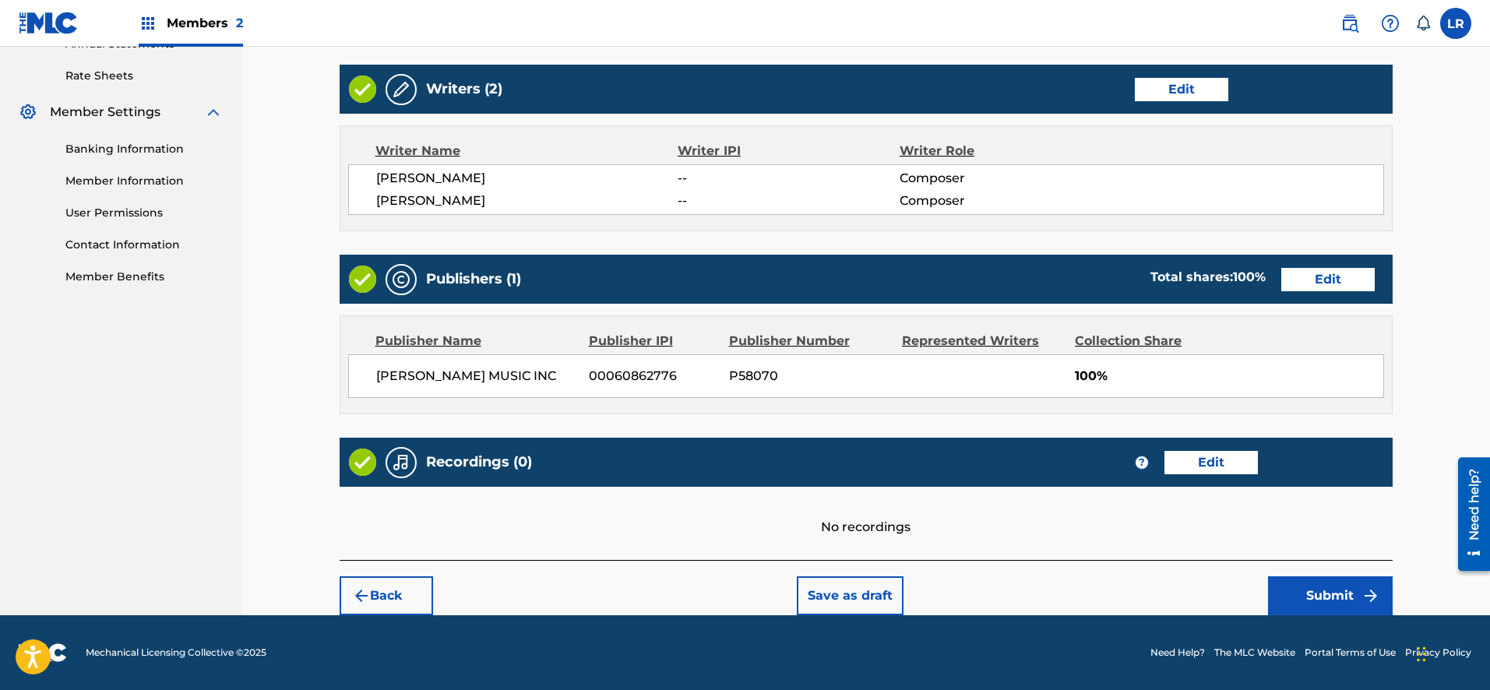
click at [1325, 597] on button "Submit" at bounding box center [1330, 595] width 125 height 39
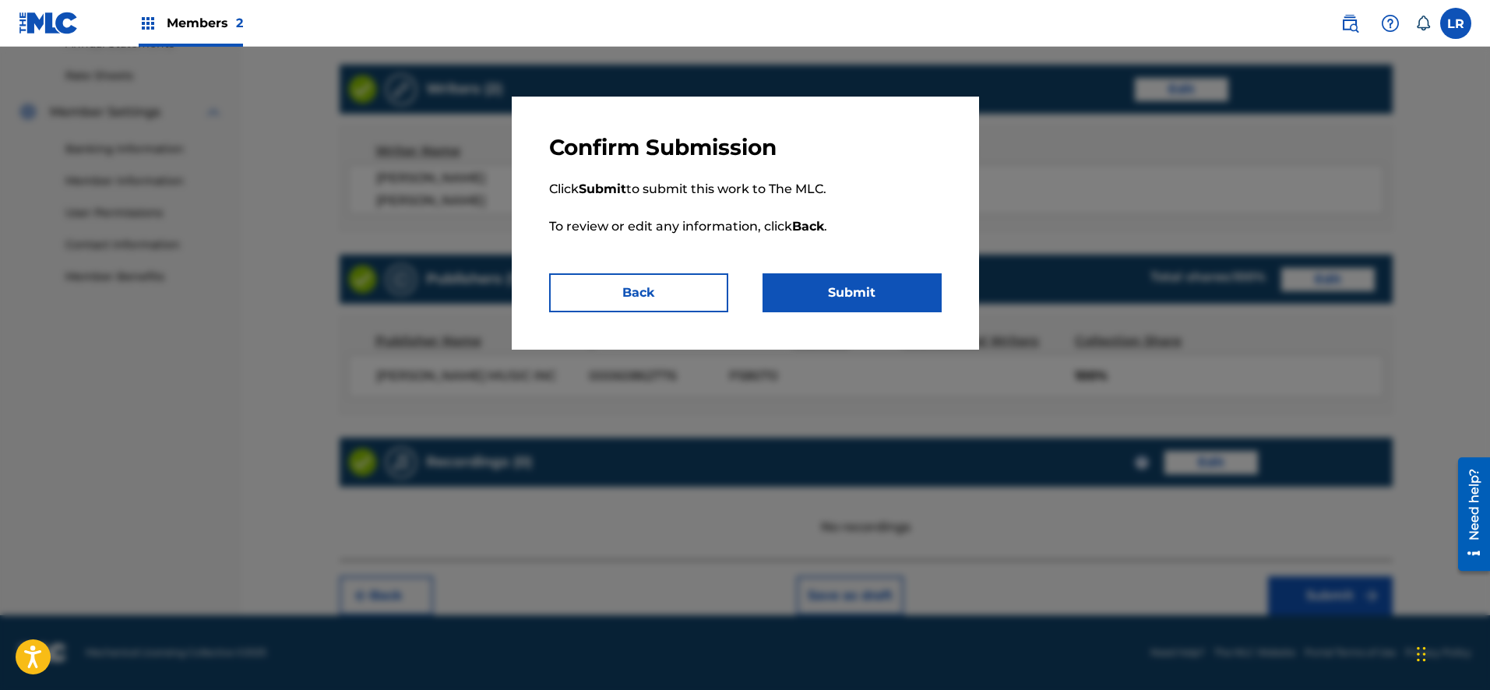
click at [928, 299] on button "Submit" at bounding box center [851, 292] width 179 height 39
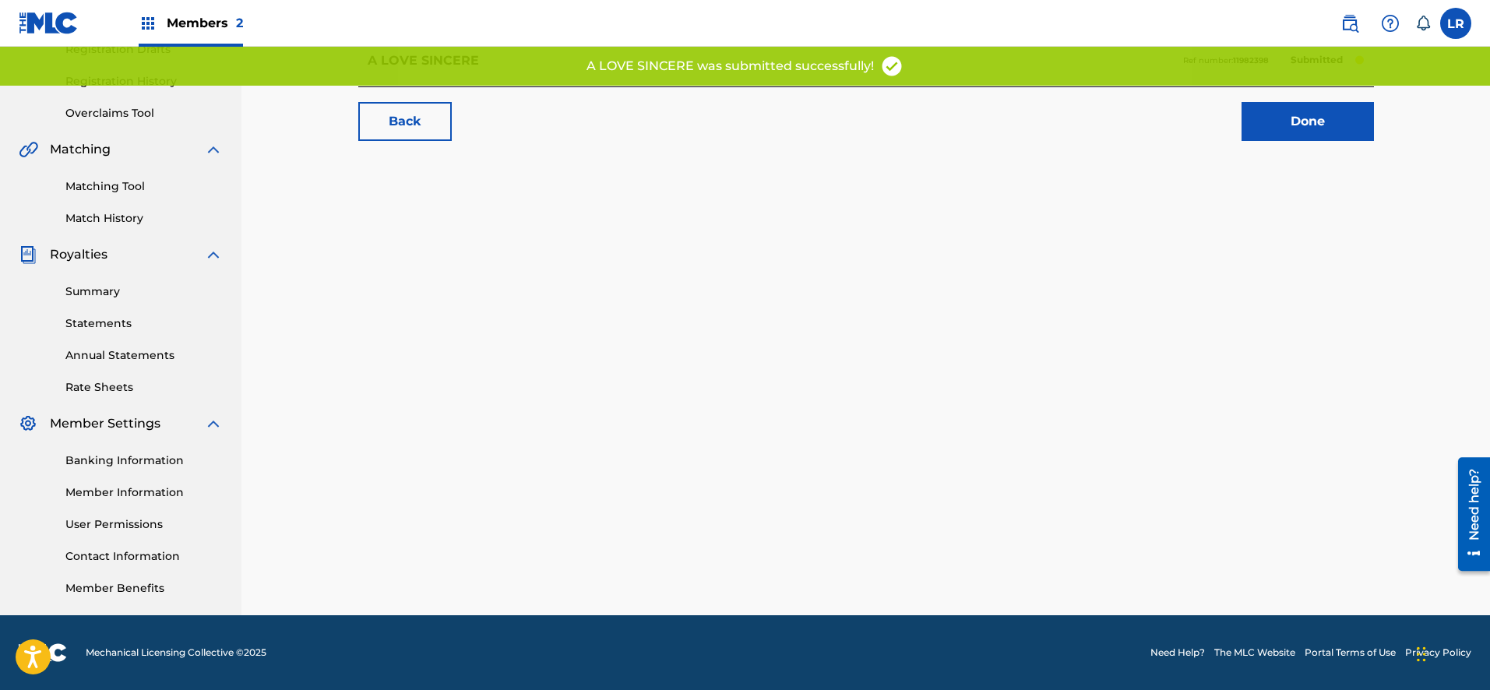
scroll to position [97, 0]
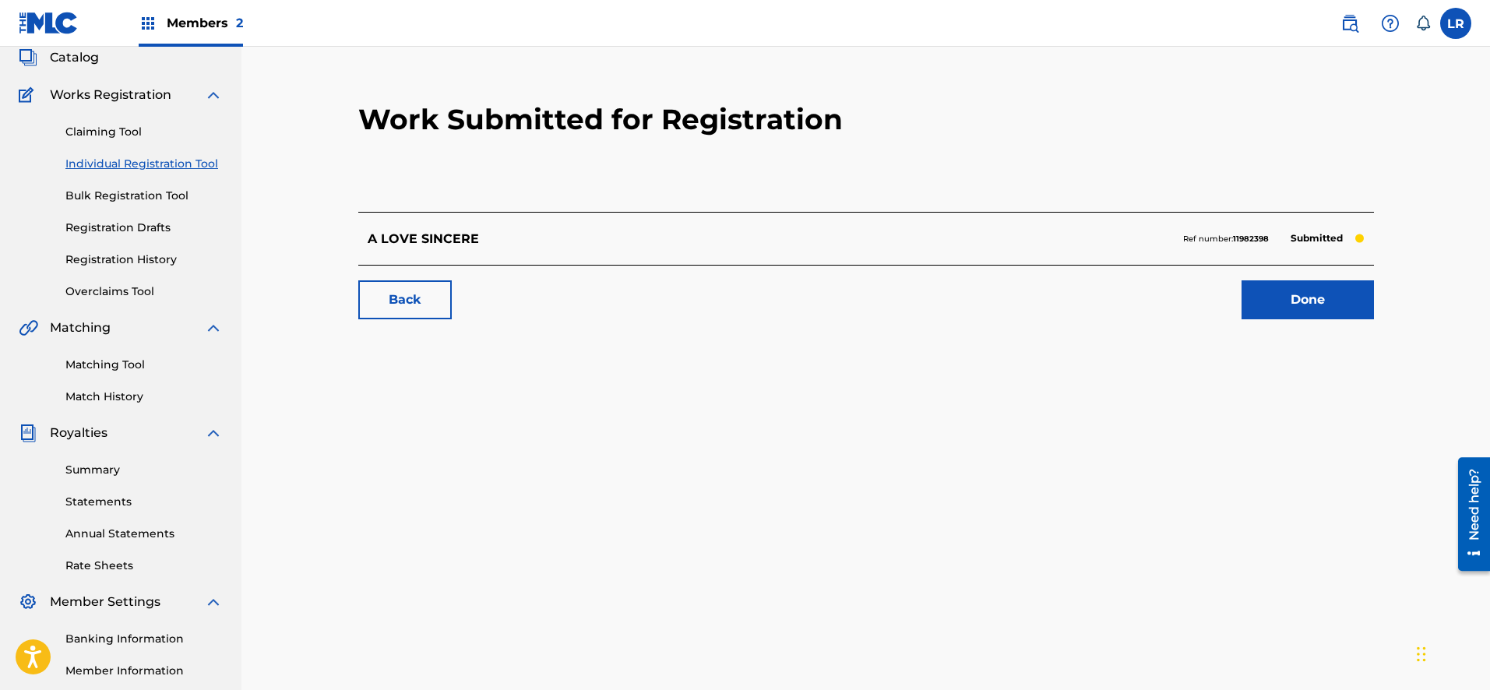
click at [1290, 297] on link "Done" at bounding box center [1307, 299] width 132 height 39
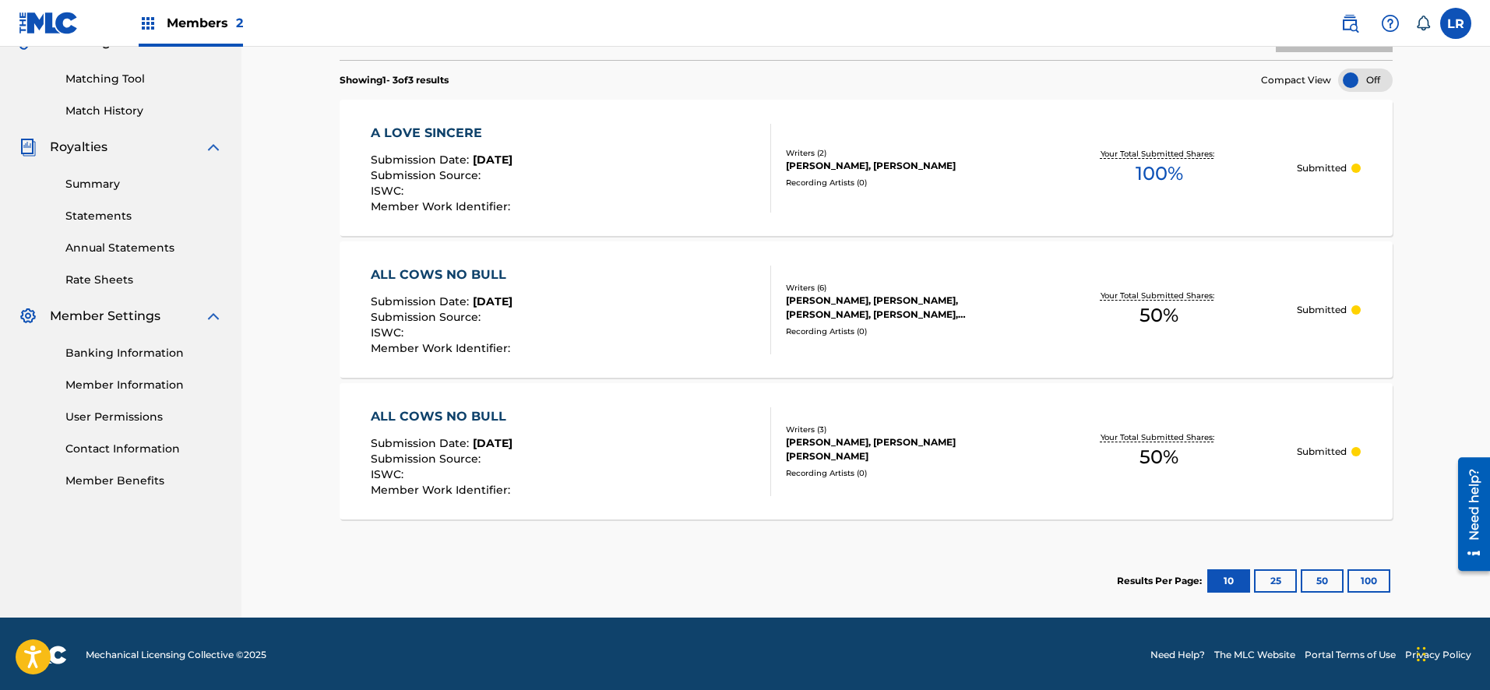
scroll to position [385, 0]
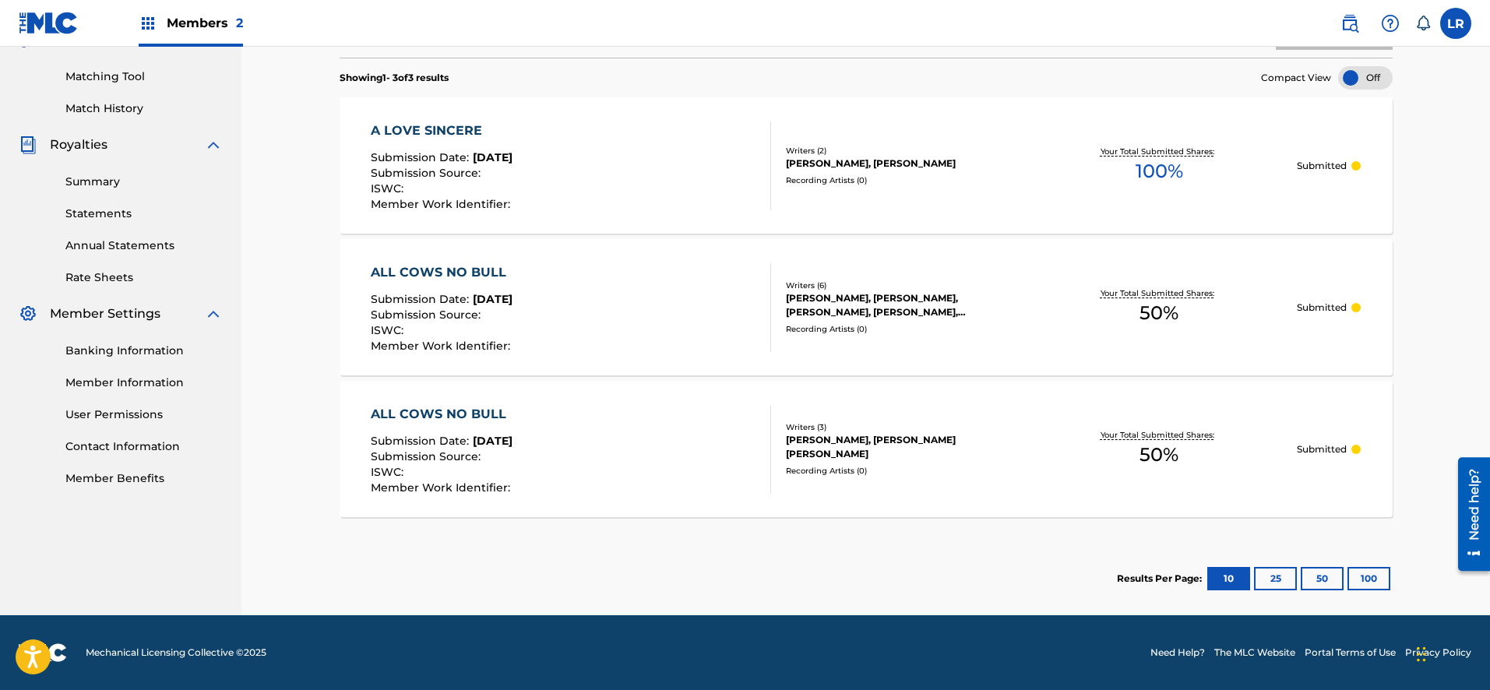
click at [1315, 577] on button "50" at bounding box center [1322, 578] width 43 height 23
click at [1271, 581] on button "25" at bounding box center [1275, 578] width 43 height 23
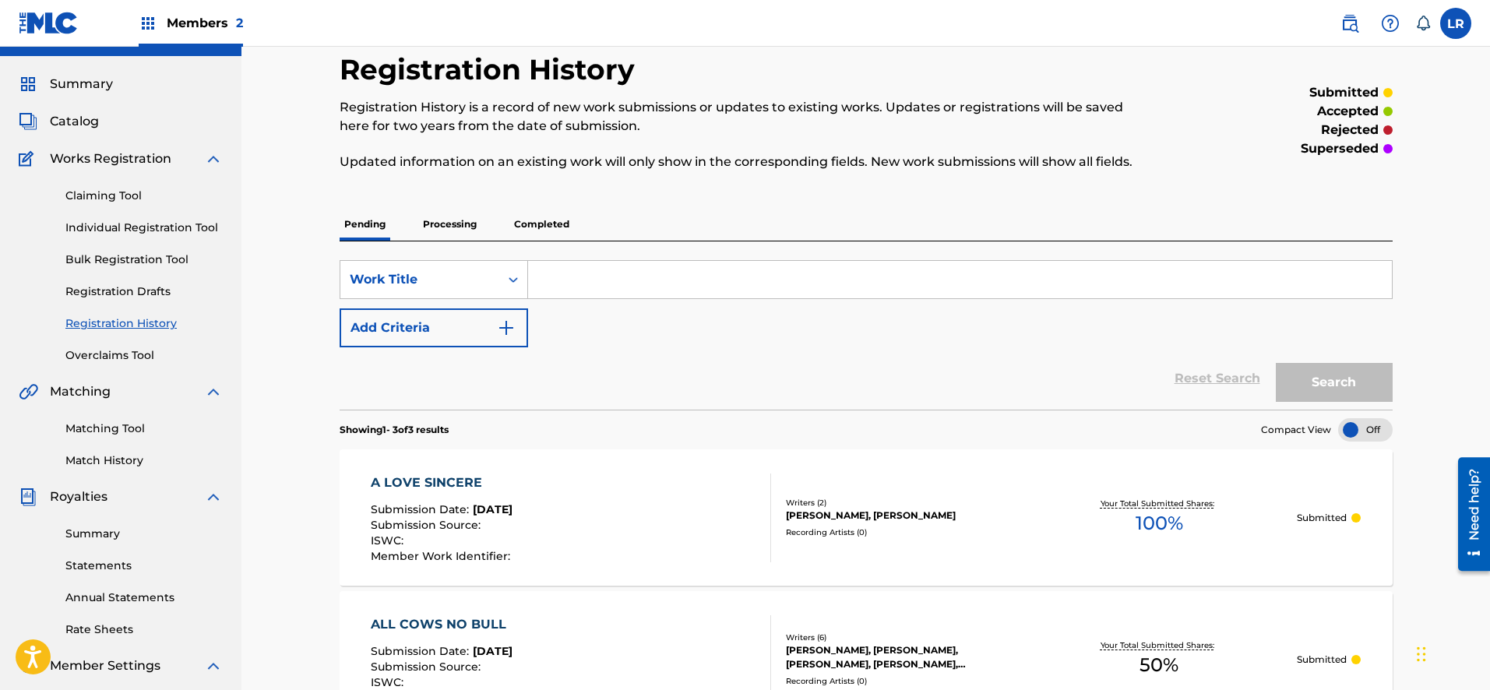
scroll to position [0, 0]
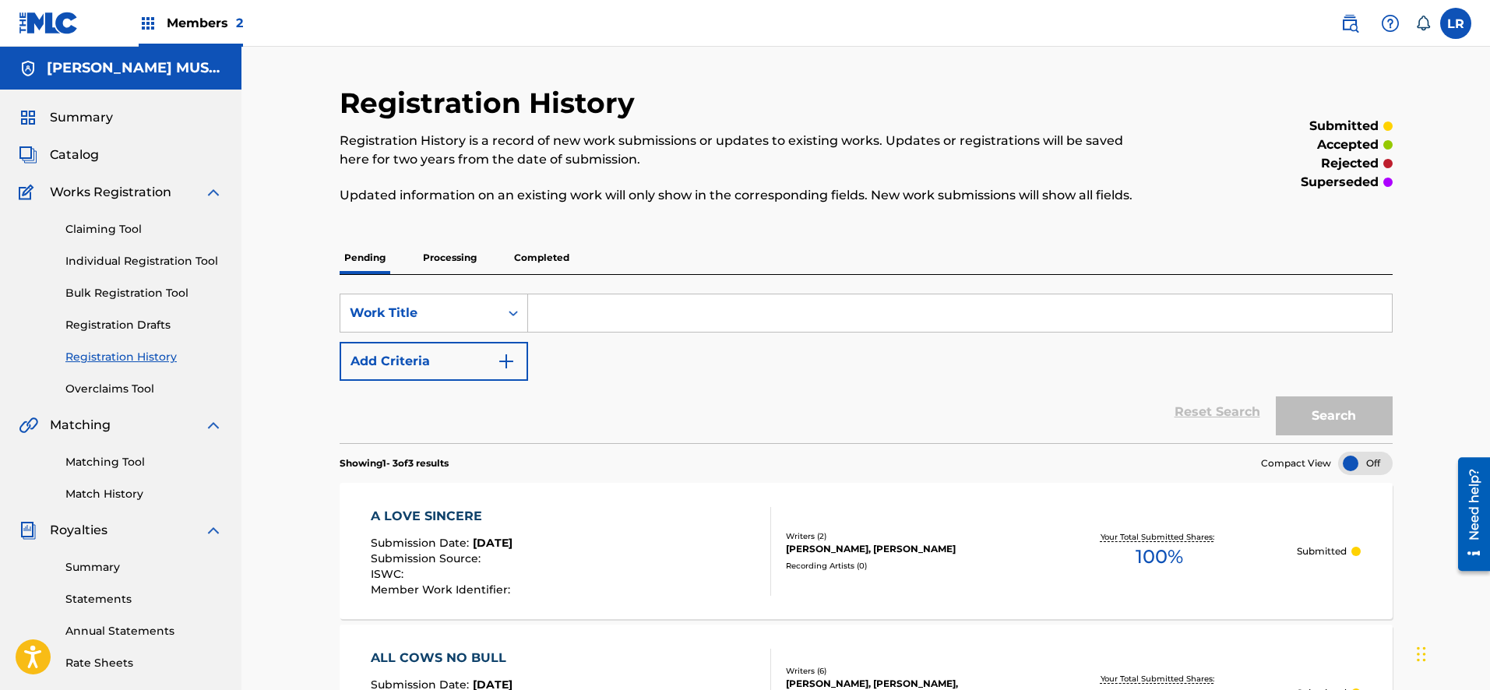
click at [78, 159] on span "Catalog" at bounding box center [74, 155] width 49 height 19
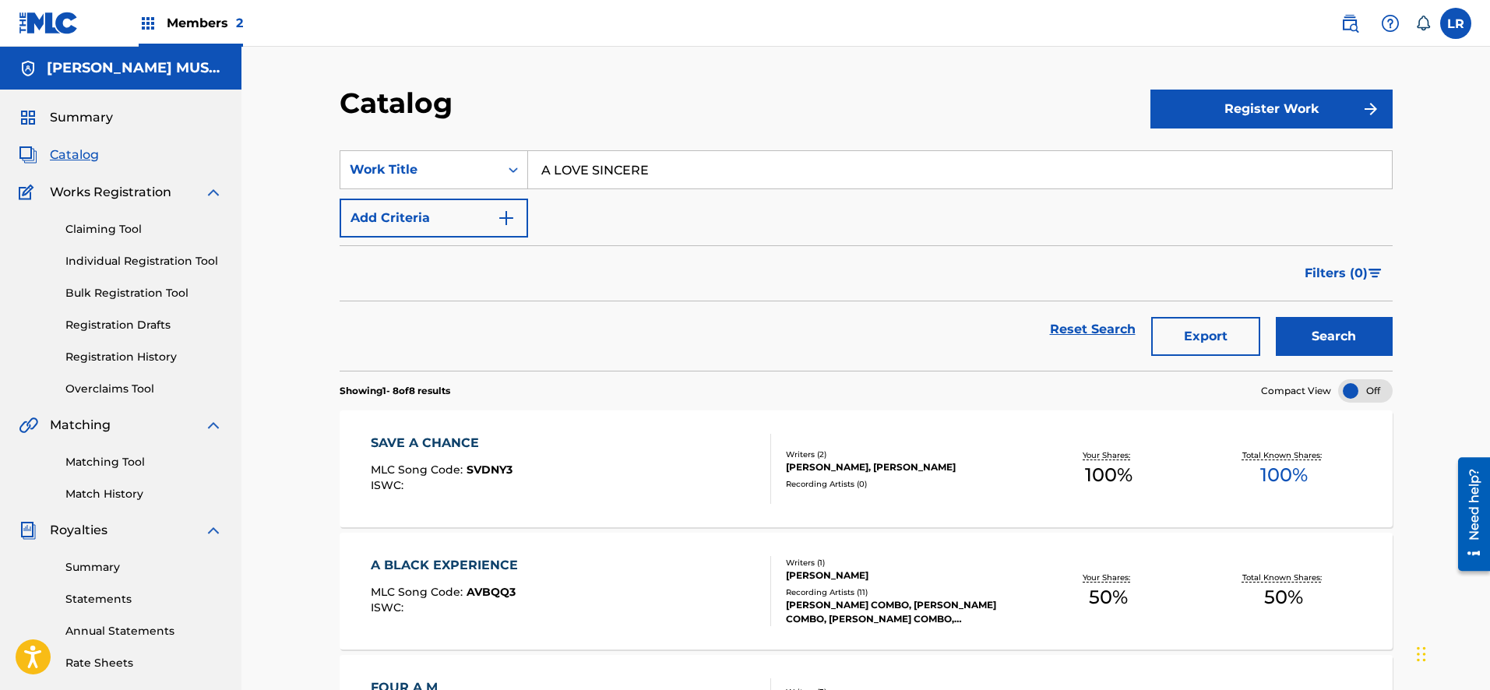
click at [702, 165] on input "A LOVE SINCERE" at bounding box center [960, 169] width 864 height 37
type input "A"
type input "AIN'T THAT TOUGH"
click at [1276, 317] on button "Search" at bounding box center [1334, 336] width 117 height 39
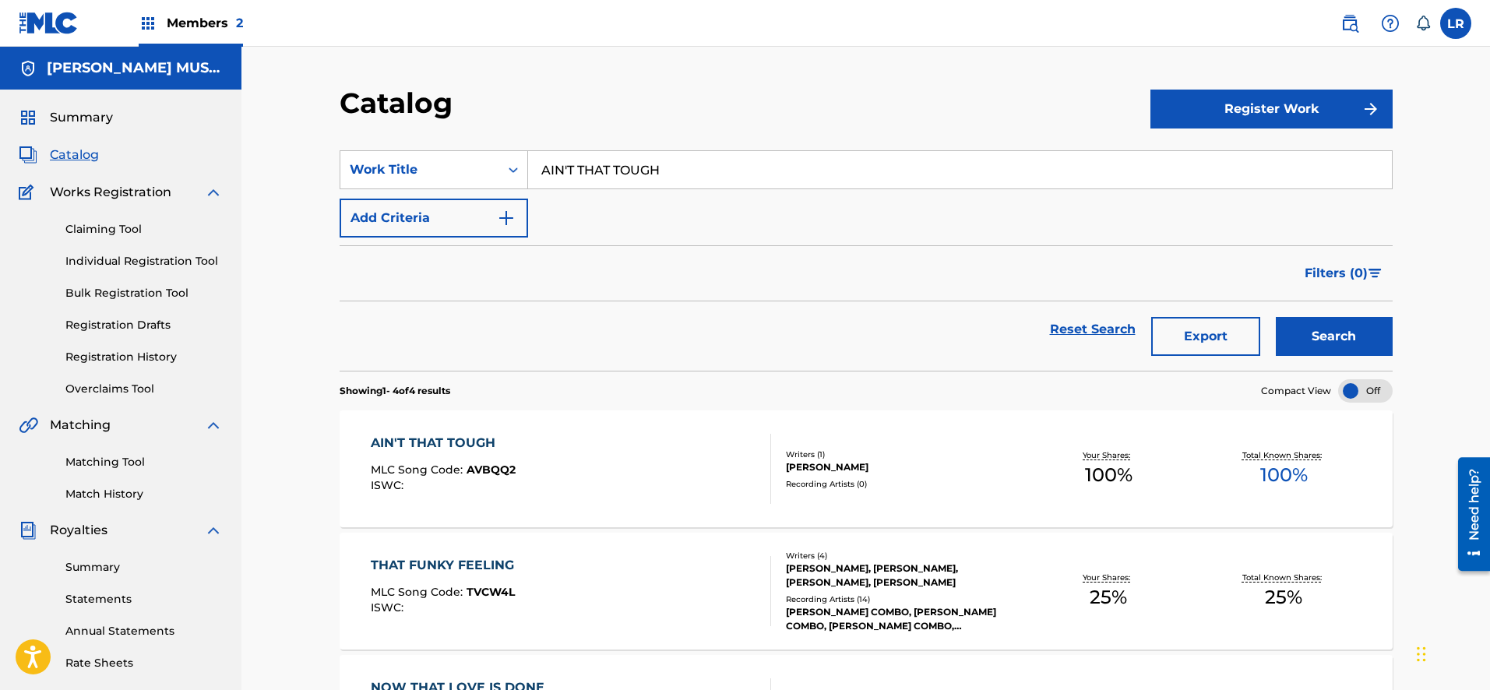
click at [927, 476] on div "Writers ( 1 ) BRUCE Recording Artists ( 0 )" at bounding box center [896, 469] width 250 height 41
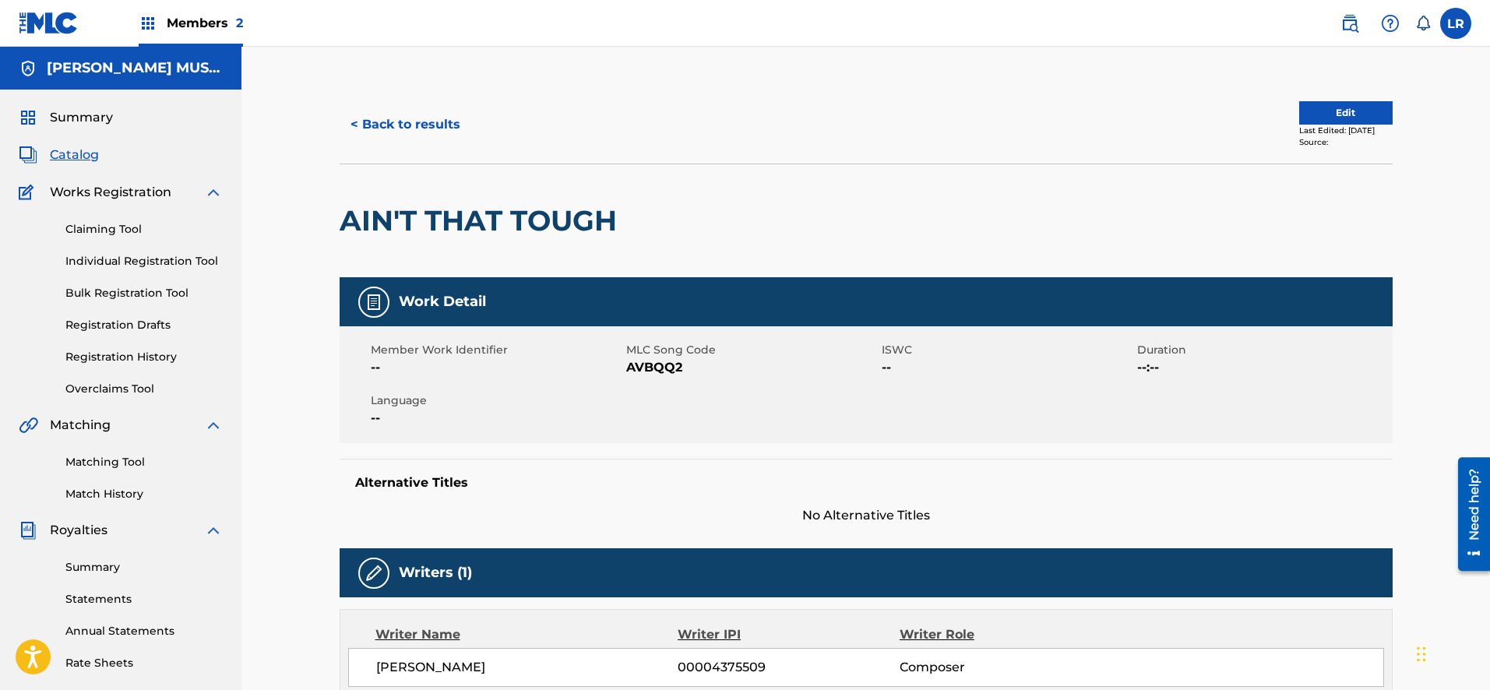
click at [418, 128] on button "< Back to results" at bounding box center [406, 124] width 132 height 39
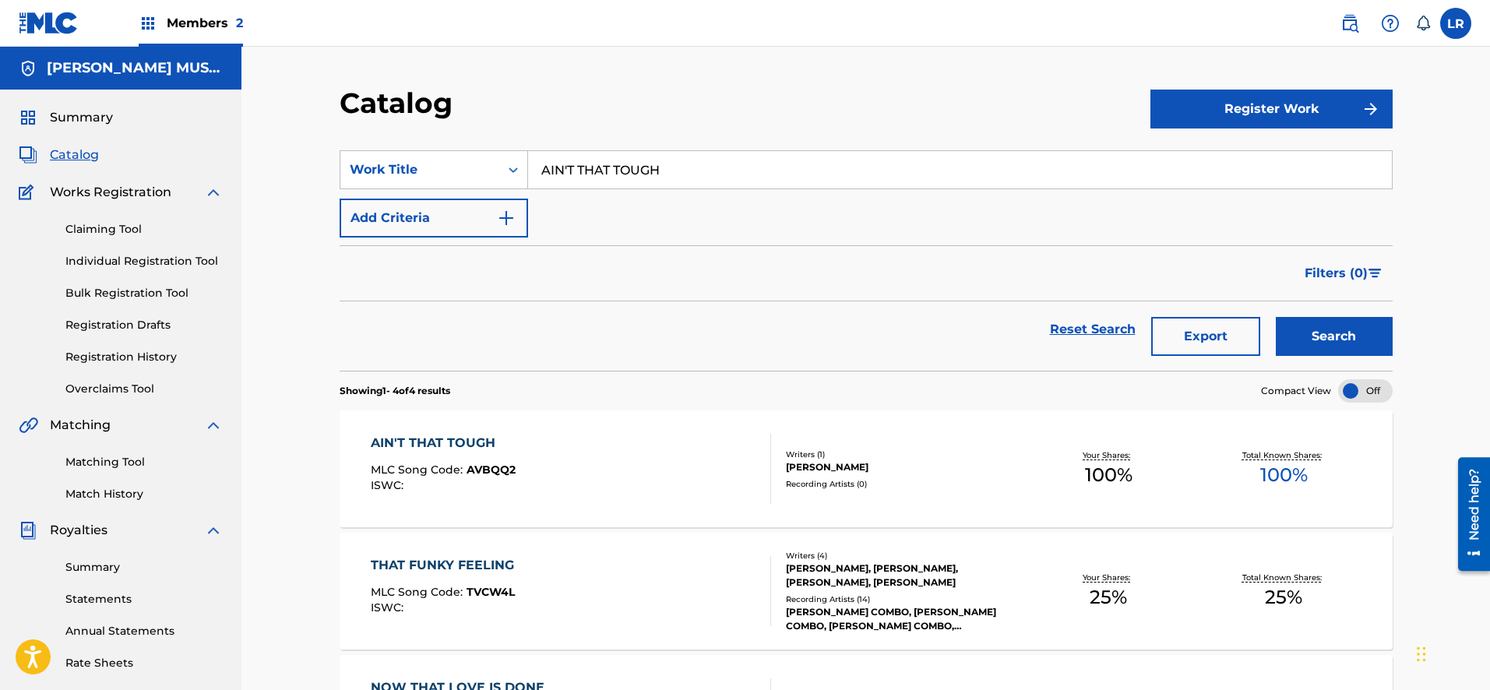
click at [703, 170] on input "AIN'T THAT TOUGH" at bounding box center [960, 169] width 864 height 37
type input "AFTER THE FAIR"
click at [1276, 317] on button "Search" at bounding box center [1334, 336] width 117 height 39
